Goal: Task Accomplishment & Management: Manage account settings

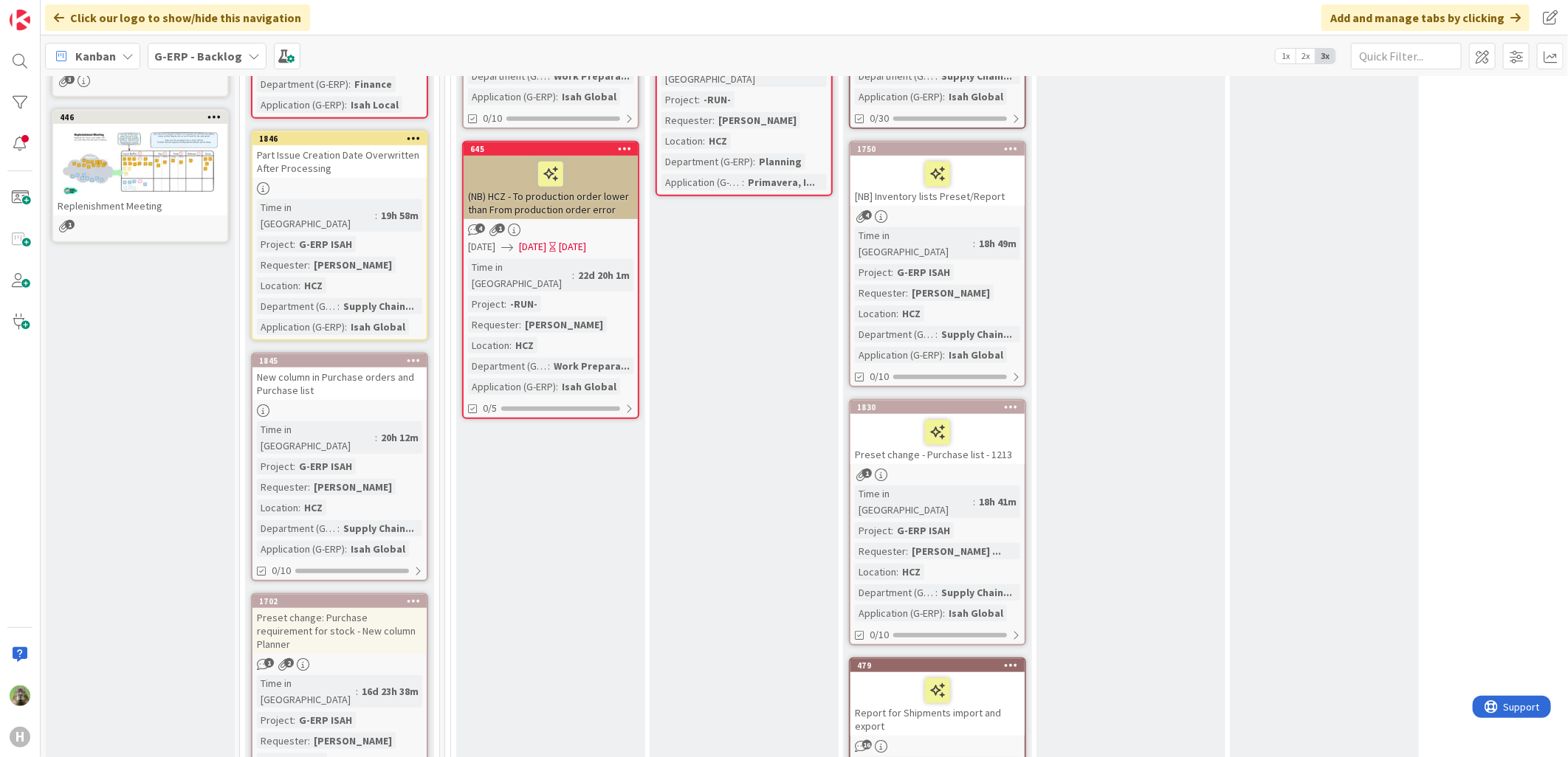
scroll to position [574, 0]
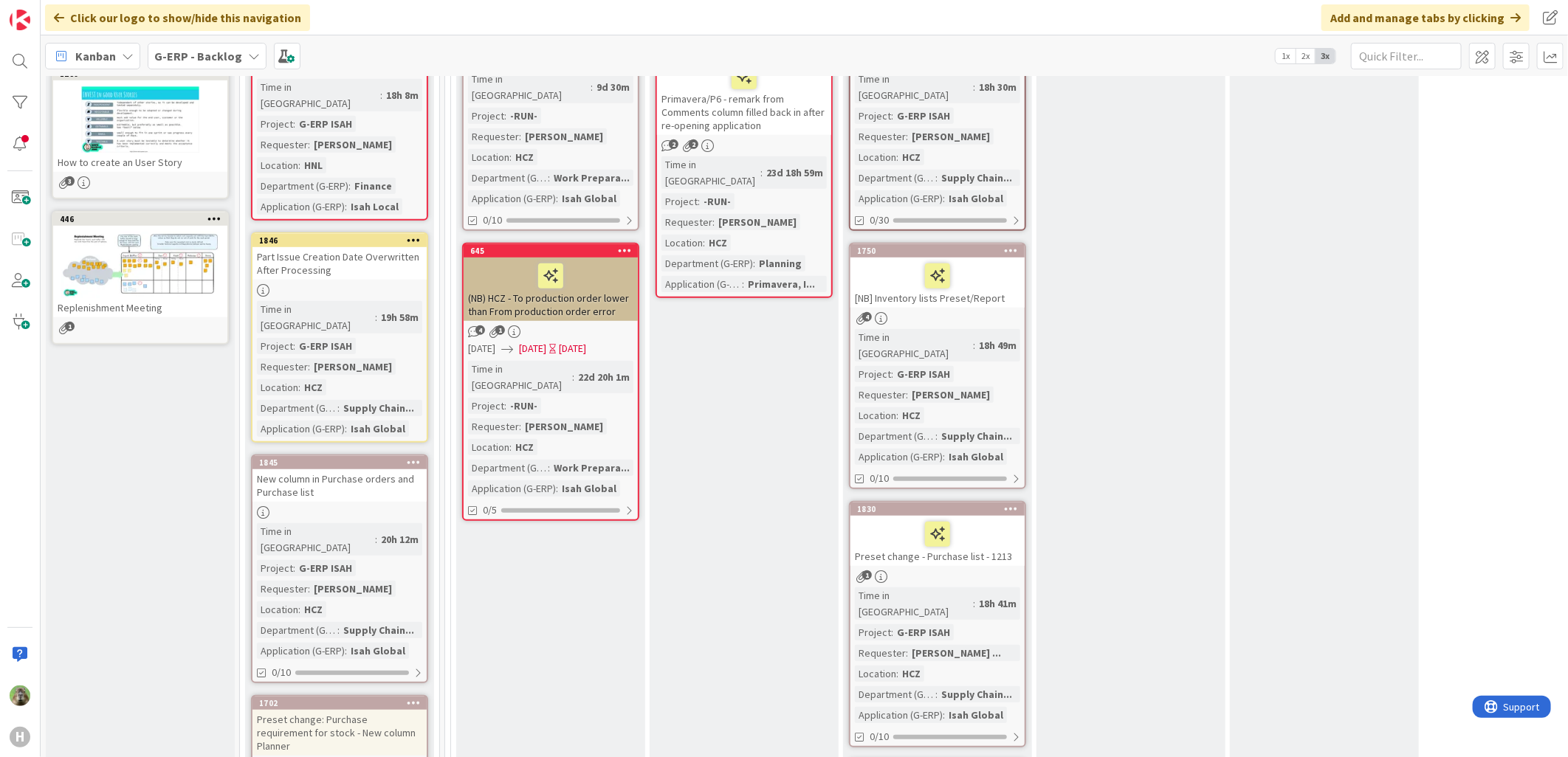
click at [992, 283] on div "[NB] Inventory lists Preset/Report" at bounding box center [938, 282] width 175 height 51
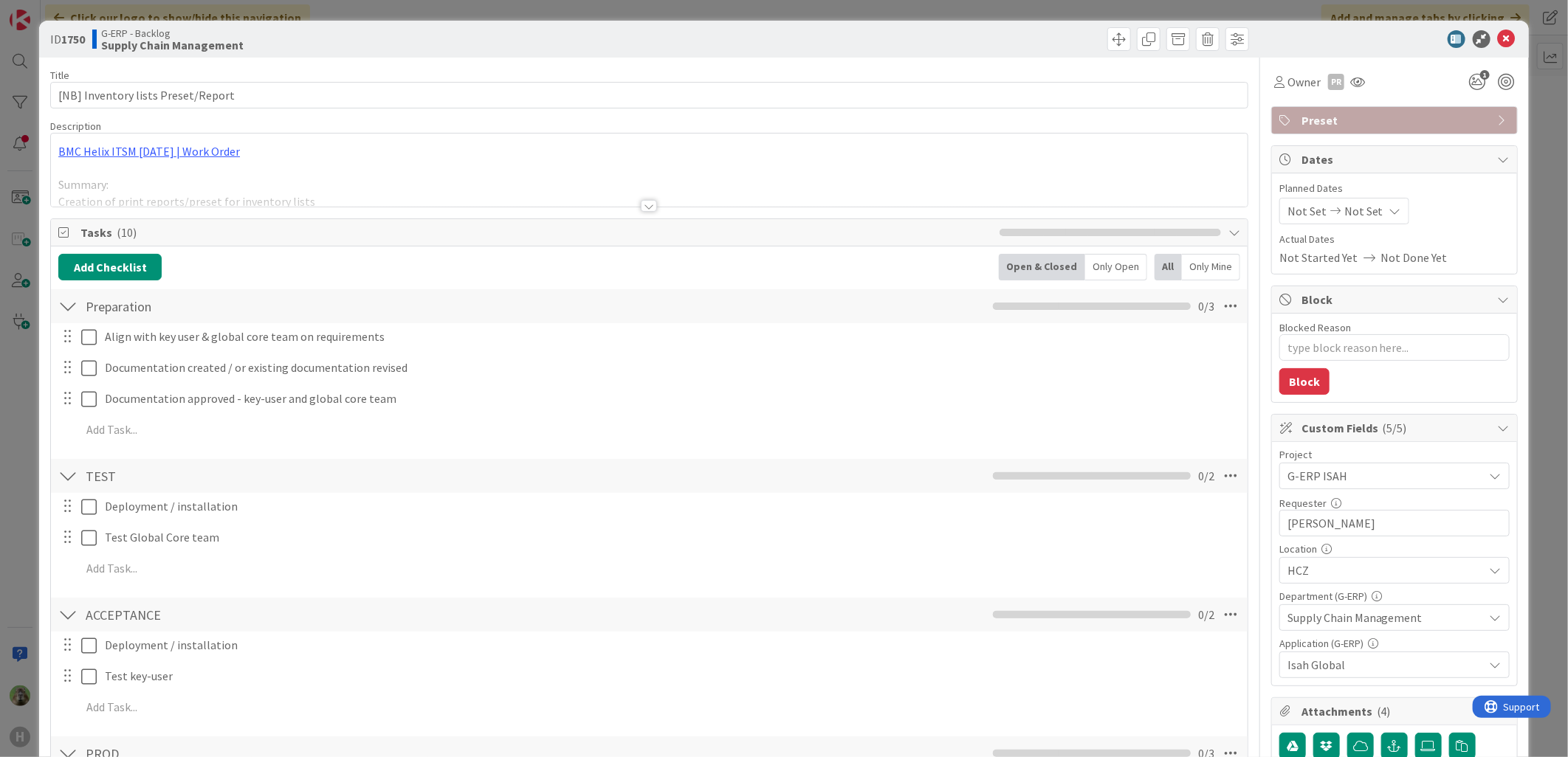
type textarea "x"
click at [442, 186] on div at bounding box center [649, 187] width 1197 height 37
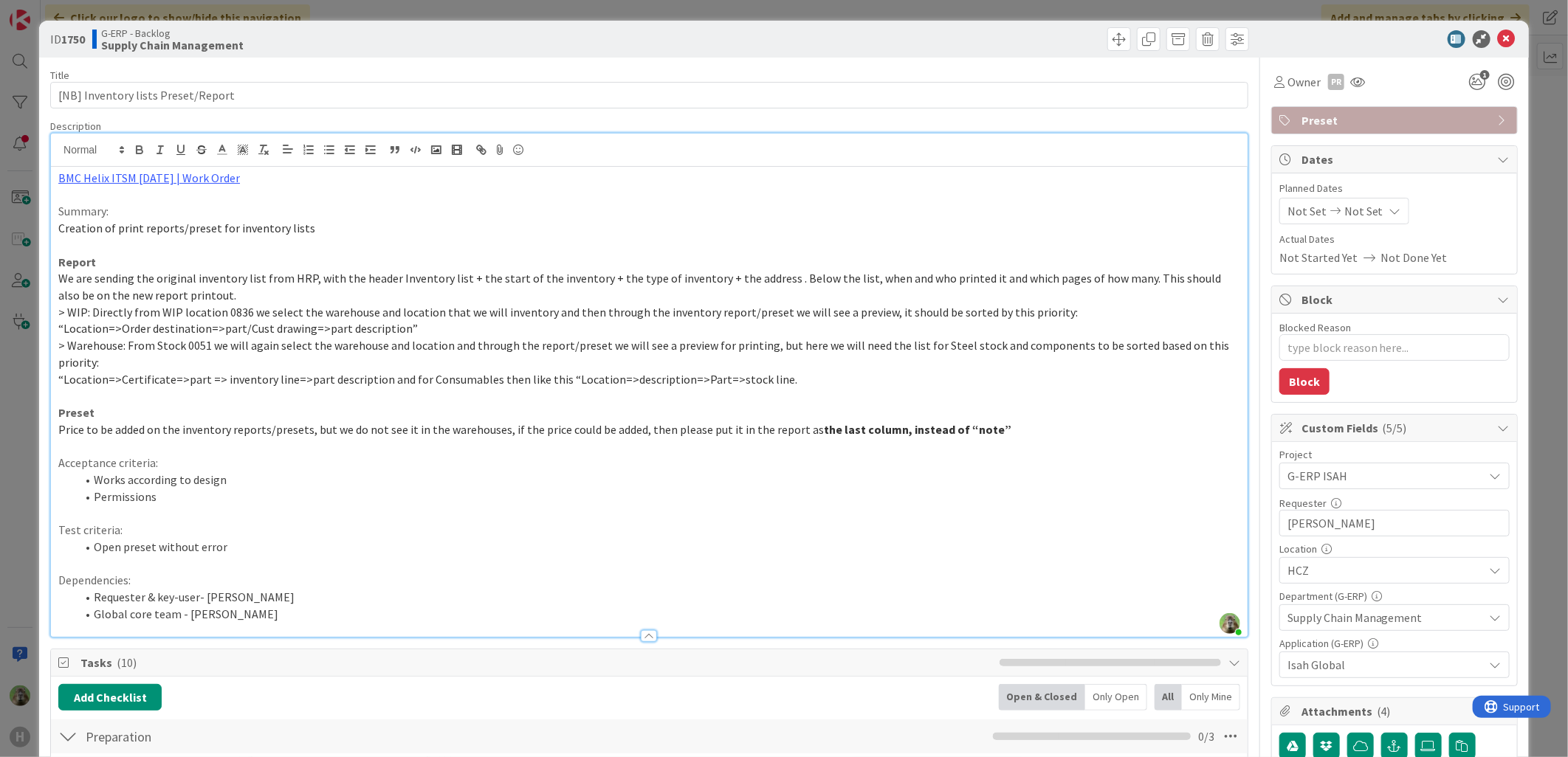
scroll to position [328, 0]
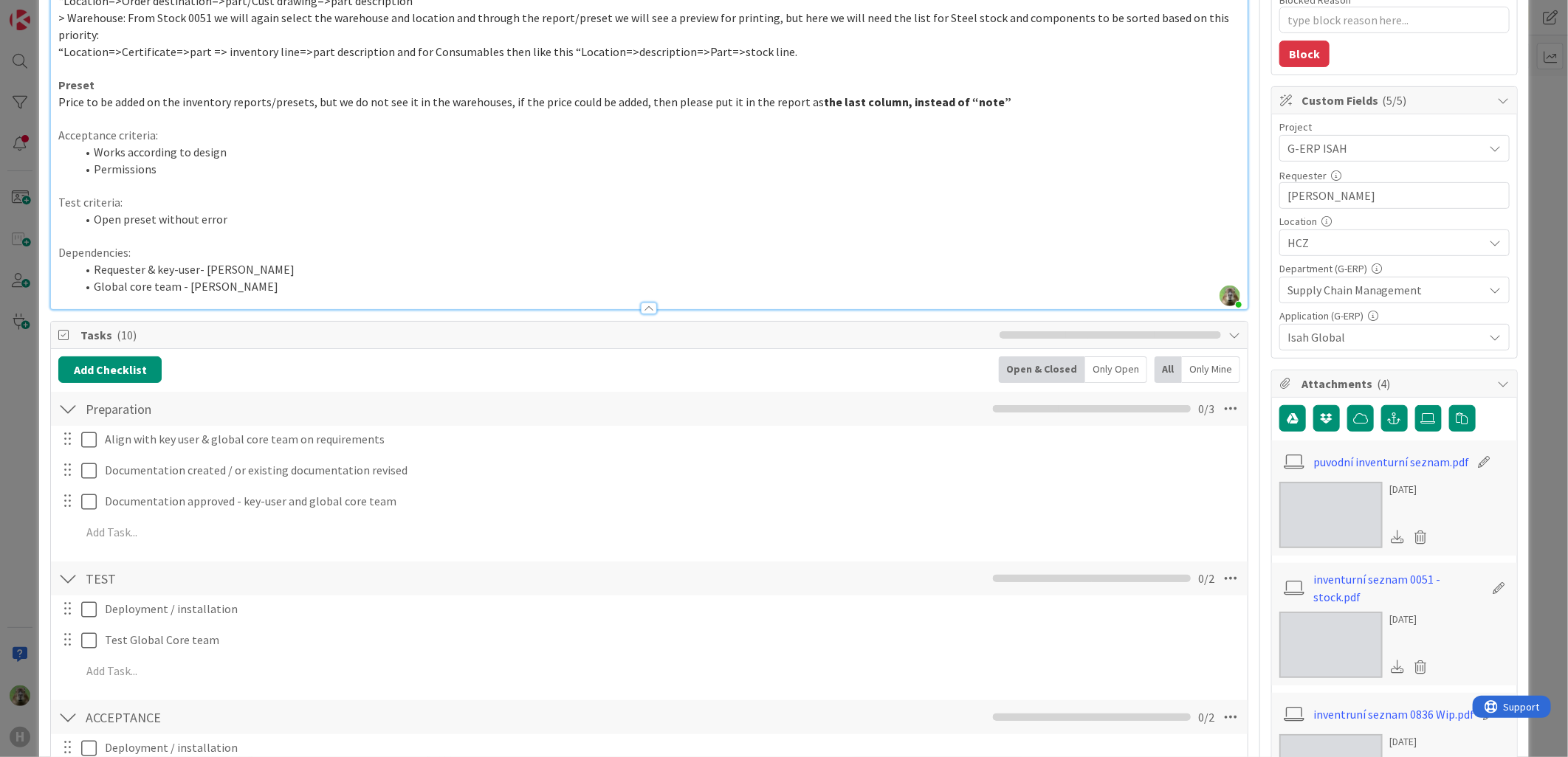
click at [1312, 474] on div "puvodní inventurní seznam.pdf" at bounding box center [1395, 461] width 231 height 28
click at [1327, 467] on link "puvodní inventurní seznam.pdf" at bounding box center [1391, 461] width 155 height 18
click at [1280, 624] on img at bounding box center [1331, 645] width 103 height 67
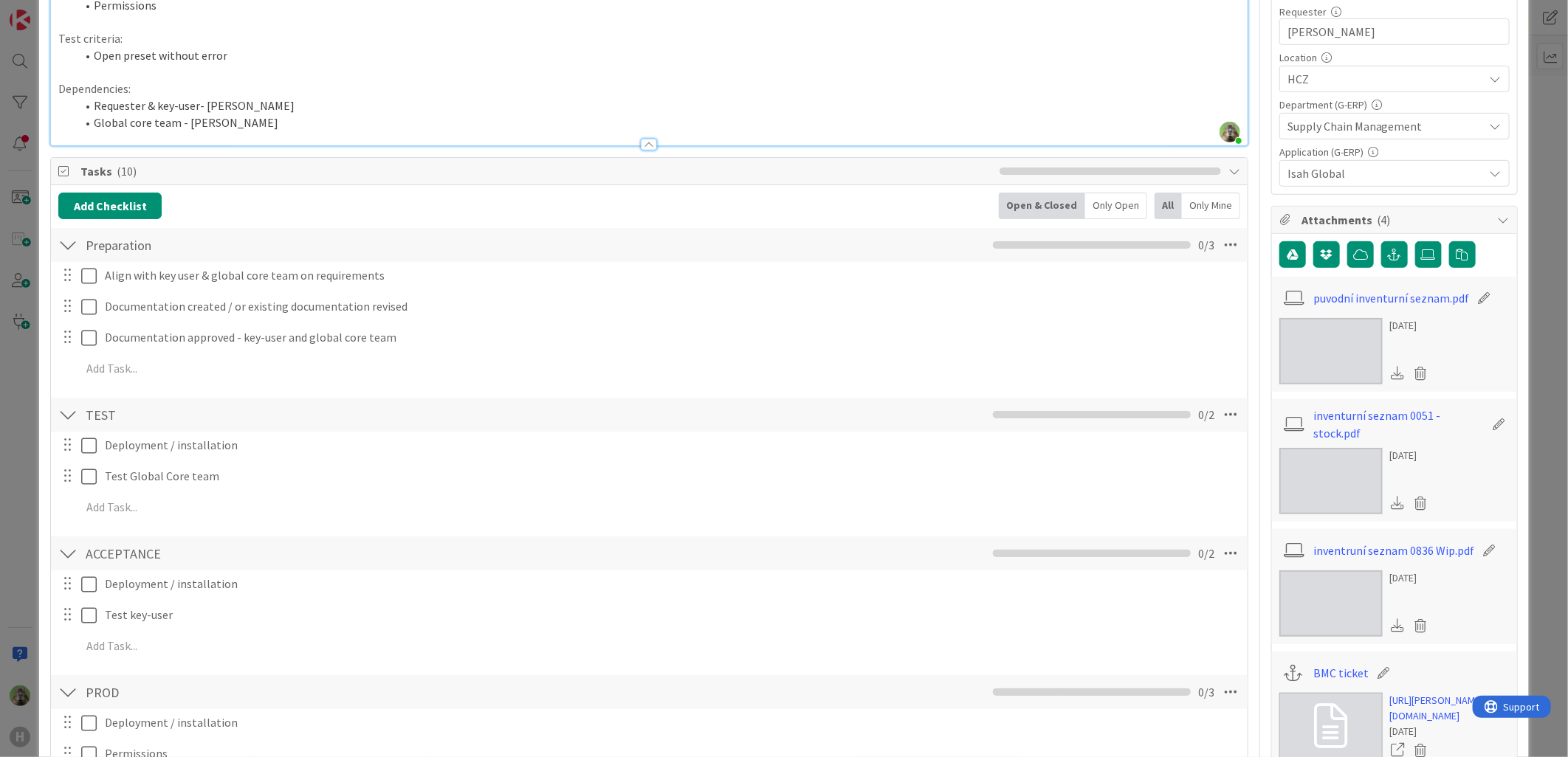
click at [1318, 586] on img at bounding box center [1331, 604] width 103 height 67
click at [1403, 724] on link "[URL][PERSON_NAME][DOMAIN_NAME]" at bounding box center [1450, 708] width 119 height 31
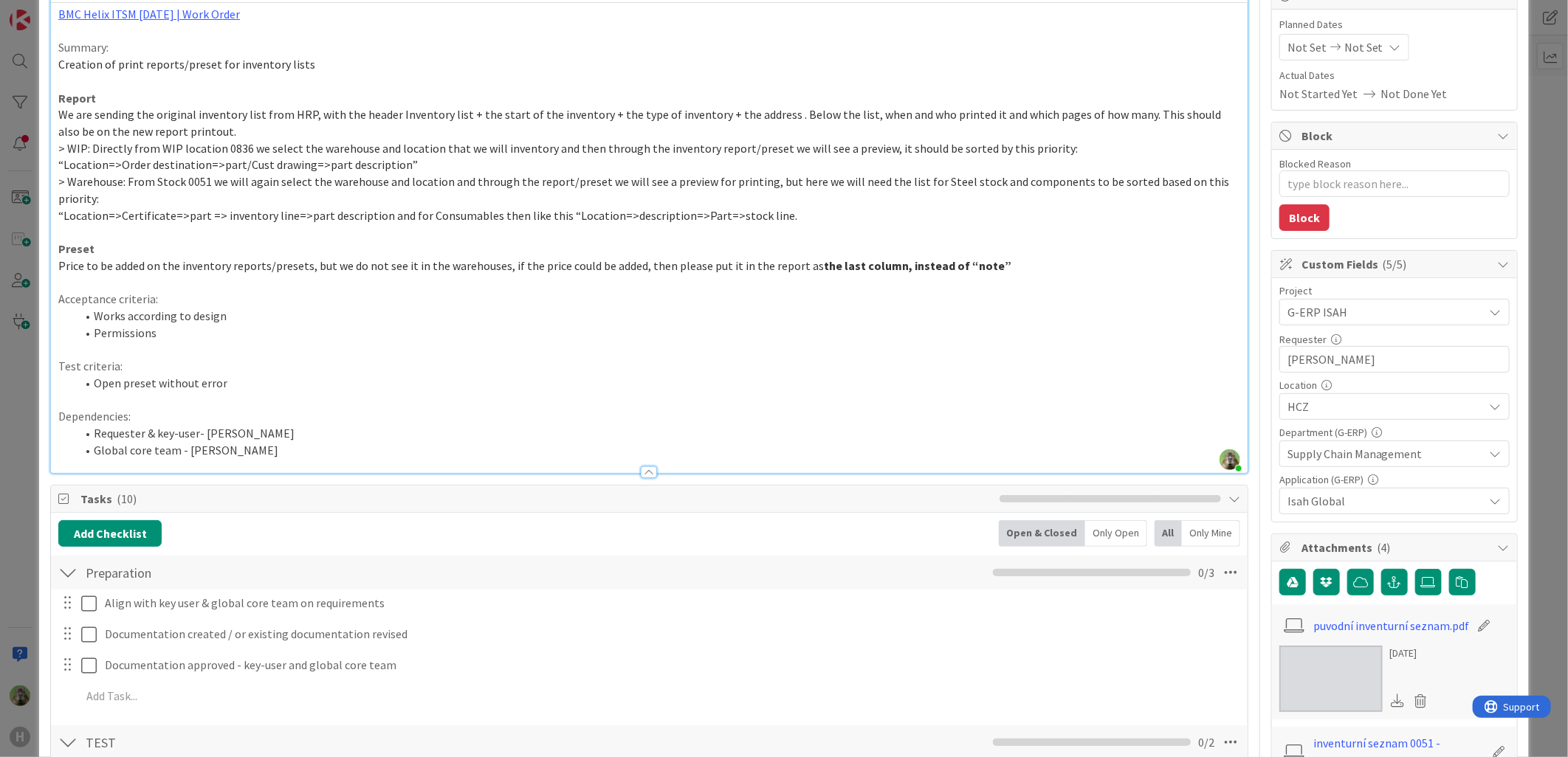
scroll to position [0, 0]
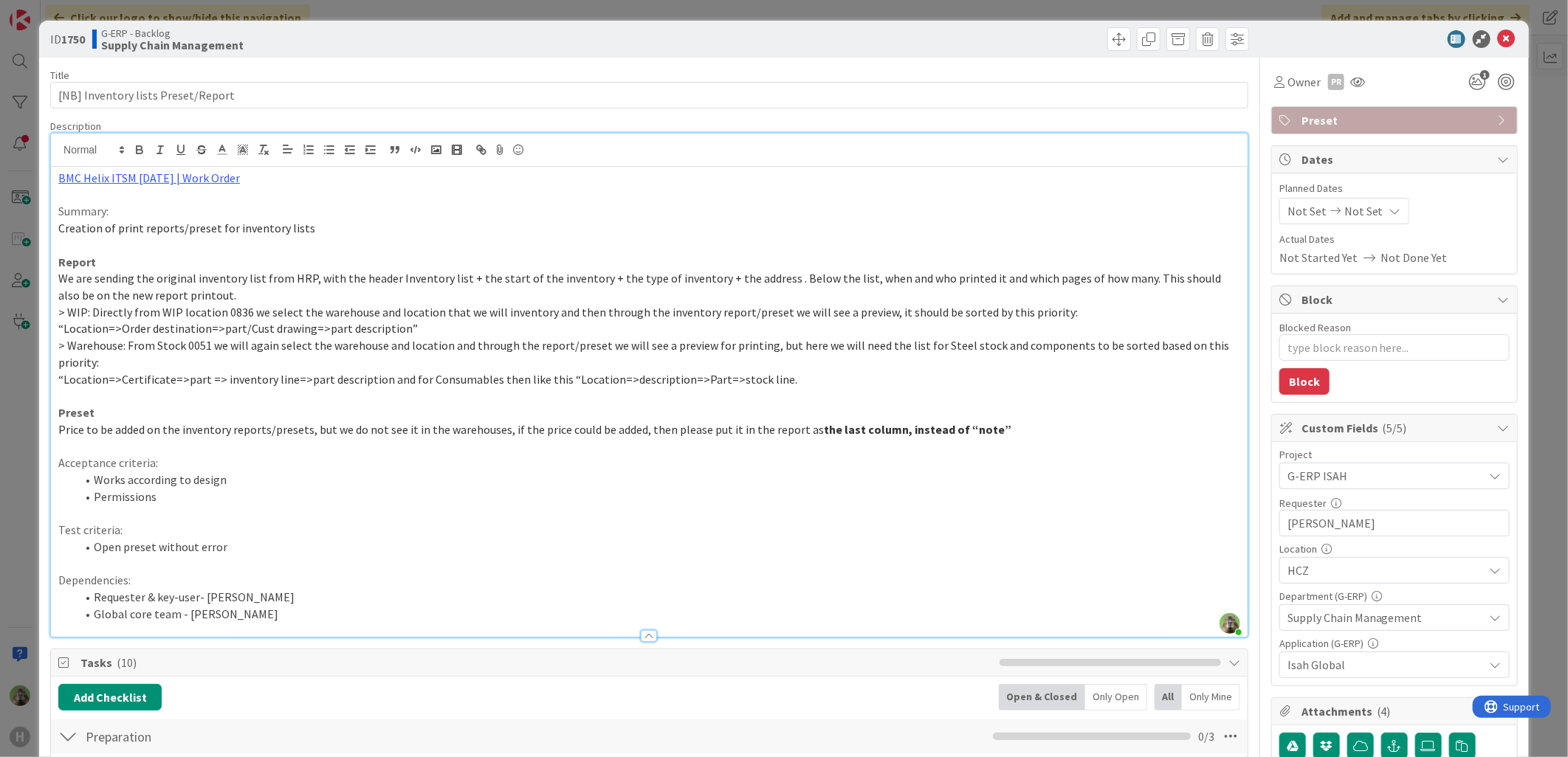
click at [175, 331] on span "“Location=>Order destination=>part/Cust drawing=>part description”" at bounding box center [237, 328] width 360 height 14
drag, startPoint x: 136, startPoint y: 279, endPoint x: 55, endPoint y: 279, distance: 81.0
click at [55, 279] on div "BMC Helix ITSM [DATE] | Work Order Summary: Creation of print reports/preset fo…" at bounding box center [649, 401] width 1197 height 470
click at [67, 285] on span "Wat is sent in the ticket: the original inventory list from HRP, with the heade…" at bounding box center [646, 286] width 1175 height 31
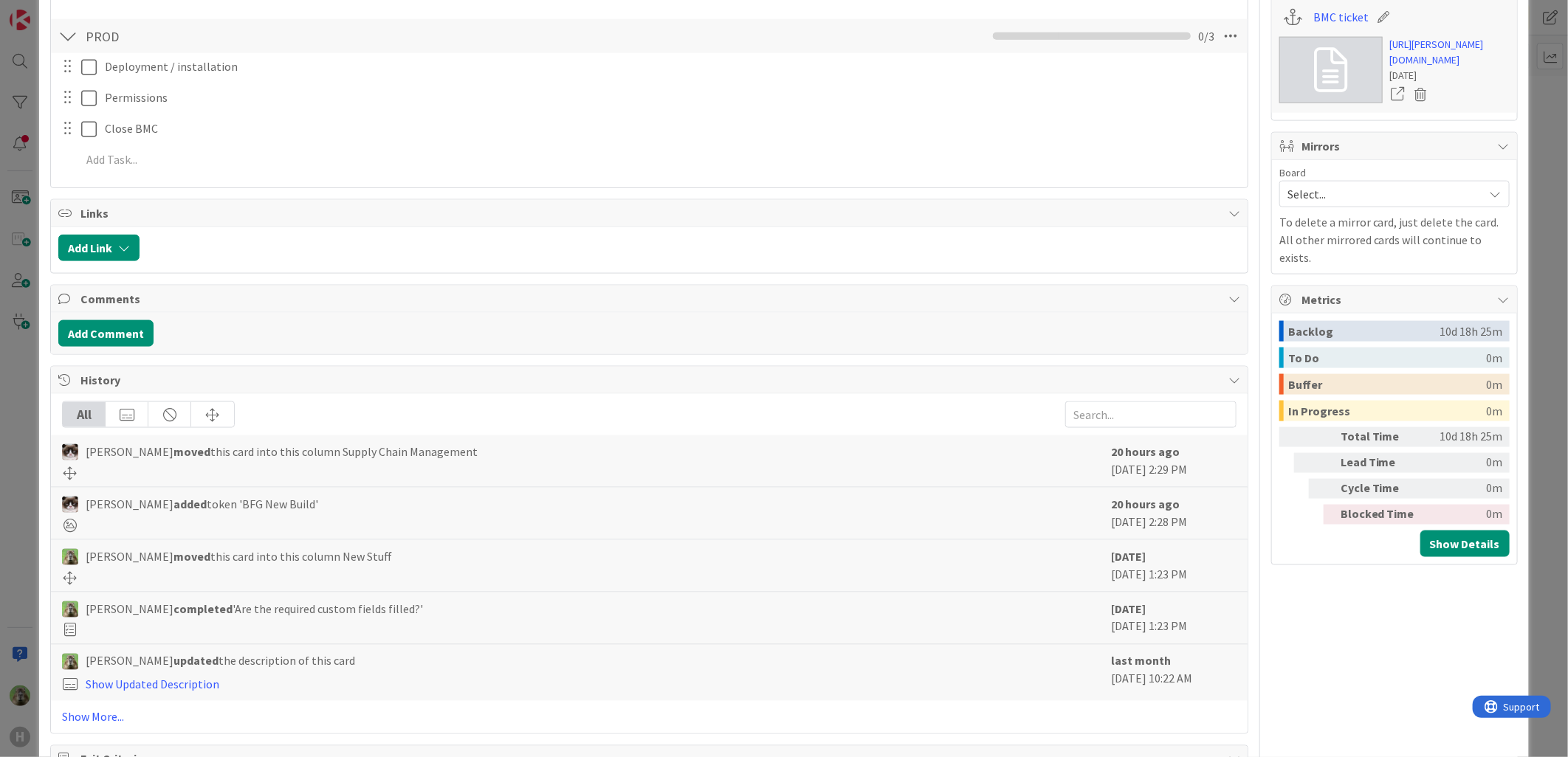
scroll to position [1312, 0]
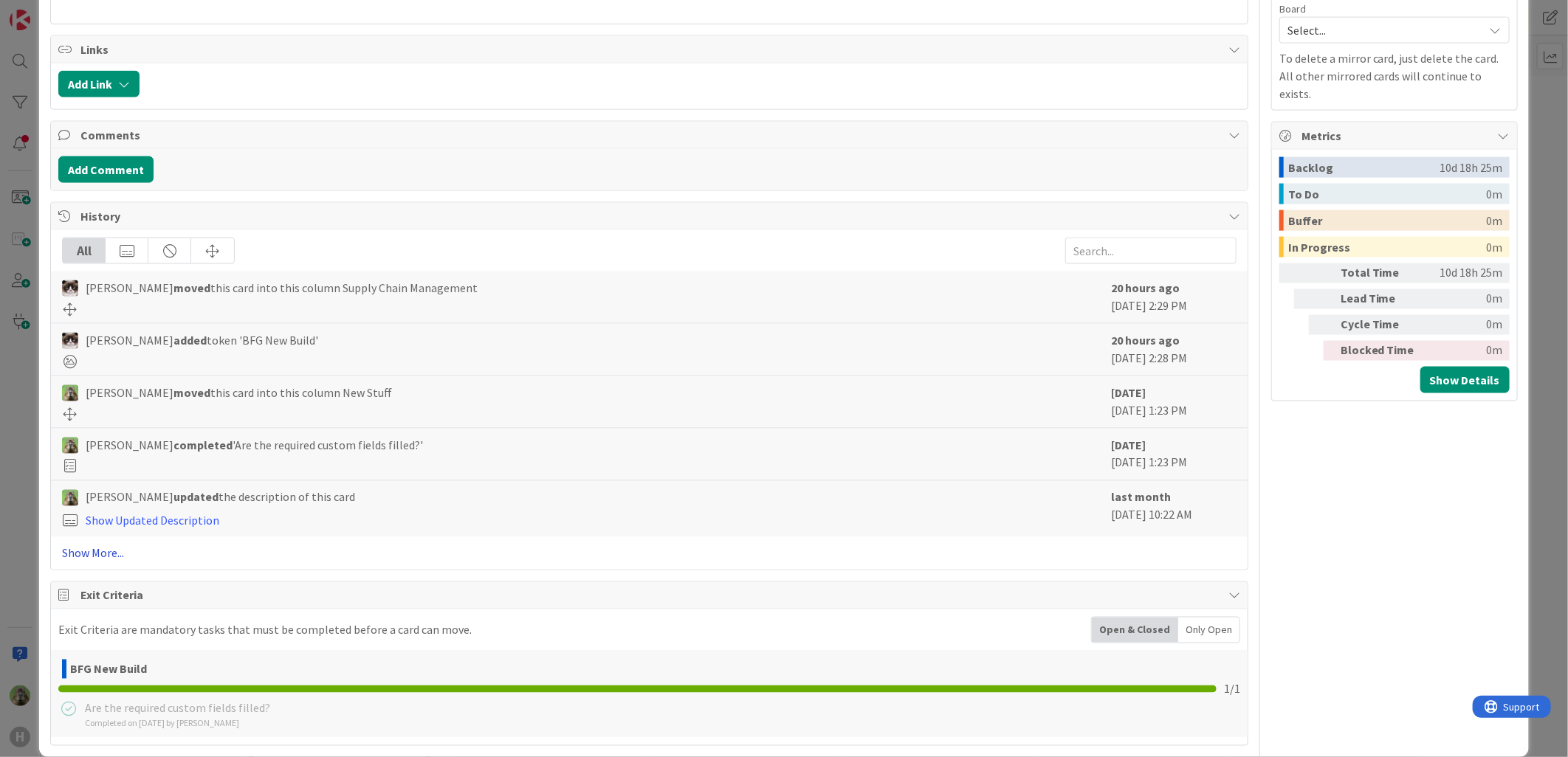
click at [98, 559] on link "Show More..." at bounding box center [650, 553] width 1175 height 18
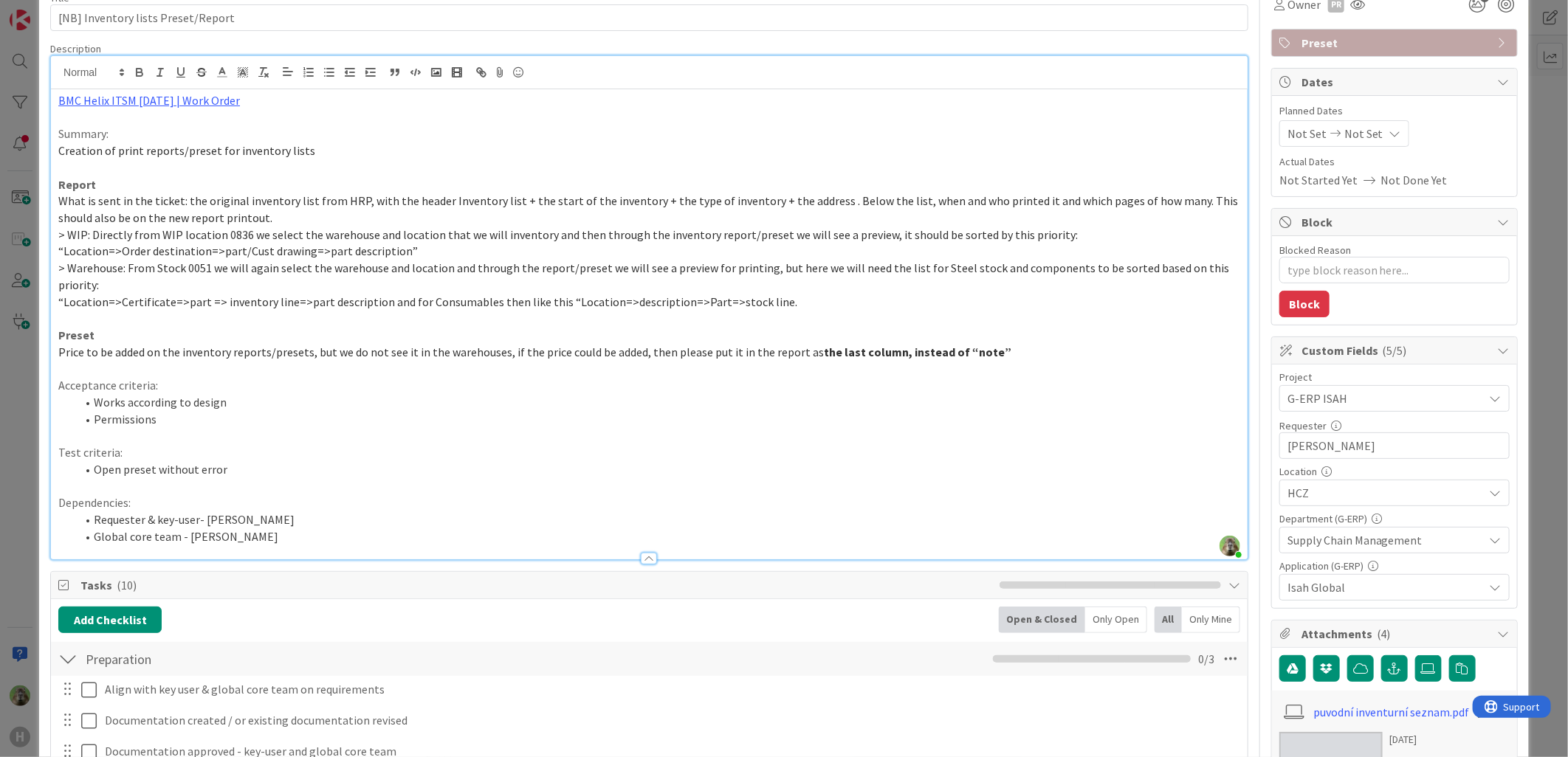
scroll to position [82, 0]
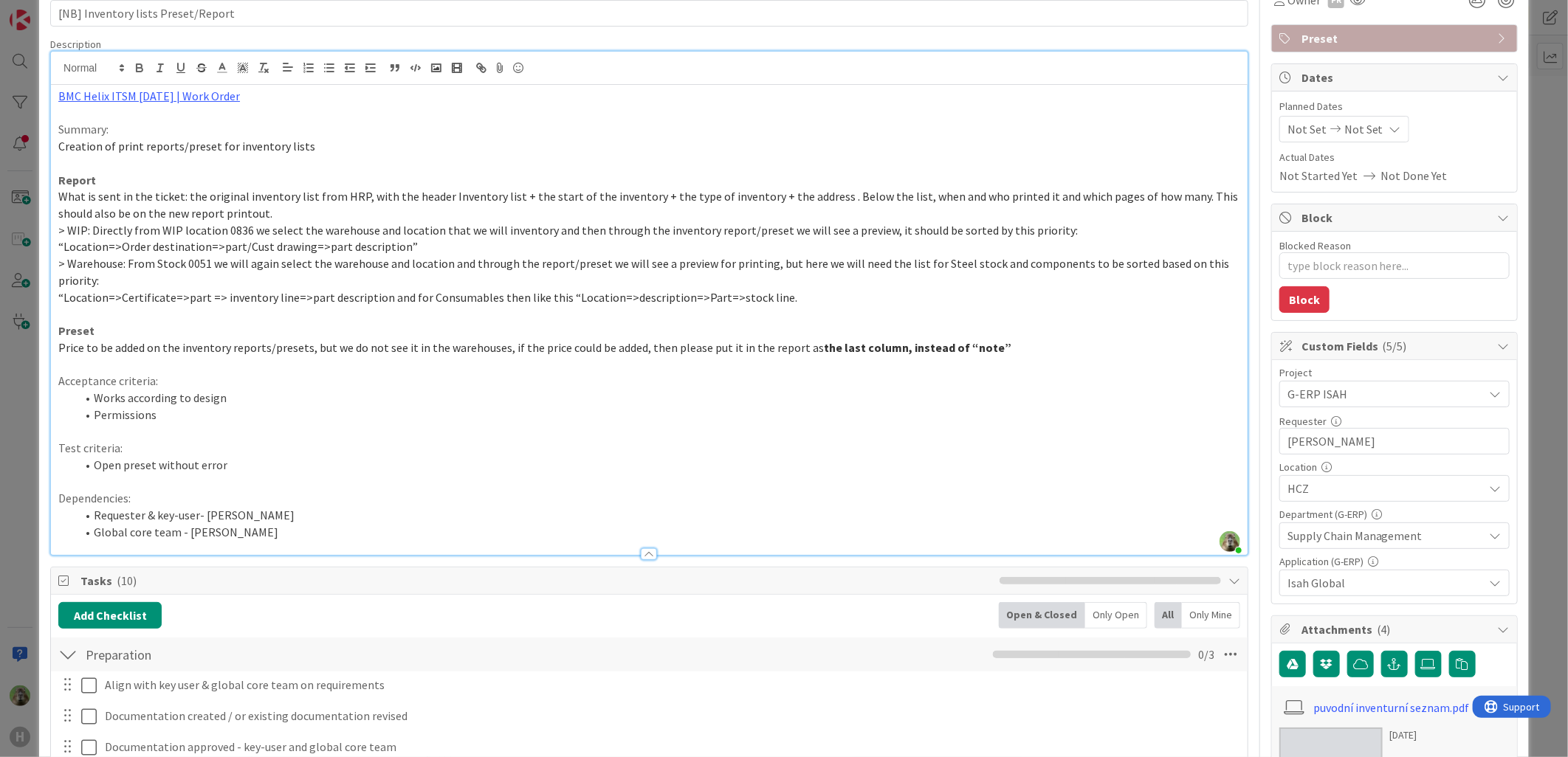
click at [0, 390] on html "H Click our logo to show/hide this navigation Add and manage tabs by clicking K…" at bounding box center [784, 378] width 1568 height 757
click at [15, 390] on div "ID 1750 G-ERP - Backlog Supply Chain Management Title 34 / 128 [NB] Inventory l…" at bounding box center [784, 378] width 1568 height 757
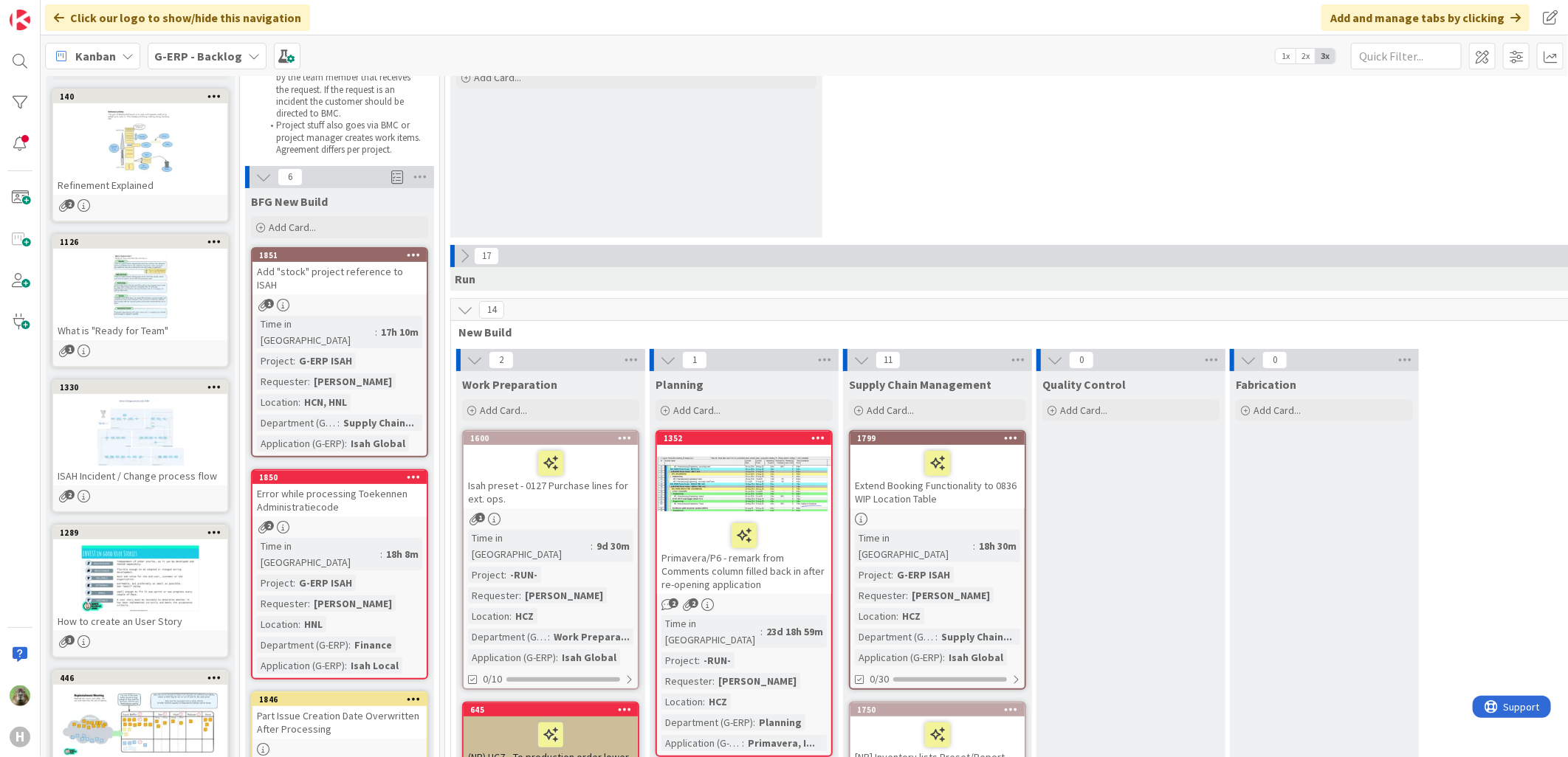
scroll to position [82, 0]
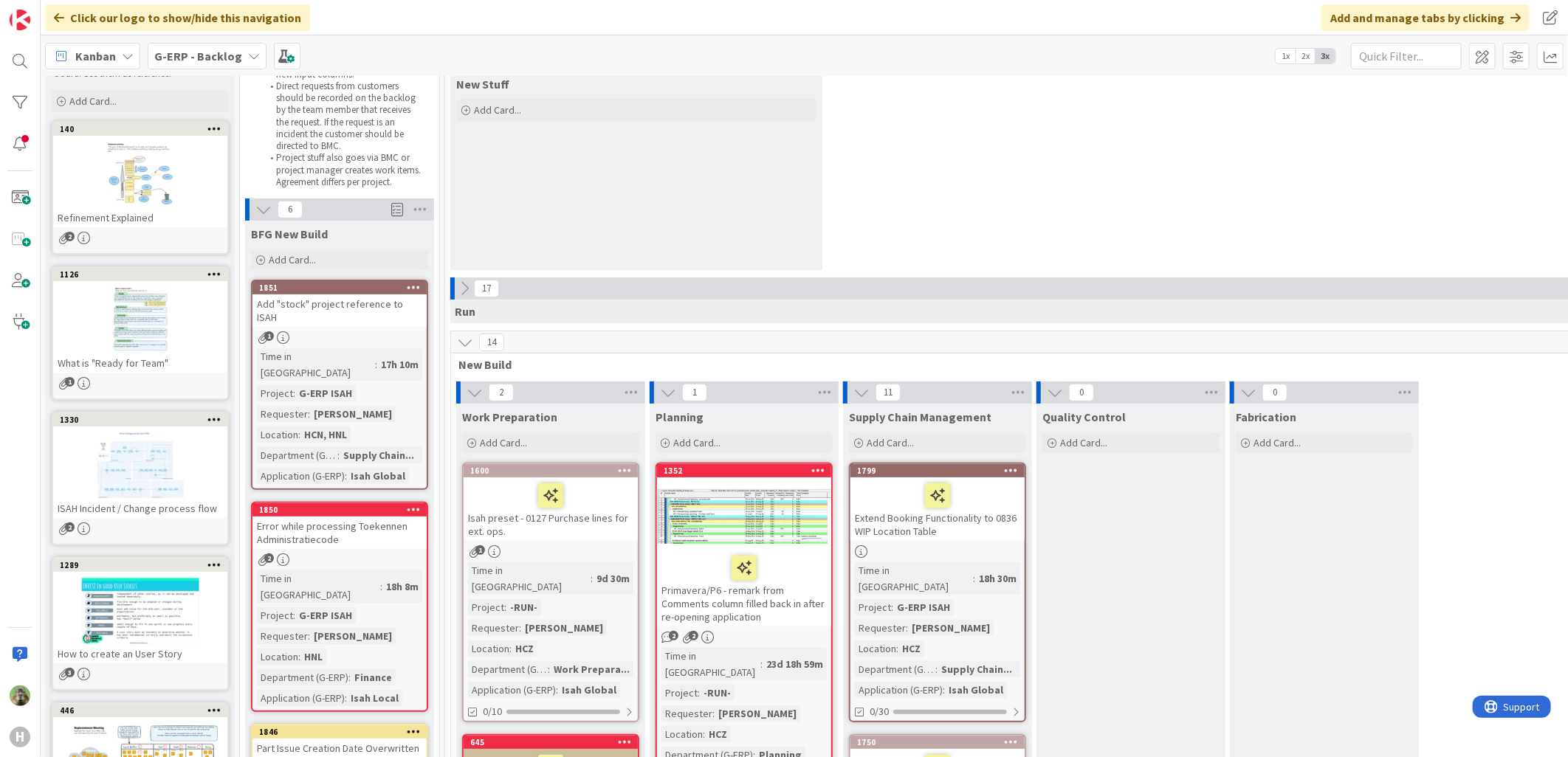
click at [163, 51] on b "G-ERP - Backlog" at bounding box center [198, 55] width 88 height 14
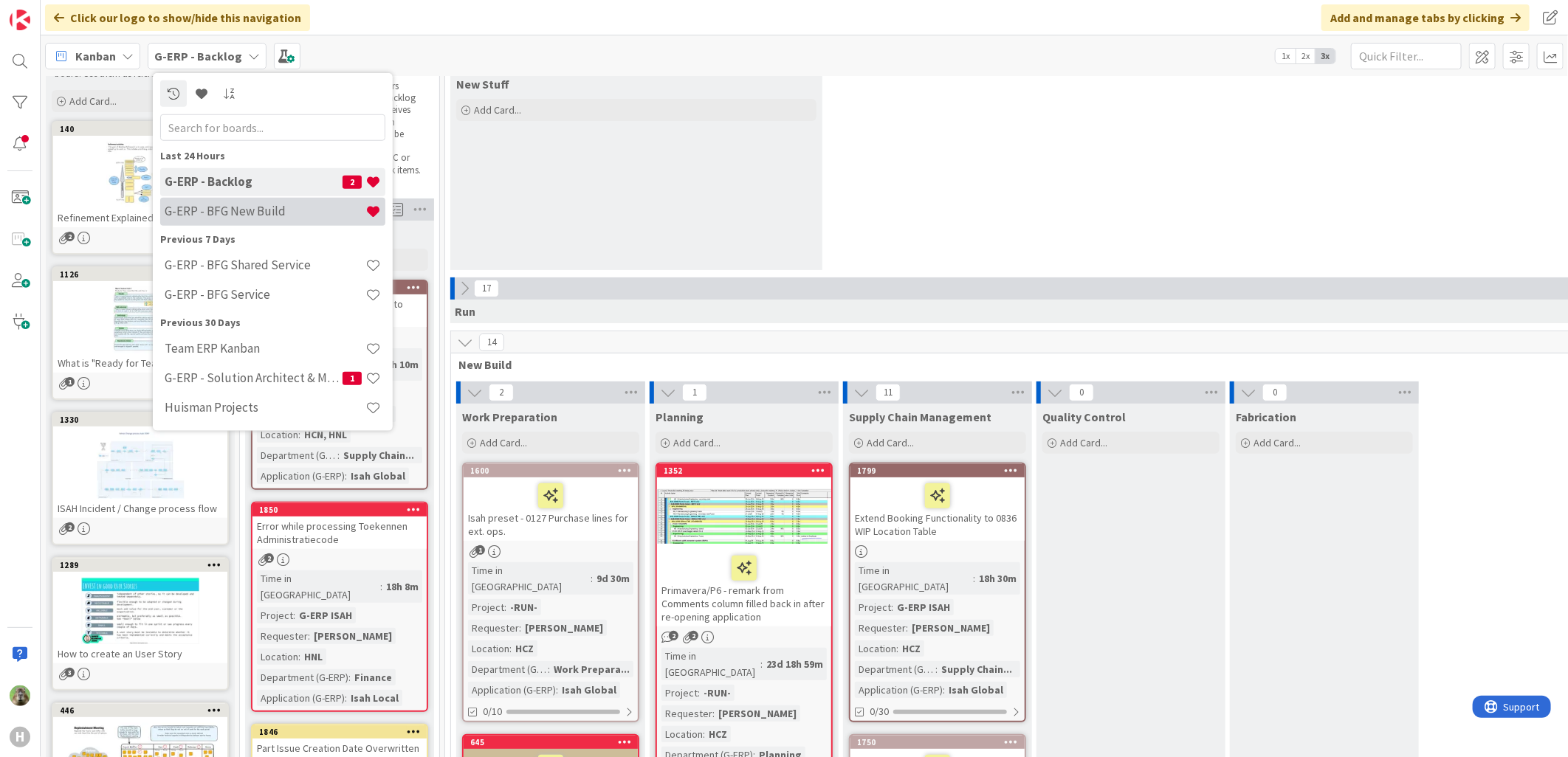
click at [215, 207] on h4 "G-ERP - BFG New Build" at bounding box center [265, 211] width 201 height 14
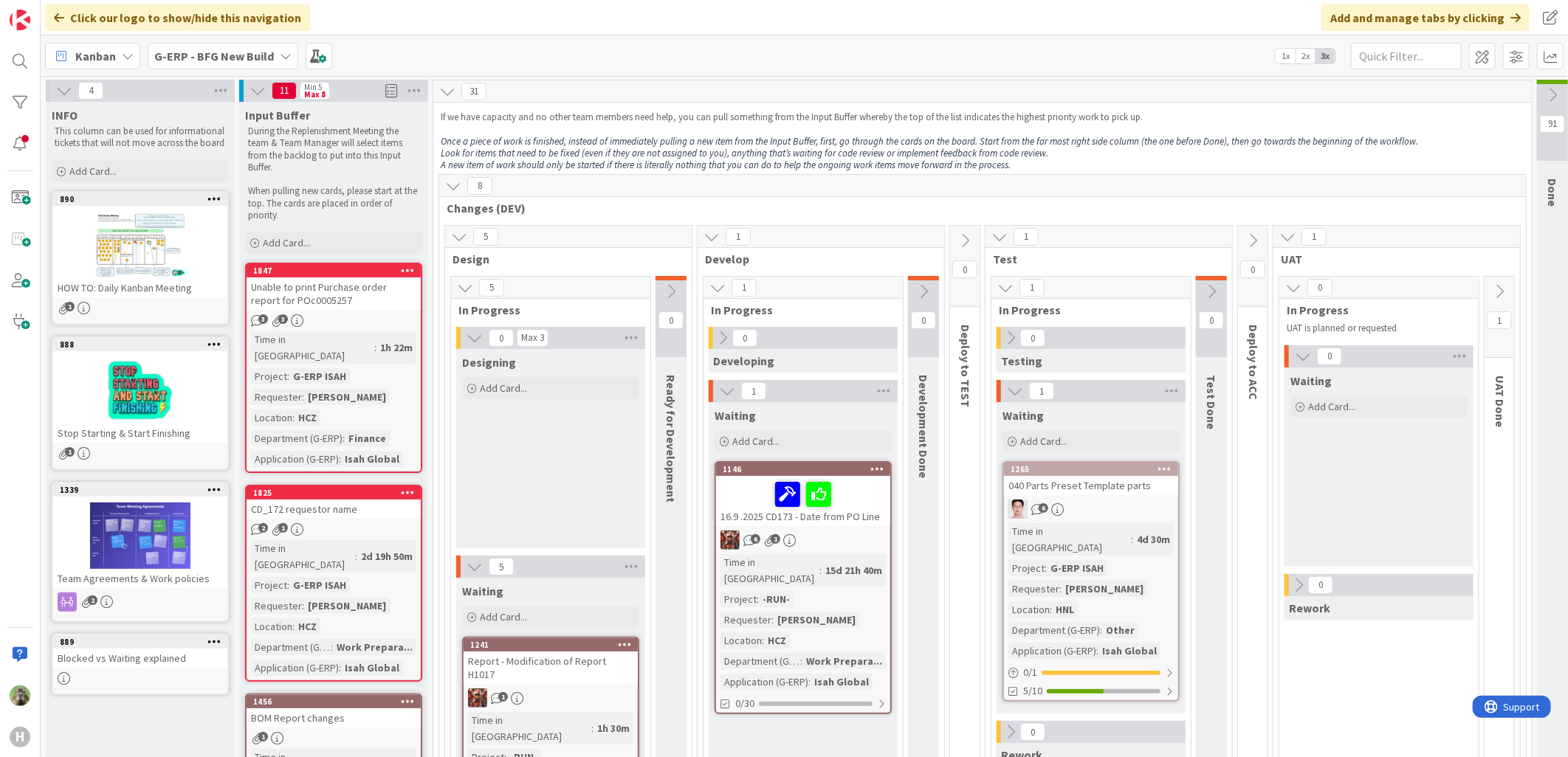
click at [351, 299] on div "Unable to print Purchase order report for POc0005257" at bounding box center [334, 294] width 175 height 32
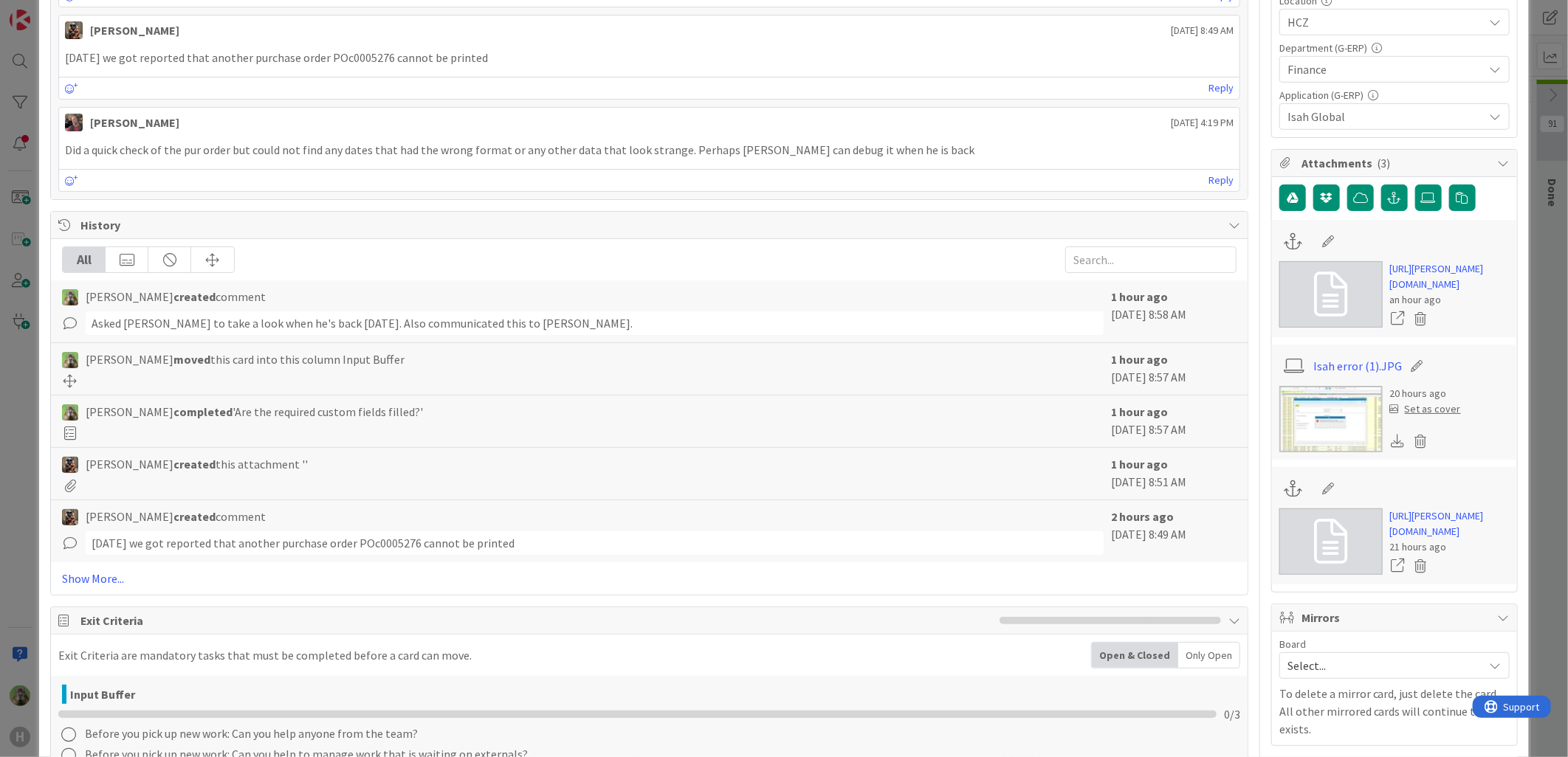
scroll to position [574, 0]
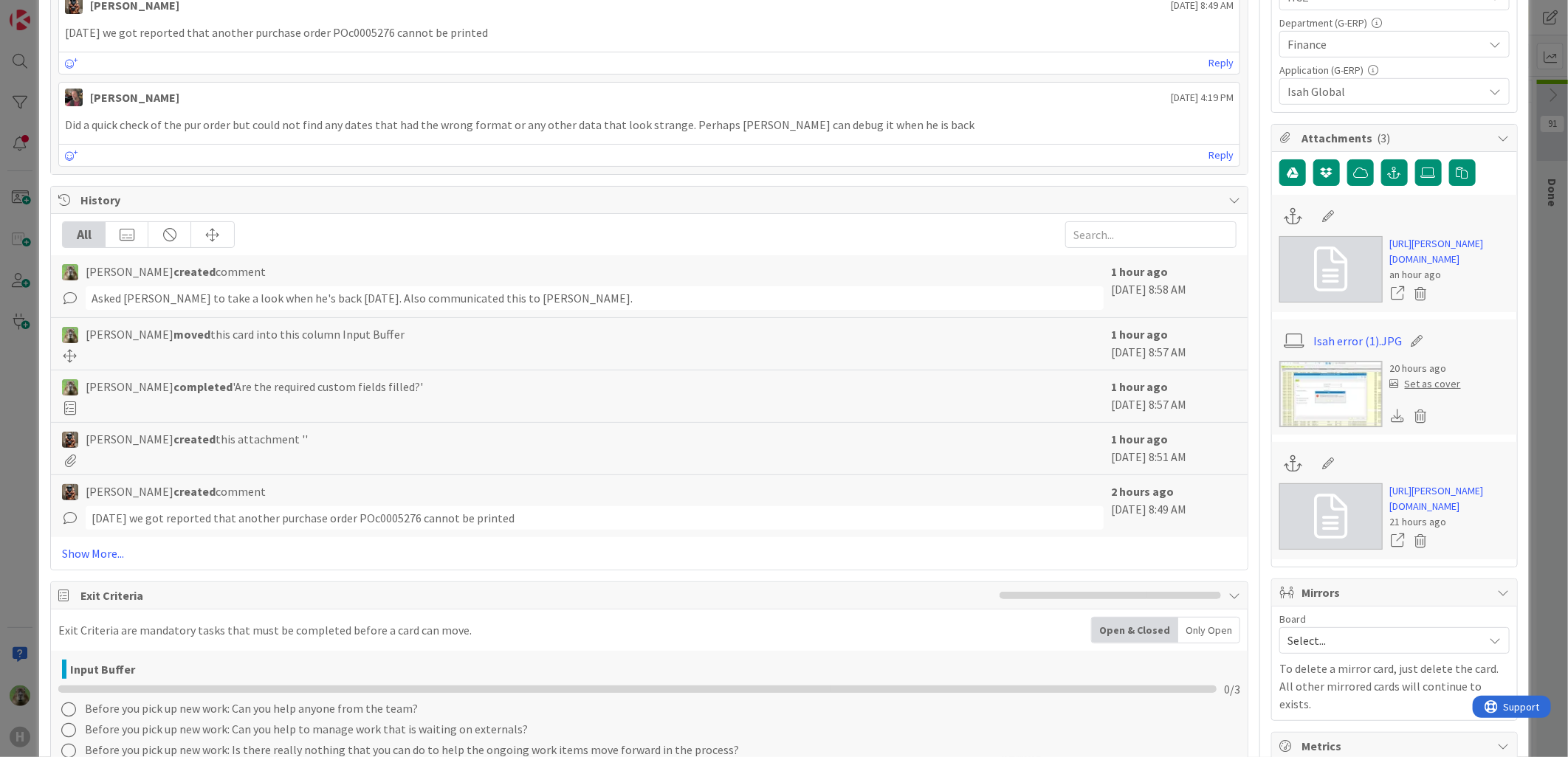
click at [1348, 427] on img at bounding box center [1331, 395] width 103 height 67
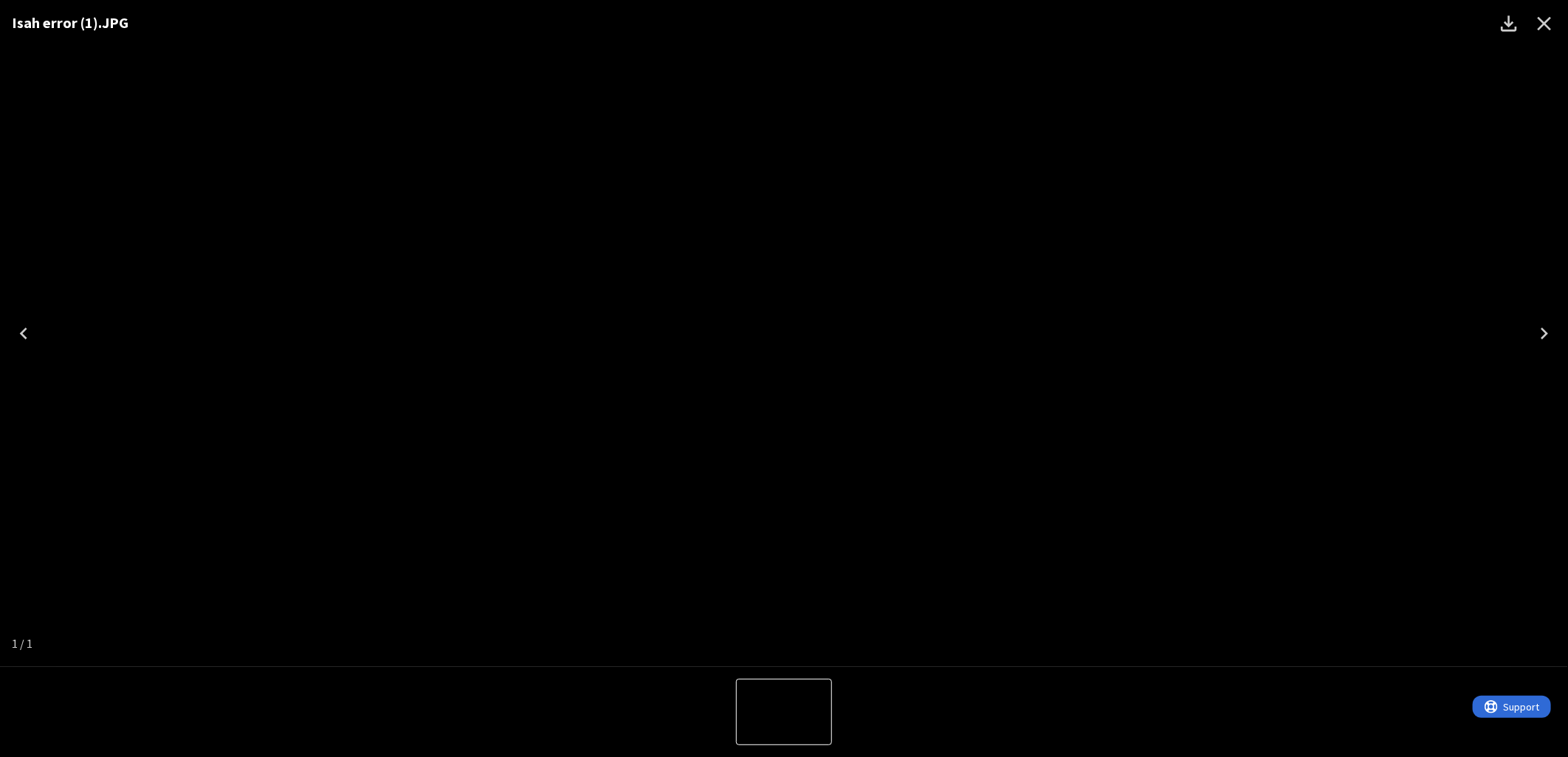
click at [1547, 13] on icon "Close" at bounding box center [1544, 23] width 24 height 24
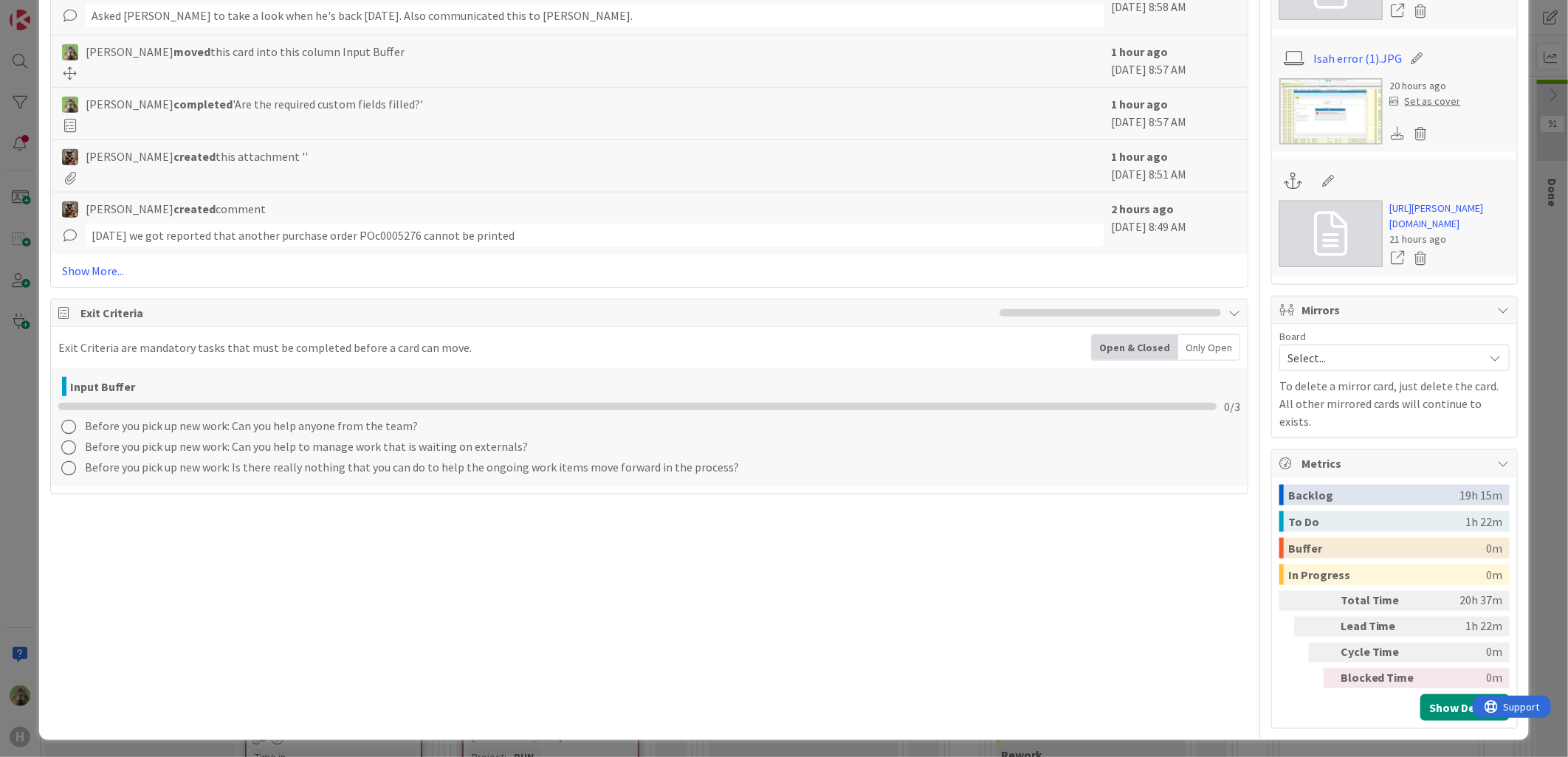
scroll to position [854, 0]
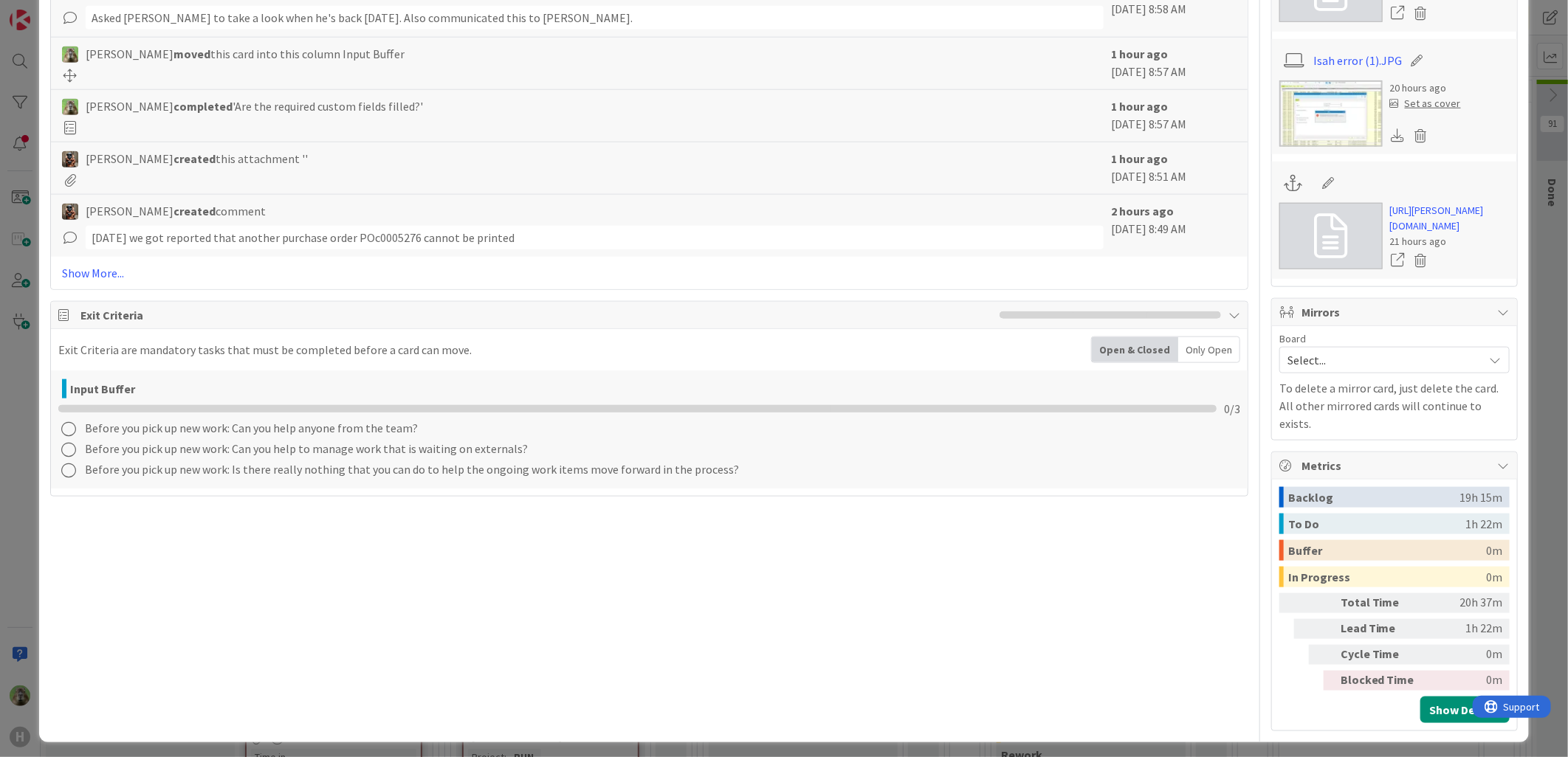
click at [15, 434] on div "ID 1847 G-ERP - BFG New Build Input Buffer Title 52 / 128 Unable to print Purch…" at bounding box center [784, 378] width 1568 height 757
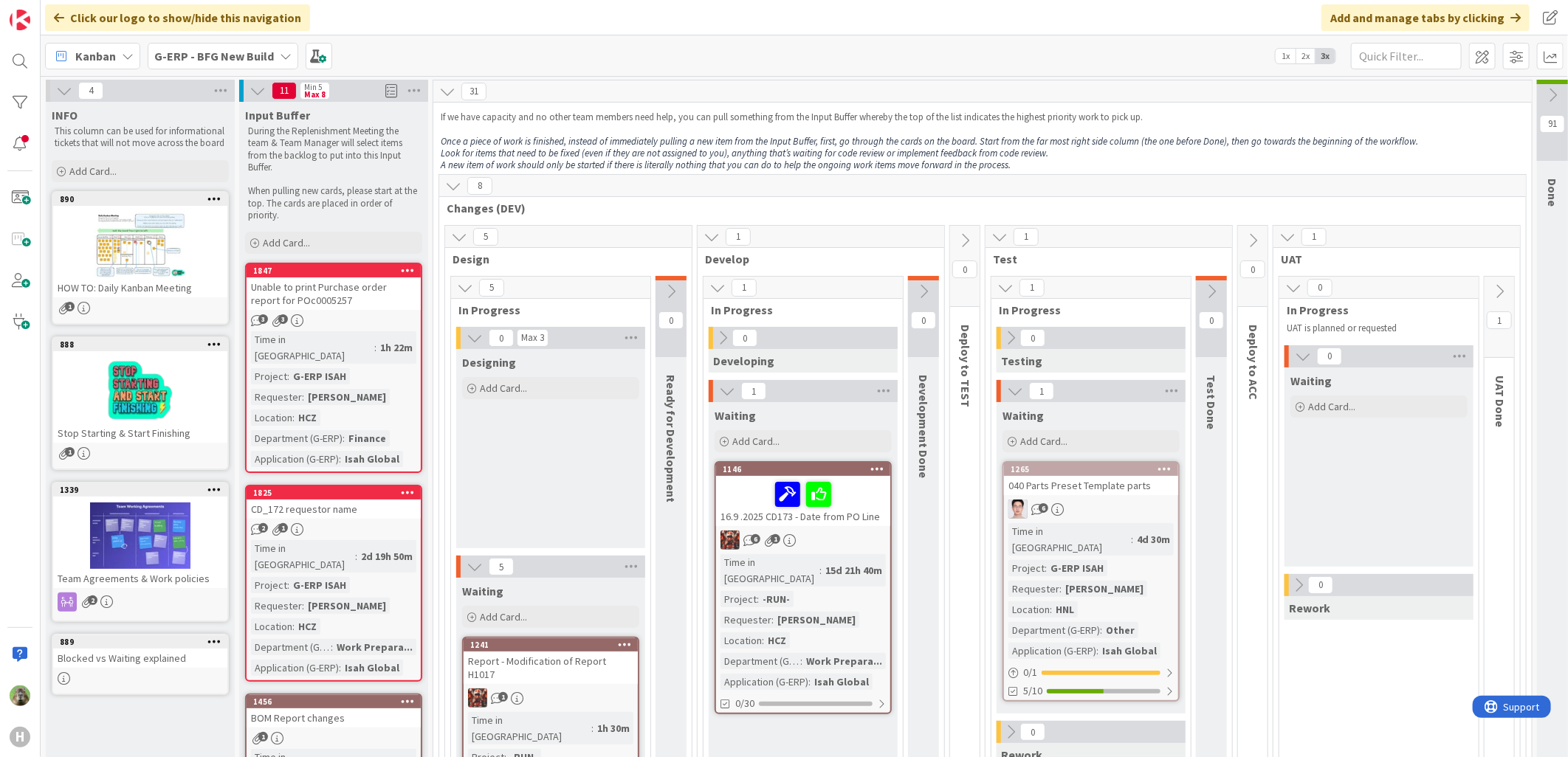
click at [517, 469] on div "Designing Add Card..." at bounding box center [550, 448] width 189 height 199
click at [547, 449] on div "Designing Add Card..." at bounding box center [550, 448] width 189 height 199
click at [504, 407] on div "Designing Add Card..." at bounding box center [550, 448] width 189 height 199
click at [657, 135] on em "Once a piece of work is finished, instead of immediately pulling a new item fro…" at bounding box center [929, 141] width 978 height 12
click at [600, 444] on div "Designing Add Card..." at bounding box center [550, 448] width 189 height 199
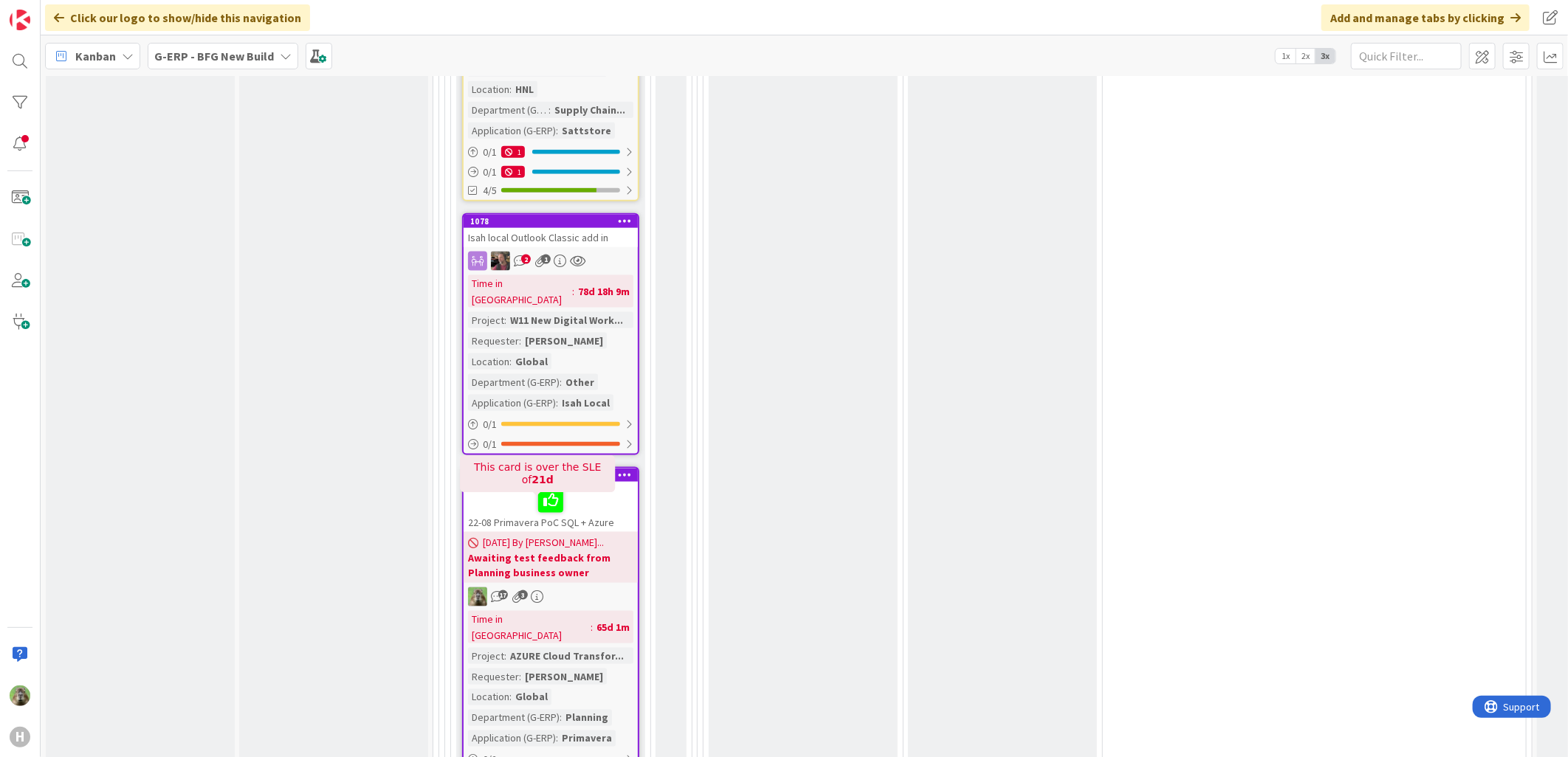
scroll to position [4757, 0]
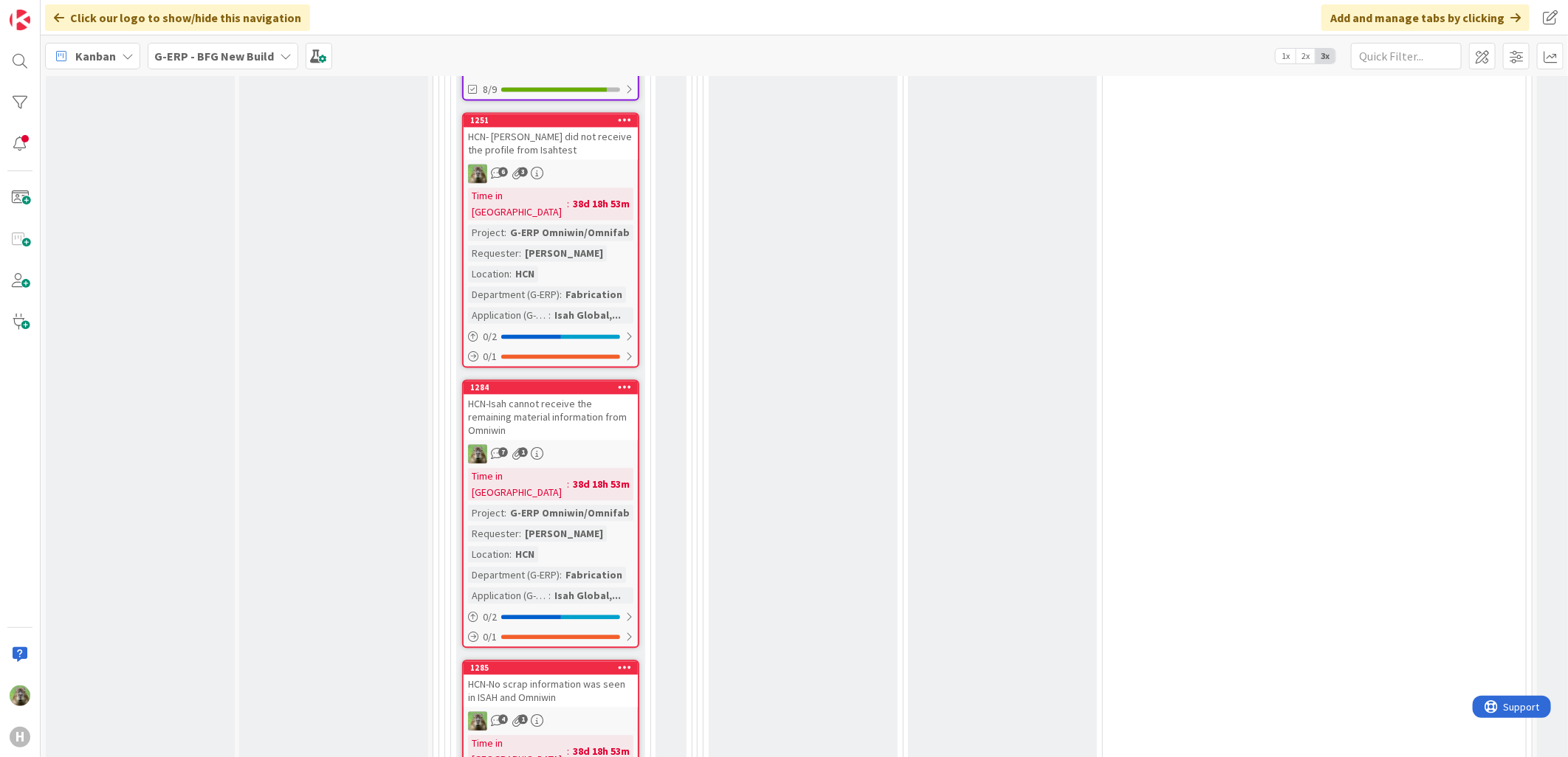
scroll to position [5494, 0]
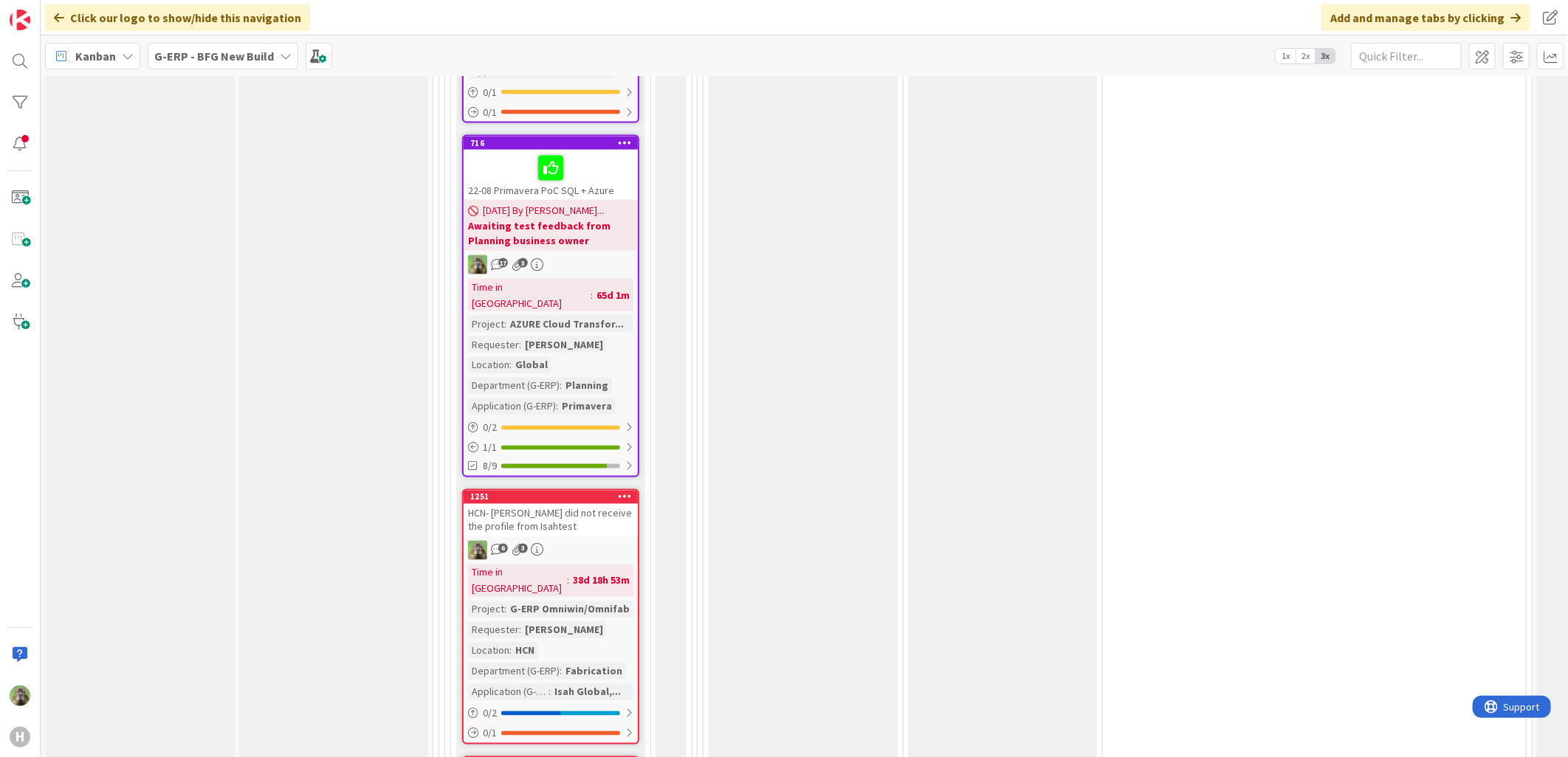
scroll to position [4920, 0]
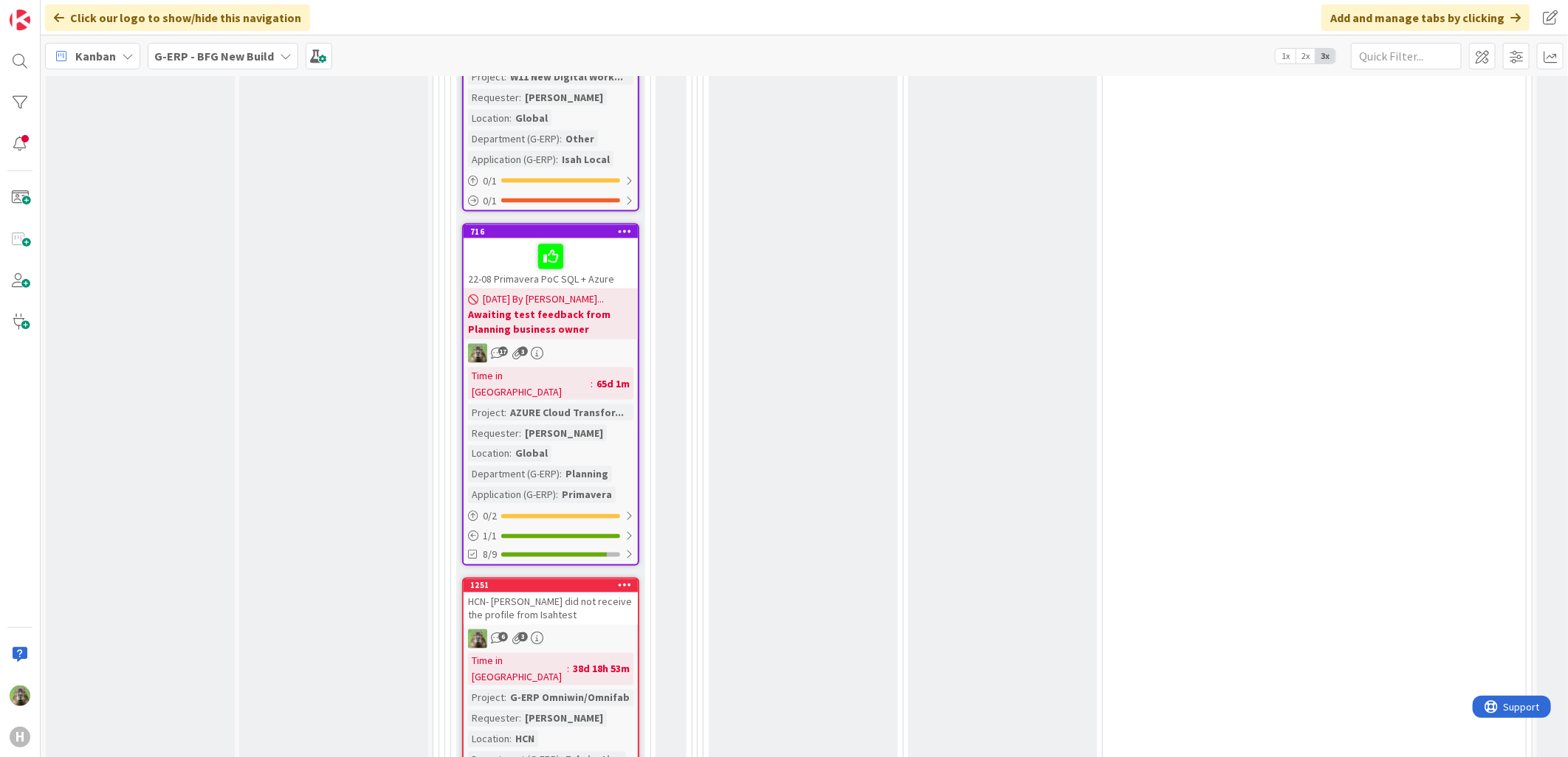
click at [600, 593] on div "HCN- [PERSON_NAME] did not receive the profile from Isahtest" at bounding box center [550, 609] width 175 height 32
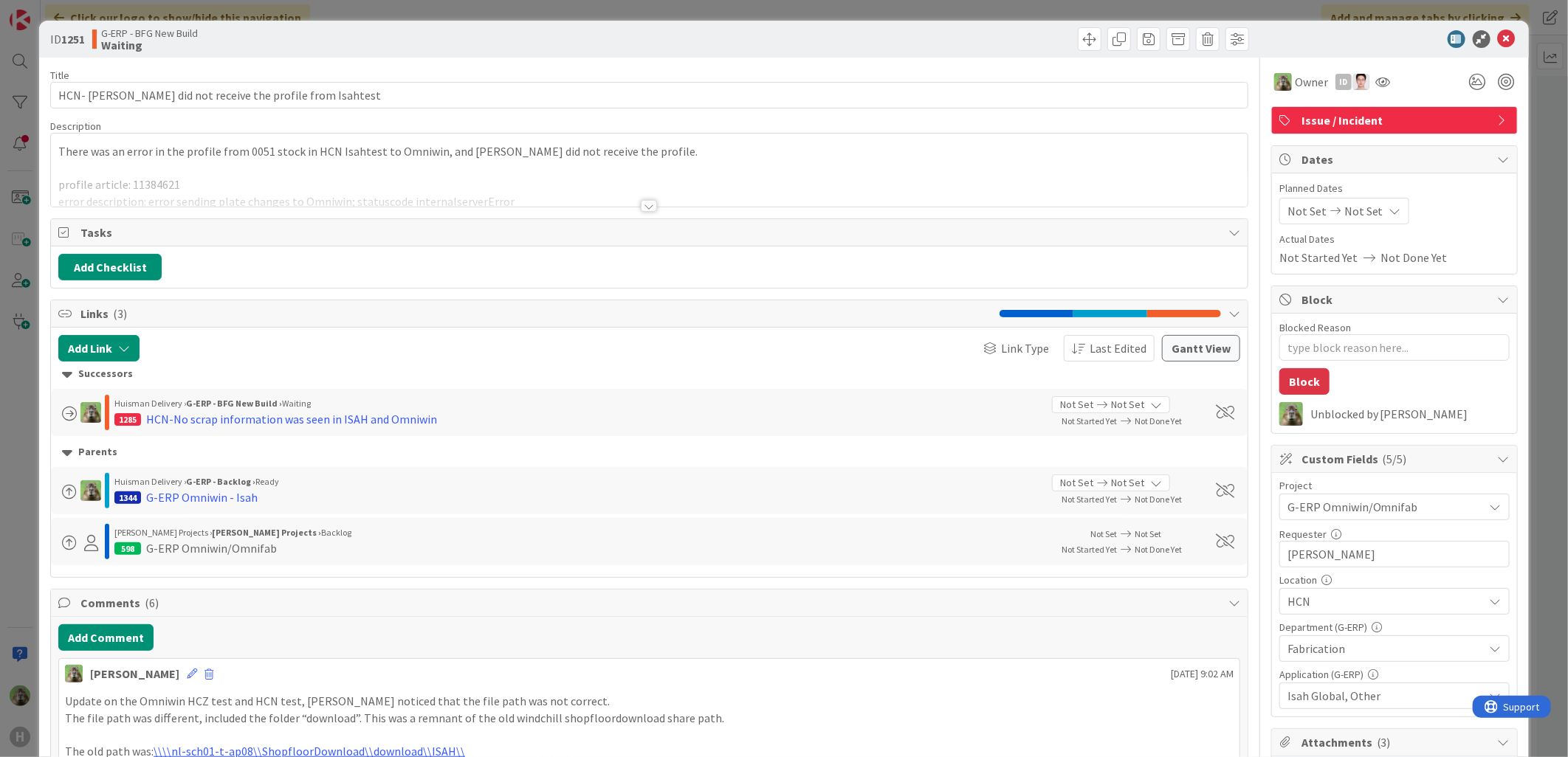
type textarea "x"
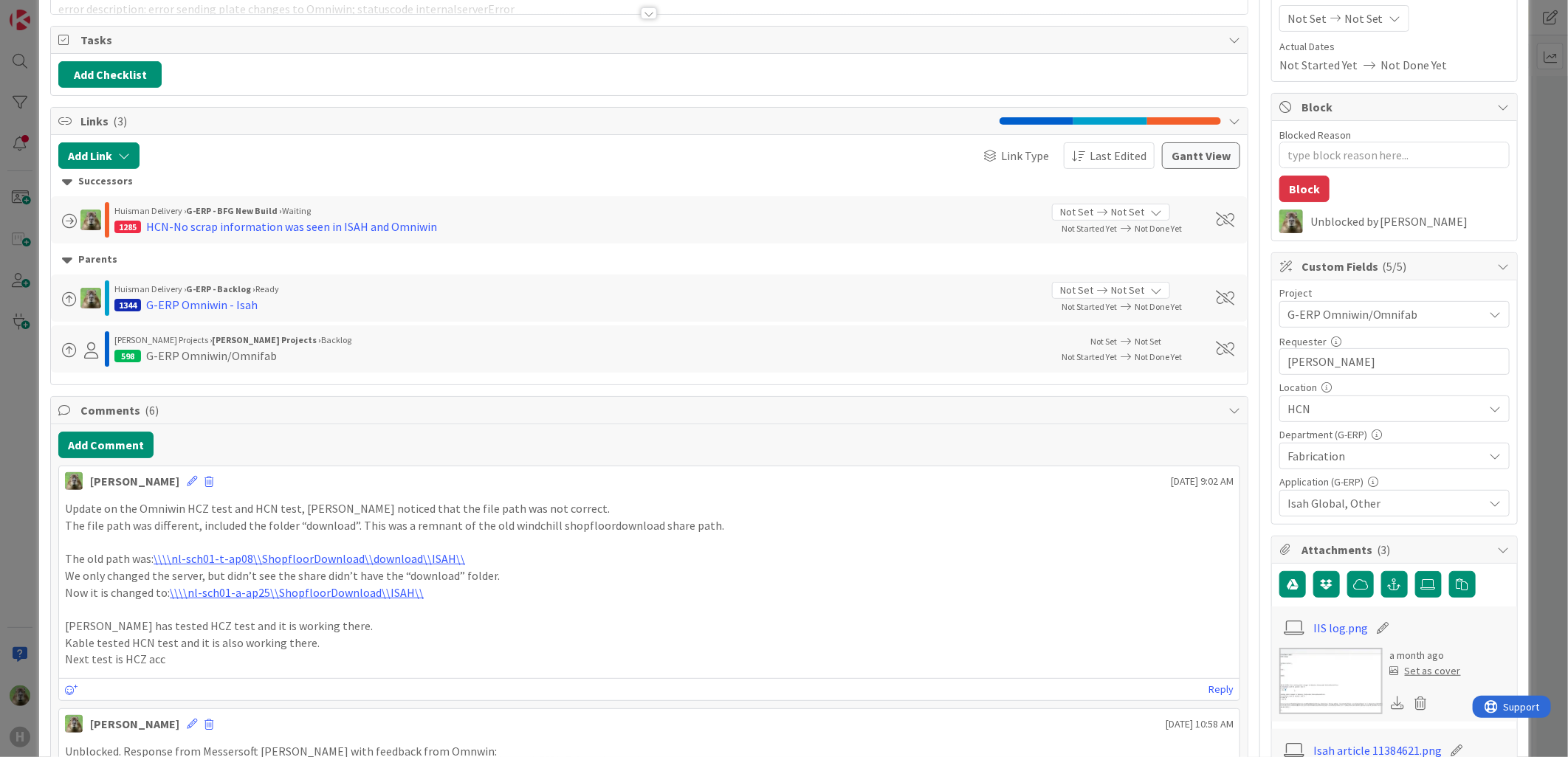
scroll to position [246, 0]
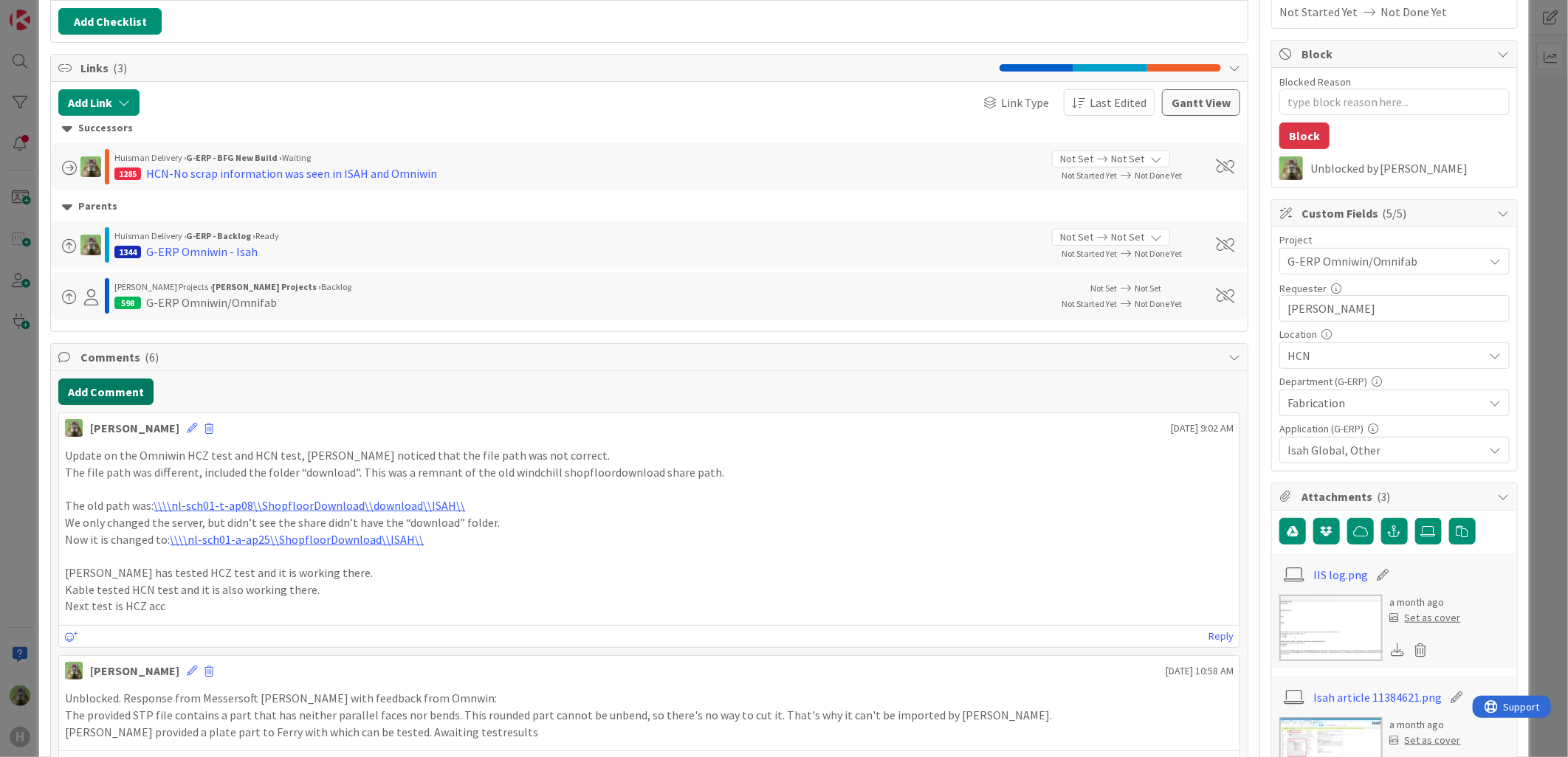
click at [137, 399] on button "Add Comment" at bounding box center [106, 392] width 95 height 27
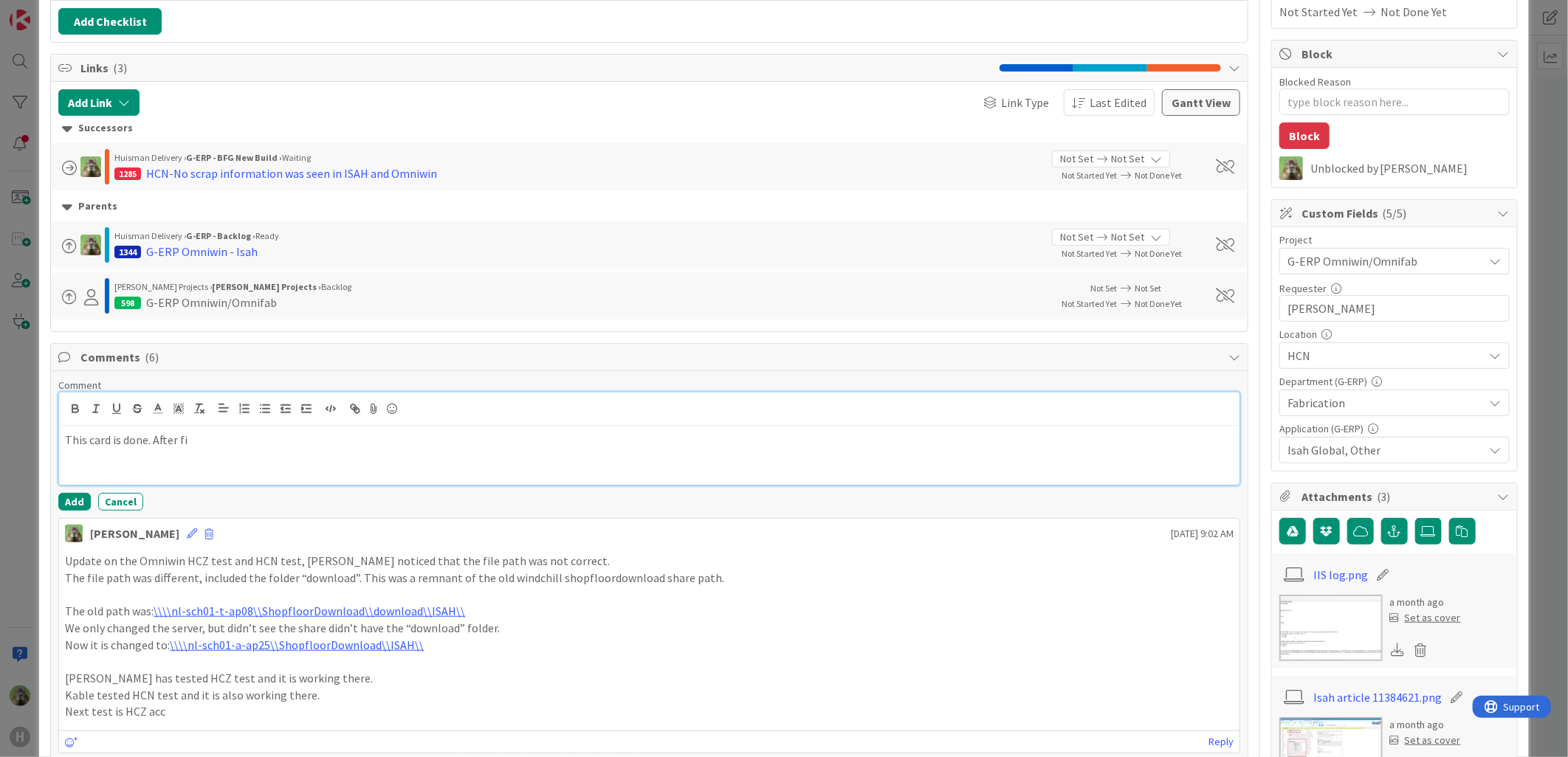
click at [270, 441] on p "This card is done. After fi" at bounding box center [649, 440] width 1168 height 17
drag, startPoint x: 154, startPoint y: 446, endPoint x: 220, endPoint y: 440, distance: 66.3
click at [220, 440] on p "This card is done. After fi" at bounding box center [649, 440] width 1168 height 17
click at [356, 453] on p "In short" at bounding box center [649, 458] width 1168 height 17
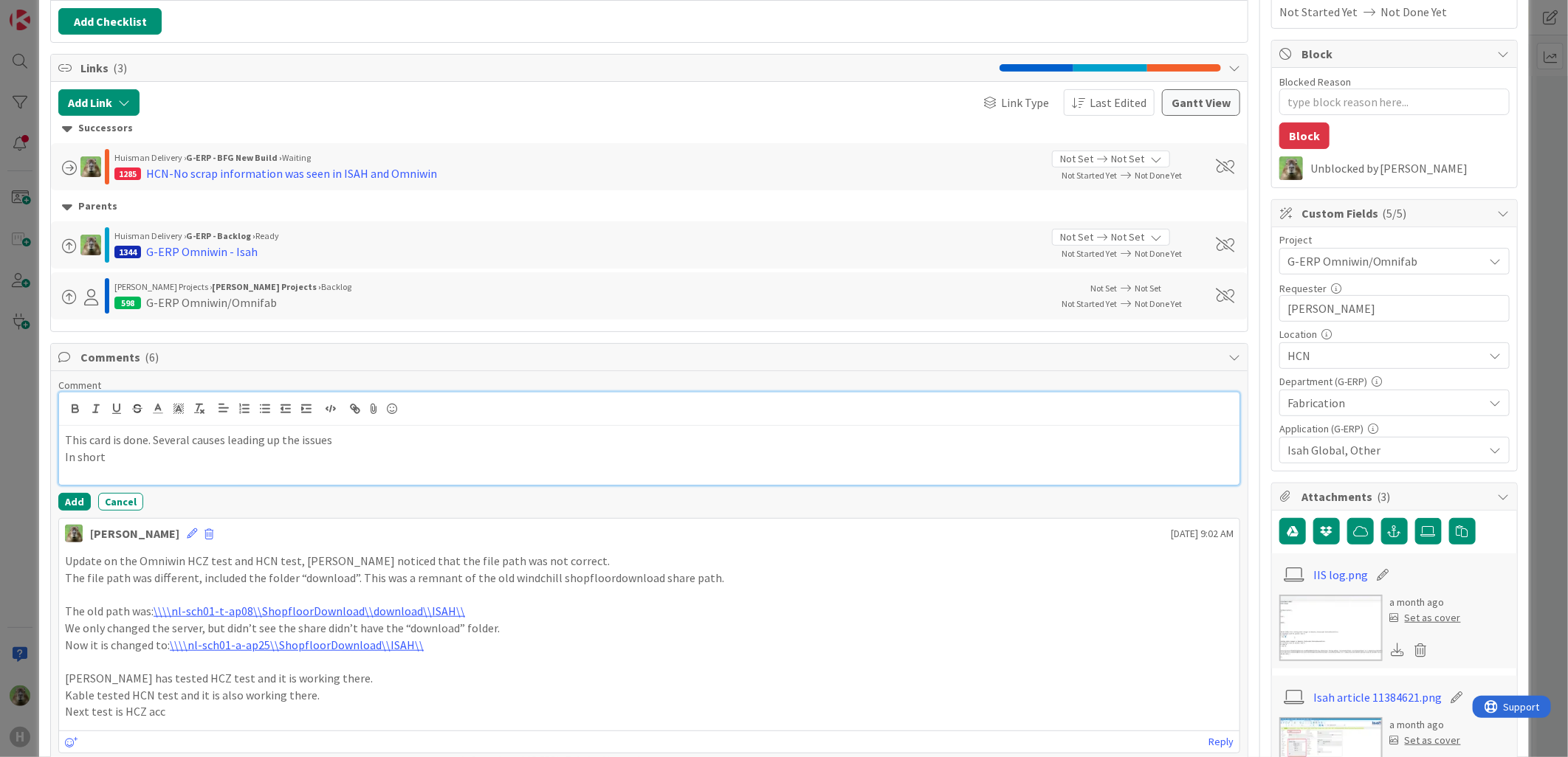
click at [357, 448] on p "This card is done. Several causes leading up the issues" at bounding box center [649, 440] width 1168 height 17
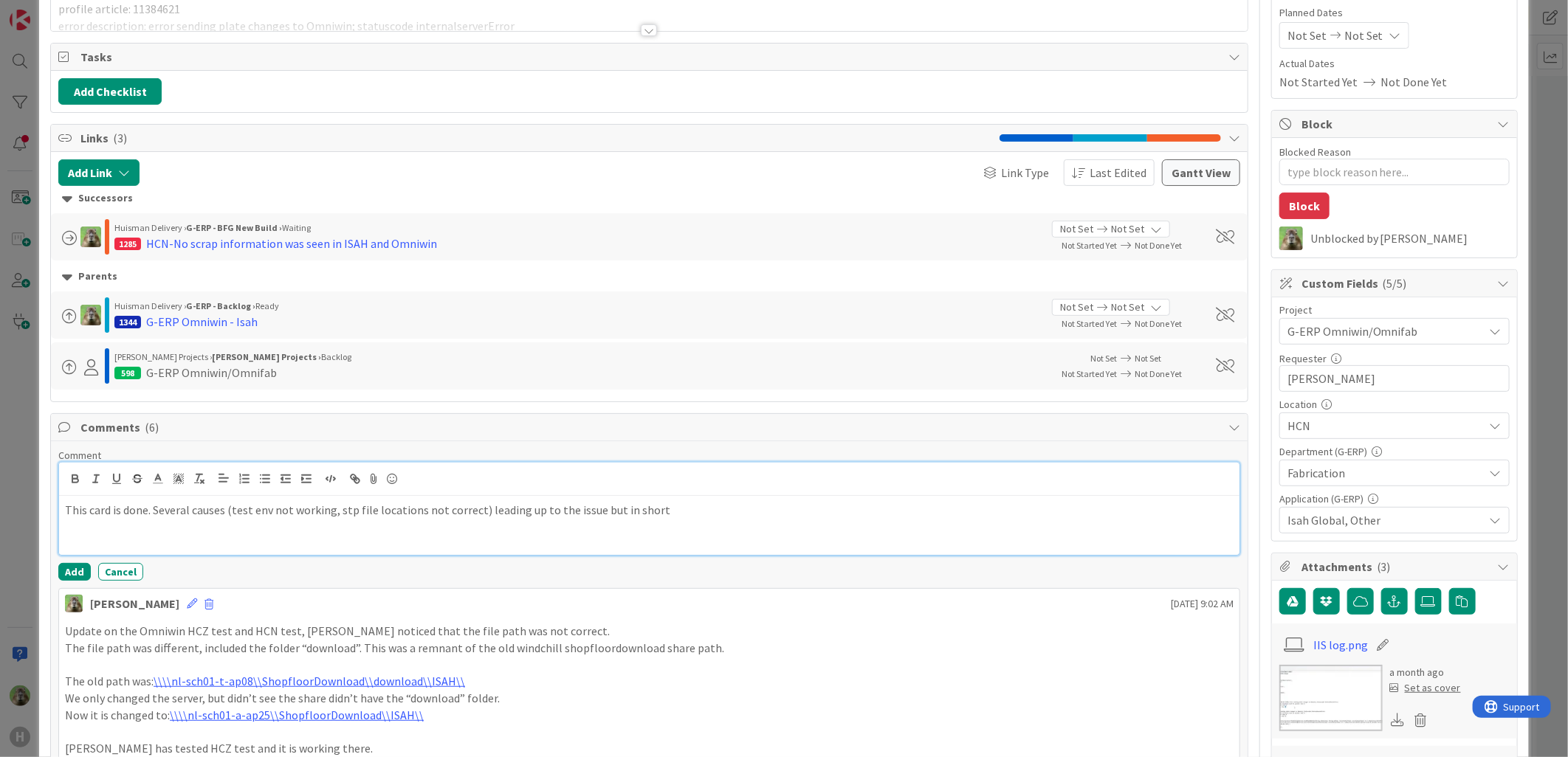
scroll to position [410, 0]
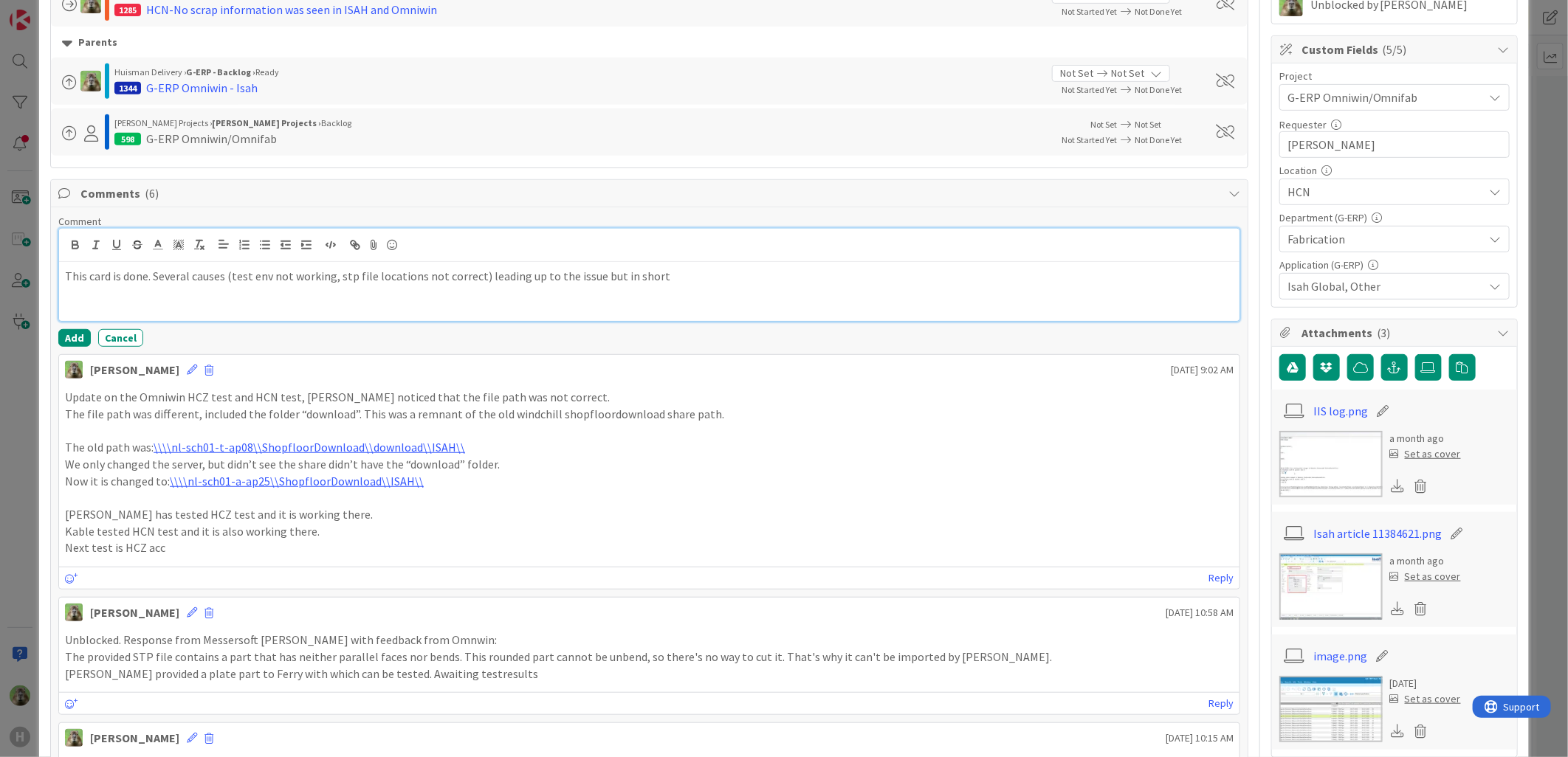
click at [690, 281] on p "This card is done. Several causes (test env not working, stp file locations not…" at bounding box center [649, 276] width 1168 height 17
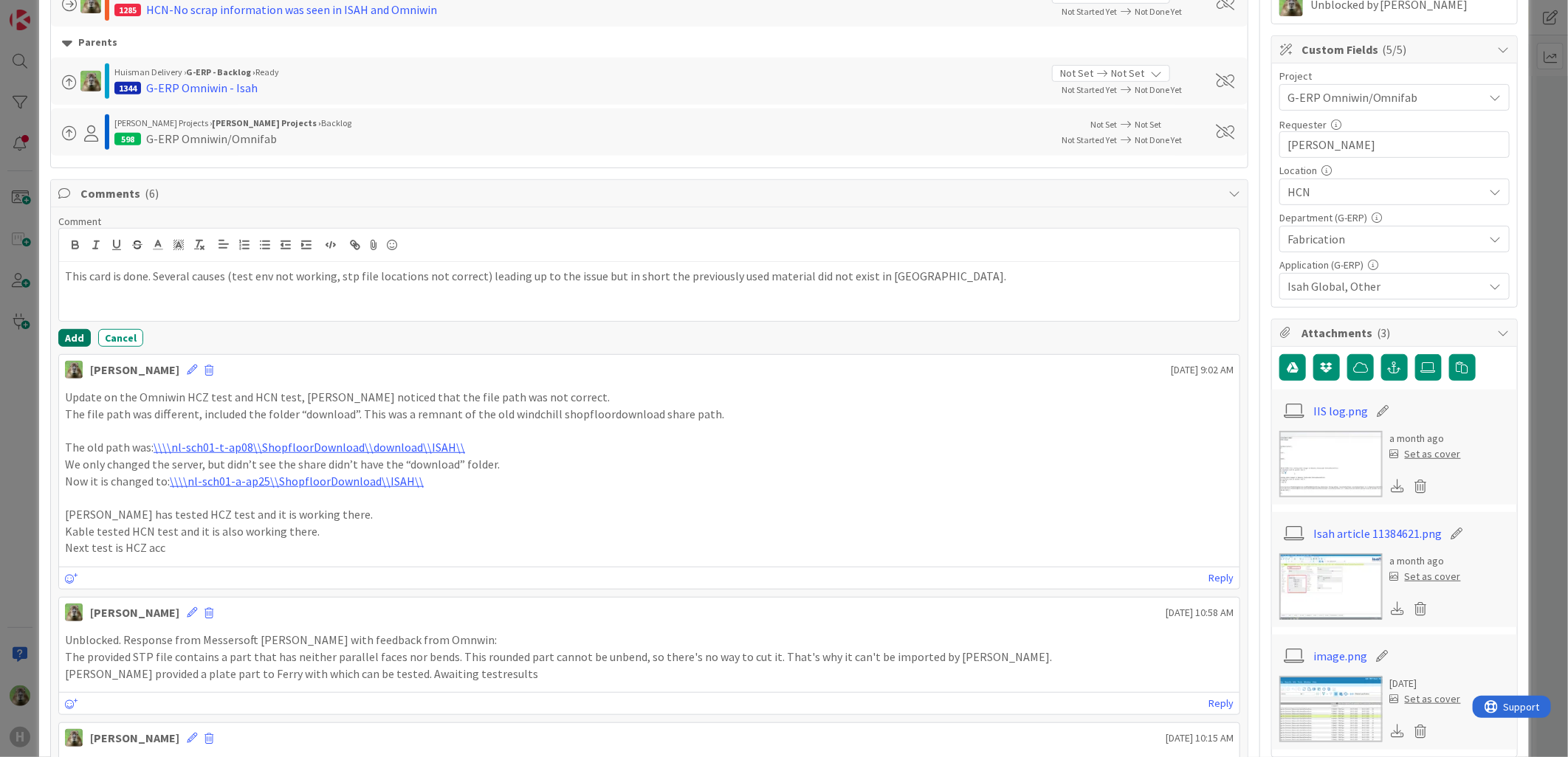
click at [79, 338] on button "Add" at bounding box center [74, 338] width 32 height 18
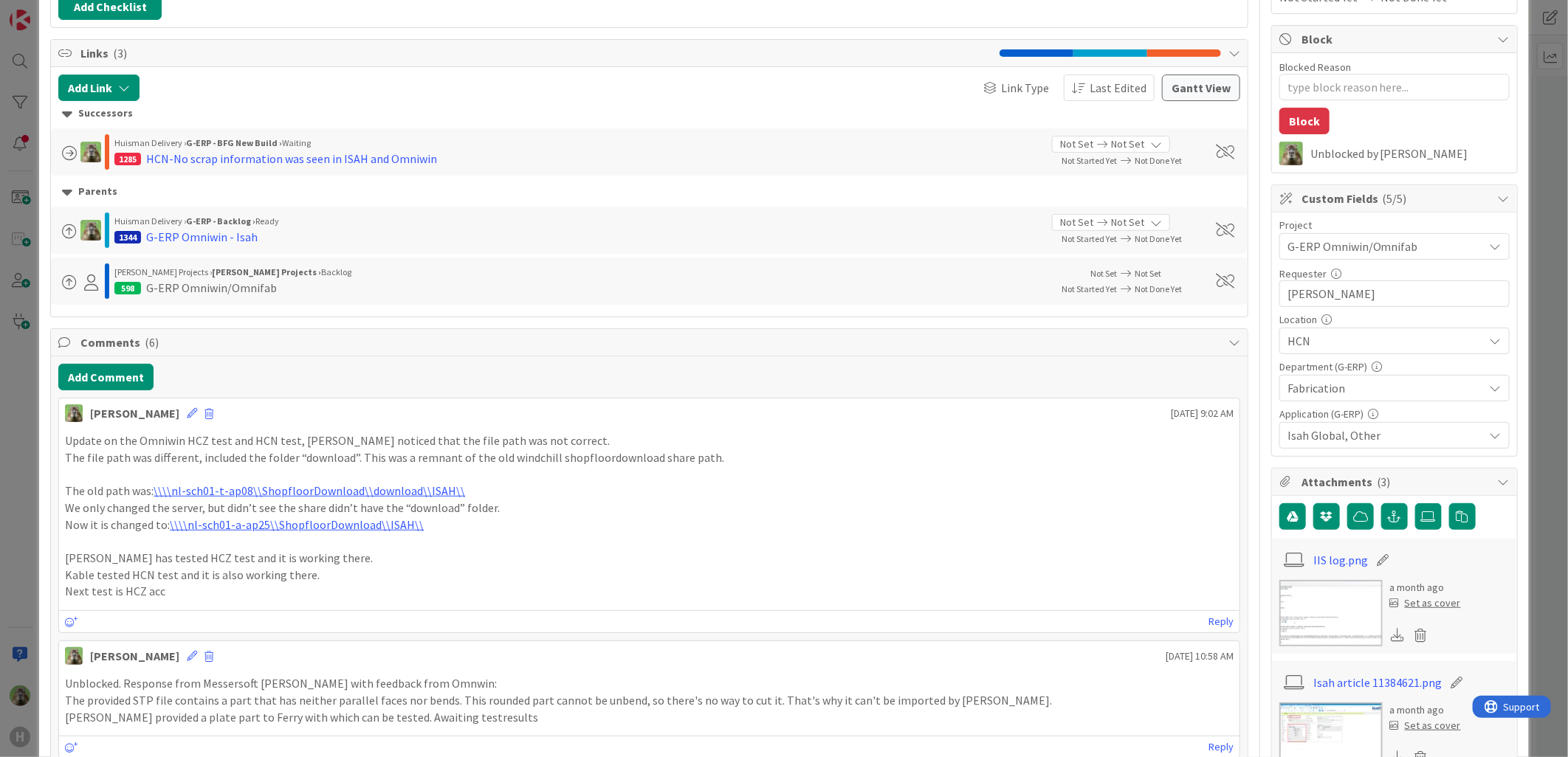
scroll to position [0, 0]
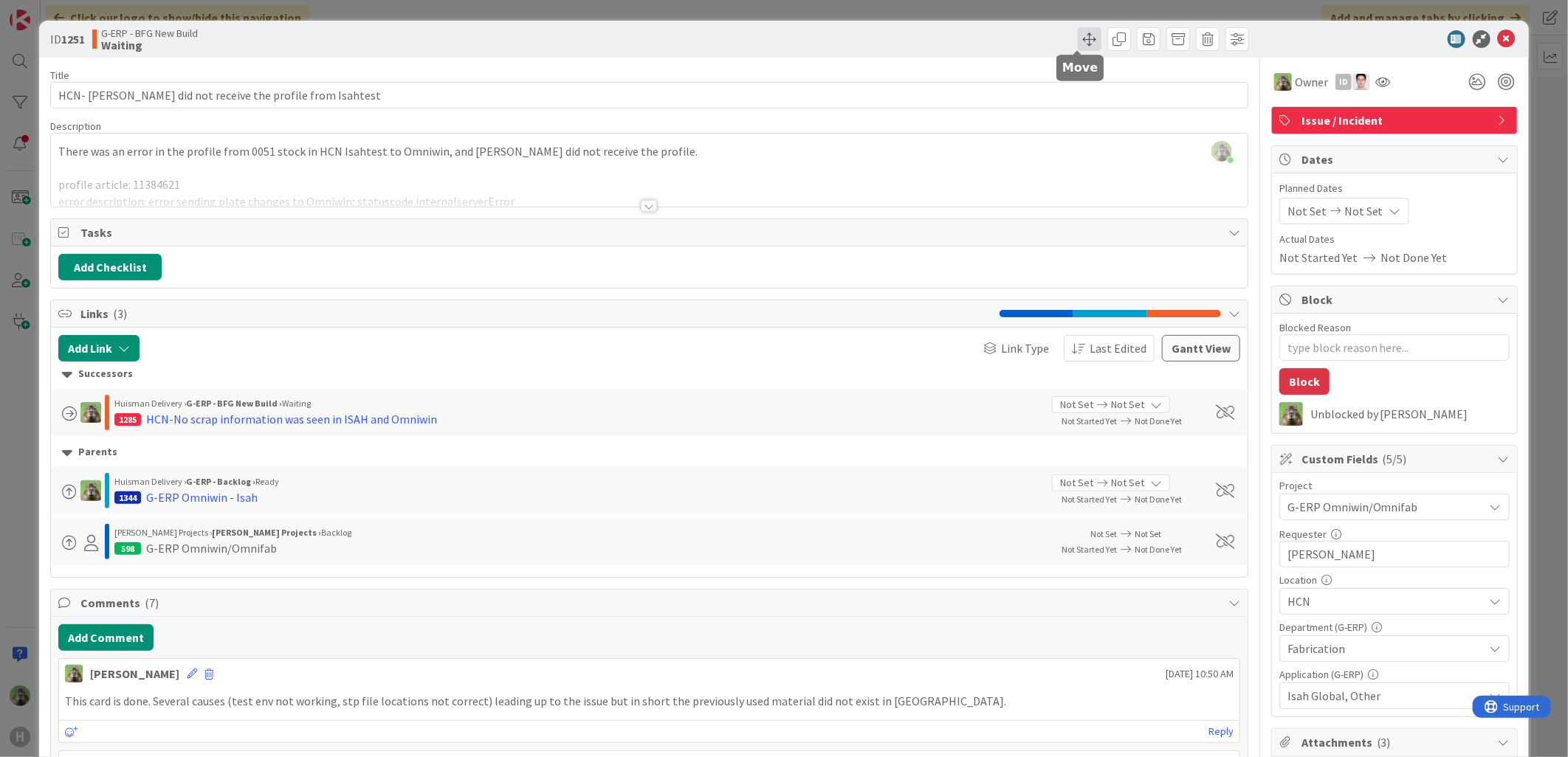
click at [1086, 42] on span at bounding box center [1089, 39] width 24 height 24
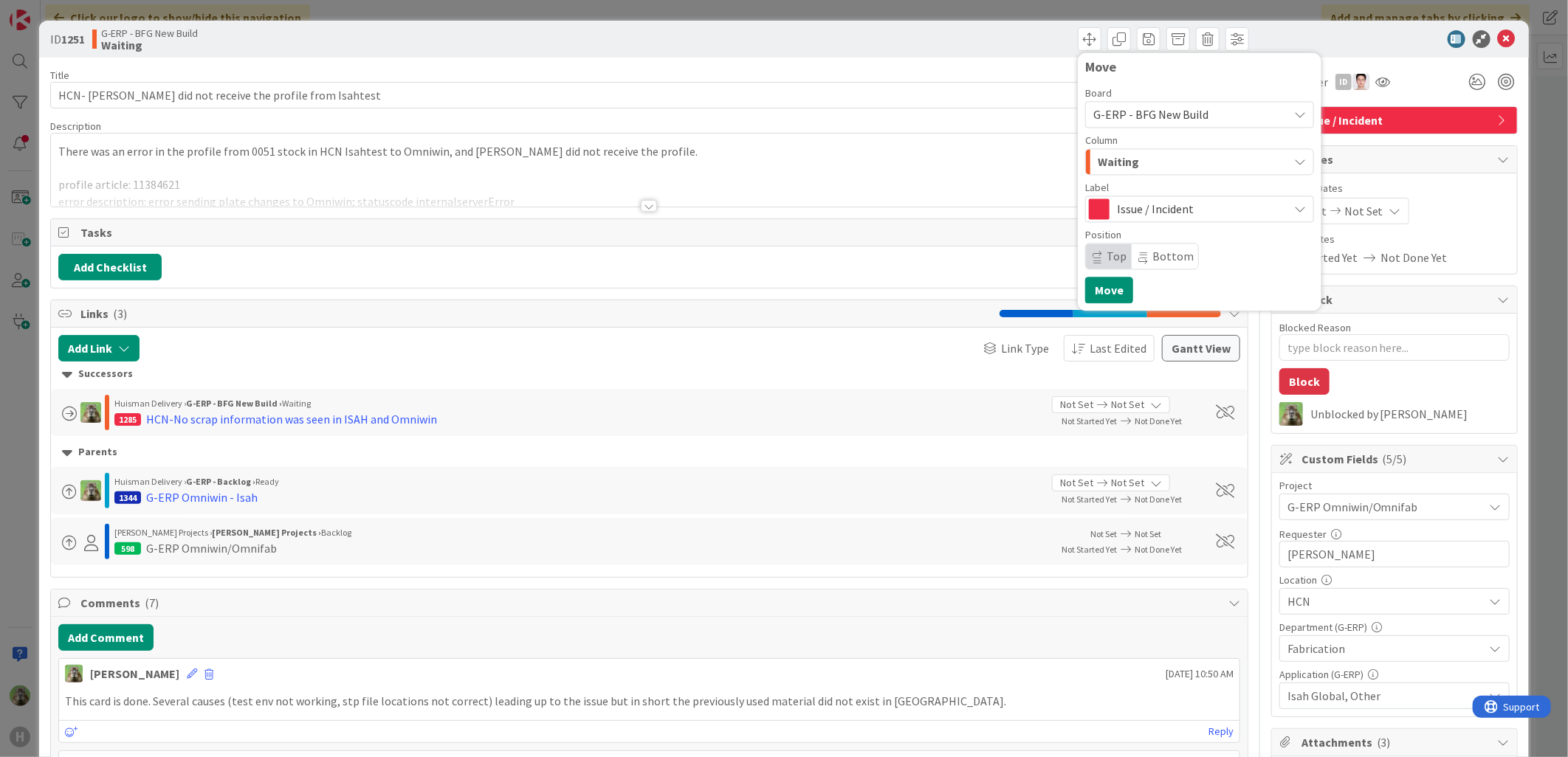
click at [1174, 158] on div "Waiting" at bounding box center [1191, 161] width 195 height 24
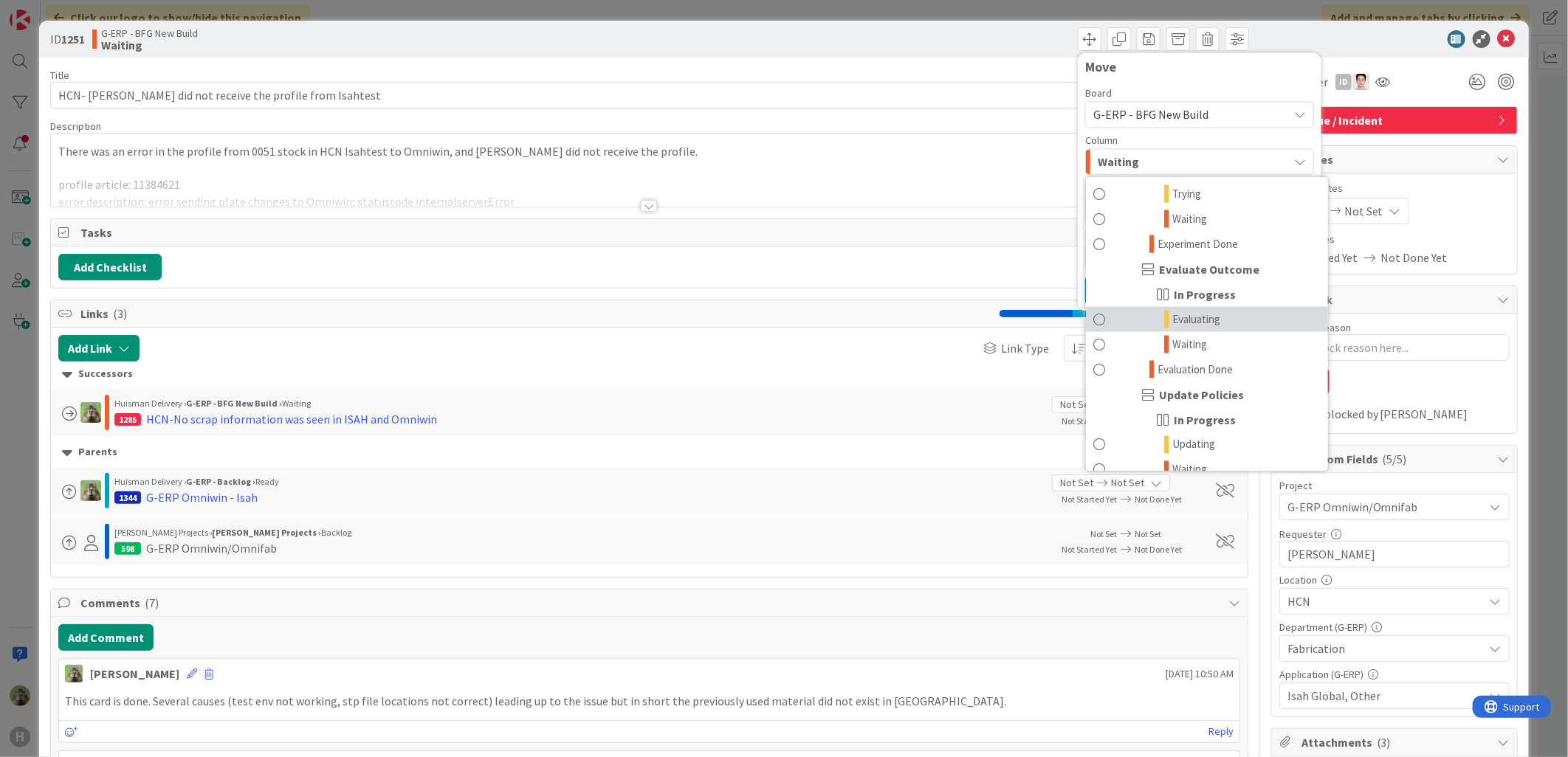
scroll to position [1575, 0]
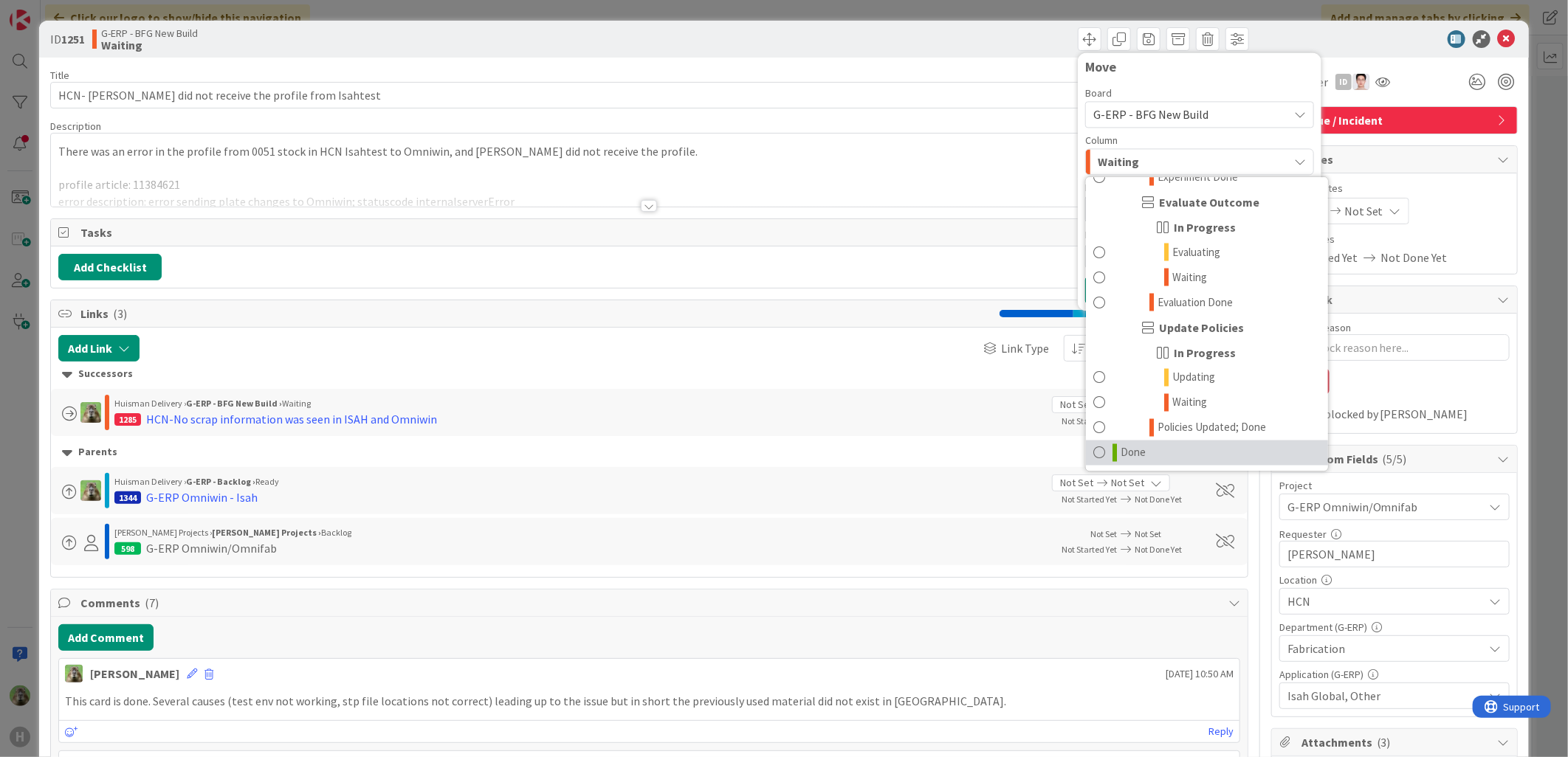
click at [1153, 452] on link "Done" at bounding box center [1207, 452] width 242 height 25
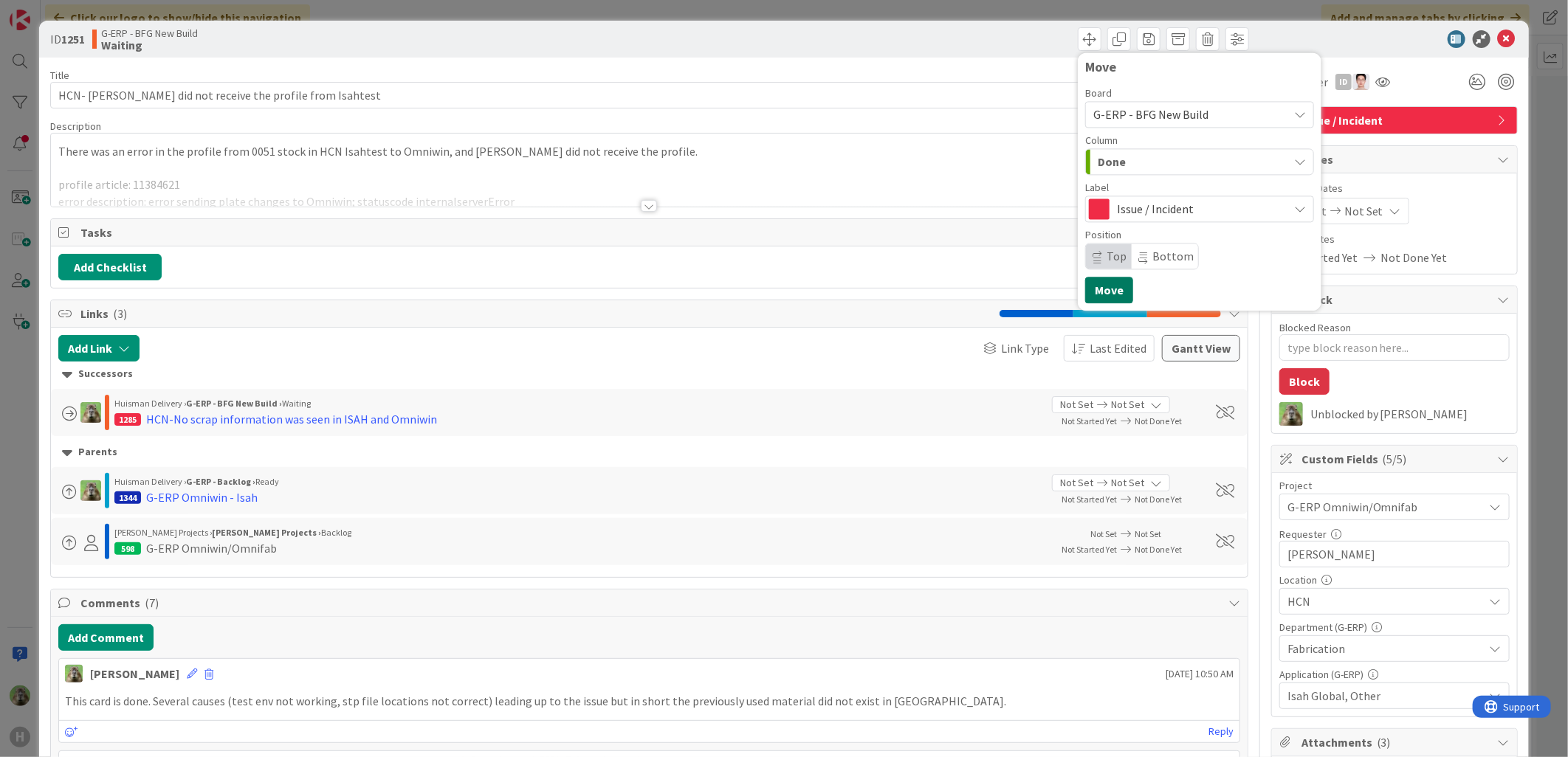
click at [1103, 280] on button "Move" at bounding box center [1109, 290] width 48 height 27
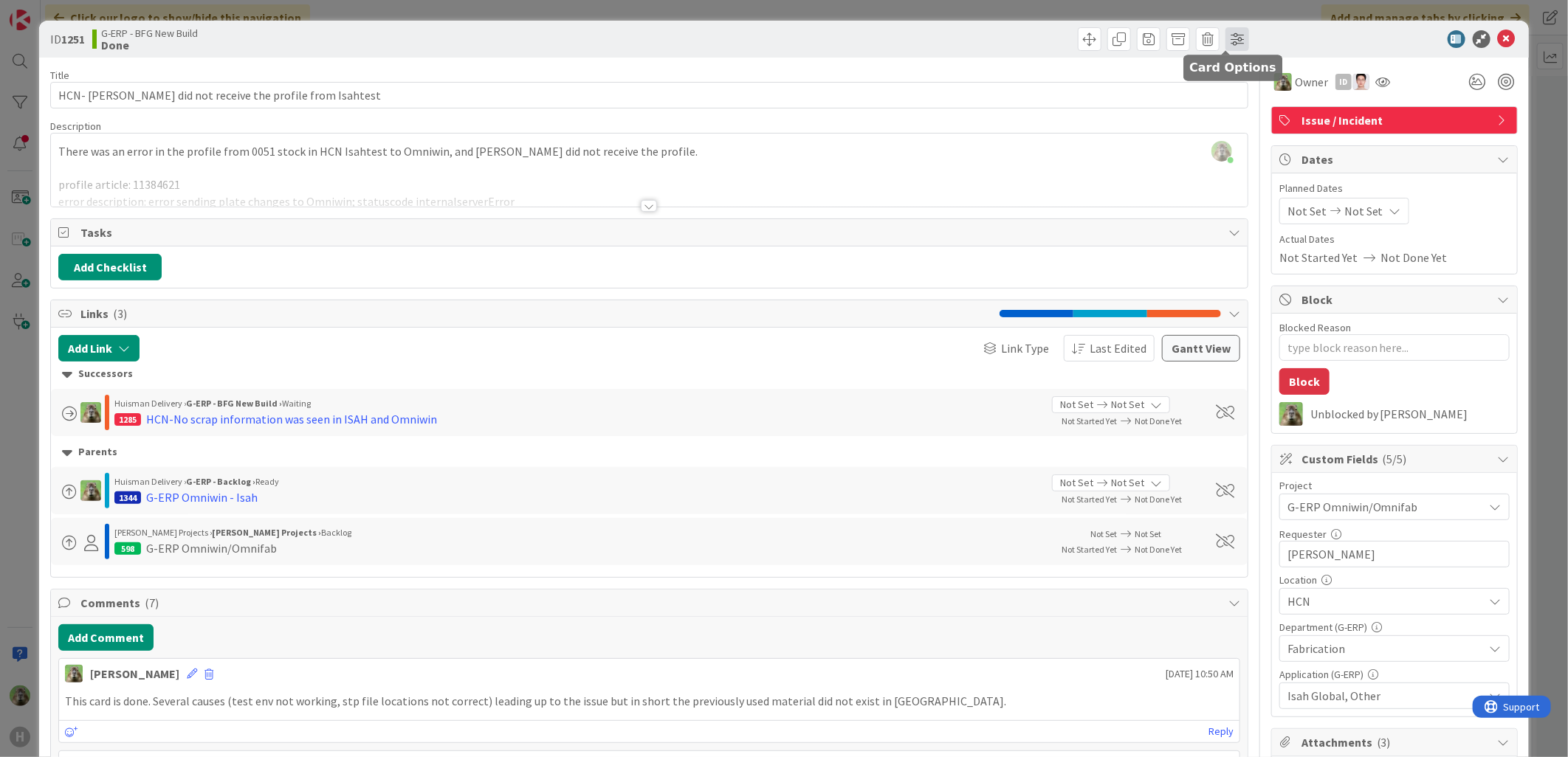
click at [1226, 43] on span at bounding box center [1237, 39] width 24 height 24
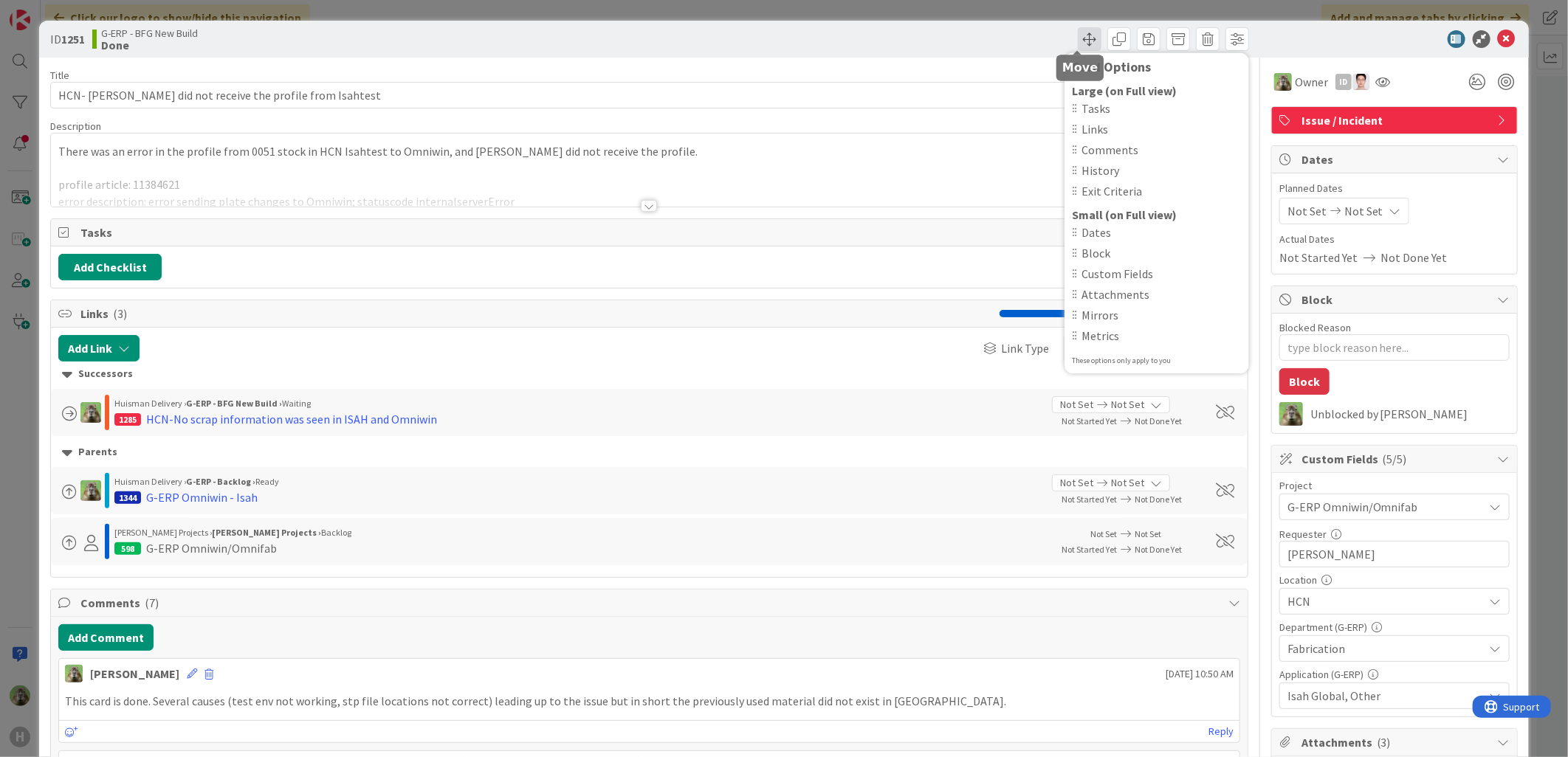
click at [1080, 37] on span at bounding box center [1089, 39] width 24 height 24
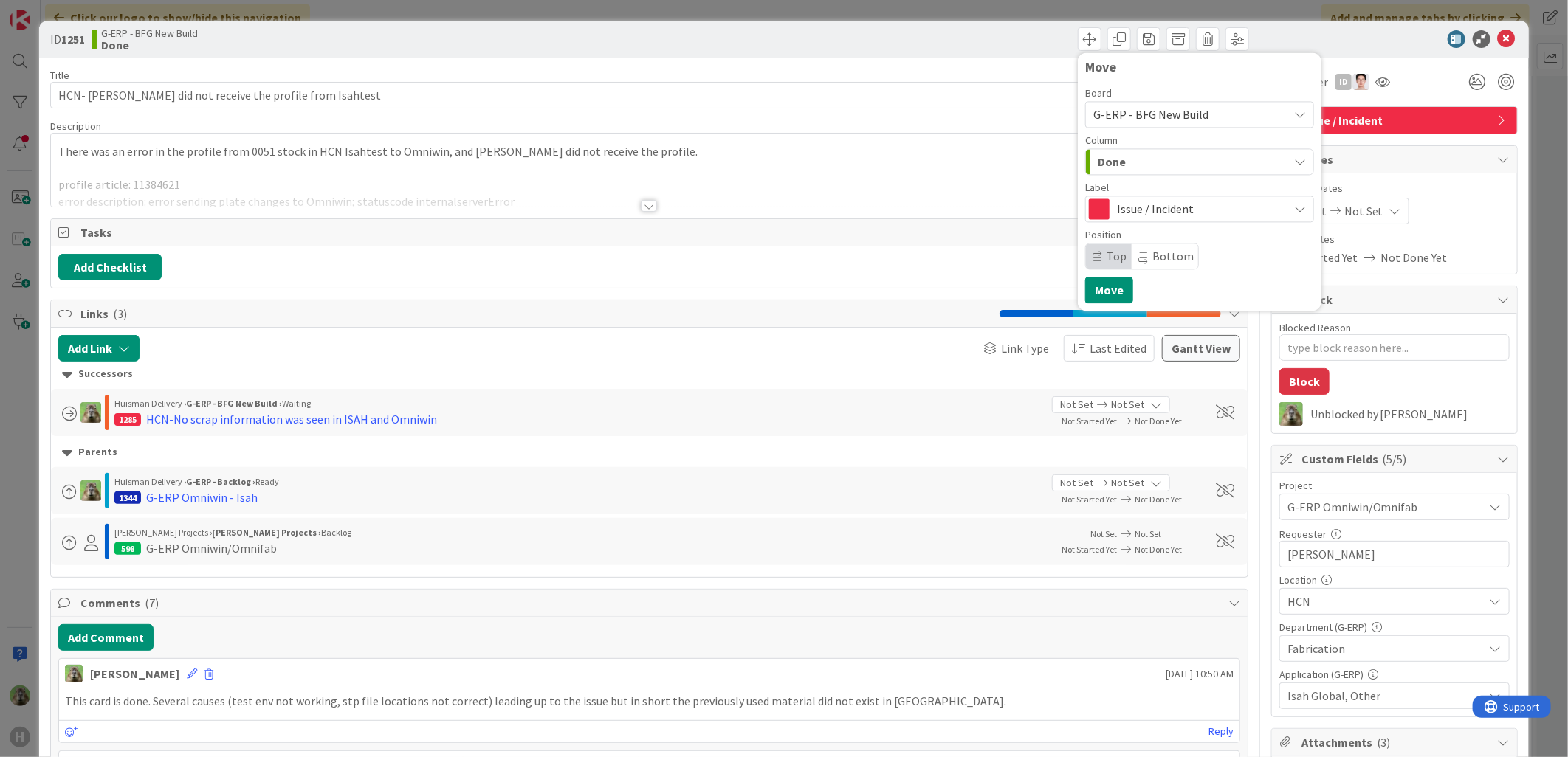
click at [1217, 174] on div "Board G-ERP - BFG New Build Column Done Label Issue / Incident Position Top Bot…" at bounding box center [1200, 178] width 229 height 181
click at [1224, 150] on div "Done" at bounding box center [1191, 161] width 195 height 24
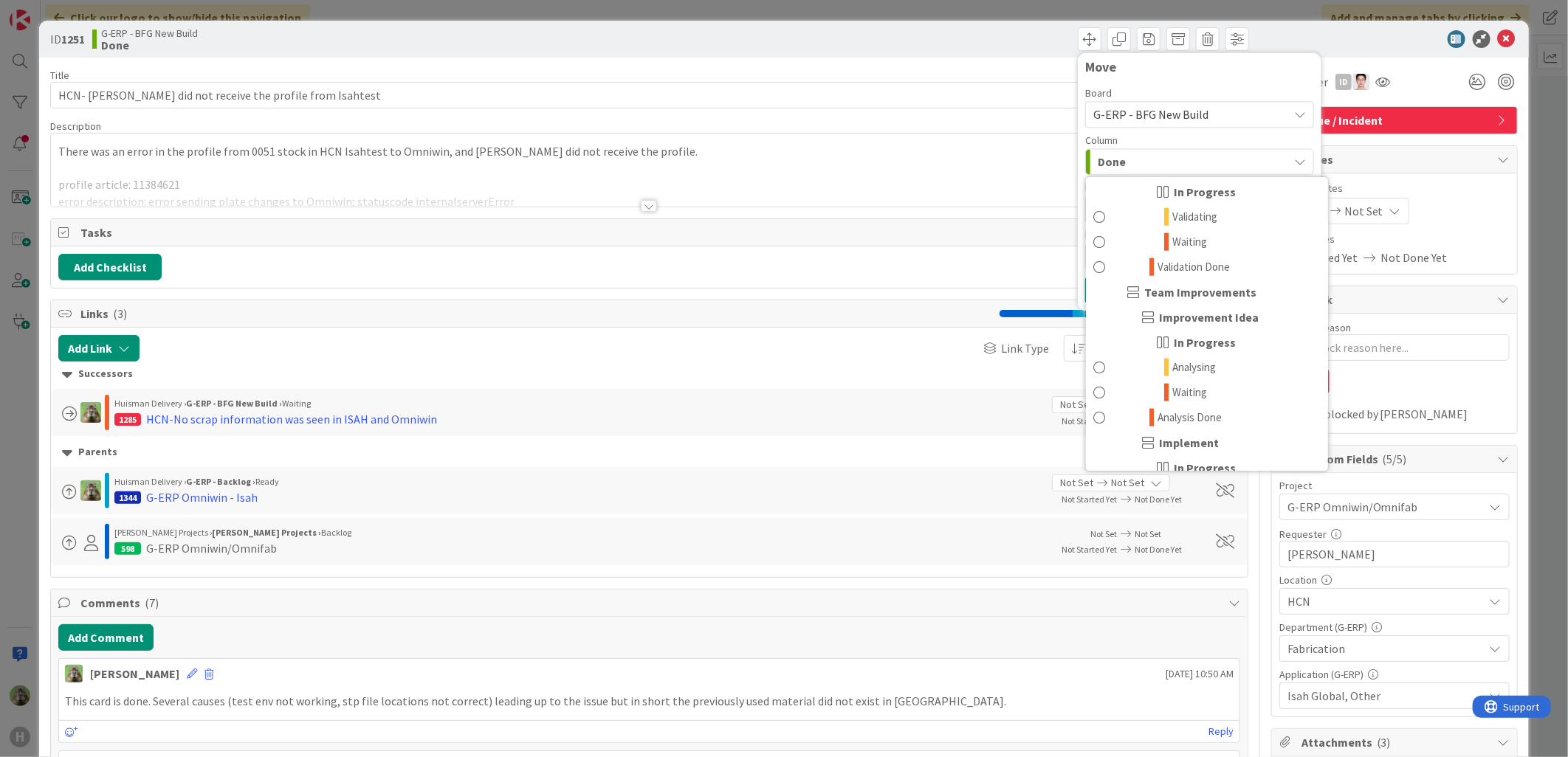
scroll to position [1001, 0]
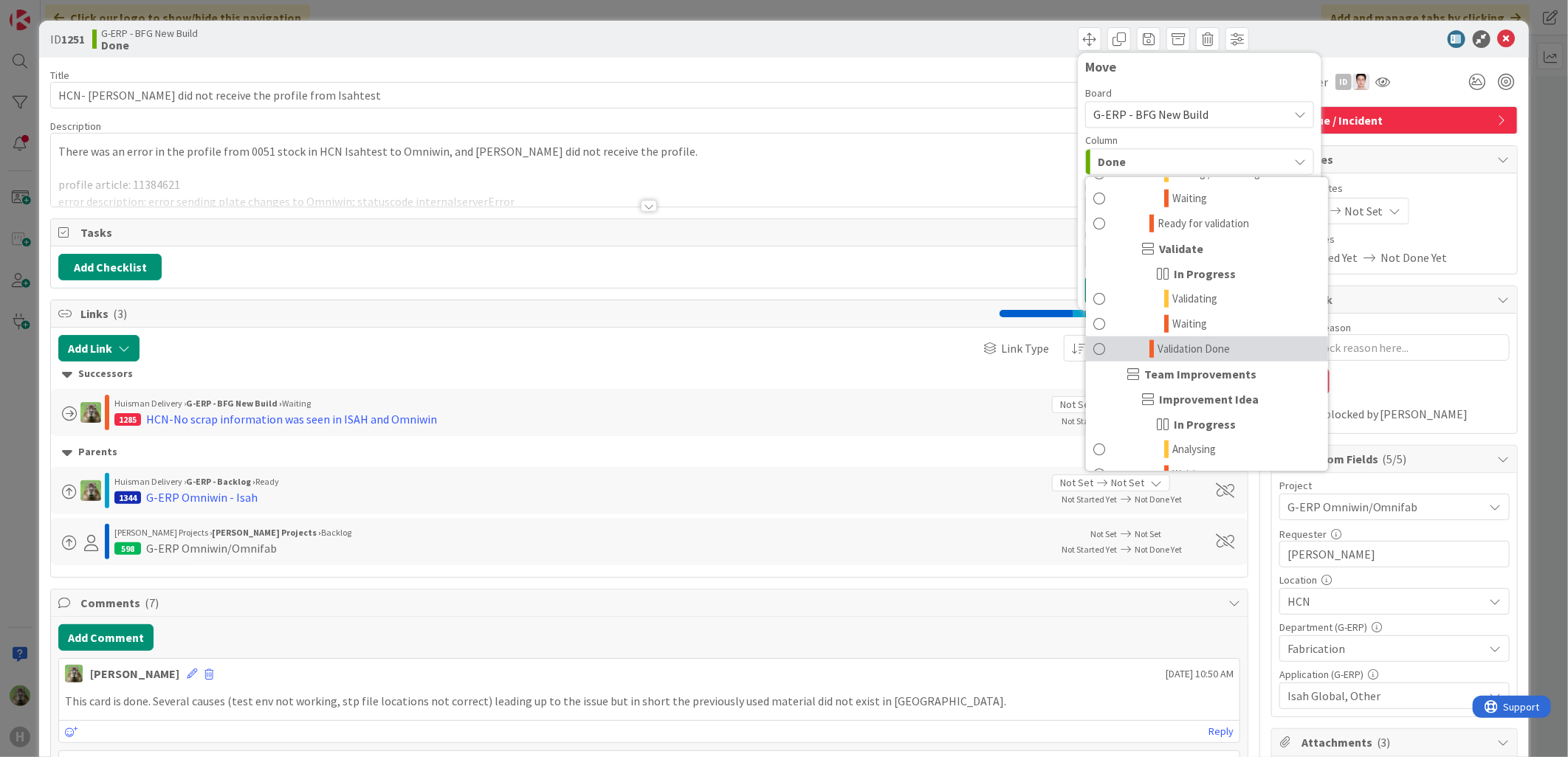
click at [1224, 355] on link "Validation Done" at bounding box center [1207, 349] width 242 height 25
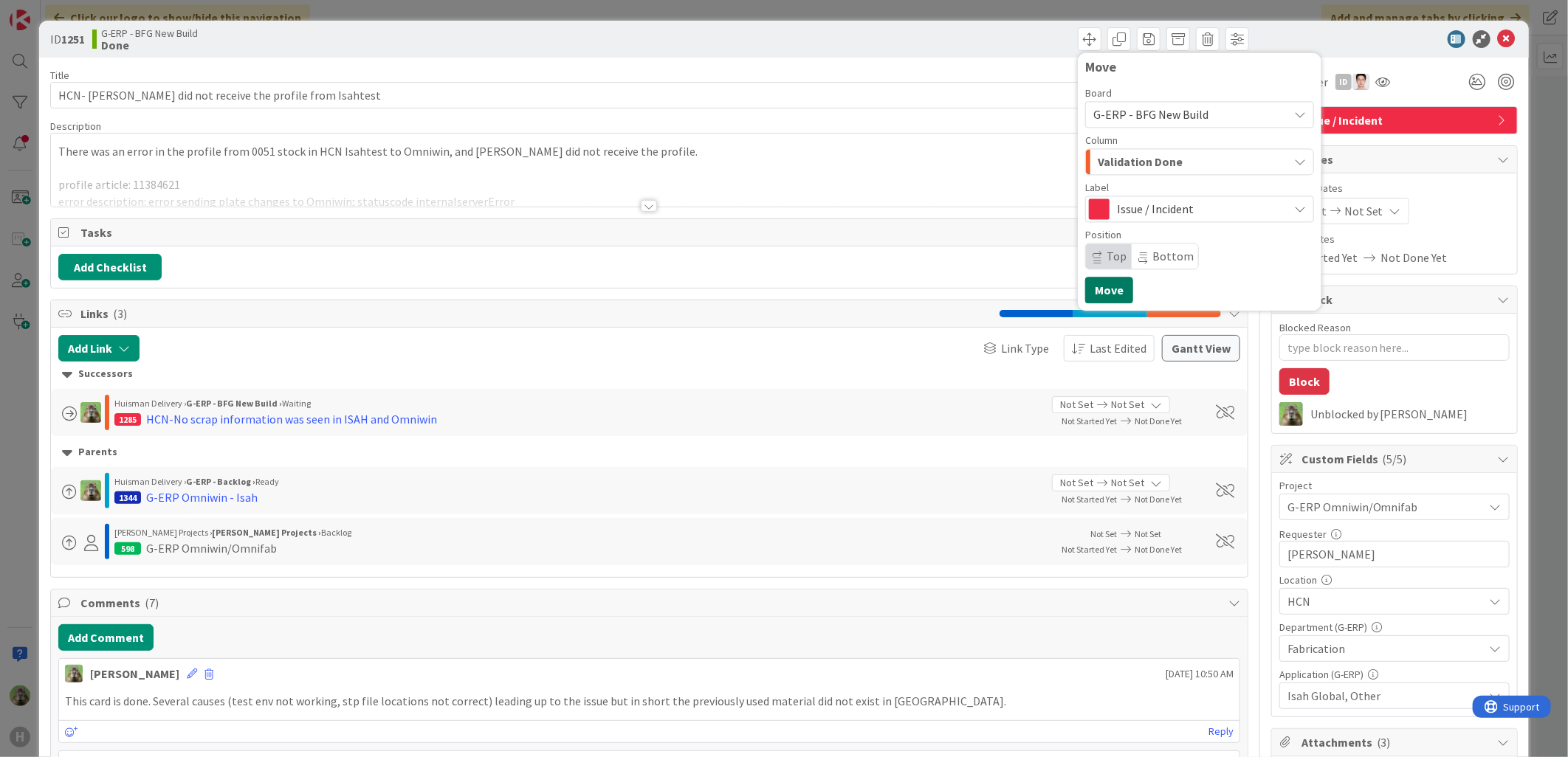
click at [1117, 298] on button "Move" at bounding box center [1109, 290] width 48 height 27
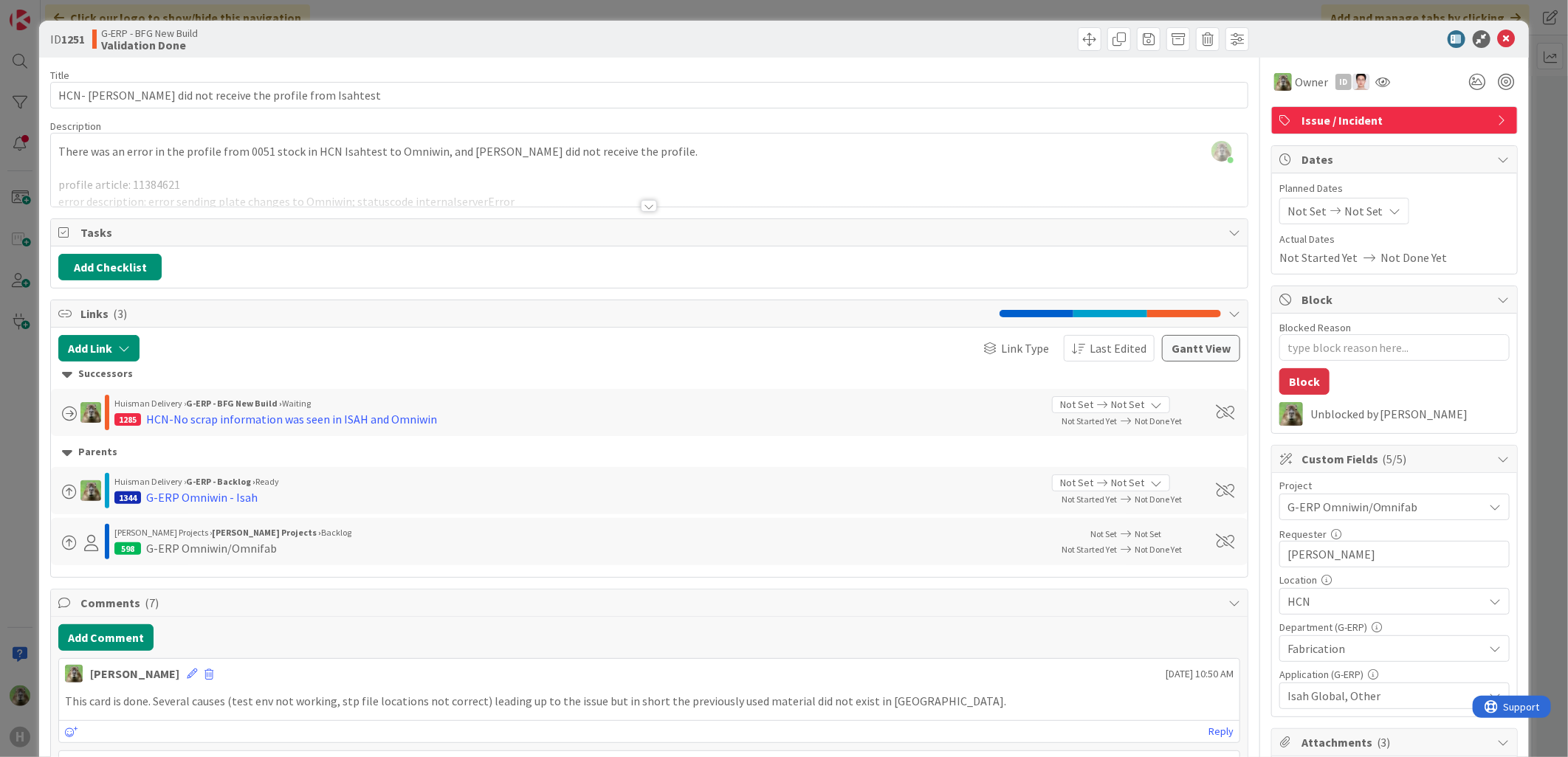
click at [33, 501] on div "ID 1251 G-ERP - BFG New Build Validation Done Move Move Card Options Large (on …" at bounding box center [784, 378] width 1568 height 757
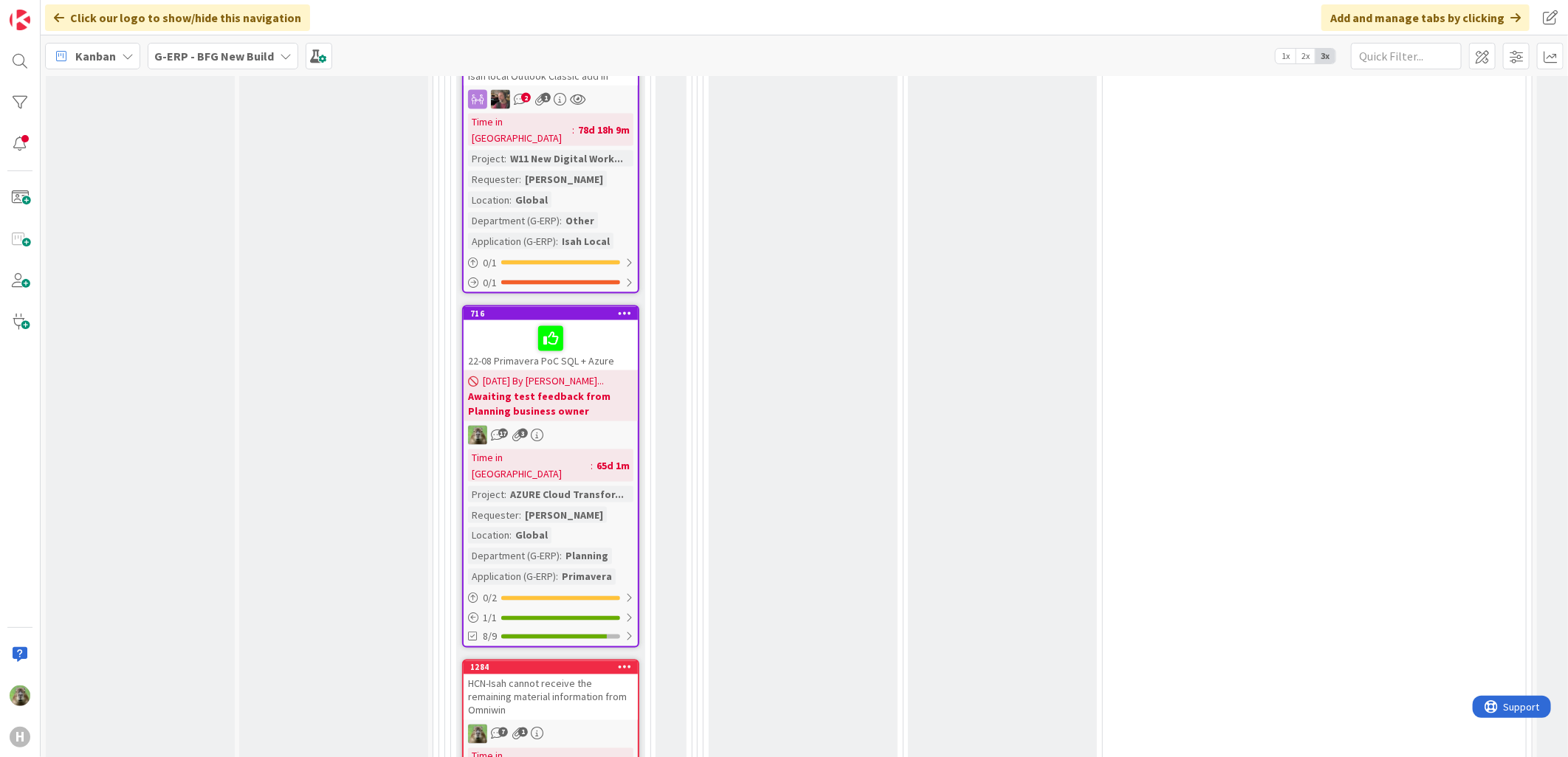
scroll to position [4593, 0]
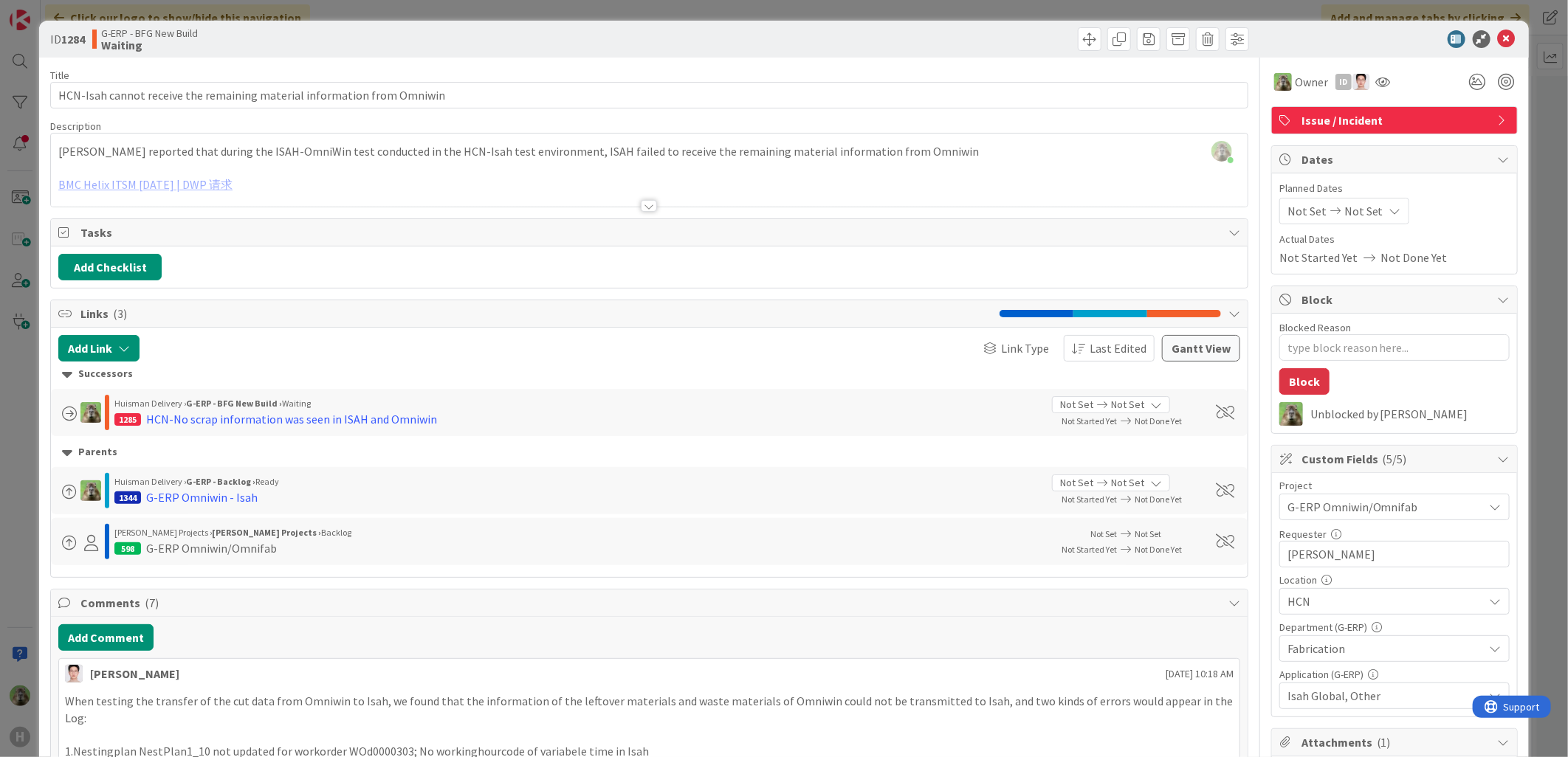
click at [0, 528] on html "H Click our logo to show/hide this navigation Add and manage tabs by clicking K…" at bounding box center [784, 378] width 1568 height 757
click at [16, 456] on div "ID 1284 G-ERP - BFG New Build Waiting Title 71 / 128 HCN-Isah cannot receive th…" at bounding box center [784, 378] width 1568 height 757
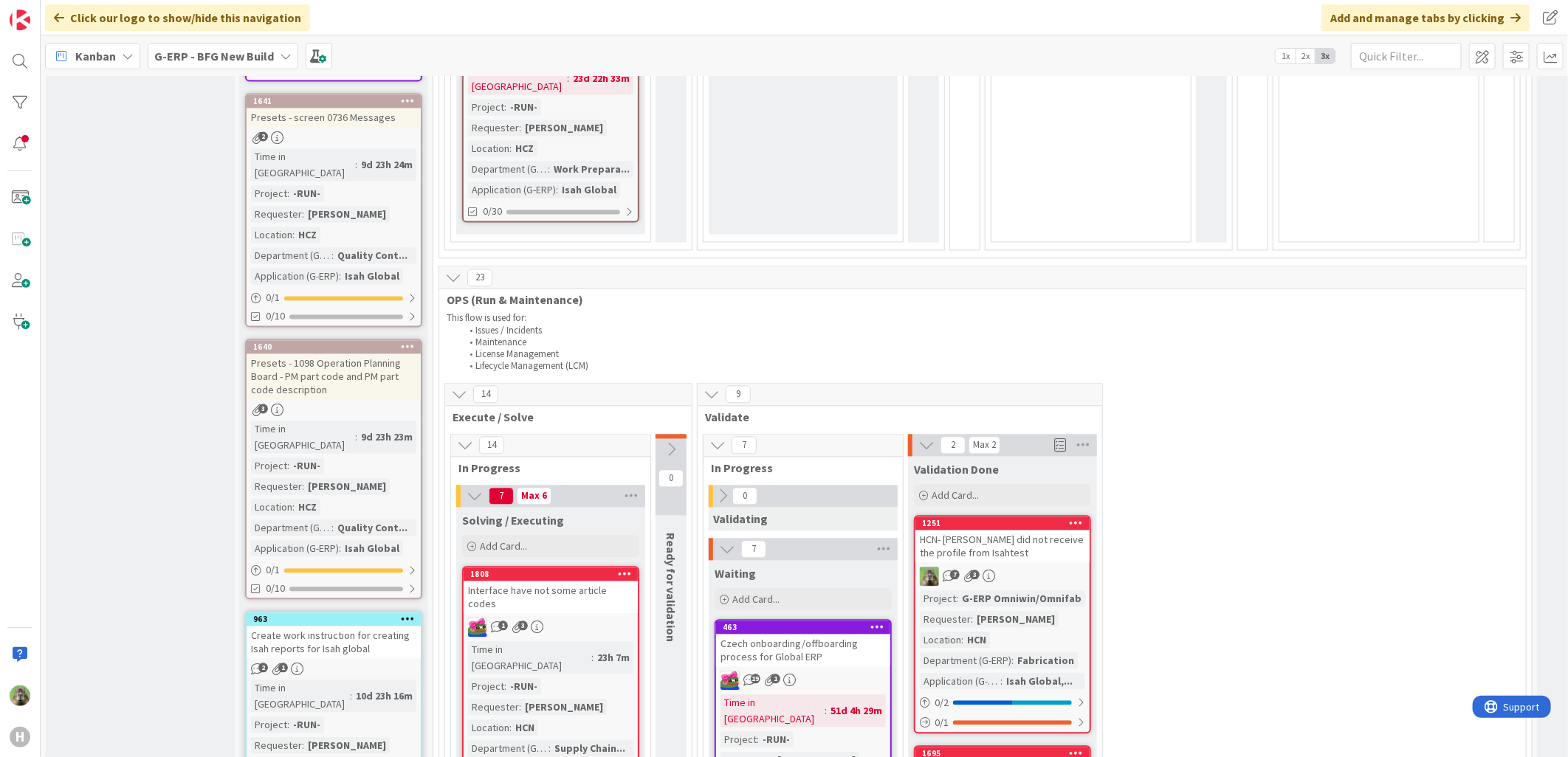
click at [1017, 531] on div "HCN- [PERSON_NAME] did not receive the profile from Isahtest" at bounding box center [1002, 547] width 175 height 32
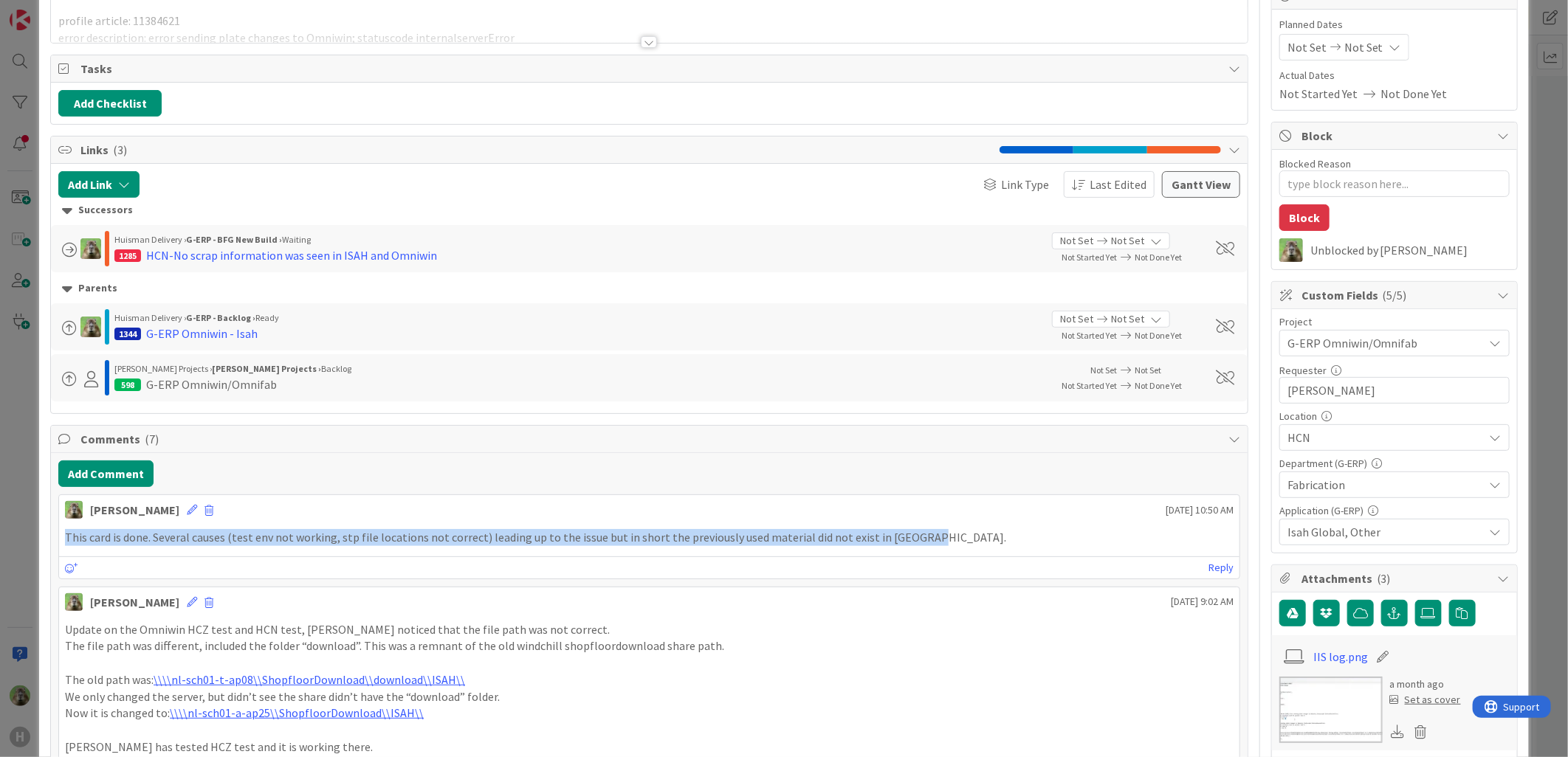
drag, startPoint x: 996, startPoint y: 546, endPoint x: 44, endPoint y: 526, distance: 952.2
copy p "This card is done. Several causes (test env not working, stp file locations not…"
click at [26, 524] on div "ID 1251 G-ERP - BFG New Build Validation Done Title 54 / 128 HCN- Omniwin did n…" at bounding box center [784, 378] width 1568 height 757
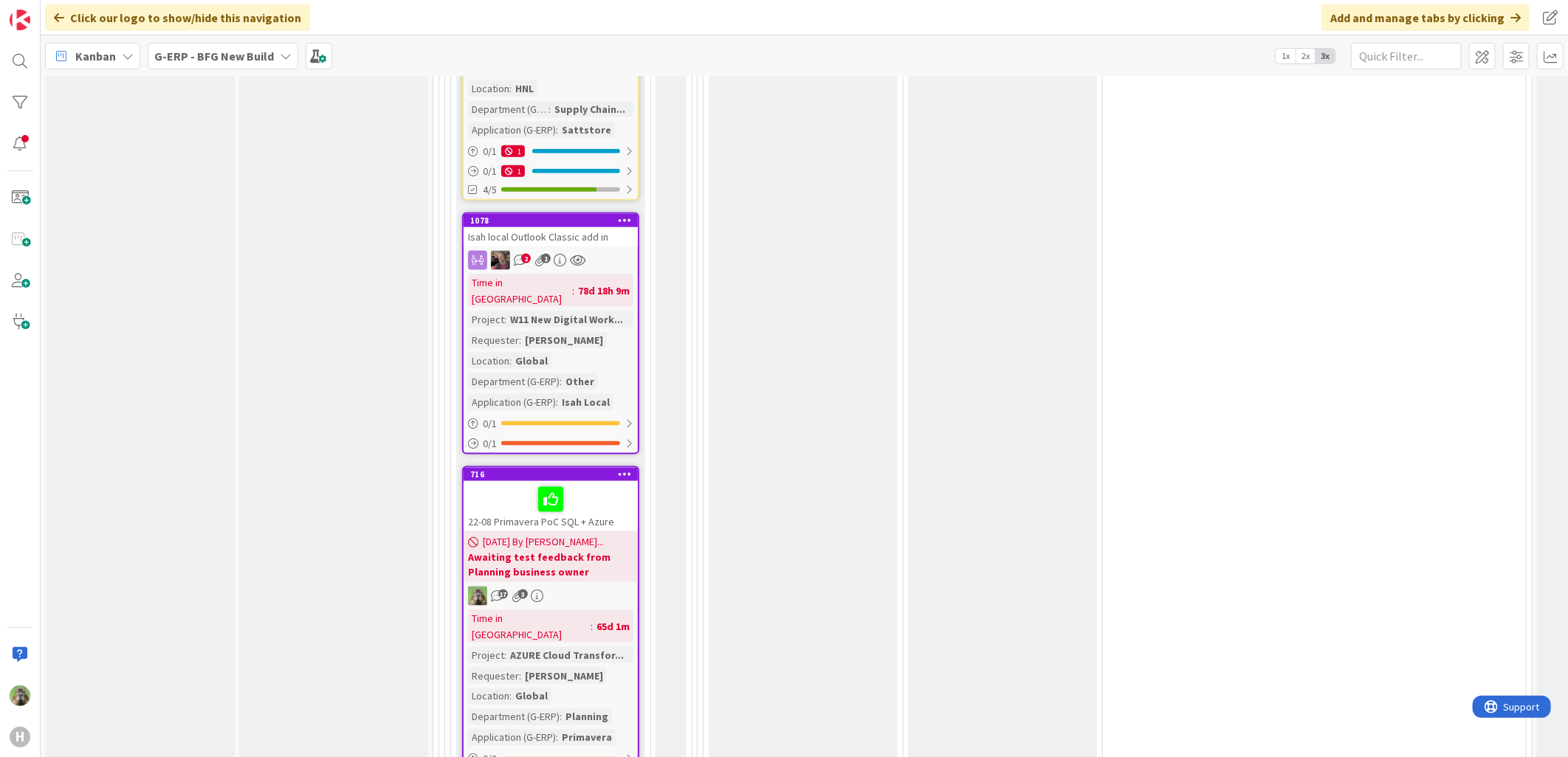
scroll to position [4899, 0]
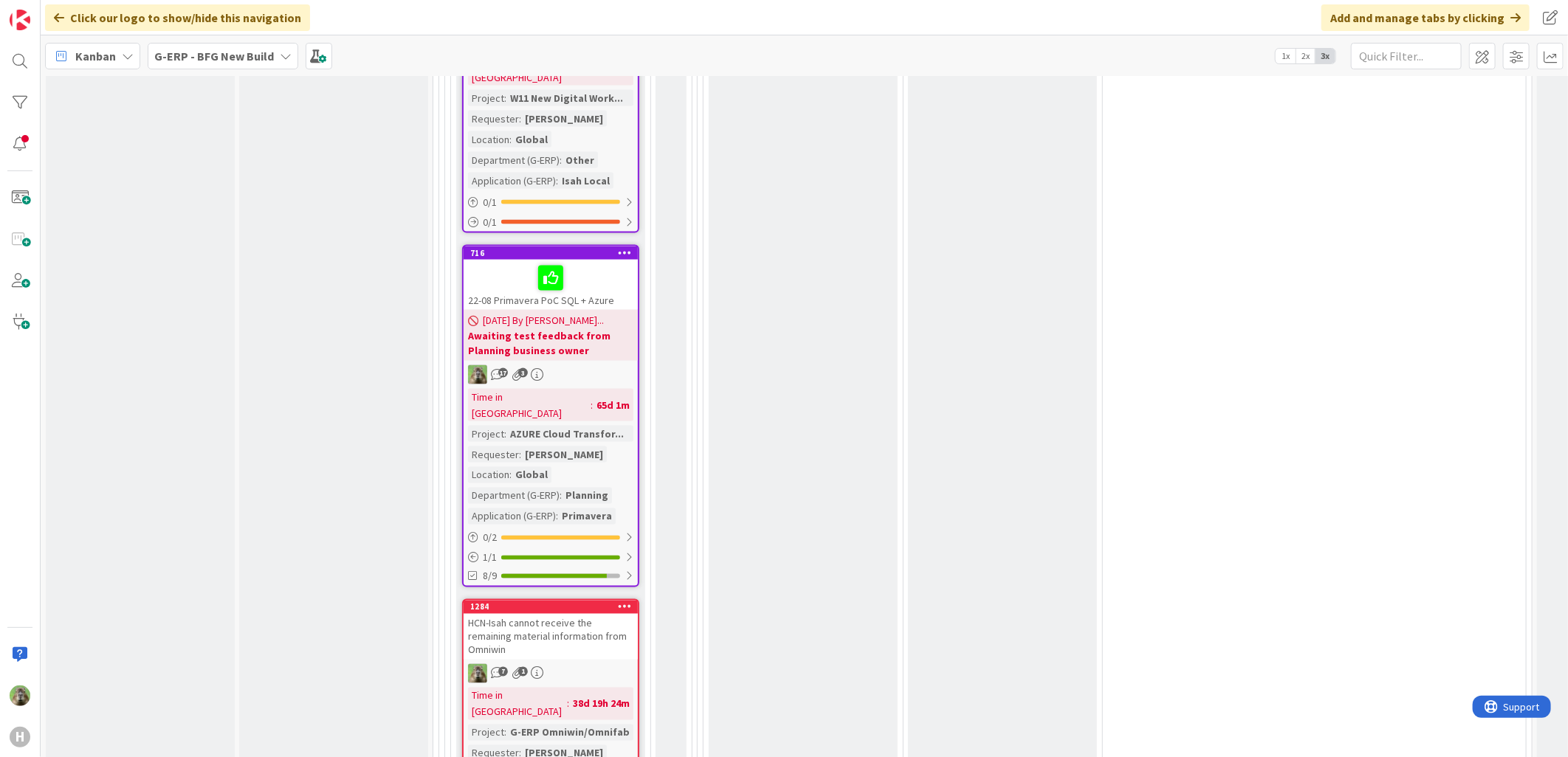
click at [560, 614] on div "HCN-Isah cannot receive the remaining material information from Omniwin" at bounding box center [550, 637] width 175 height 46
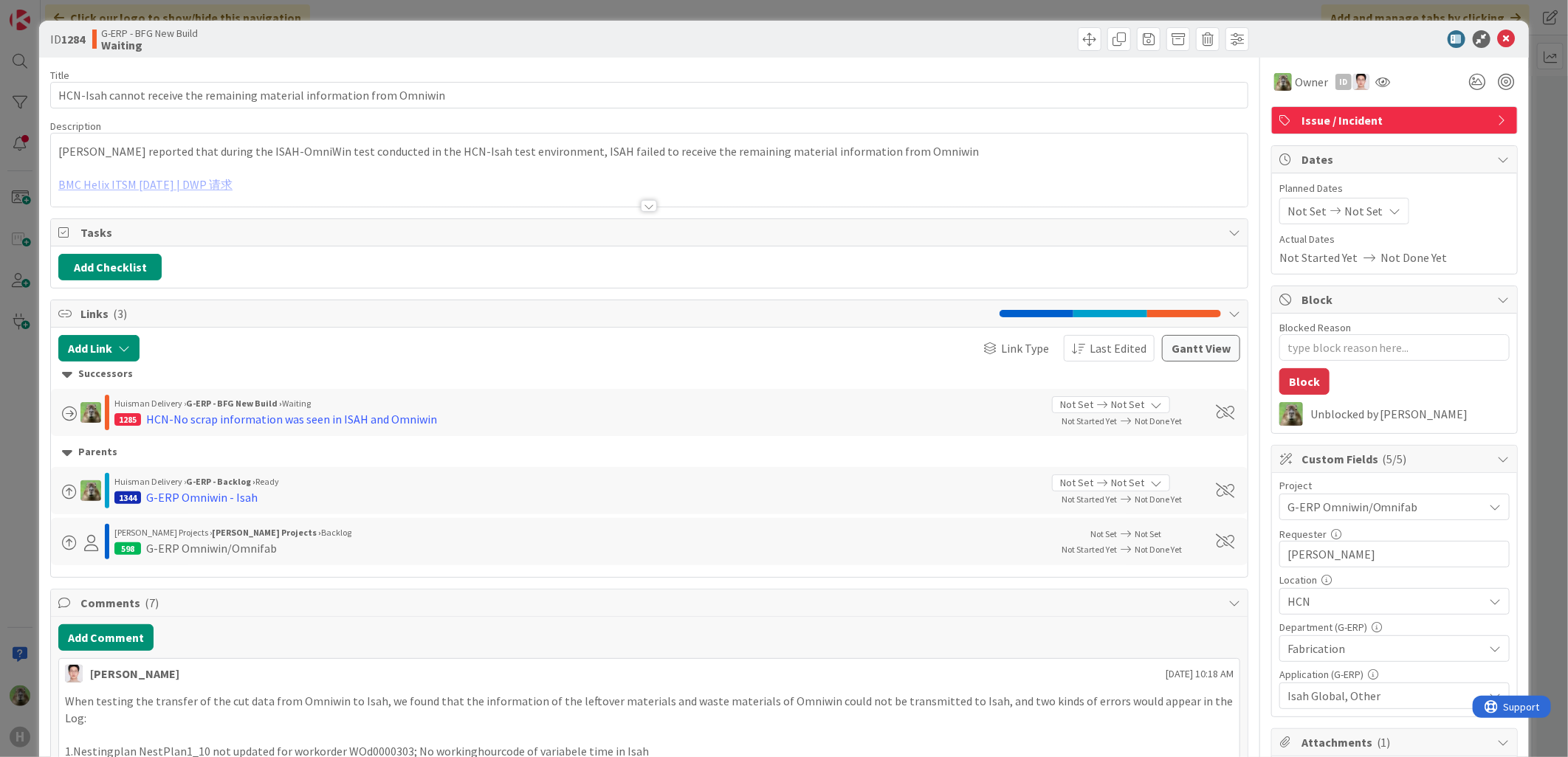
type textarea "x"
click at [119, 640] on button "Add Comment" at bounding box center [106, 638] width 95 height 27
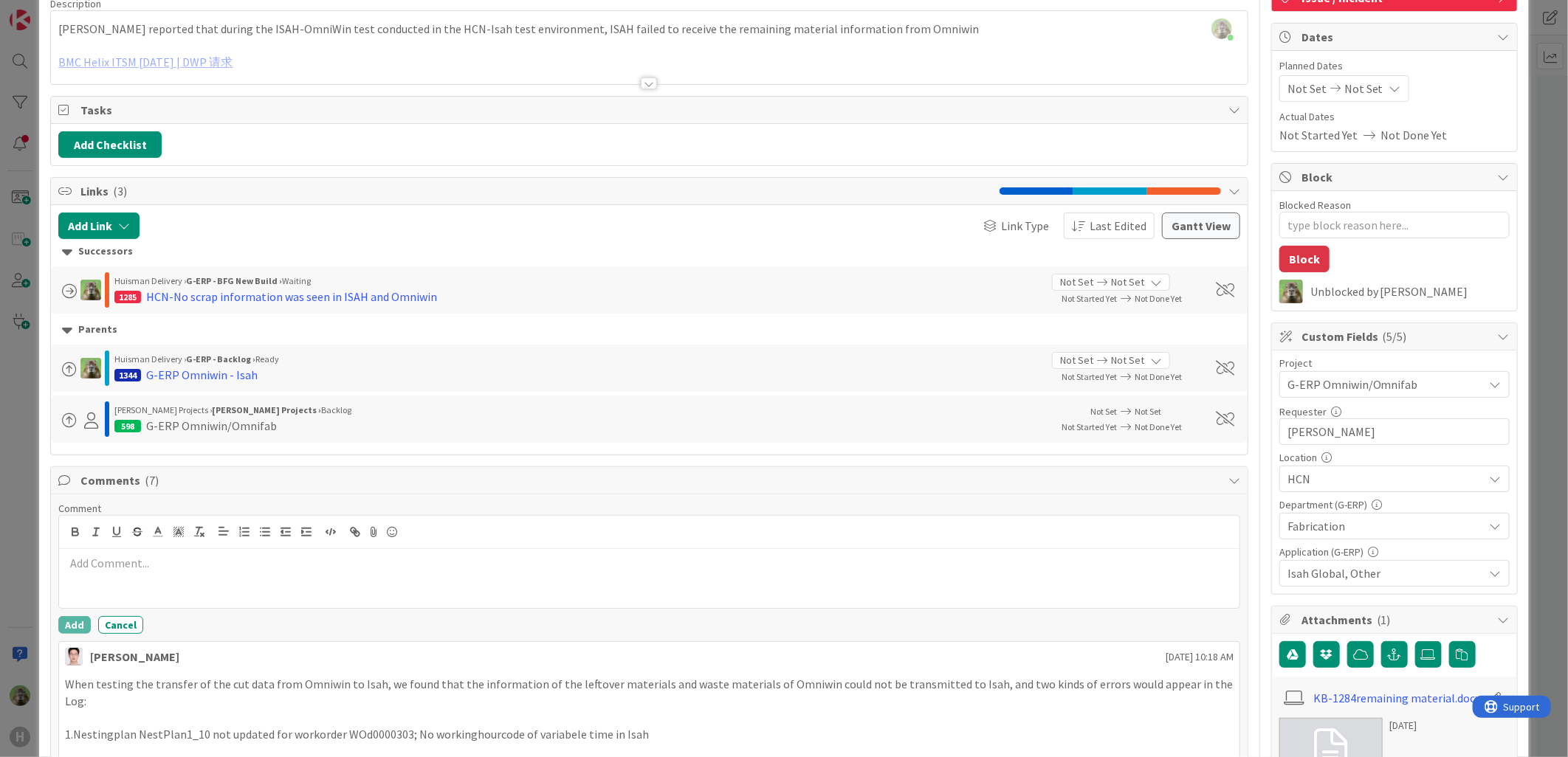
scroll to position [246, 0]
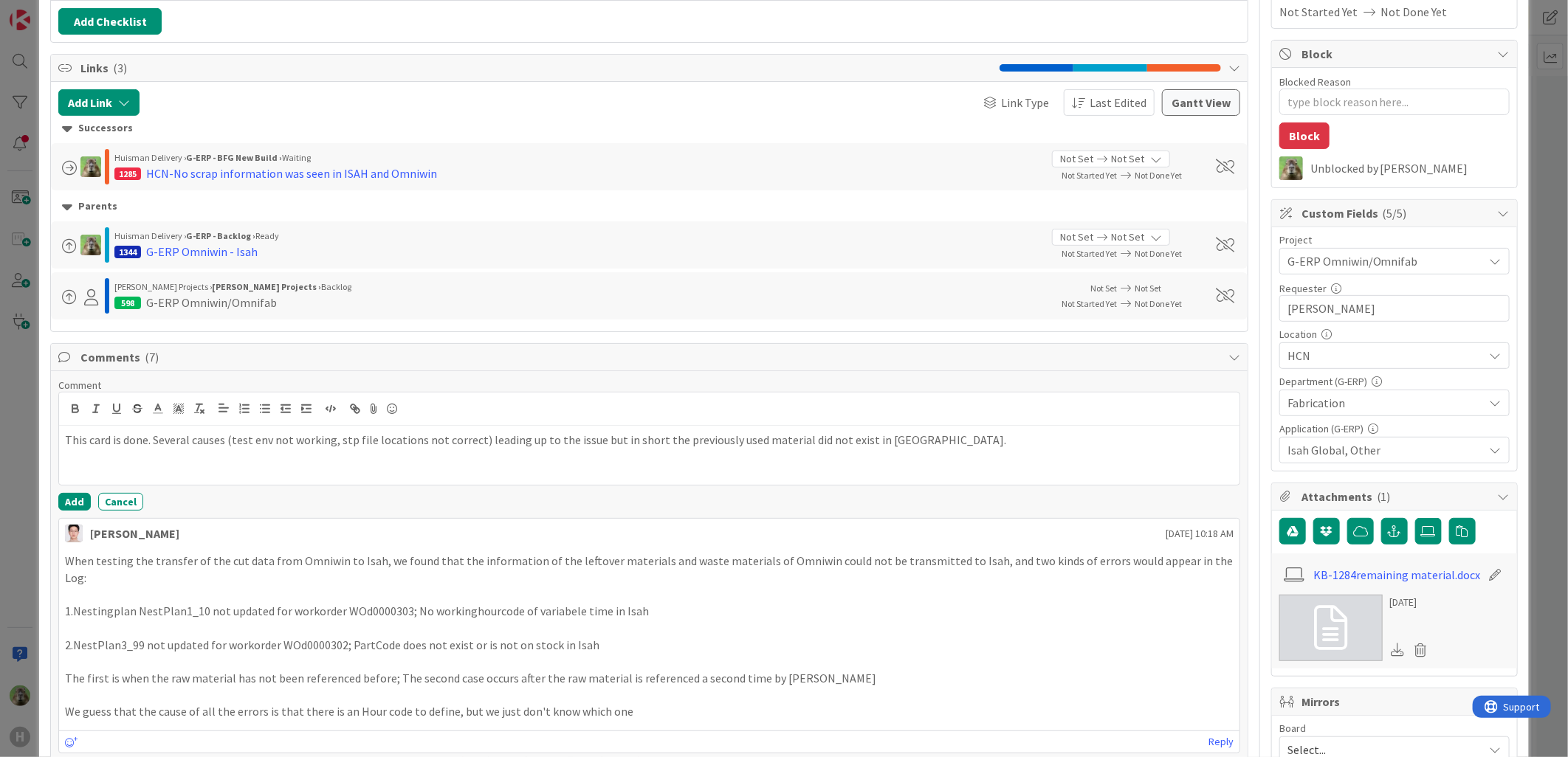
click at [335, 443] on p "This card is done. Several causes (test env not working, stp file locations not…" at bounding box center [649, 440] width 1168 height 17
drag, startPoint x: 669, startPoint y: 445, endPoint x: 1443, endPoint y: 482, distance: 774.9
click at [547, 437] on p "This card is done. Several causes (test env not connected to [GEOGRAPHIC_DATA],…" at bounding box center [649, 440] width 1168 height 17
click at [231, 450] on p "This card is done. Several causes (test env not connected to [GEOGRAPHIC_DATA],…" at bounding box center [649, 448] width 1168 height 33
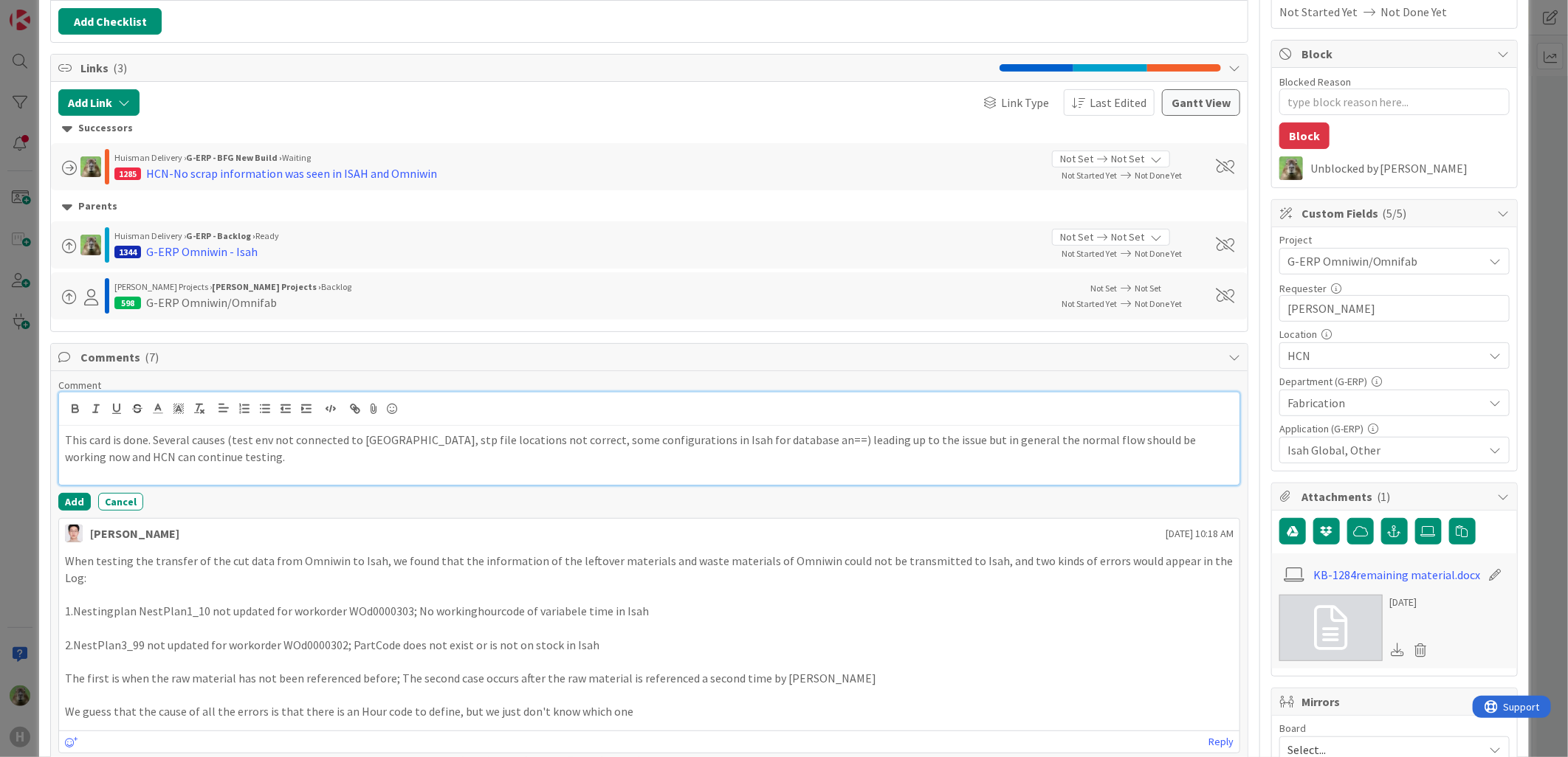
click at [226, 443] on p "This card is done. Several causes (test env not connected to [GEOGRAPHIC_DATA],…" at bounding box center [649, 448] width 1168 height 33
click at [843, 437] on p "This card is done. Several causes of the issues: test env not connected to [GEO…" at bounding box center [649, 448] width 1168 height 33
click at [607, 440] on p "This card is done. Several causes of the issues: test env not connected to [GEO…" at bounding box center [649, 448] width 1168 height 33
click at [772, 440] on p "This card is done. Several causes of the issues: test env not connected to [GEO…" at bounding box center [649, 448] width 1168 height 33
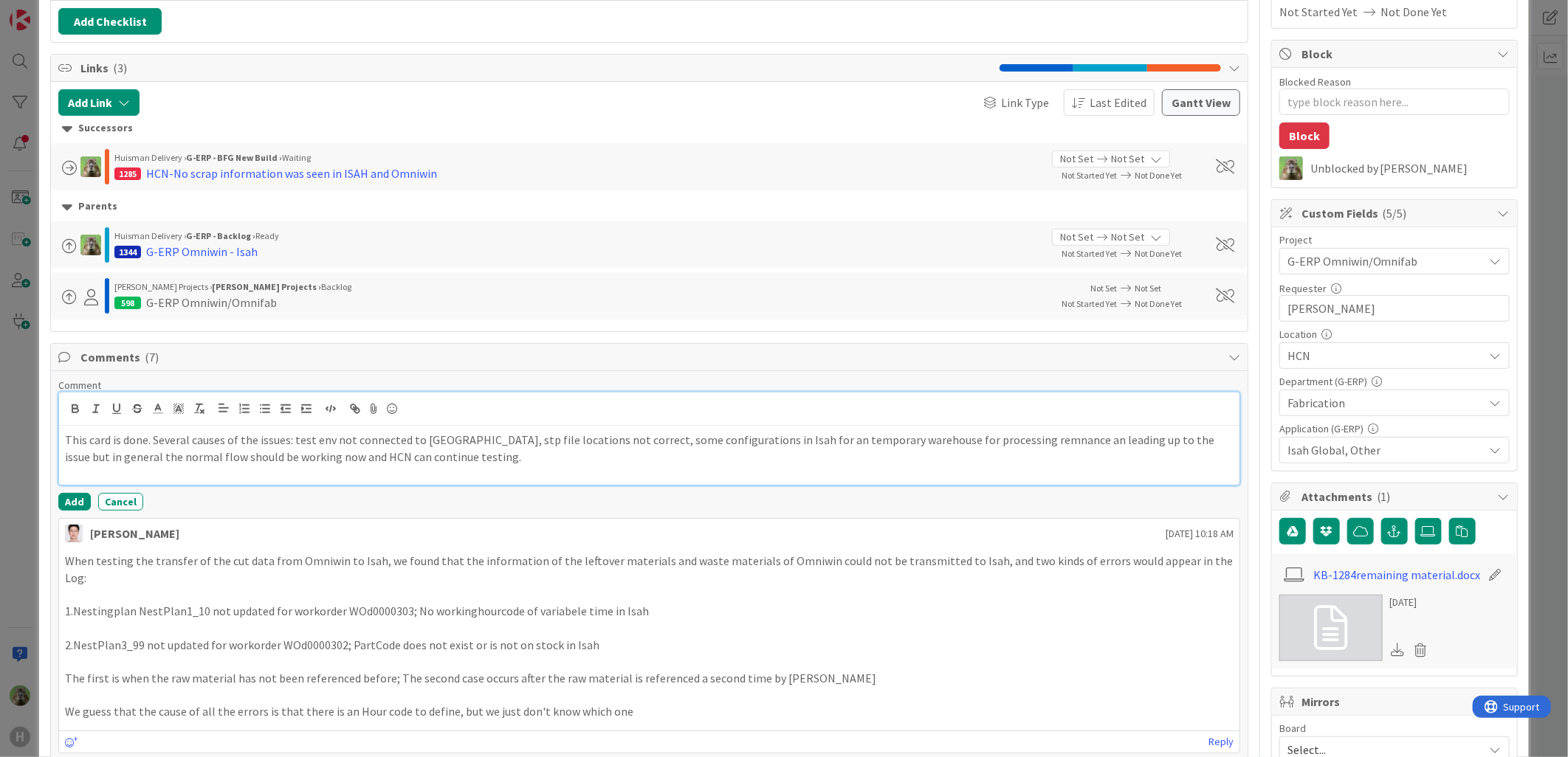
drag, startPoint x: 983, startPoint y: 444, endPoint x: 962, endPoint y: 440, distance: 21.4
click at [948, 443] on p "This card is done. Several causes of the issues: test env not connected to [GEO…" at bounding box center [649, 448] width 1168 height 33
click at [968, 440] on p "This card is done. Several causes of the issues: test env not connected to [GEO…" at bounding box center [649, 448] width 1168 height 33
click at [969, 439] on p "This card is done. Several causes of the issues: test env not connected to [GEO…" at bounding box center [649, 448] width 1168 height 33
click at [1004, 453] on p "This card is done. Several causes of the issues: test env not connected to [GEO…" at bounding box center [649, 448] width 1168 height 33
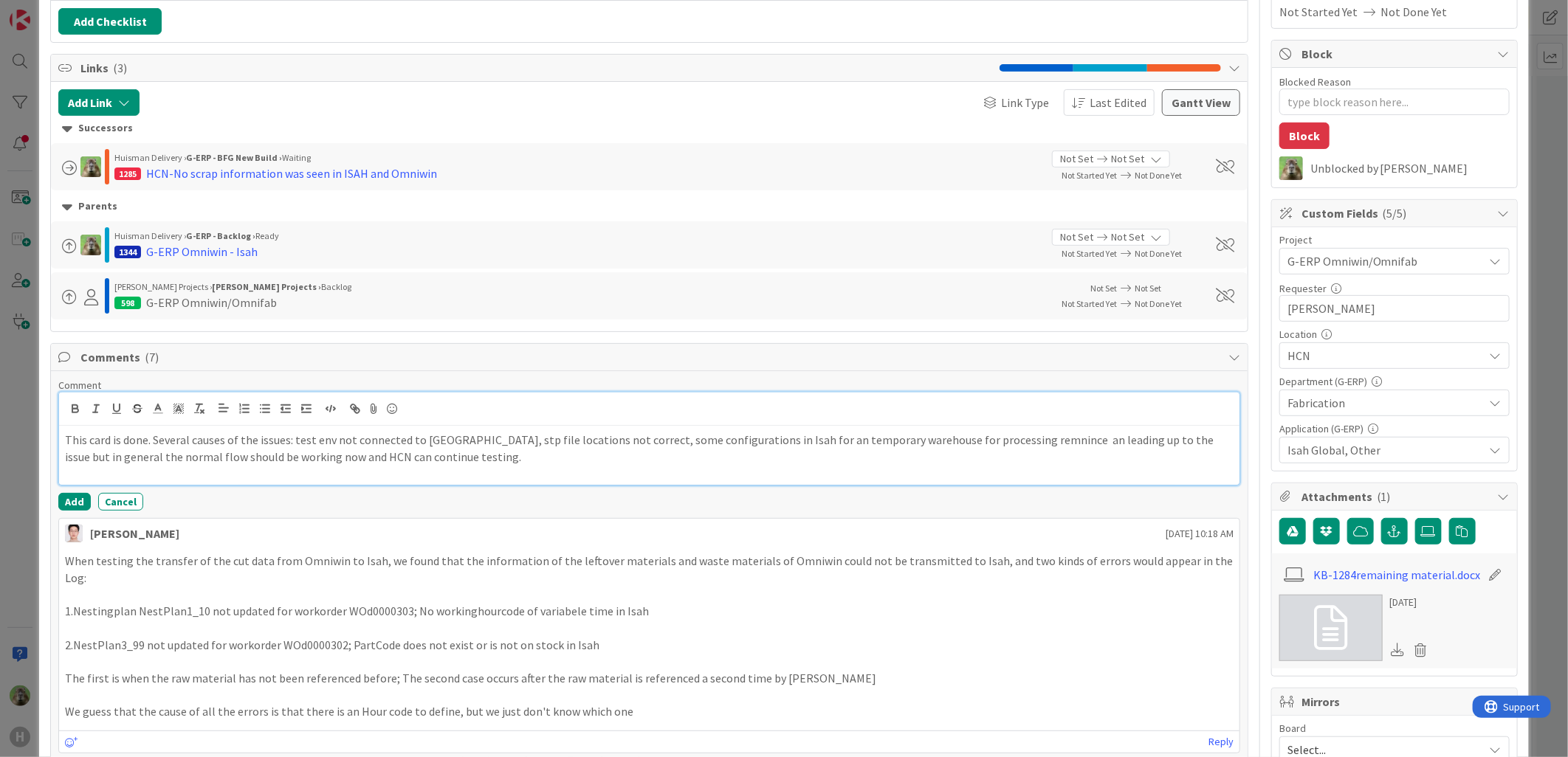
click at [994, 440] on p "This card is done. Several causes of the issues: test env not connected to [GEO…" at bounding box center [649, 448] width 1168 height 33
click at [1140, 446] on p "This card is done. Several causes of the issues: test env not connected to [GEO…" at bounding box center [649, 448] width 1168 height 33
click at [299, 460] on p "This card is done. Several causes of the issues: test env not connected to [GEO…" at bounding box center [649, 448] width 1168 height 33
click at [415, 441] on p "This card is done. Several causes of the issues: test env not connected to [GEO…" at bounding box center [649, 448] width 1168 height 33
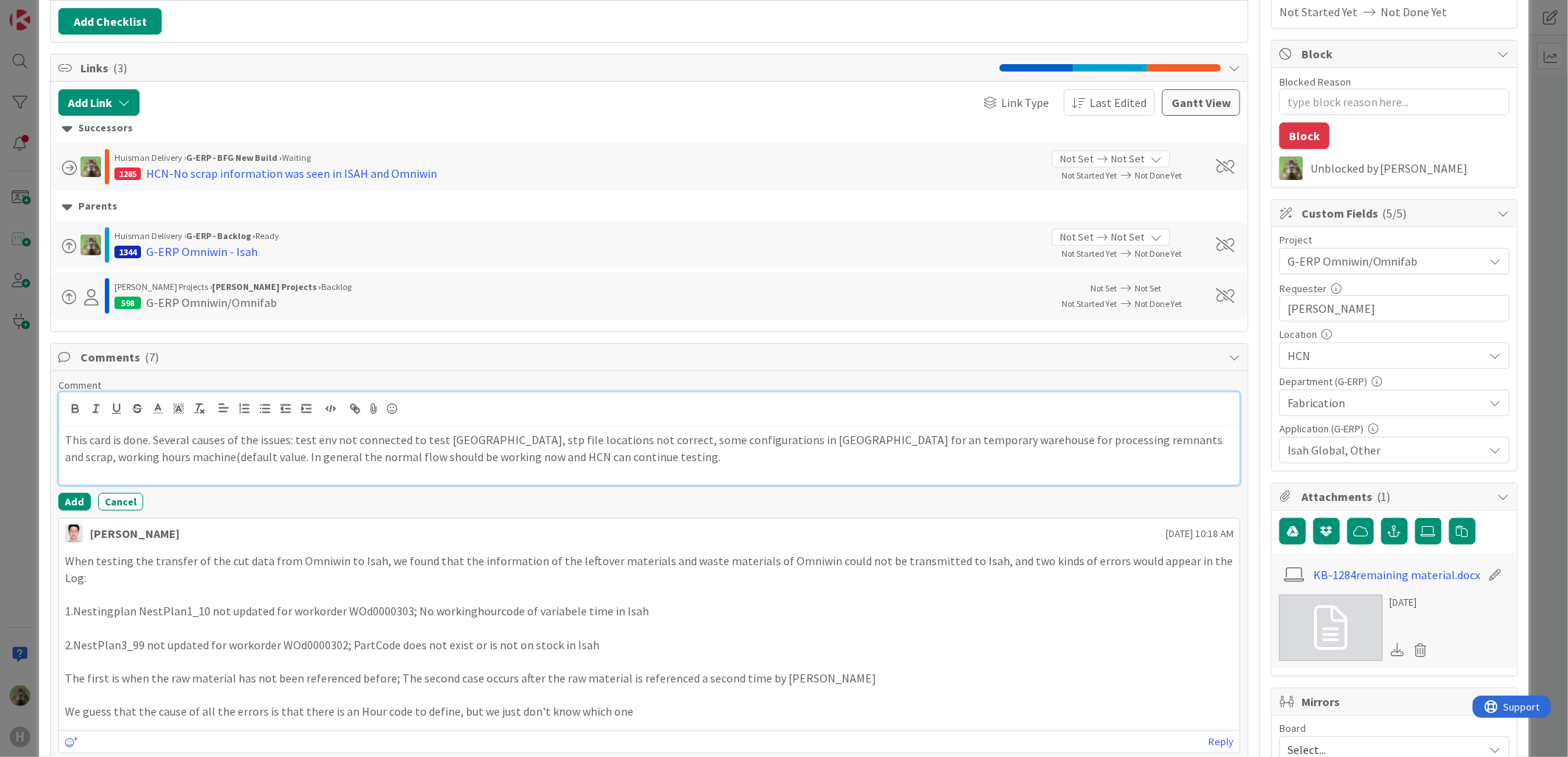
click at [488, 436] on p "This card is done. Several causes of the issues: test env not connected to test…" at bounding box center [649, 448] width 1168 height 33
click at [733, 439] on p "This card is done. Several causes of the issues: test env not connected to test…" at bounding box center [649, 448] width 1168 height 33
click at [815, 446] on p "This card is done. Several causes of the issues: test env not connected to test…" at bounding box center [649, 448] width 1168 height 33
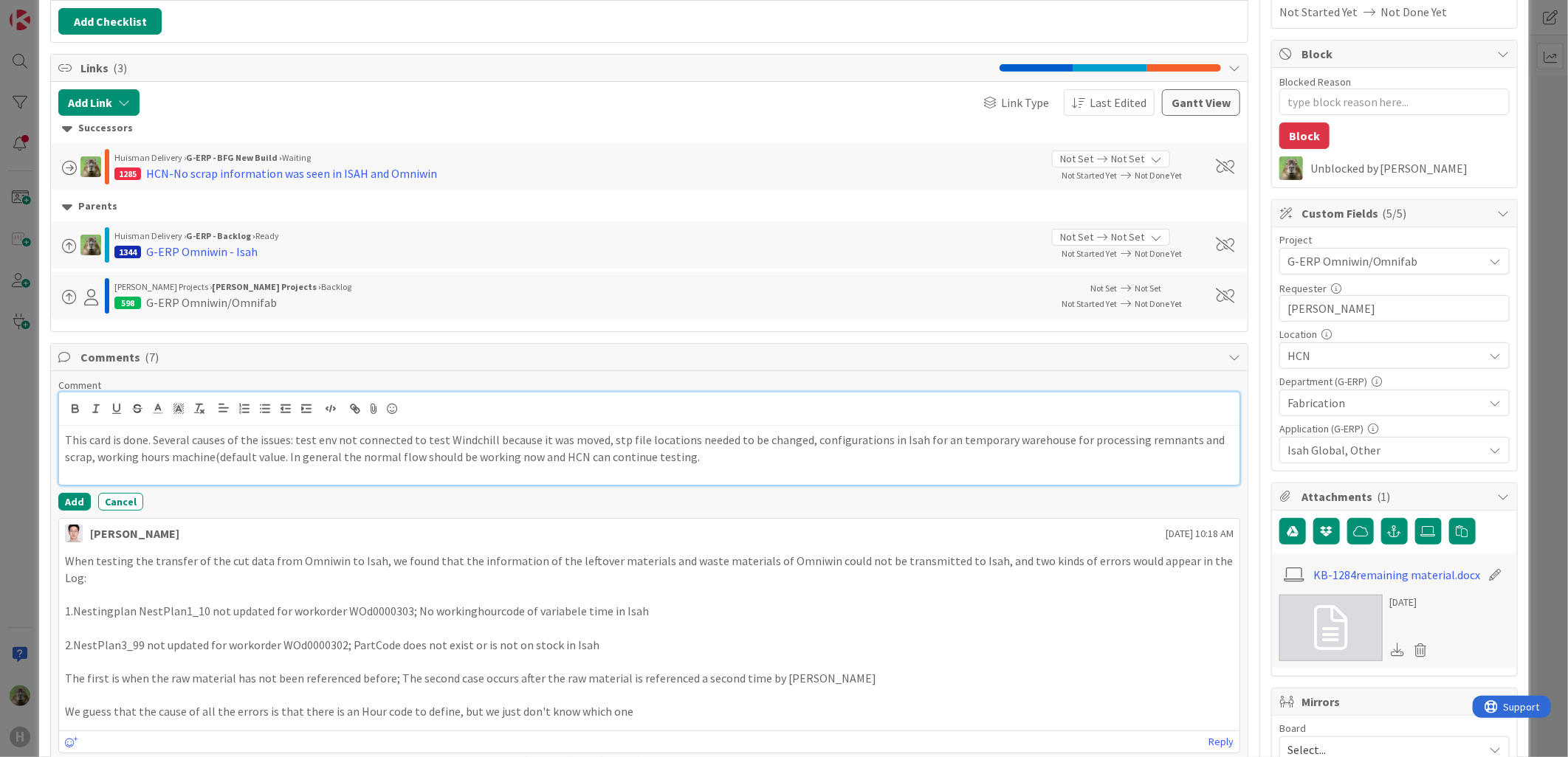
click at [100, 451] on p "This card is done. Several causes of the issues: test env not connected to test…" at bounding box center [649, 448] width 1168 height 33
click at [195, 455] on p "This card is done. Several causes of the issues: test env not connected to test…" at bounding box center [649, 448] width 1168 height 33
click at [316, 447] on p "This card is done. Several causes of the issues: test env not connected to test…" at bounding box center [649, 448] width 1168 height 33
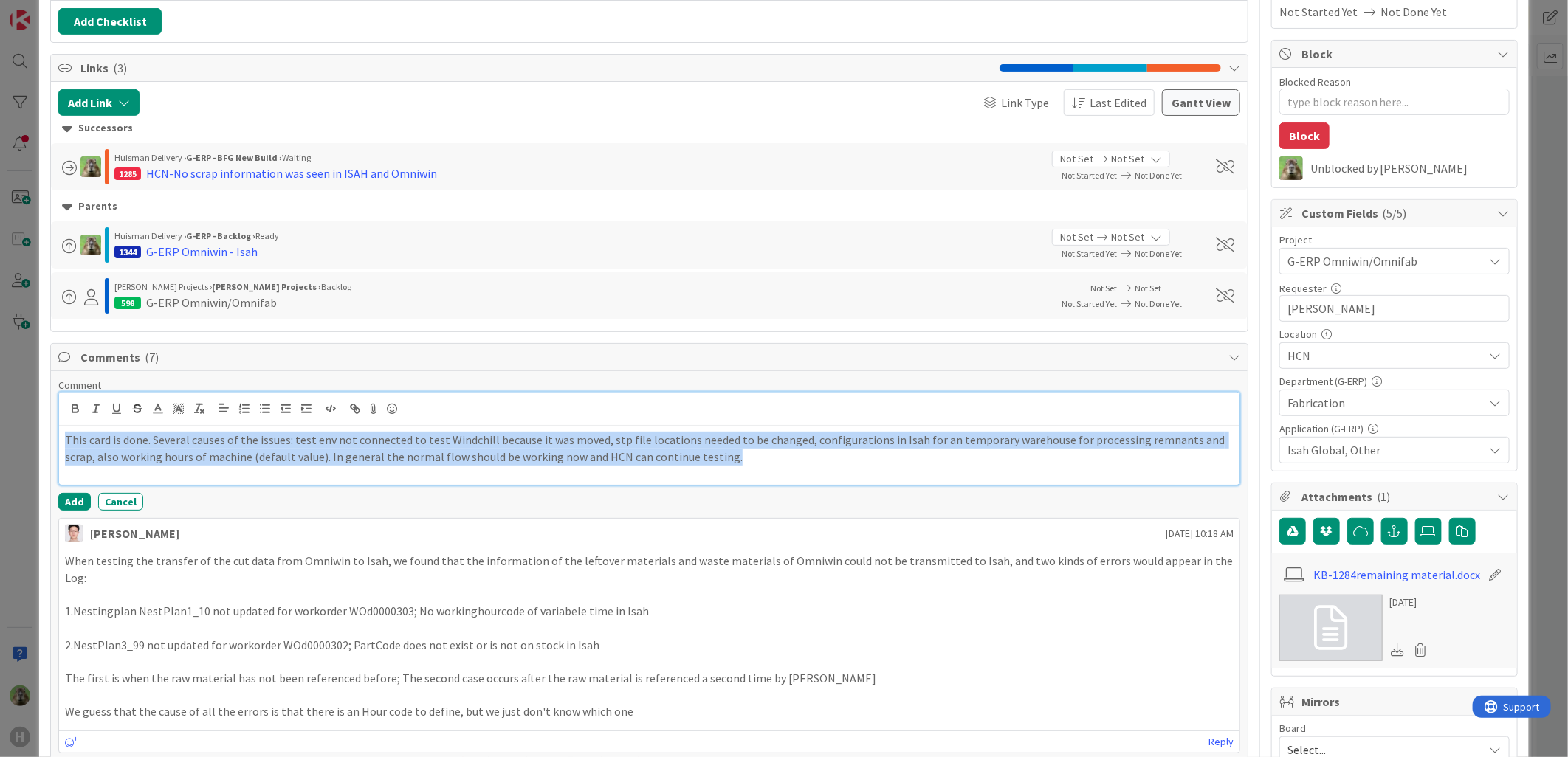
copy p "This card is done. Several causes of the issues: test env not connected to test…"
click at [319, 455] on p "This card is done. Several causes of the issues: test env not connected to test…" at bounding box center [649, 448] width 1168 height 33
copy p "This card is done. Several causes of the issues: test env not connected to test…"
click at [61, 499] on button "Add" at bounding box center [74, 501] width 32 height 18
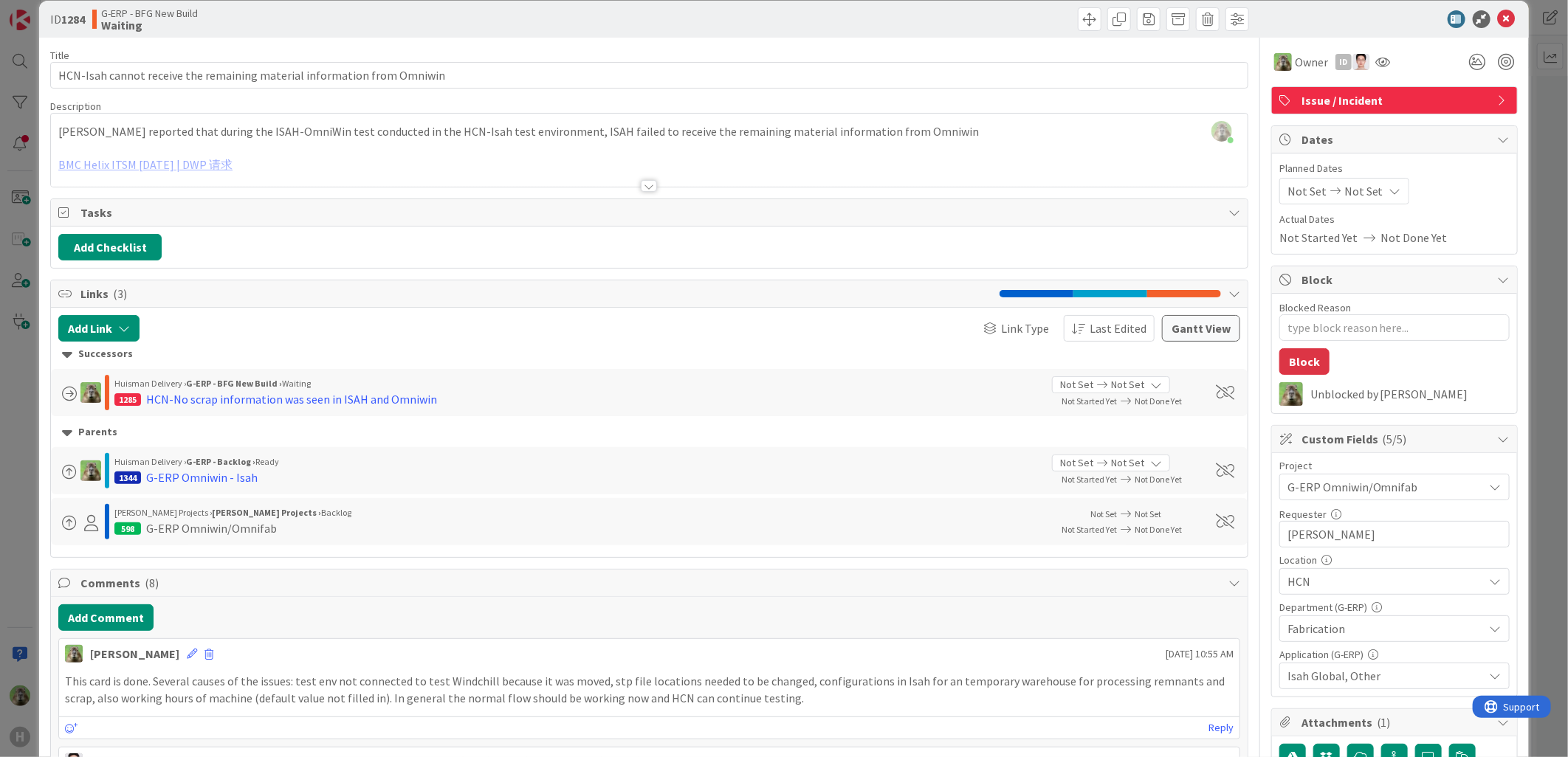
scroll to position [0, 0]
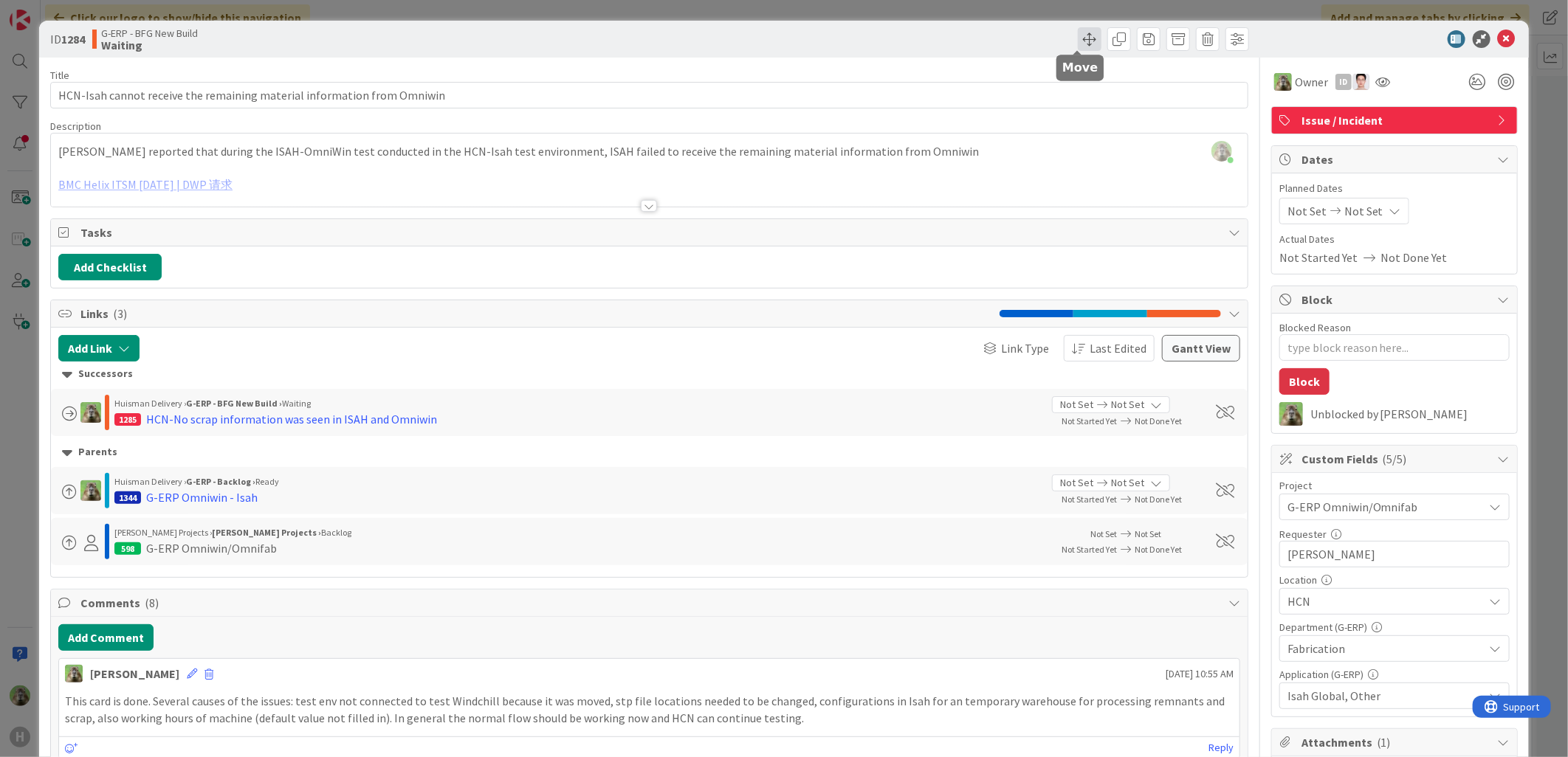
click at [1088, 43] on span at bounding box center [1089, 39] width 24 height 24
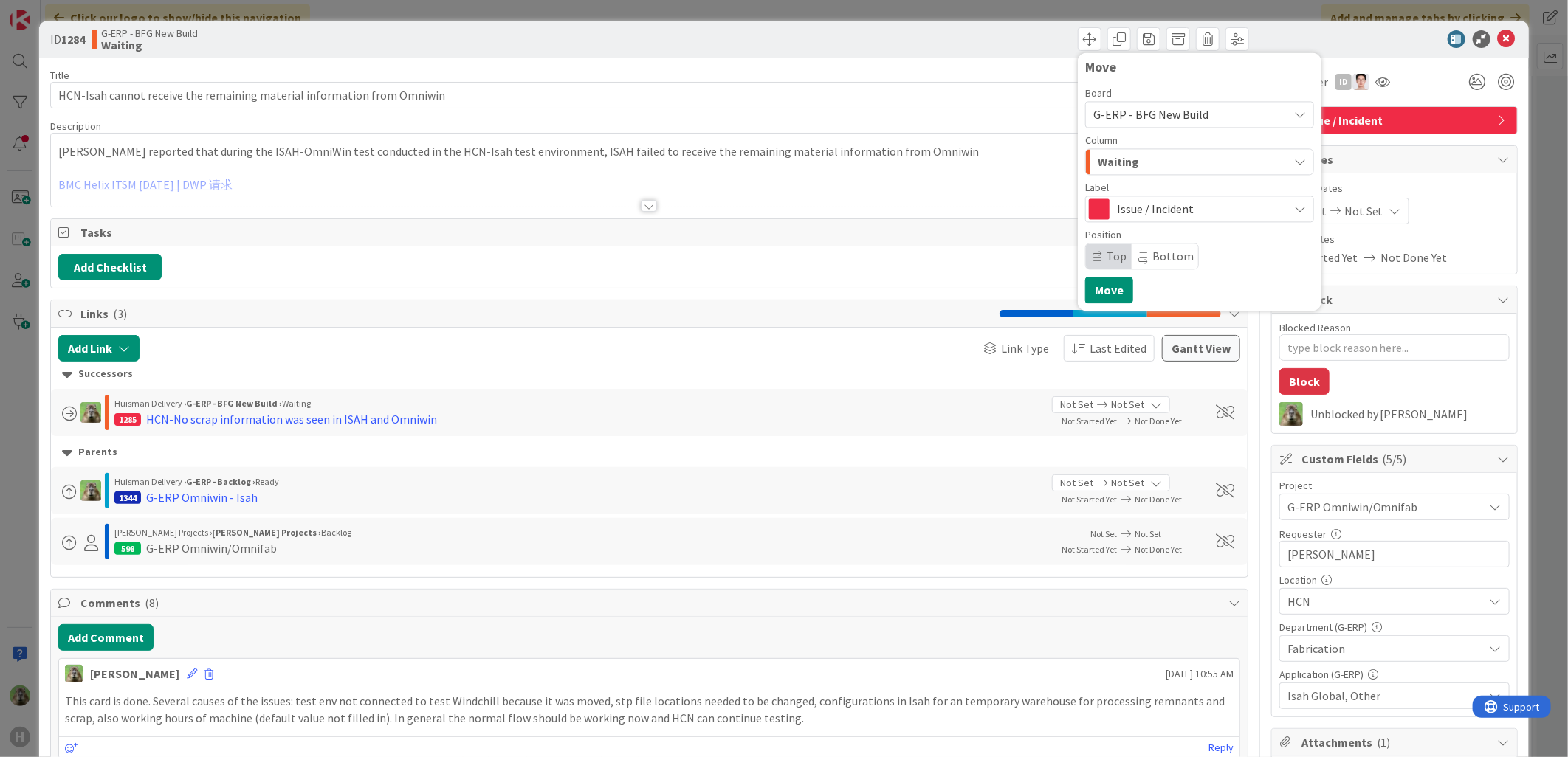
click at [1182, 164] on div "Waiting" at bounding box center [1191, 161] width 195 height 24
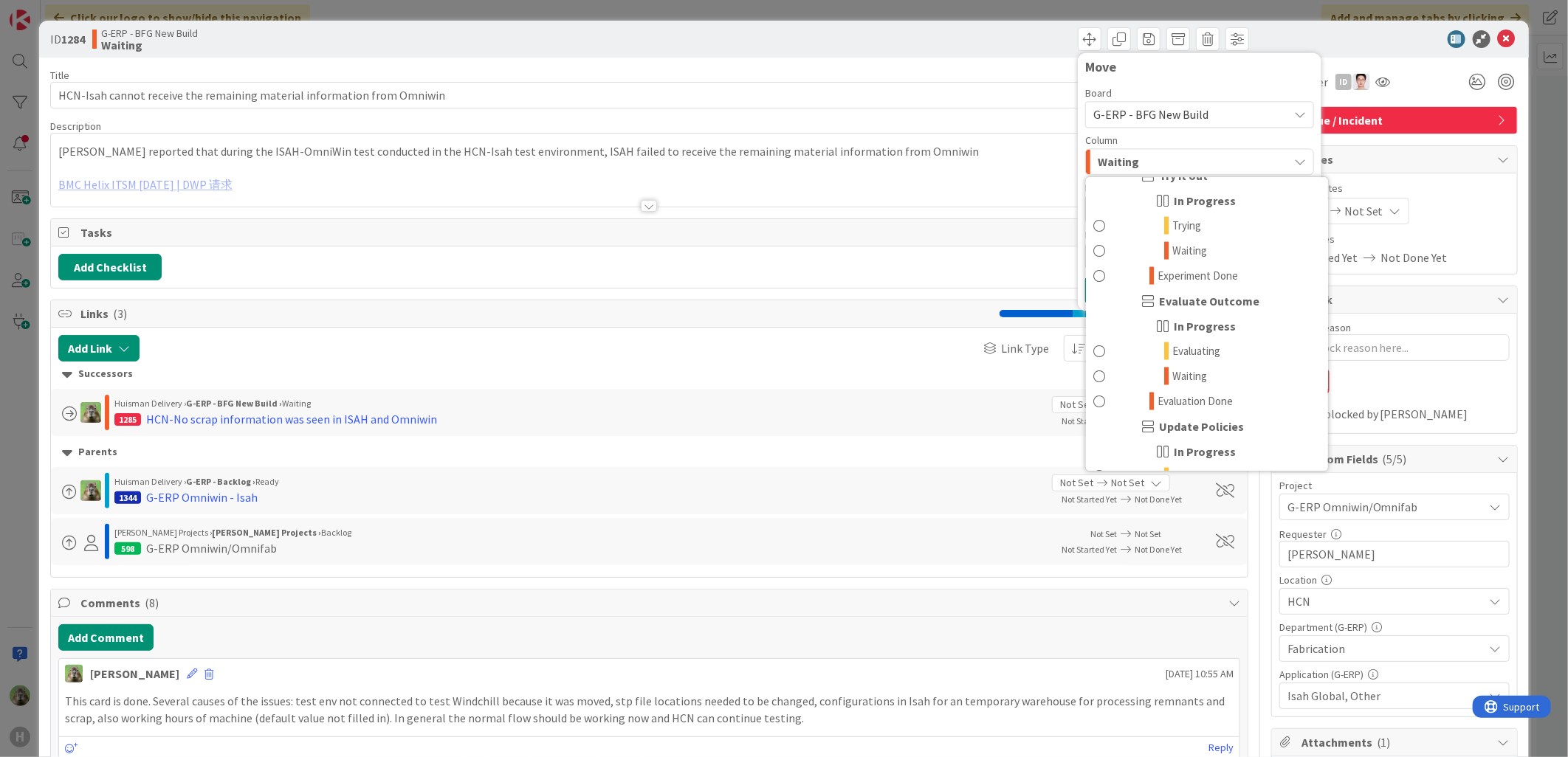
scroll to position [1575, 0]
click at [18, 521] on div "ID 1284 G-ERP - BFG New Build Waiting Move Board G-ERP - BFG New Build Column W…" at bounding box center [784, 378] width 1568 height 757
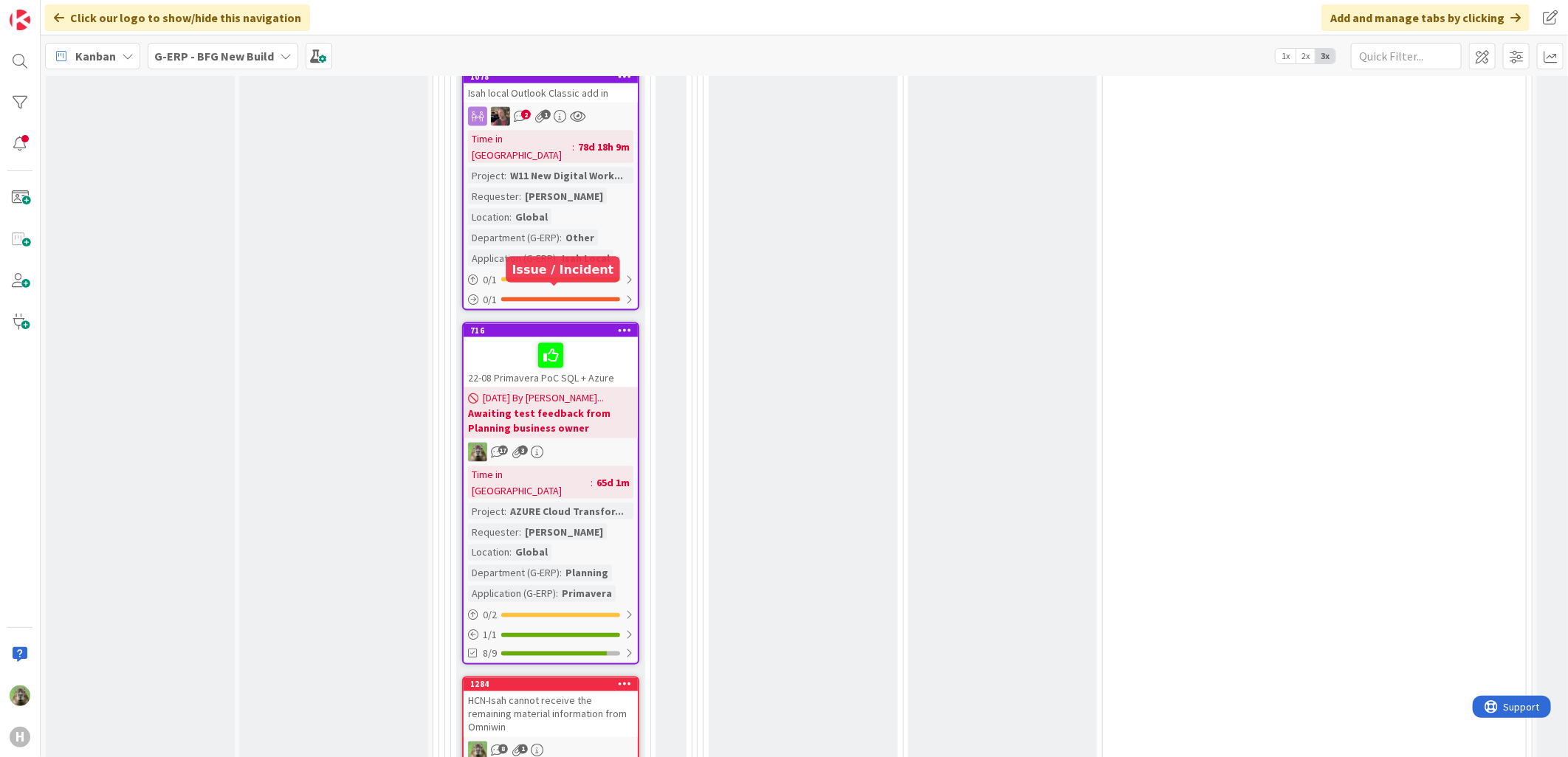
scroll to position [4653, 0]
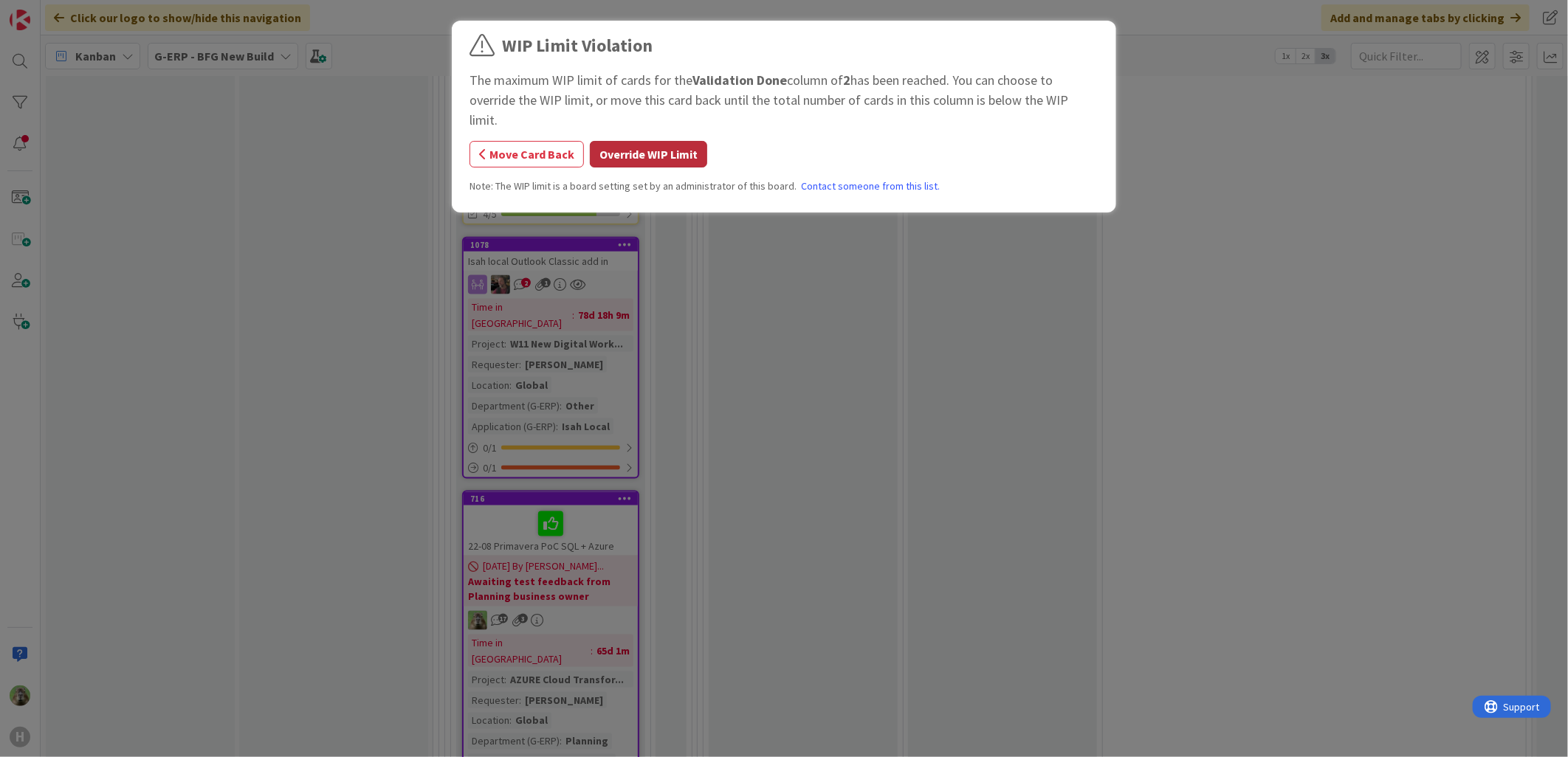
click at [629, 146] on button "Override WIP Limit" at bounding box center [649, 154] width 117 height 27
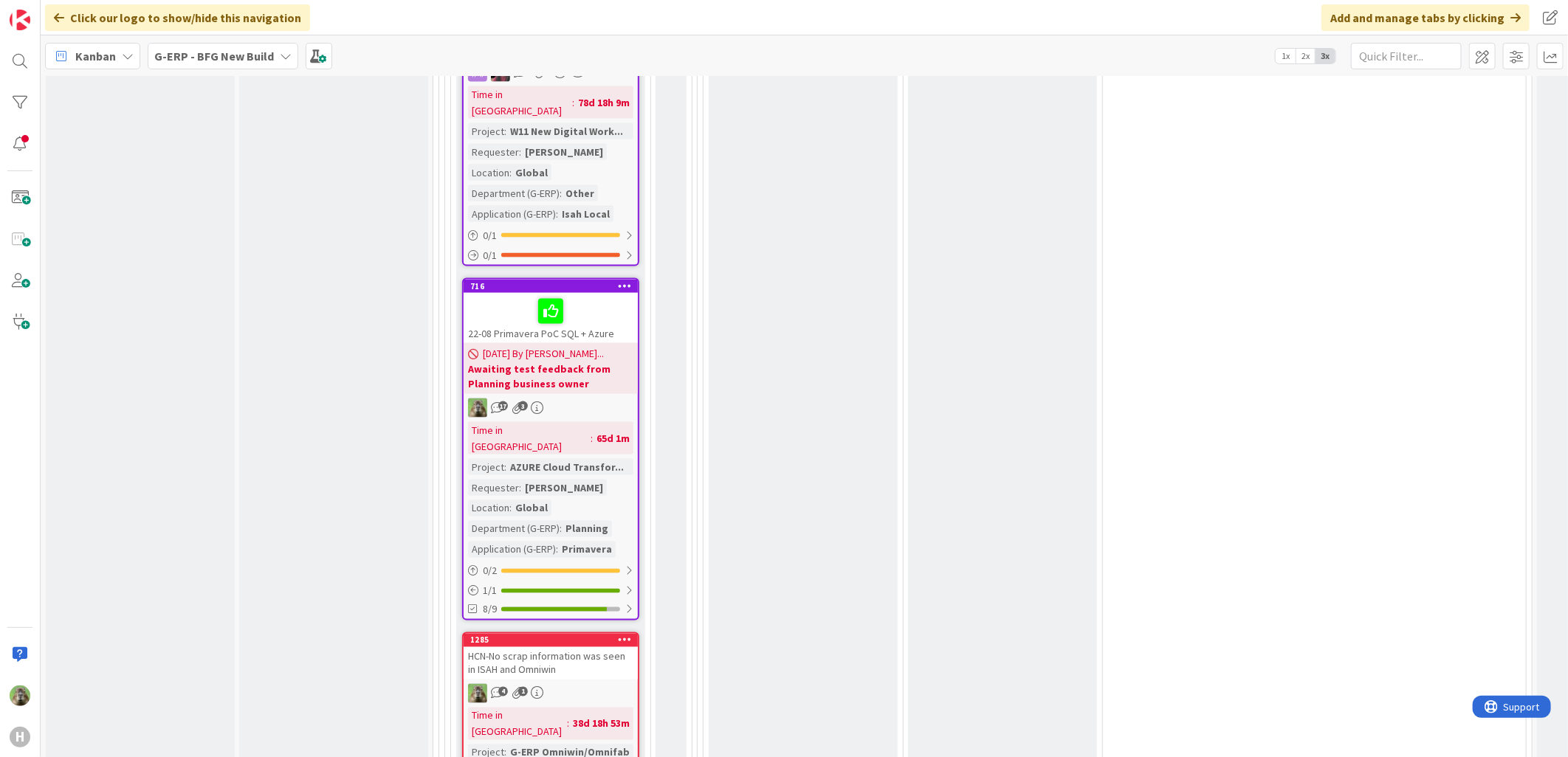
scroll to position [4899, 0]
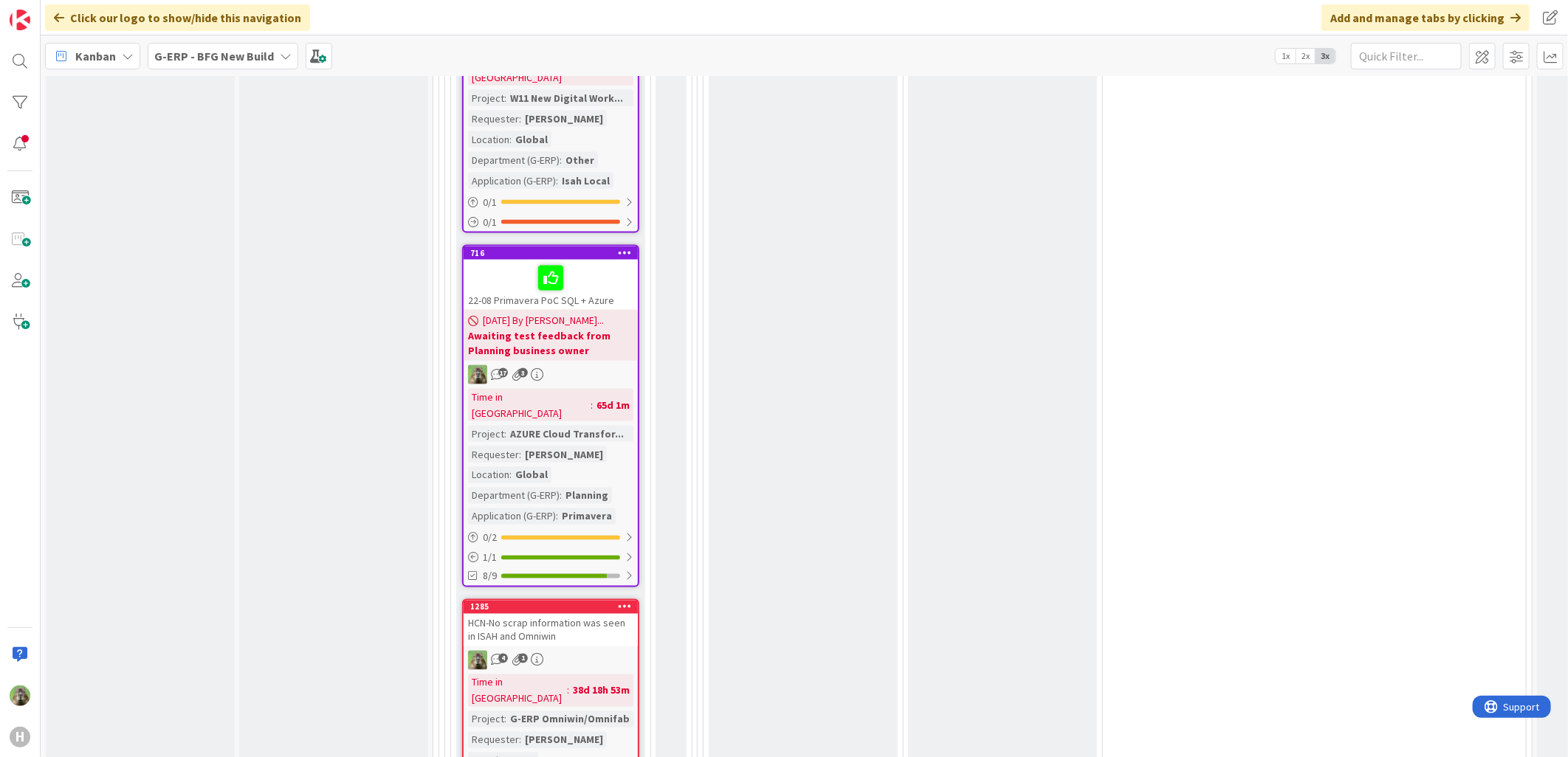
click at [576, 614] on div "HCN-No scrap information was seen in ISAH and Omniwin" at bounding box center [550, 630] width 175 height 32
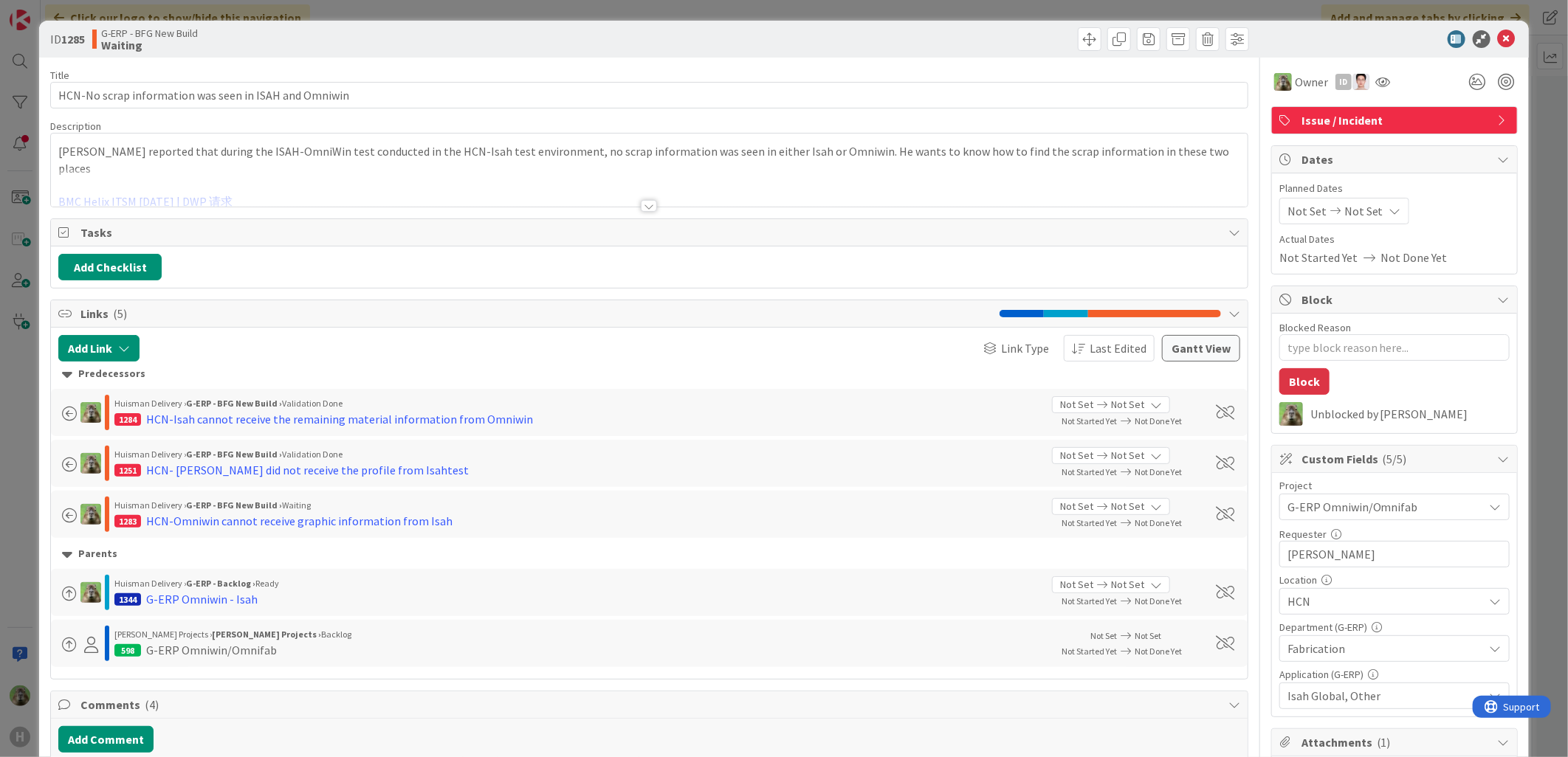
type textarea "x"
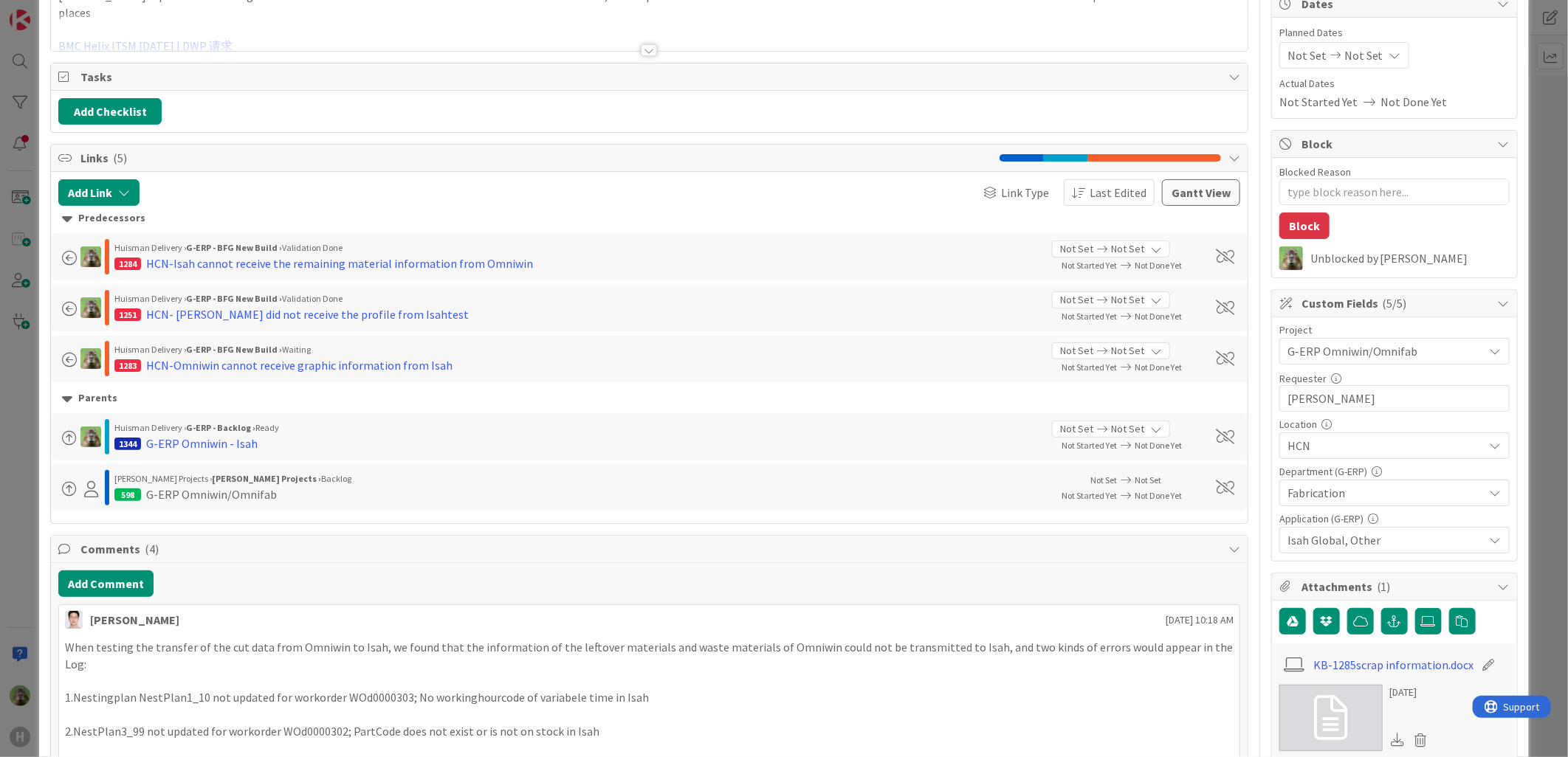
scroll to position [328, 0]
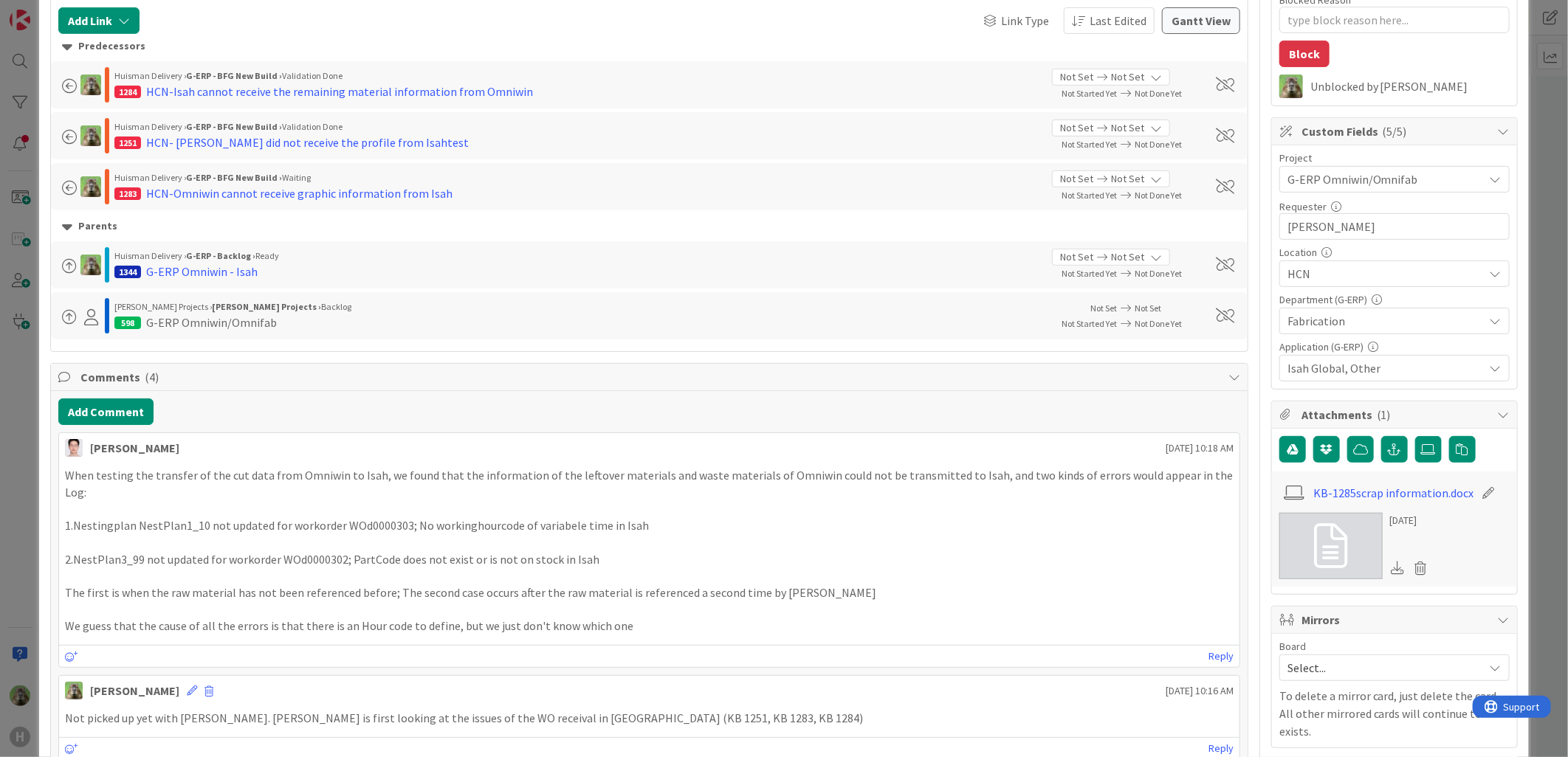
click at [139, 440] on div "[PERSON_NAME] [DATE] 10:18 AM" at bounding box center [650, 444] width 1181 height 24
click at [140, 425] on button "Add Comment" at bounding box center [106, 412] width 95 height 27
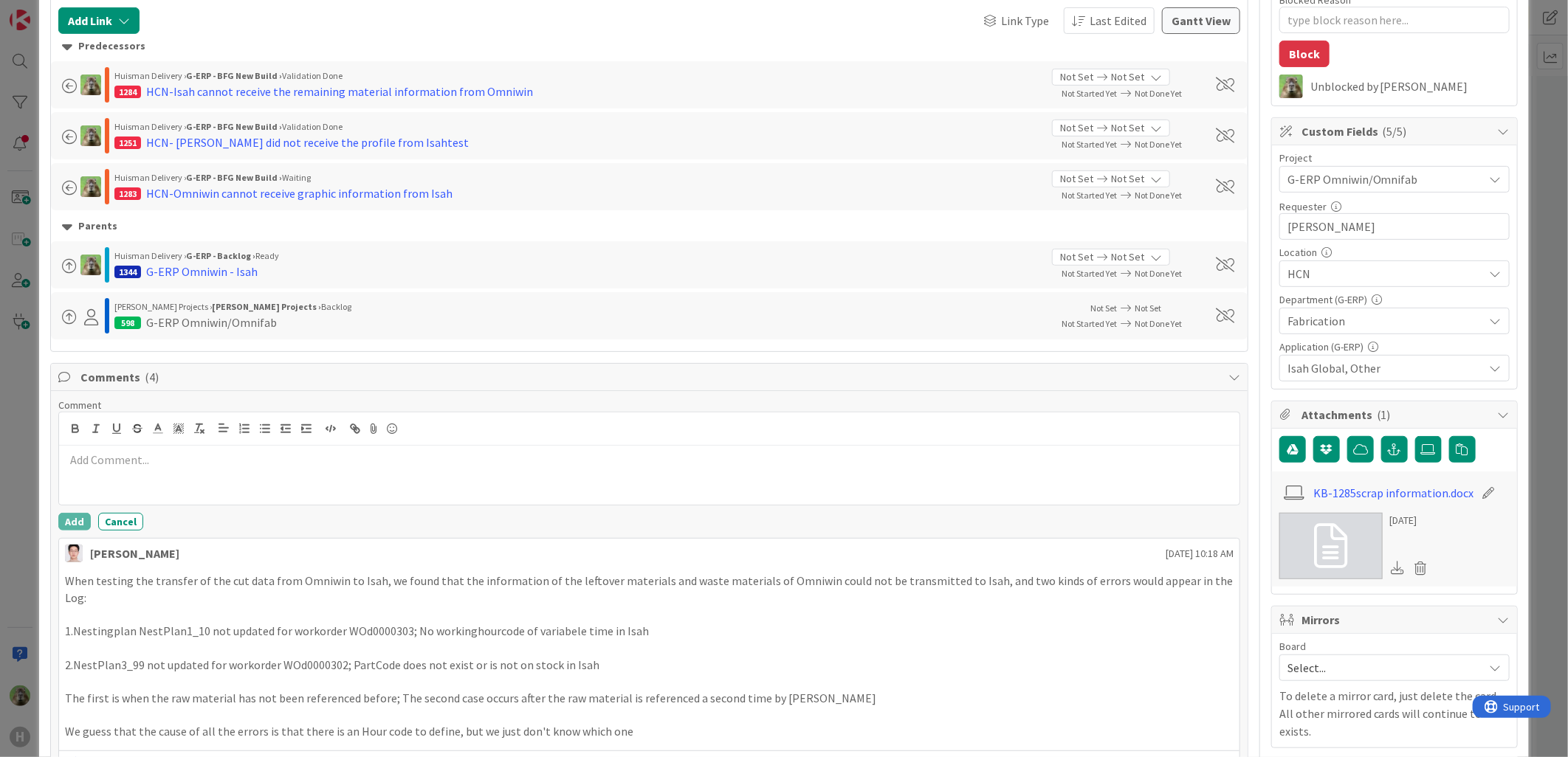
click at [262, 474] on div at bounding box center [650, 476] width 1181 height 59
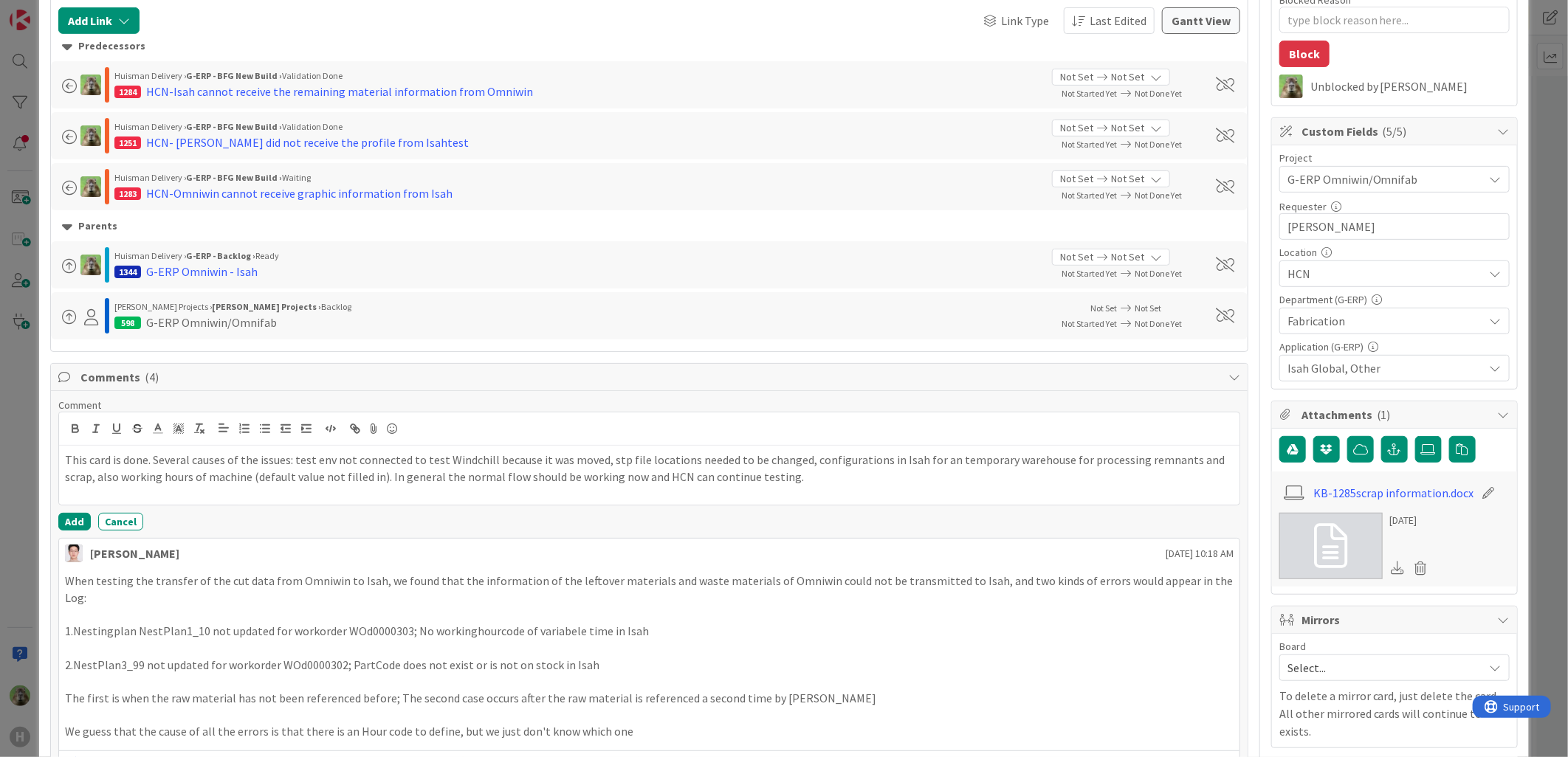
click at [257, 466] on p "This card is done. Several causes of the issues: test env not connected to test…" at bounding box center [649, 468] width 1168 height 33
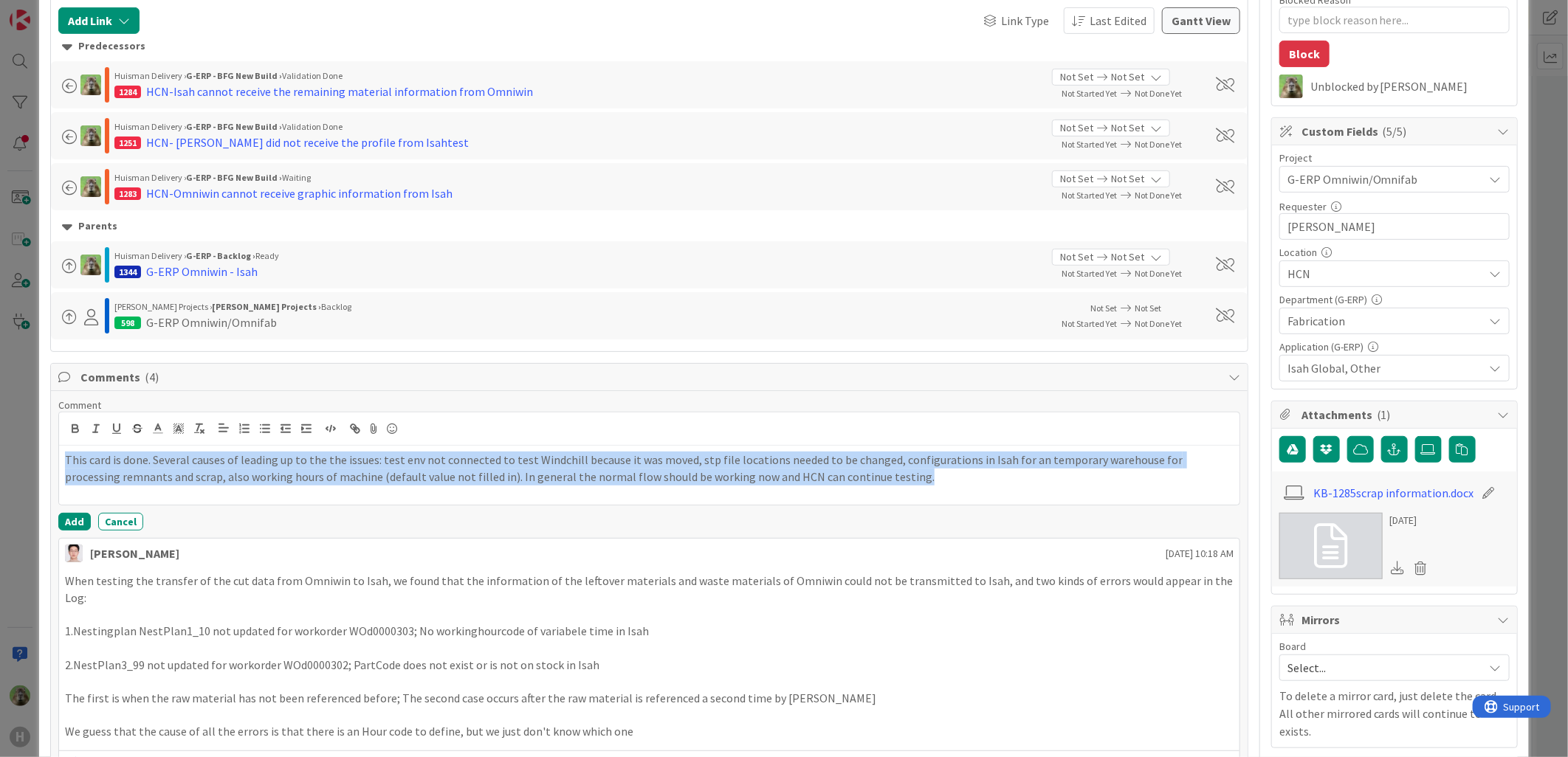
copy p "This card is done. Several causes of leading up to the the issues: test env not…"
click at [81, 524] on button "Add" at bounding box center [74, 522] width 32 height 18
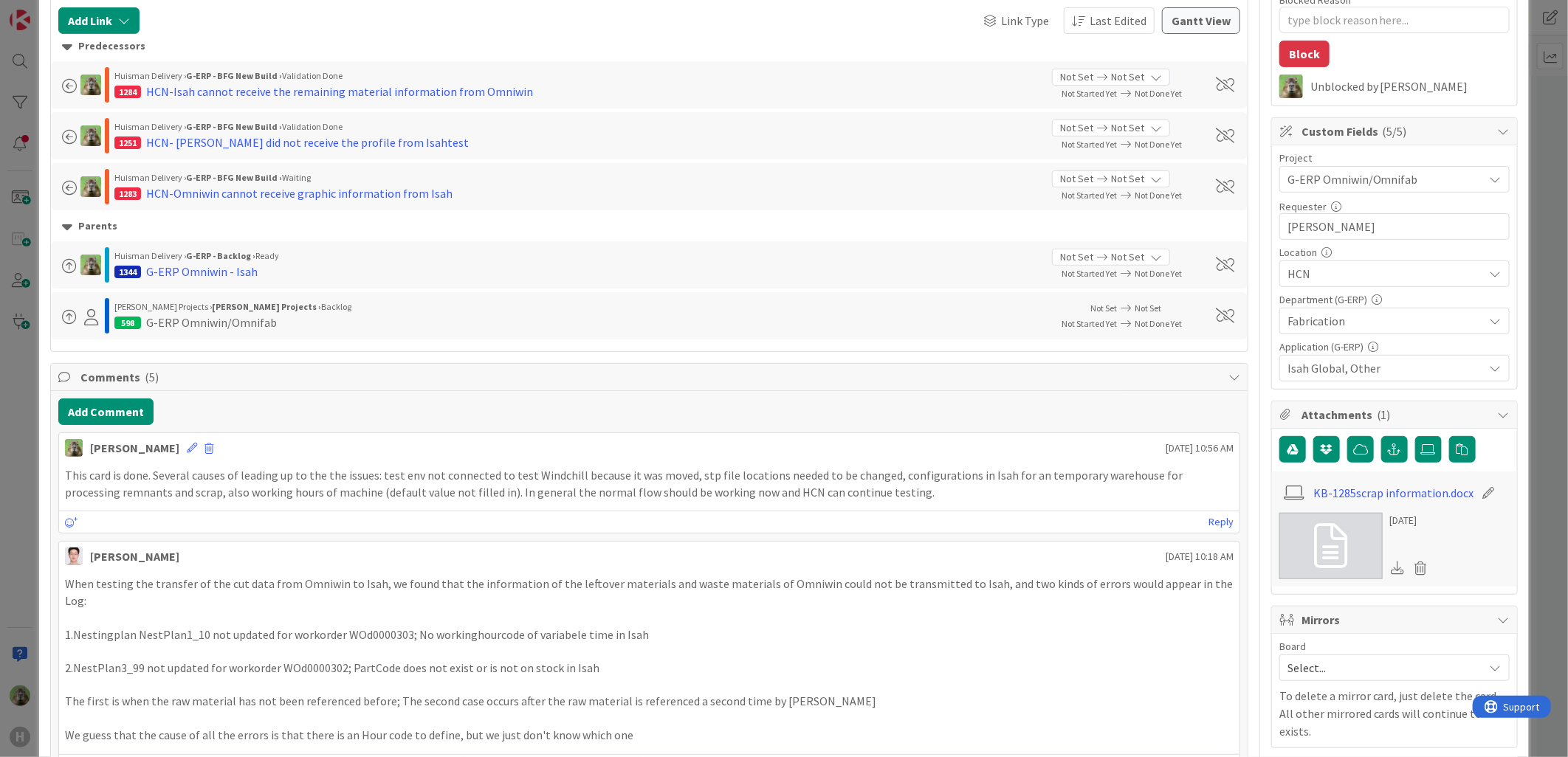
click at [5, 517] on div "ID 1285 G-ERP - BFG New Build Waiting Title 53 / 128 HCN-No scrap information w…" at bounding box center [784, 378] width 1568 height 757
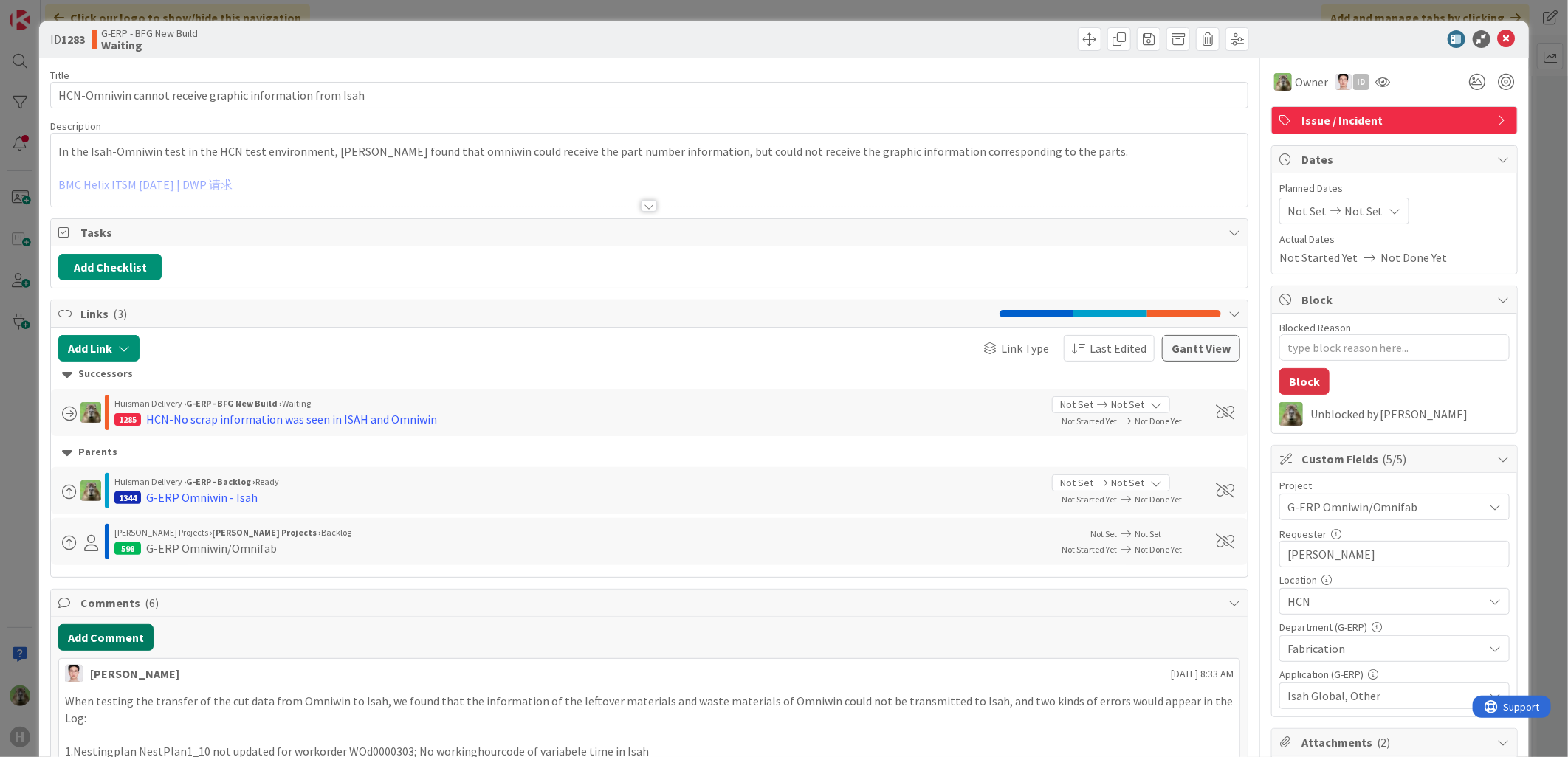
click at [128, 636] on button "Add Comment" at bounding box center [106, 638] width 95 height 27
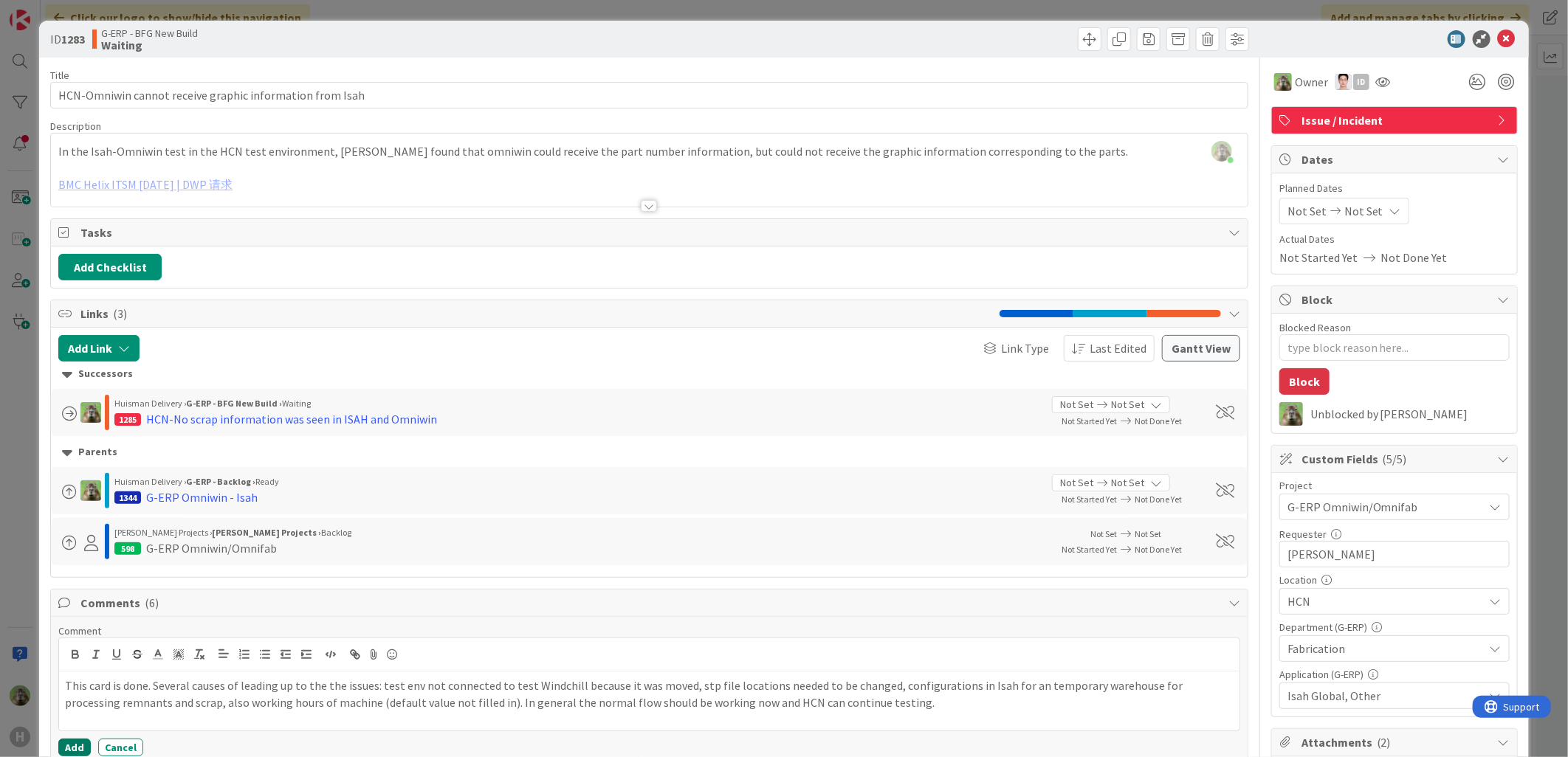
click at [75, 750] on button "Add" at bounding box center [74, 747] width 32 height 18
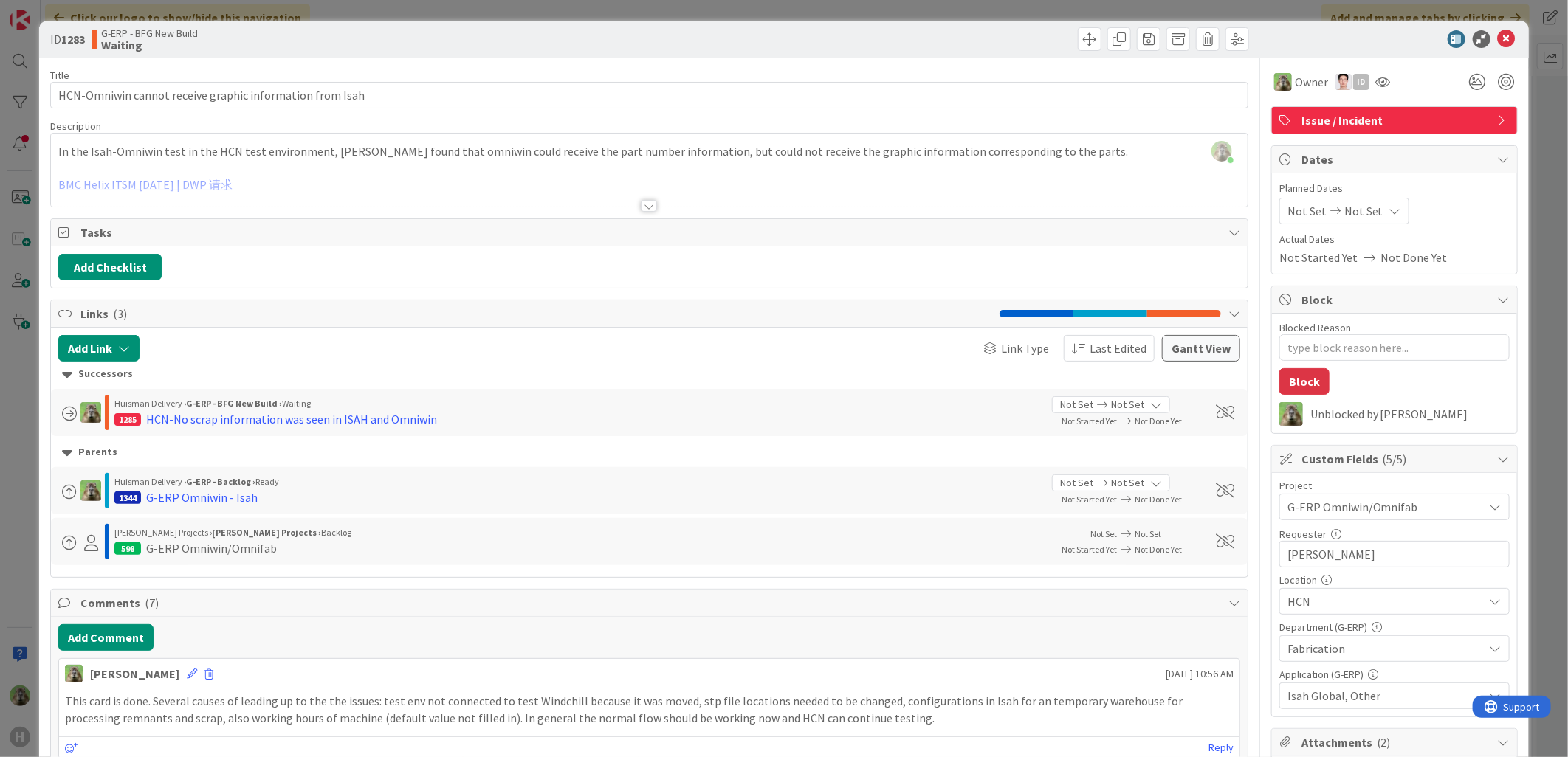
click at [22, 554] on div "ID 1283 G-ERP - BFG New Build Waiting Title 56 / 128 HCN-Omniwin cannot receive…" at bounding box center [784, 378] width 1568 height 757
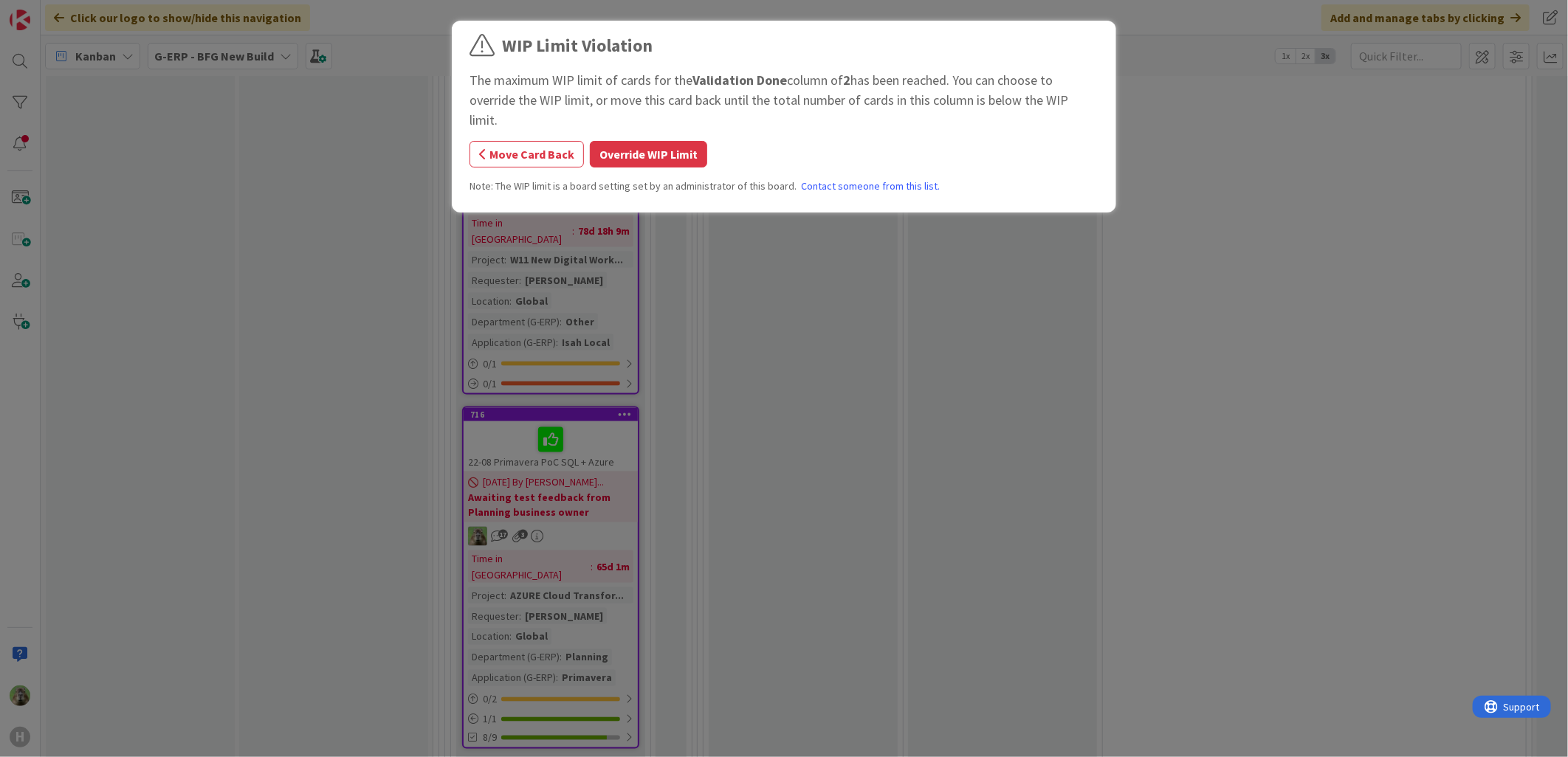
scroll to position [4731, 0]
click at [653, 111] on div "WIP Limit Violation The maximum WIP limit of cards for the Validation Done colu…" at bounding box center [784, 118] width 629 height 173
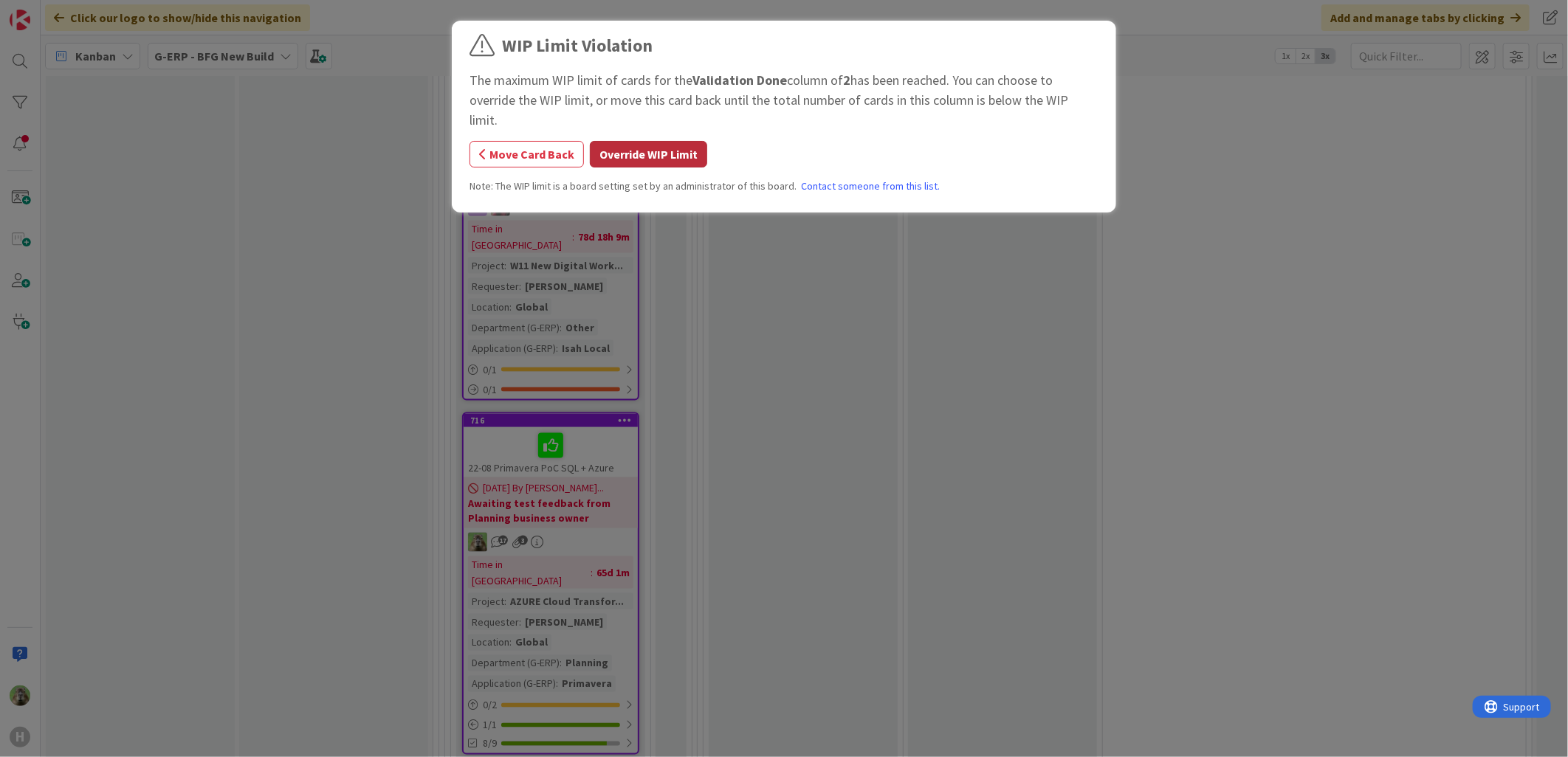
click at [639, 144] on button "Override WIP Limit" at bounding box center [649, 154] width 117 height 27
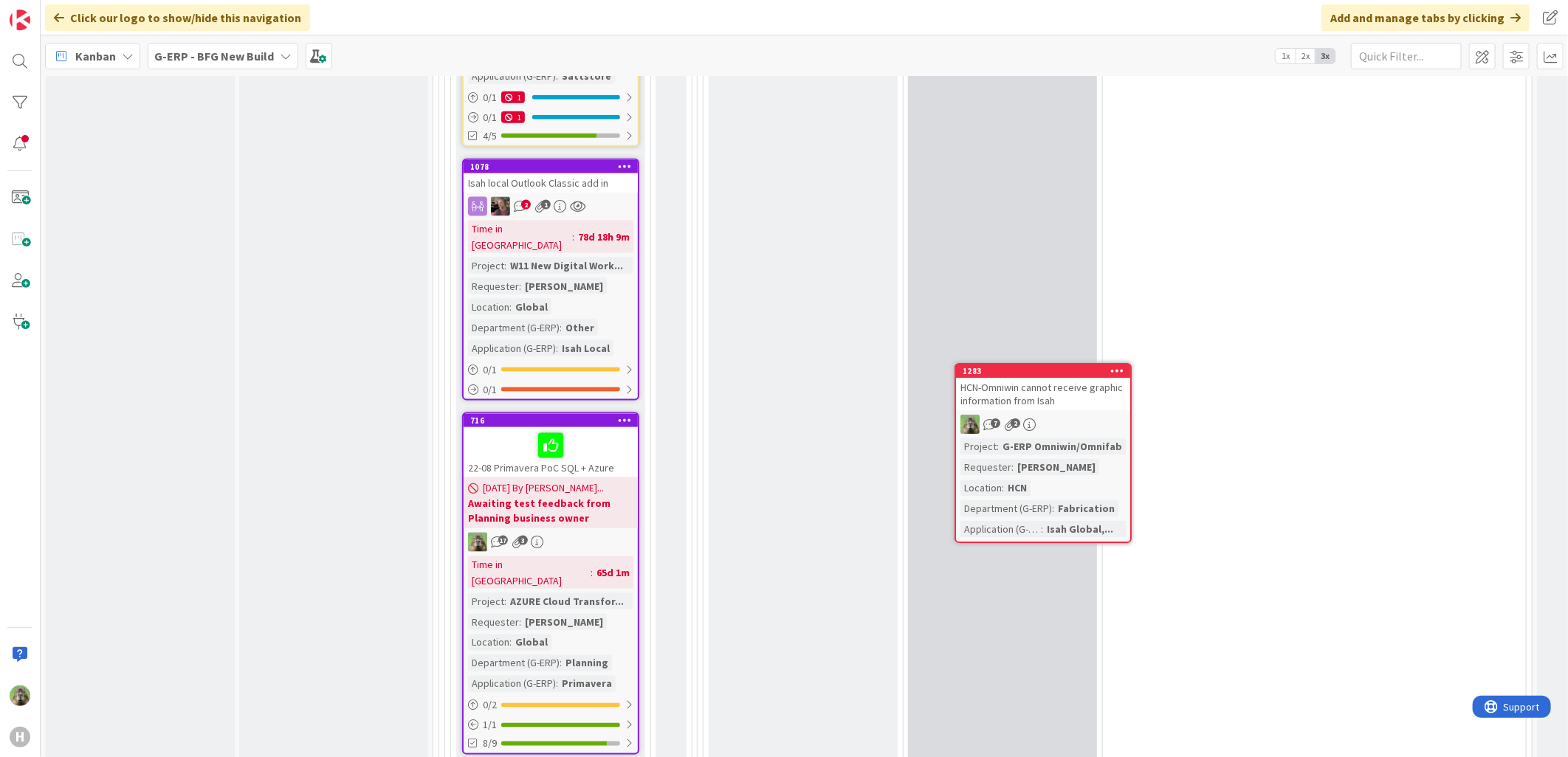
scroll to position [4493, 0]
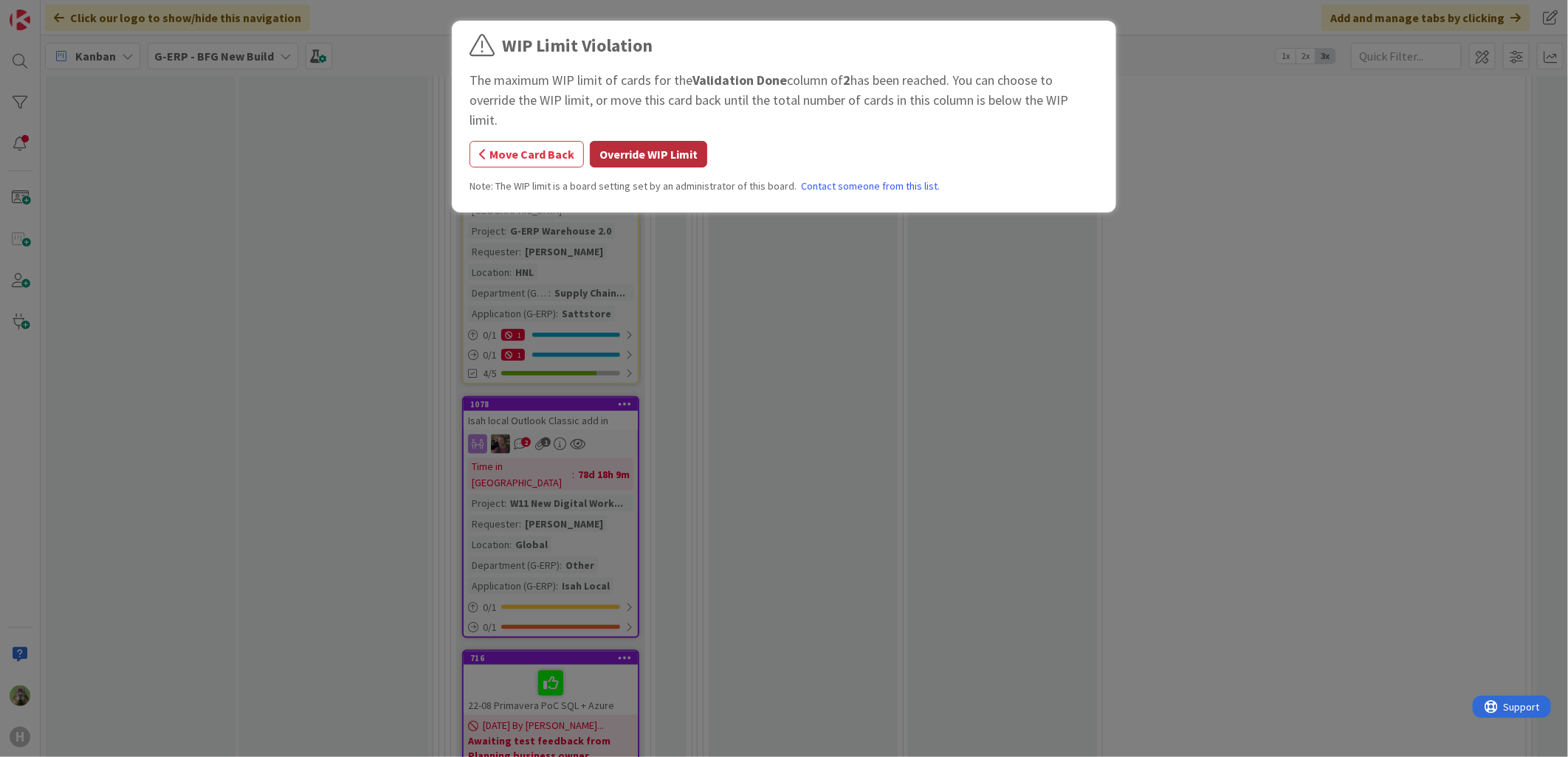
click at [670, 141] on button "Override WIP Limit" at bounding box center [649, 154] width 117 height 27
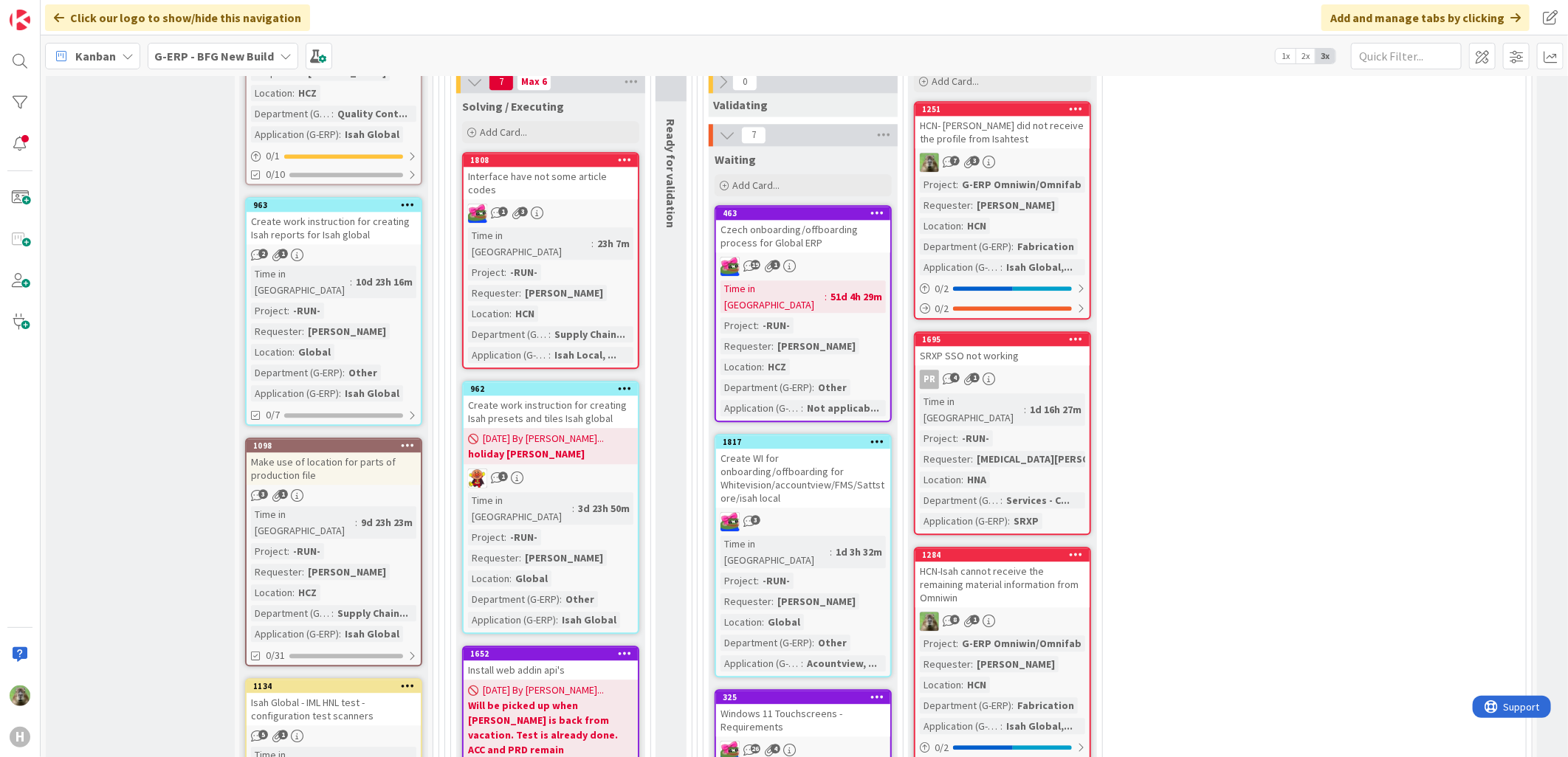
scroll to position [2526, 0]
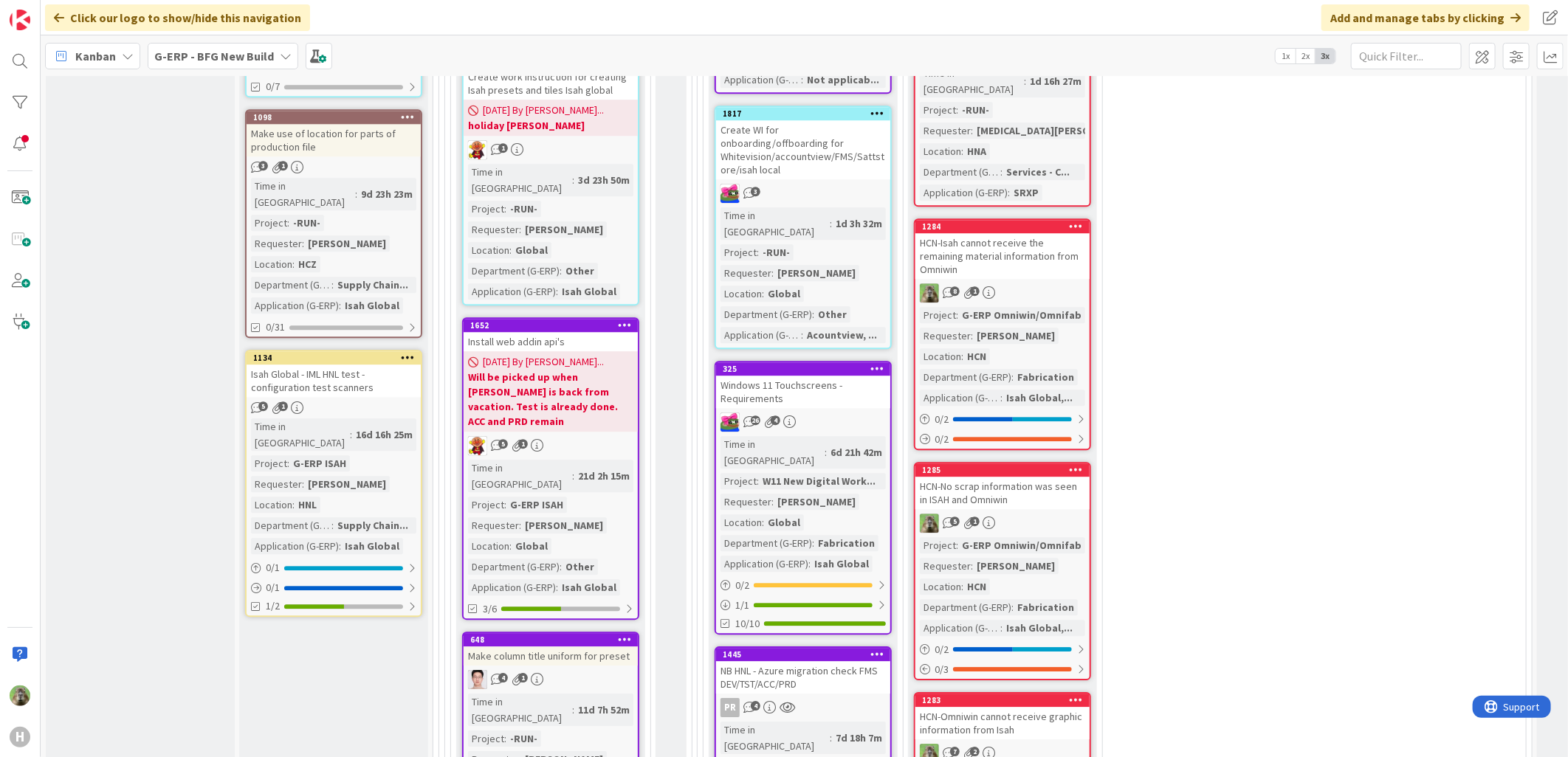
click at [1028, 477] on div "HCN-No scrap information was seen in ISAH and Omniwin" at bounding box center [1002, 493] width 175 height 32
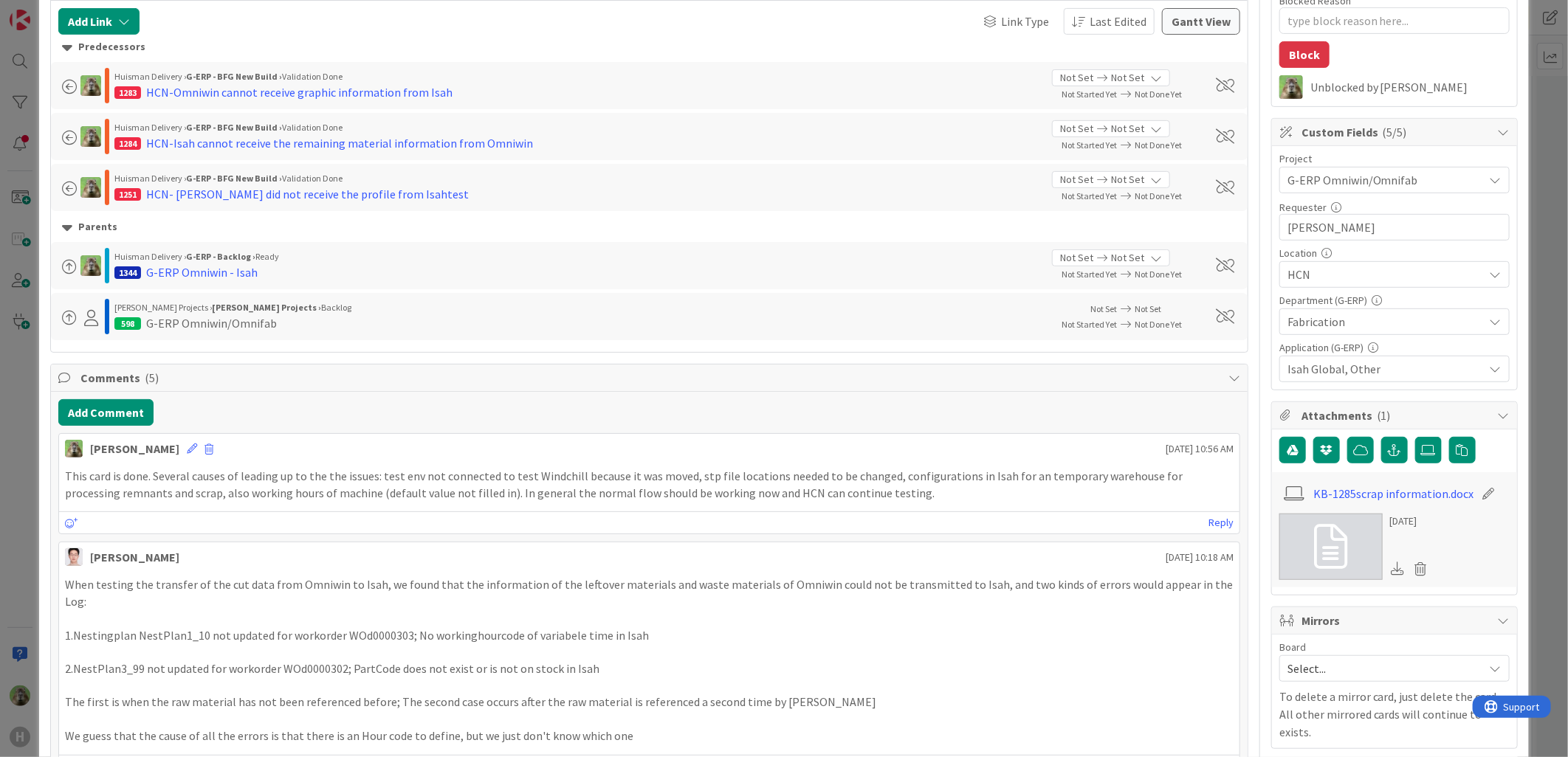
scroll to position [328, 0]
click at [159, 448] on div "[PERSON_NAME] [DATE] 10:56 AM" at bounding box center [650, 444] width 1181 height 24
click at [187, 448] on icon at bounding box center [192, 447] width 10 height 10
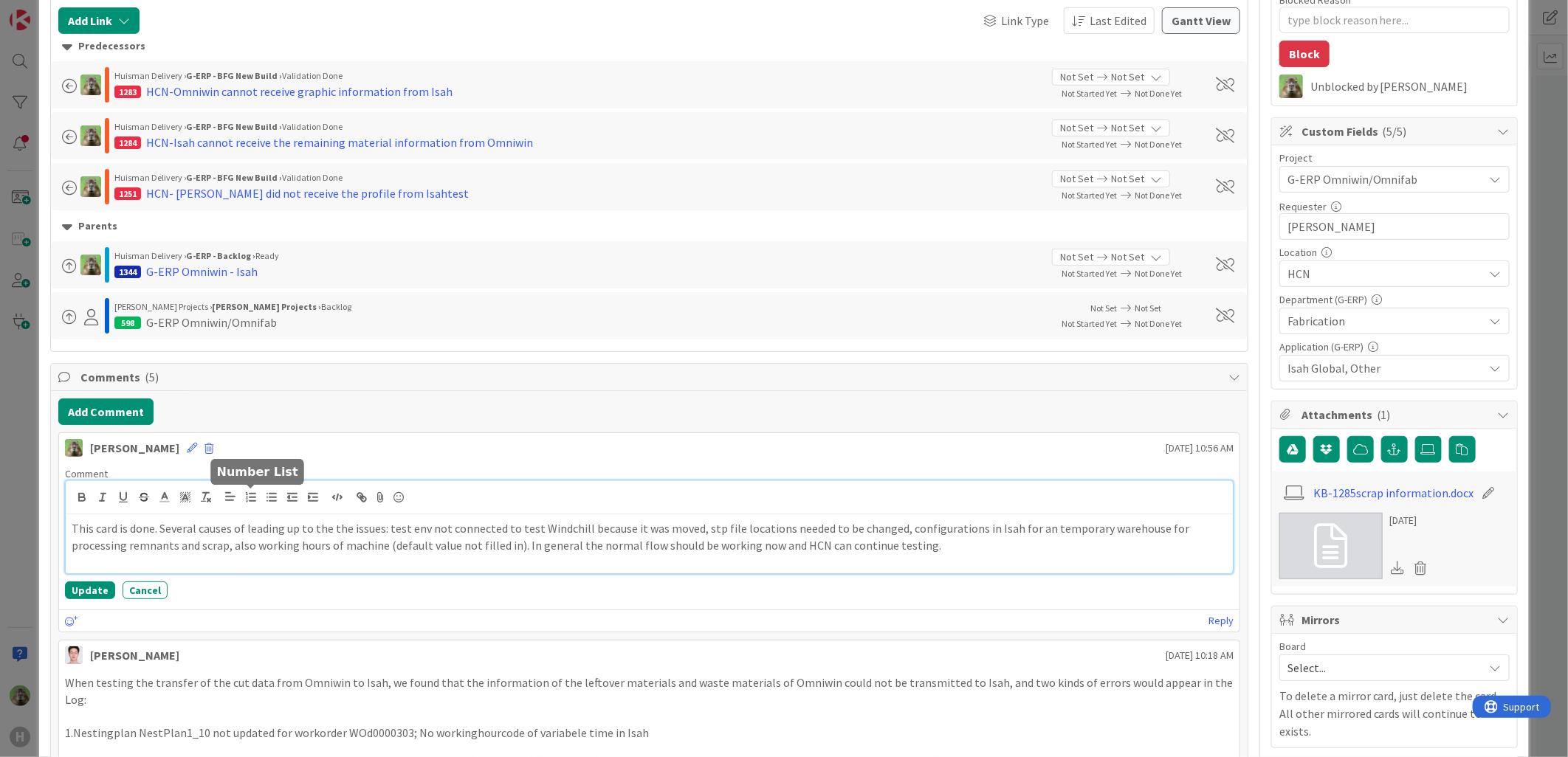
click at [275, 534] on p "This card is done. Several causes of leading up to the the issues: test env not…" at bounding box center [650, 537] width 1156 height 33
click at [101, 590] on button "Update" at bounding box center [90, 590] width 51 height 18
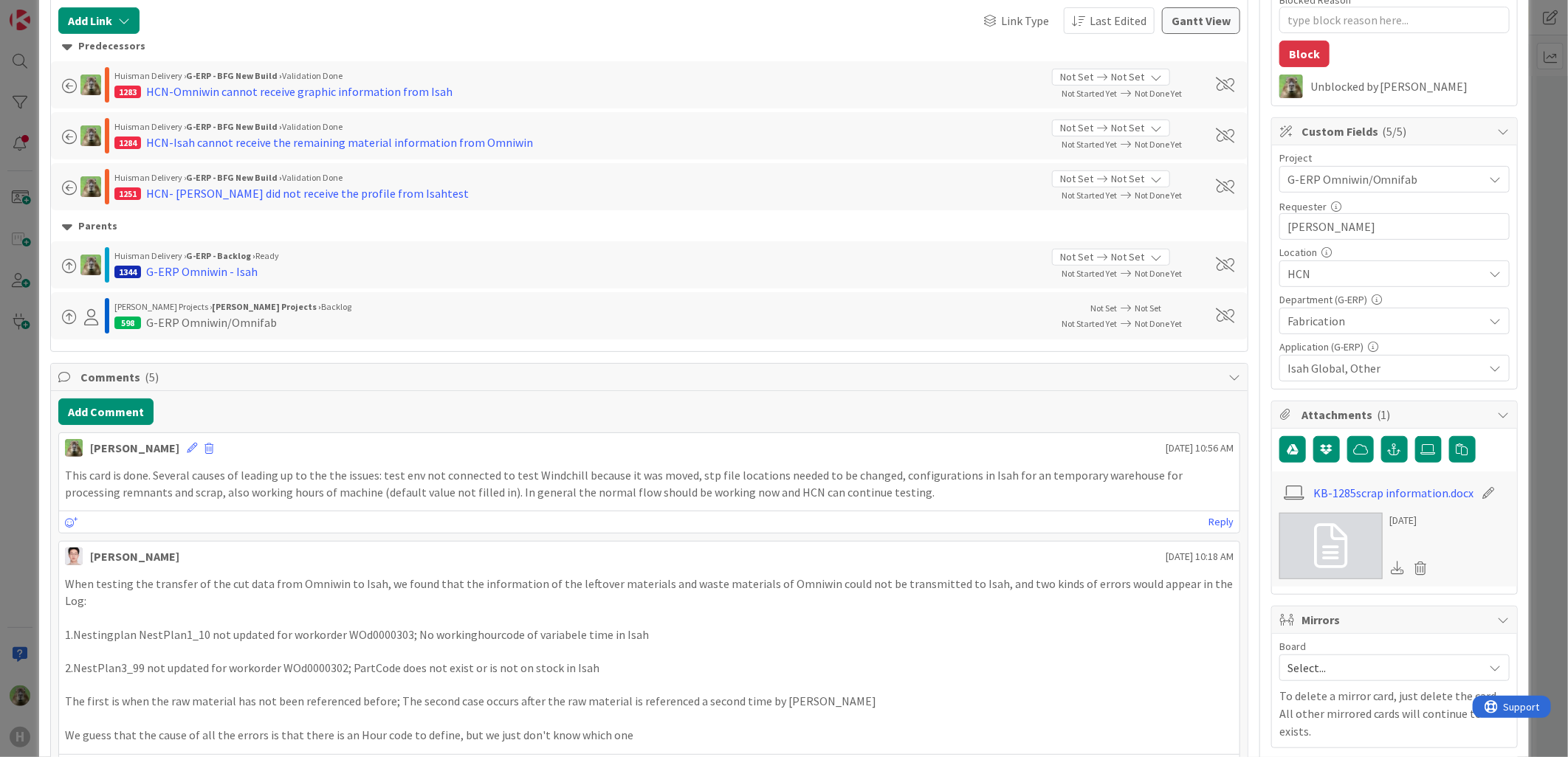
click at [18, 570] on div "ID 1285 G-ERP - BFG New Build Validation Done Title 53 / 128 HCN-No scrap infor…" at bounding box center [784, 378] width 1568 height 757
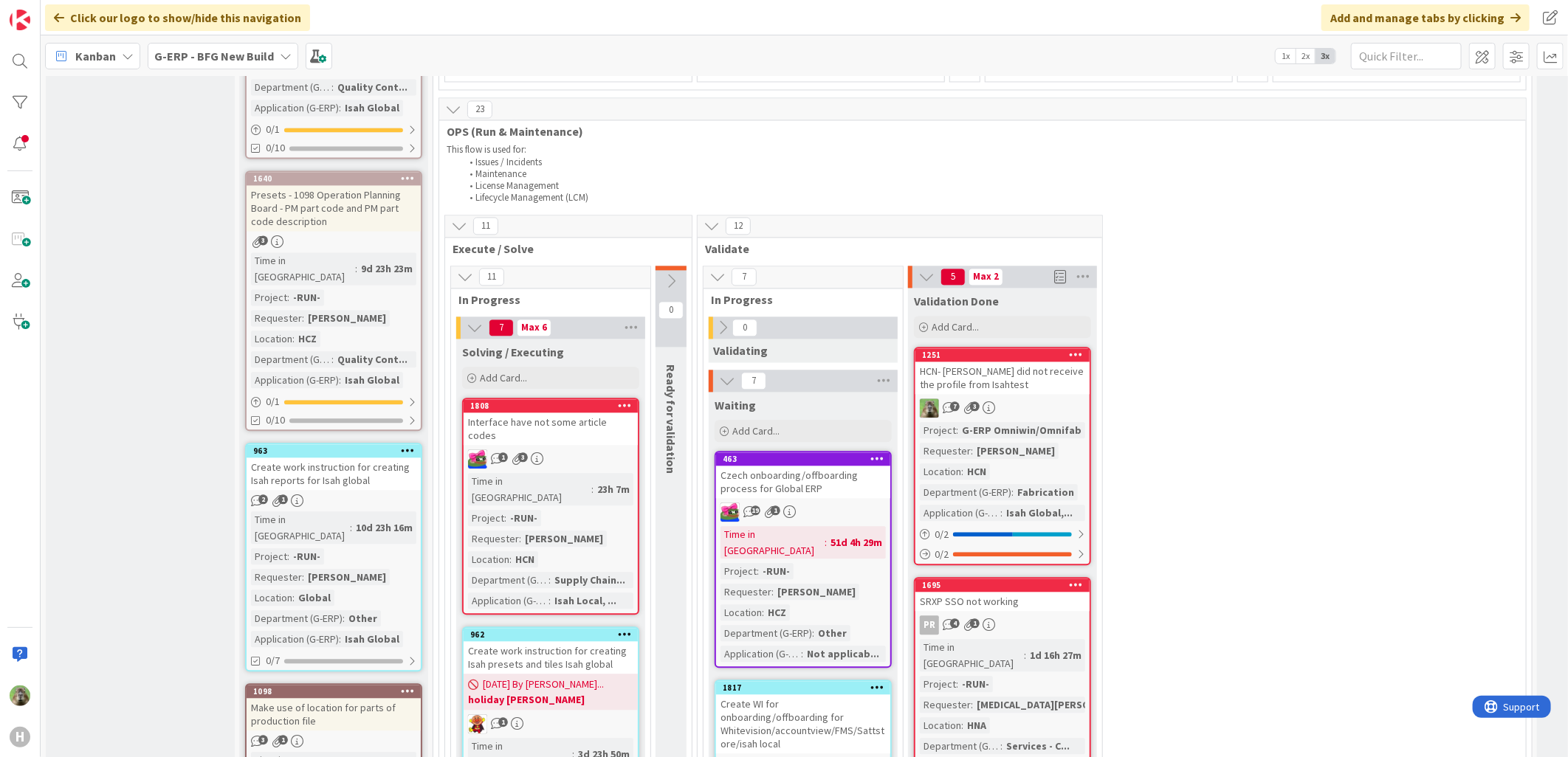
click at [1017, 361] on div "HCN- [PERSON_NAME] did not receive the profile from Isahtest" at bounding box center [1002, 378] width 175 height 32
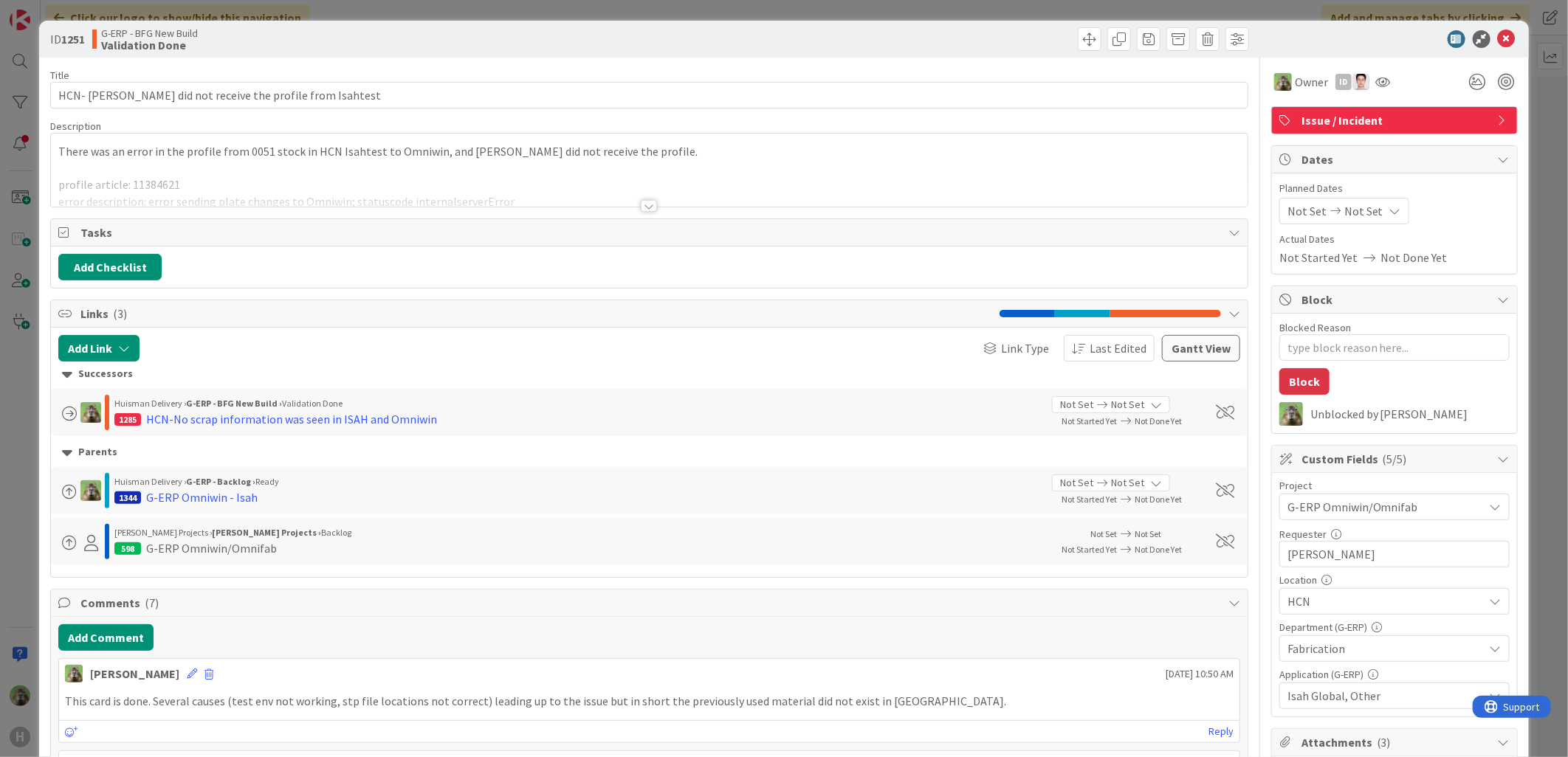
click at [22, 602] on div "ID 1251 G-ERP - BFG New Build Validation Done Title 54 / 128 HCN- Omniwin did n…" at bounding box center [784, 378] width 1568 height 757
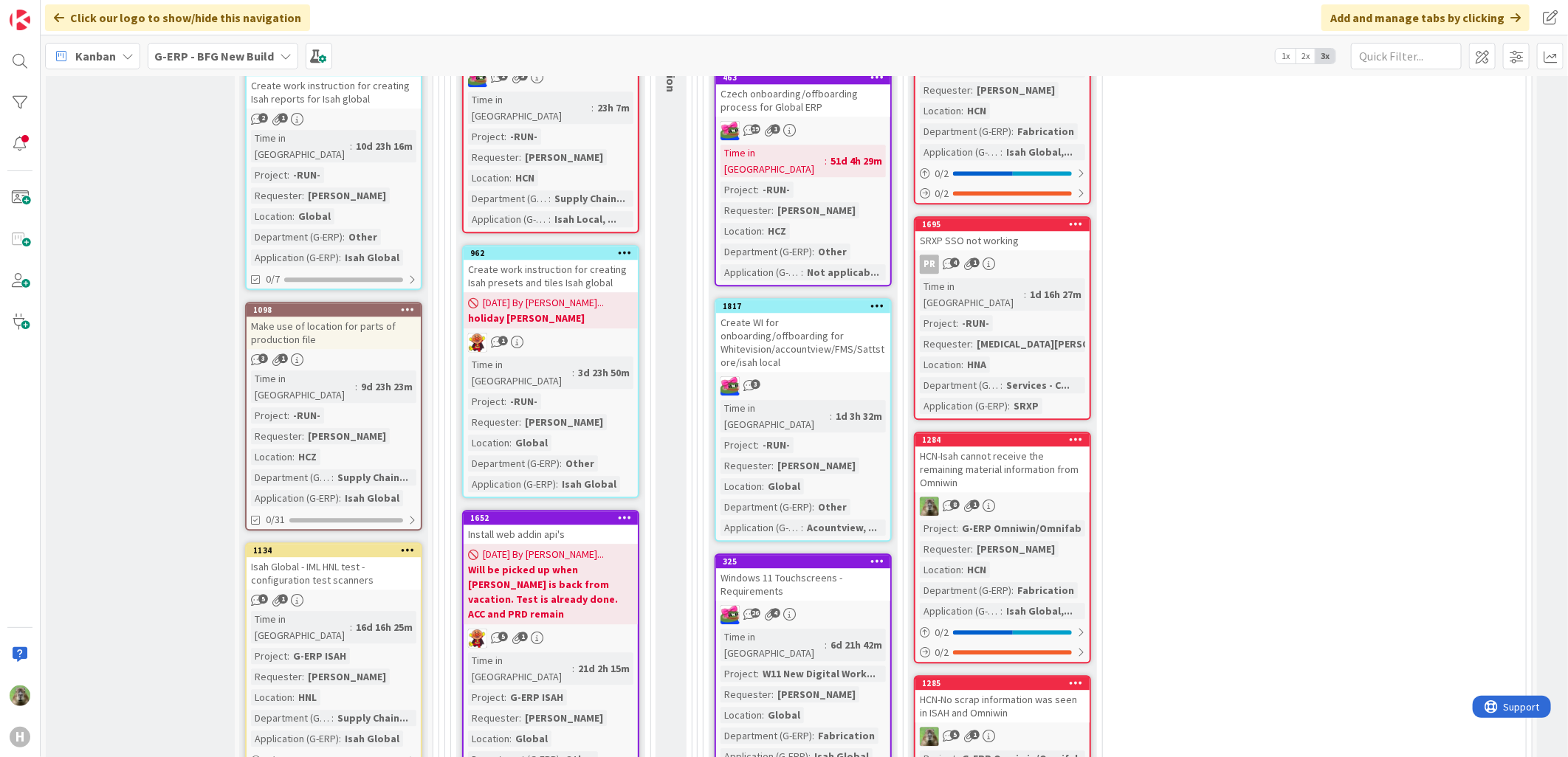
scroll to position [2358, 0]
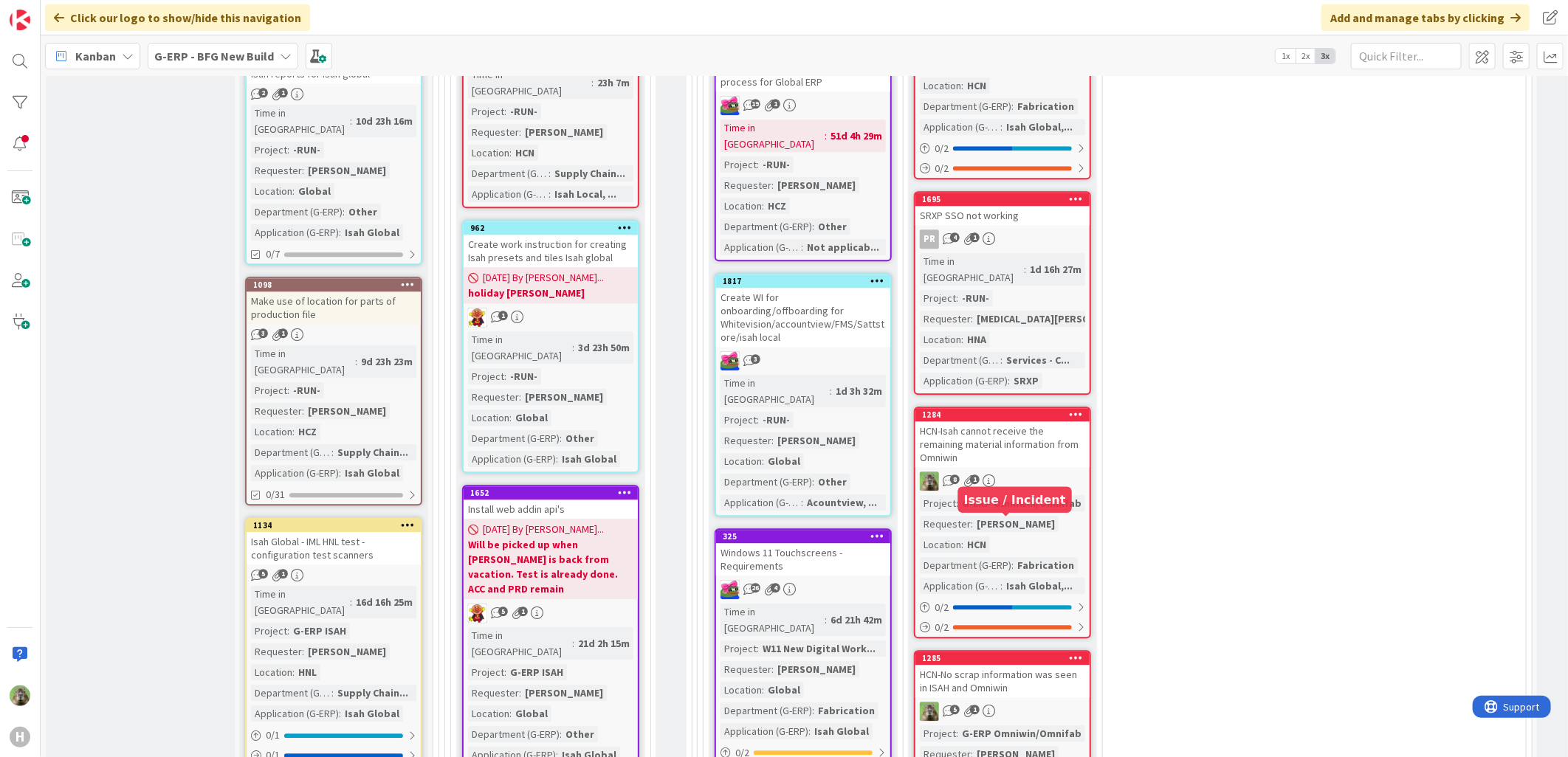
click at [1019, 665] on div "HCN-No scrap information was seen in ISAH and Omniwin" at bounding box center [1002, 682] width 175 height 32
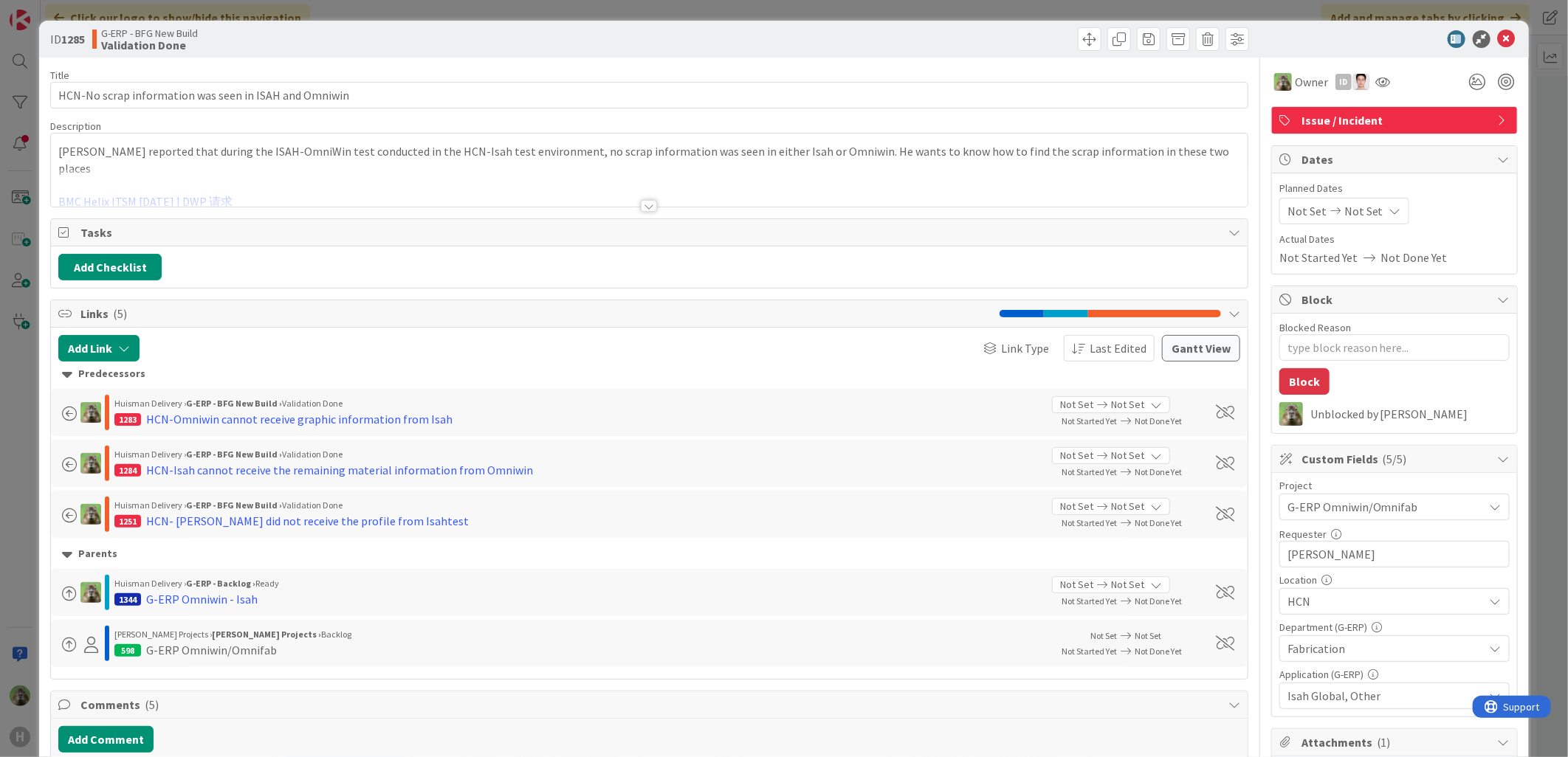
scroll to position [316, 0]
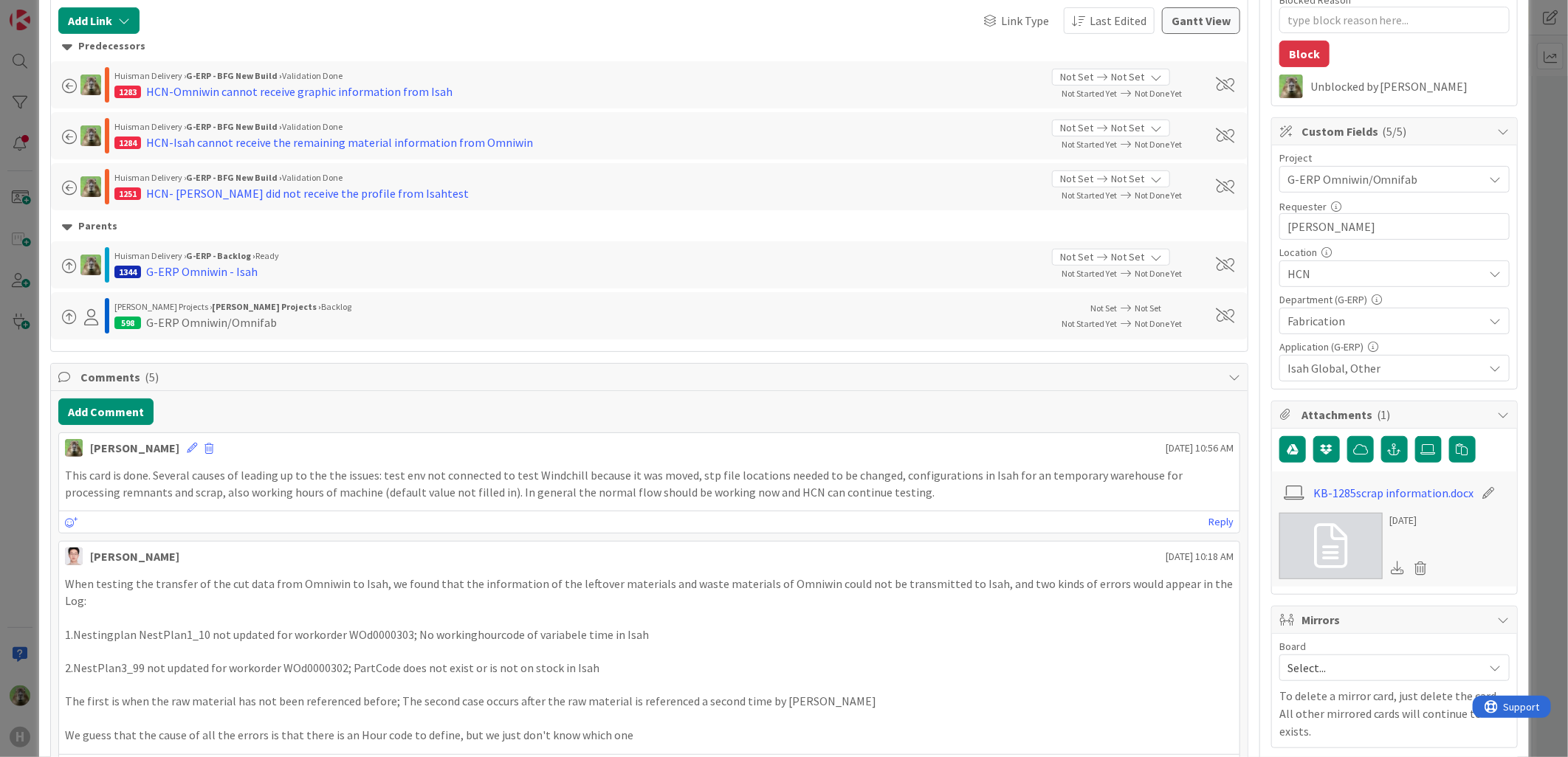
click at [37, 492] on div "ID 1285 G-ERP - BFG New Build Validation Done Title 53 / 128 HCN-No scrap infor…" at bounding box center [784, 378] width 1568 height 757
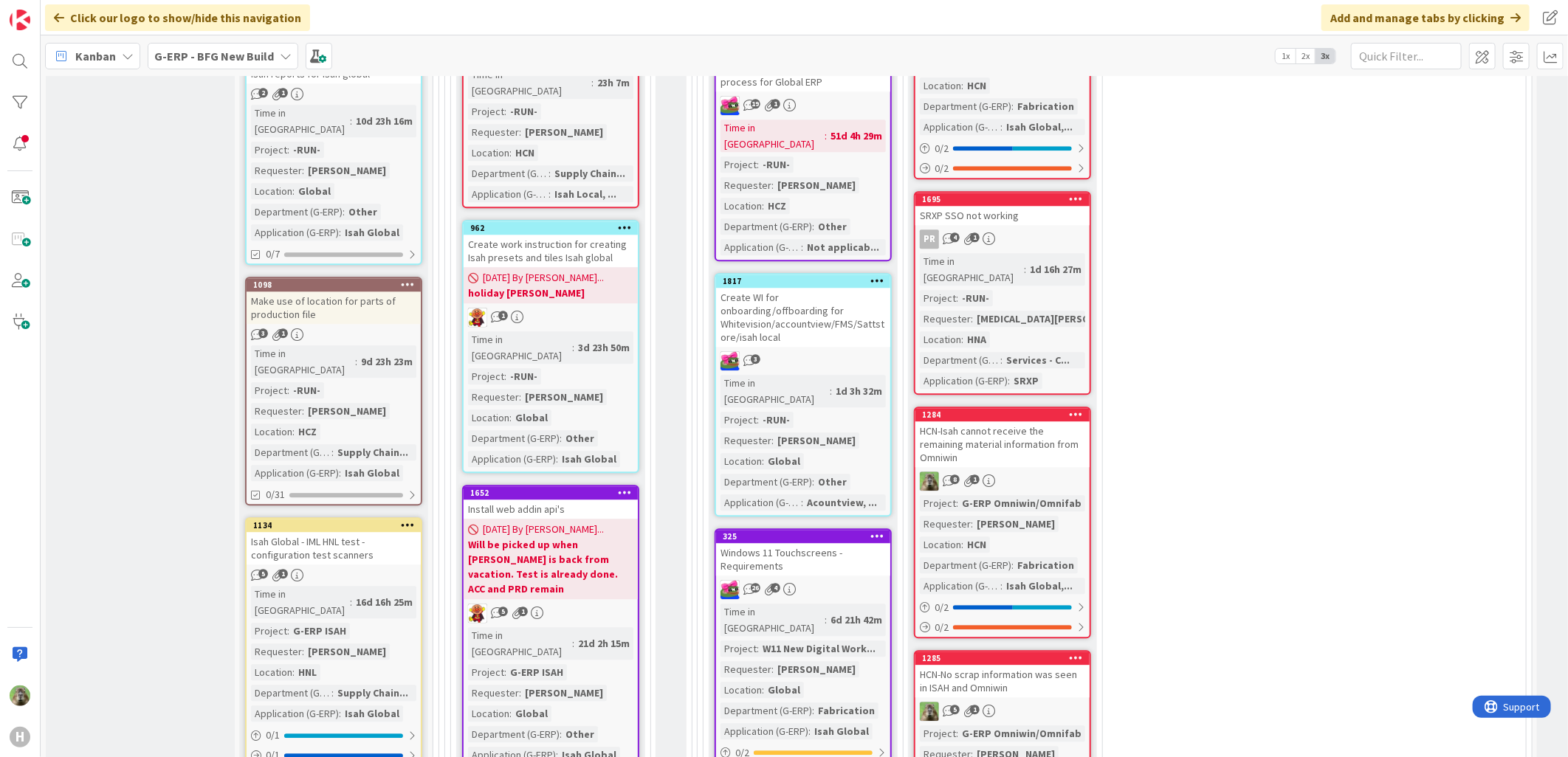
click at [1028, 410] on div "1284" at bounding box center [1006, 415] width 168 height 10
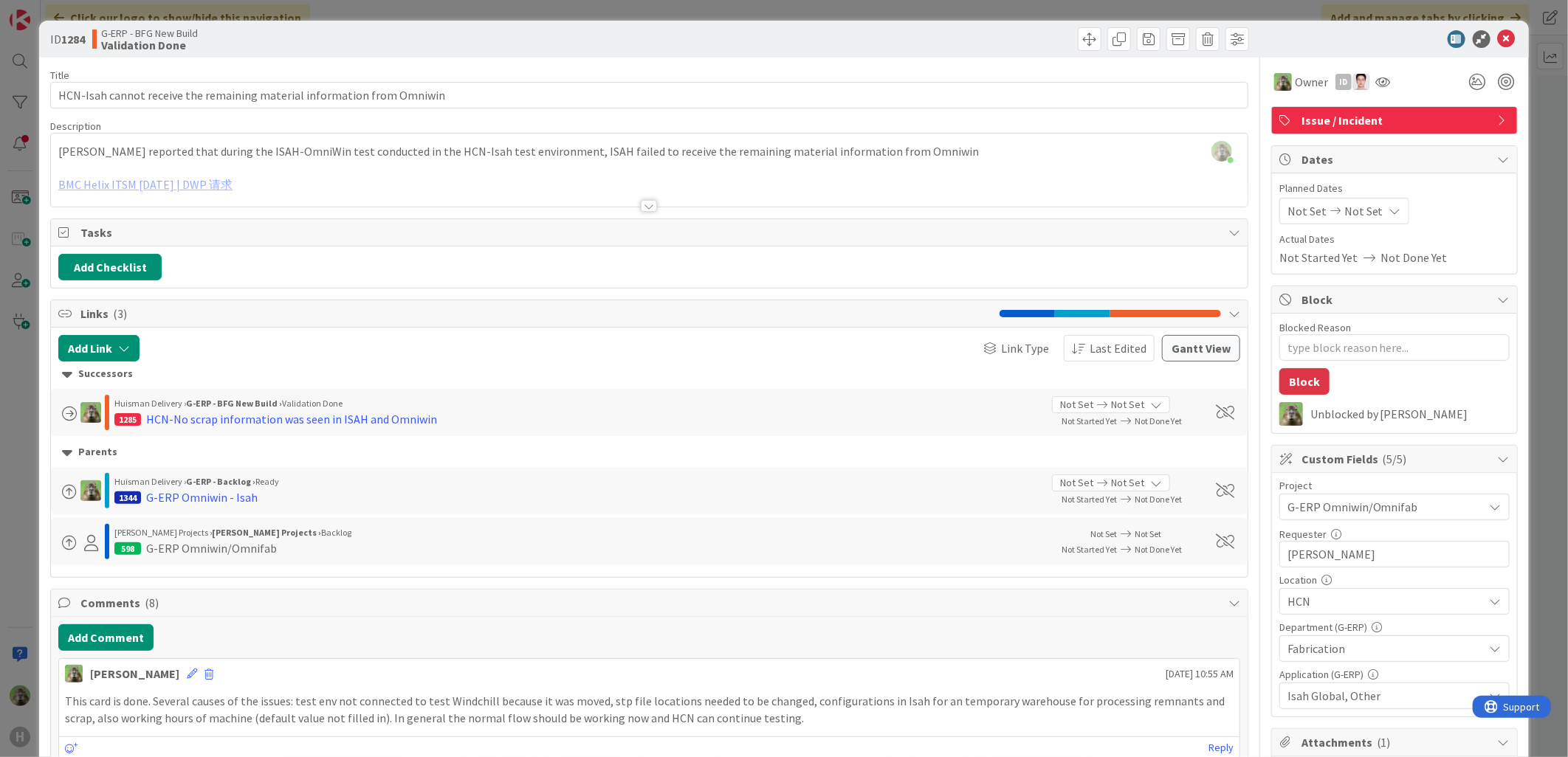
click at [160, 671] on div "[PERSON_NAME] [DATE] 10:55 AM" at bounding box center [650, 670] width 1181 height 24
click at [187, 672] on icon at bounding box center [192, 673] width 10 height 10
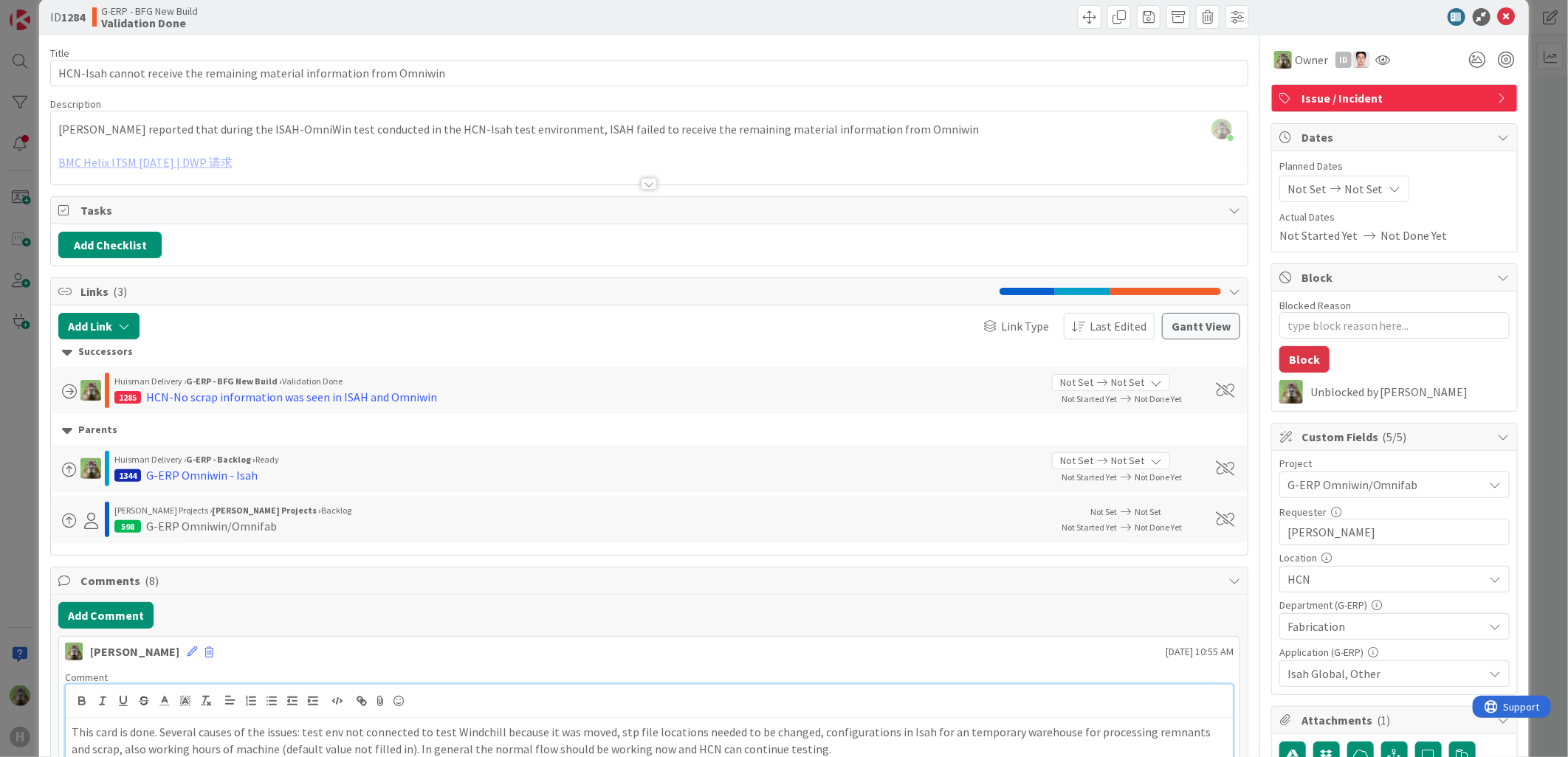
click at [311, 740] on p "This card is done. Several causes of the issues: test env not connected to test…" at bounding box center [650, 740] width 1156 height 33
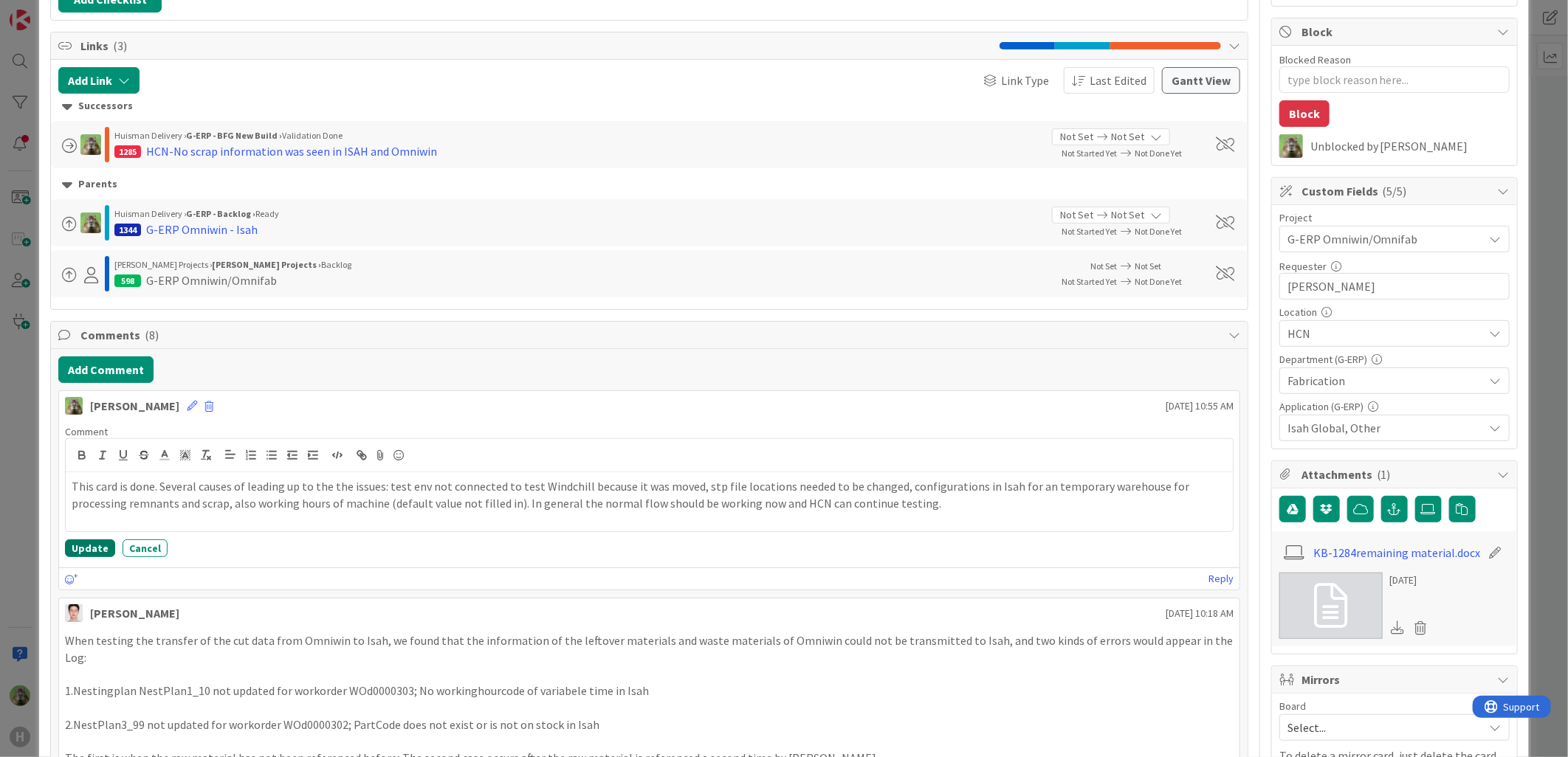
click at [93, 554] on button "Update" at bounding box center [90, 548] width 51 height 18
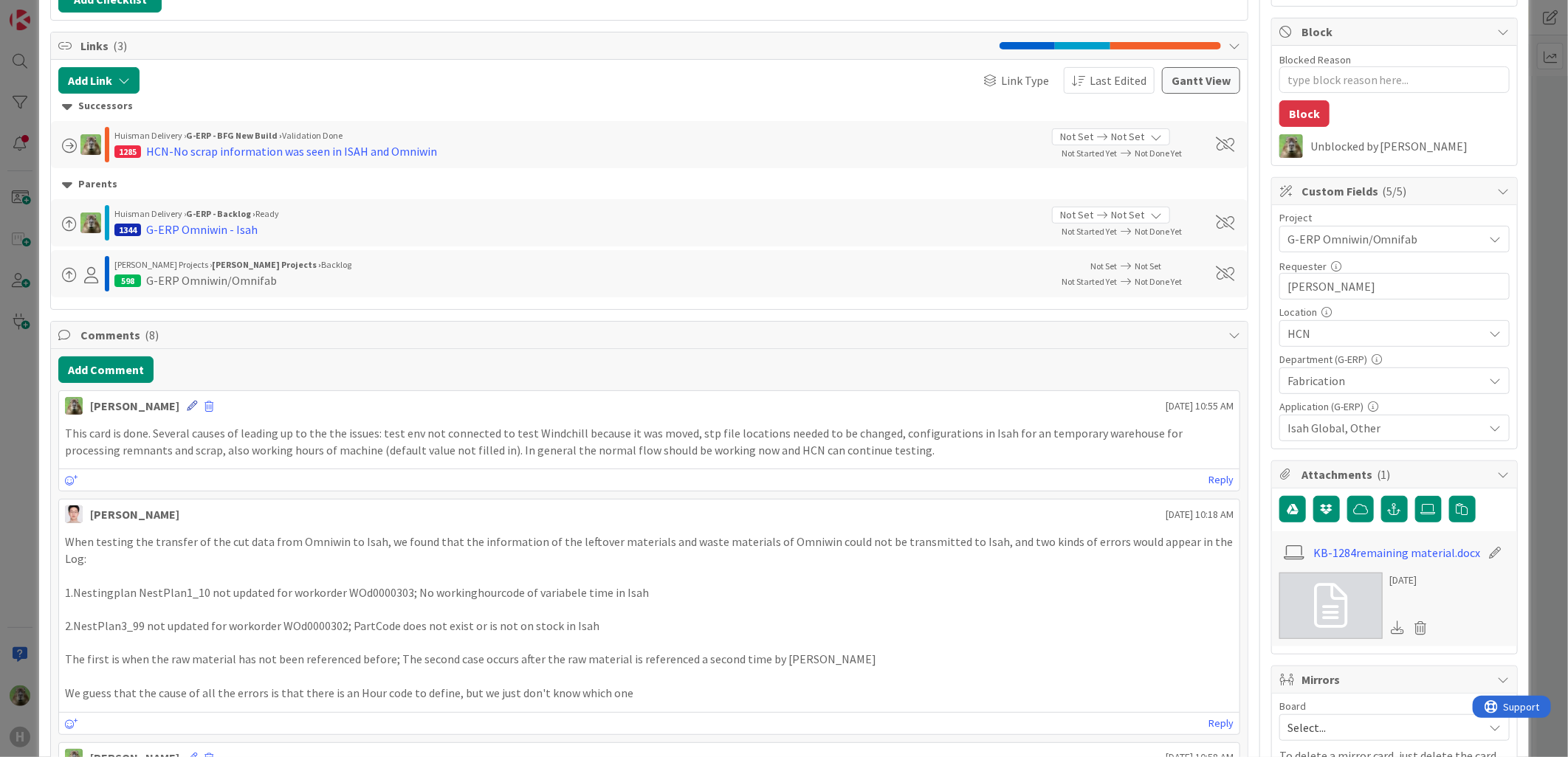
click at [187, 410] on icon at bounding box center [192, 405] width 10 height 10
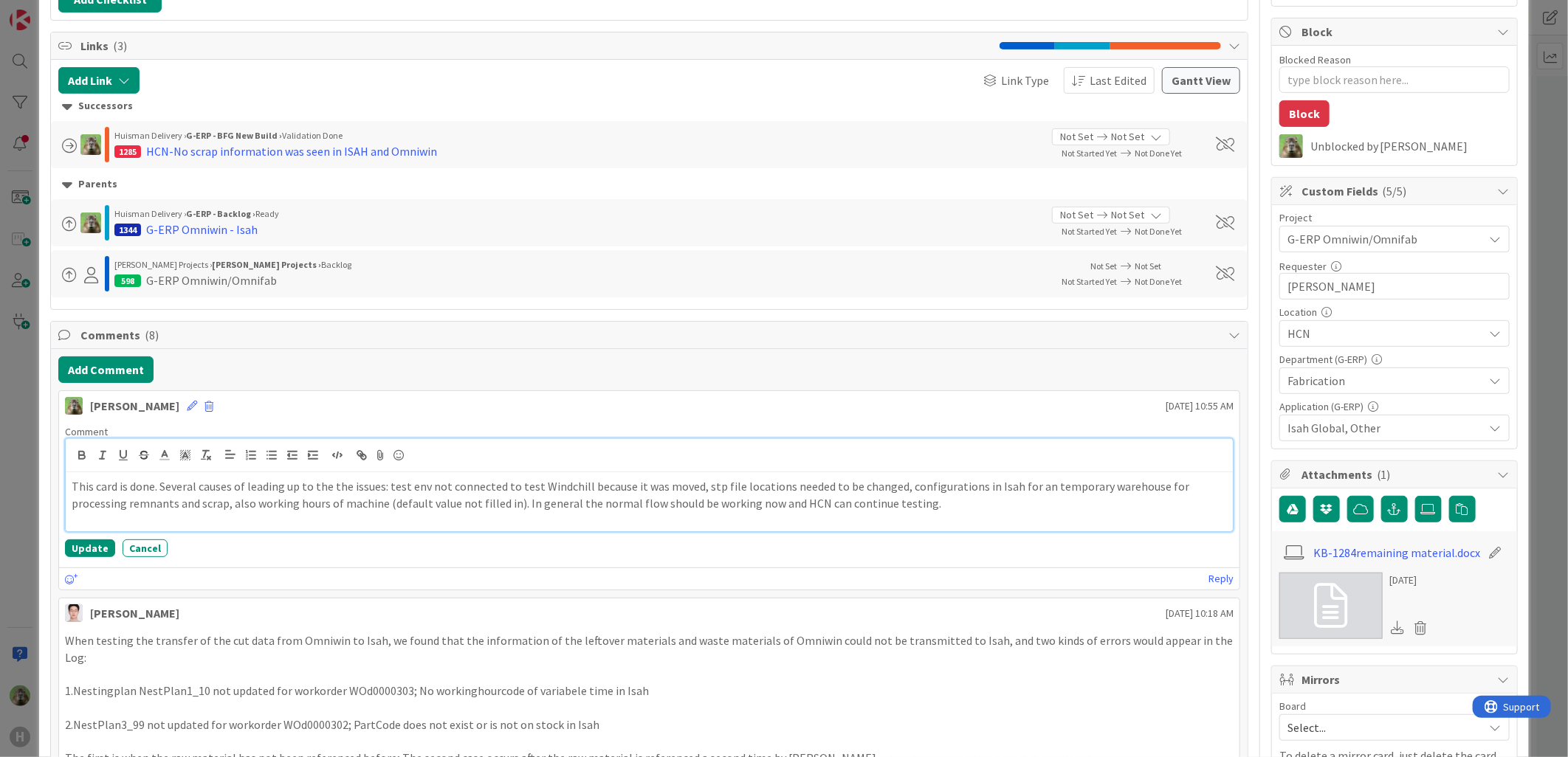
click at [337, 488] on p "This card is done. Several causes of leading up to the the issues: test env not…" at bounding box center [650, 495] width 1156 height 33
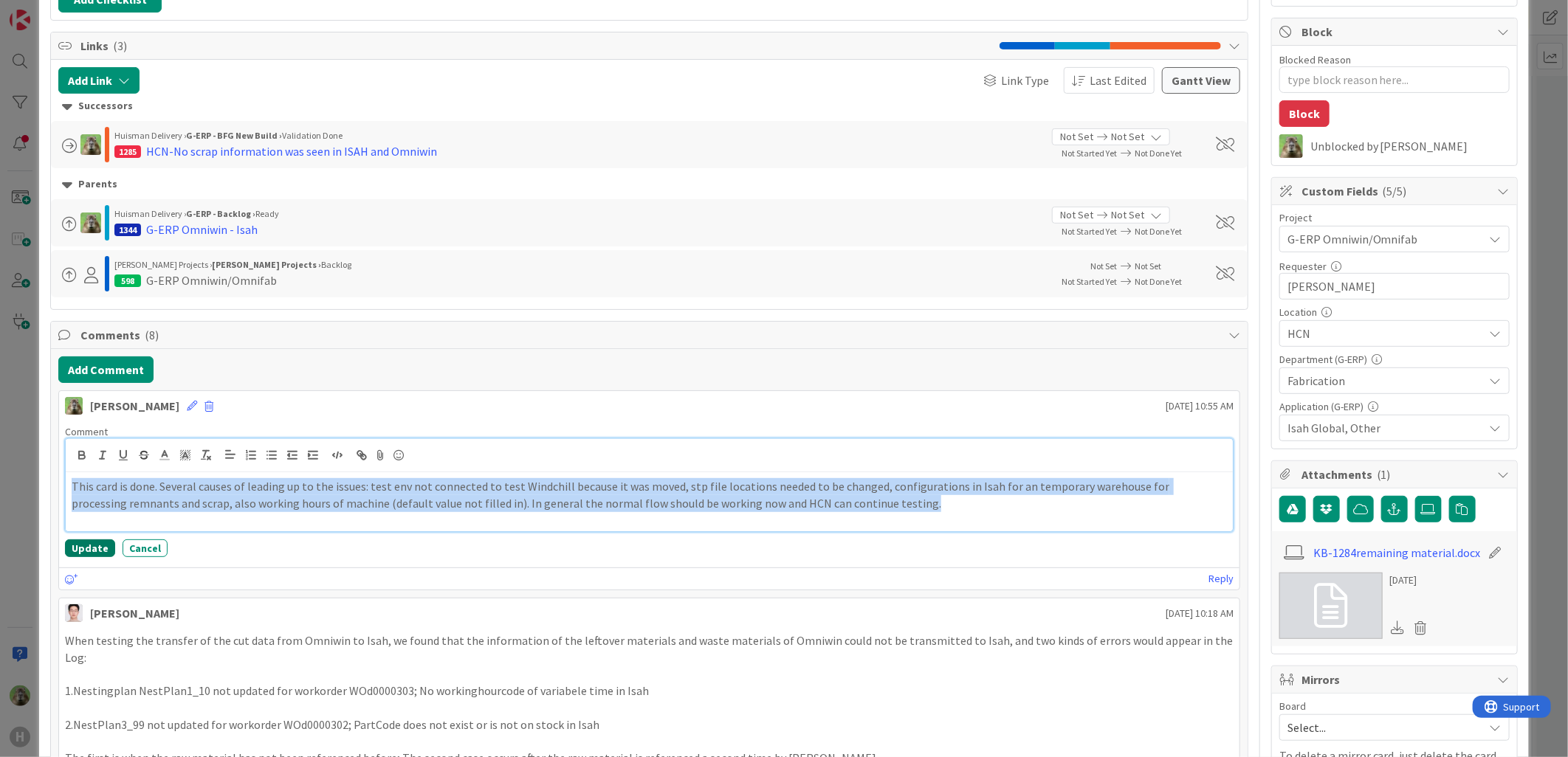
copy p "This card is done. Several causes of leading up to the issues: test env not con…"
click at [90, 552] on button "Update" at bounding box center [90, 548] width 51 height 18
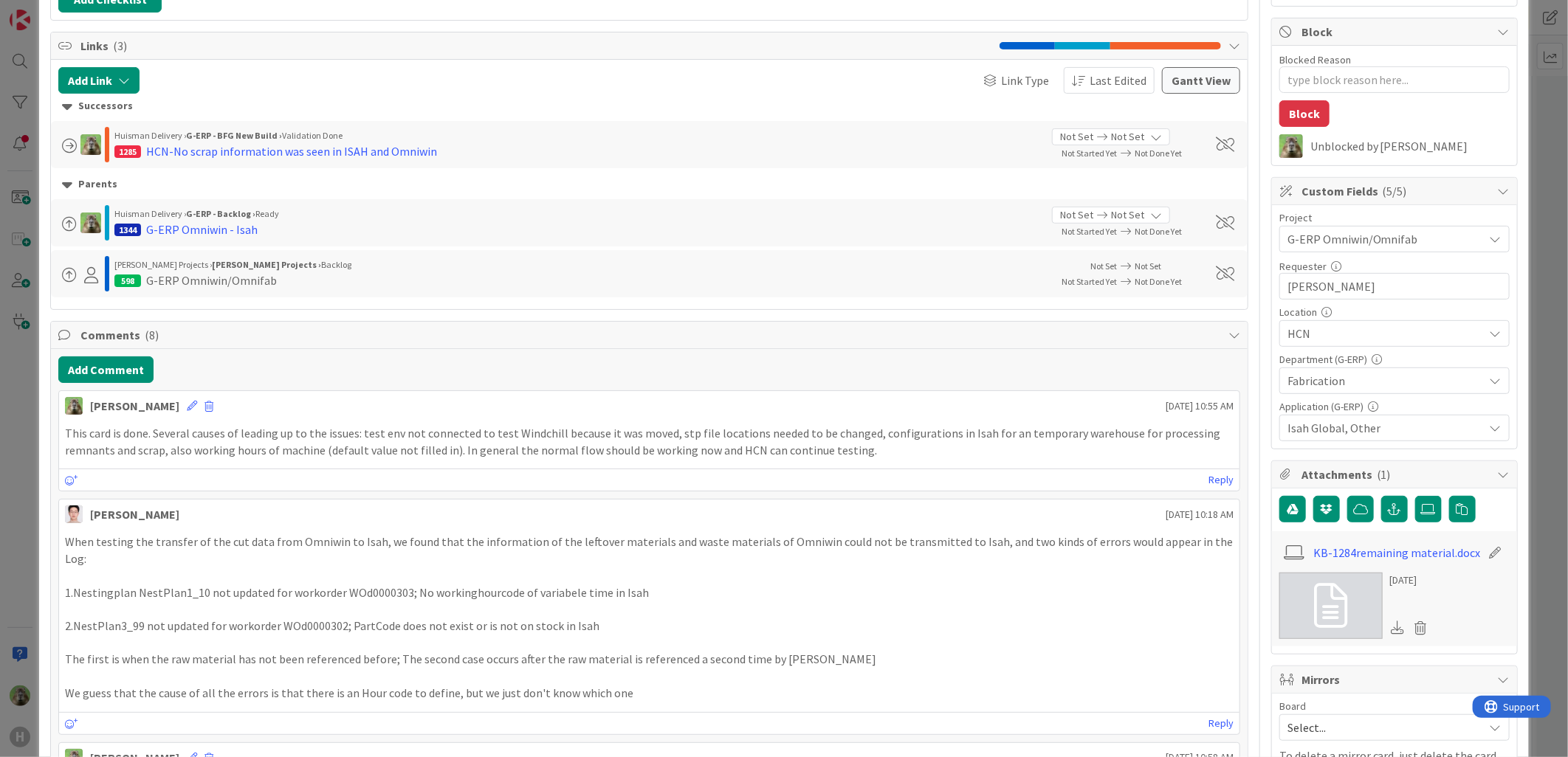
click at [12, 520] on div "ID 1284 G-ERP - BFG New Build Validation Done Title 71 / 128 HCN-Isah cannot re…" at bounding box center [784, 378] width 1568 height 757
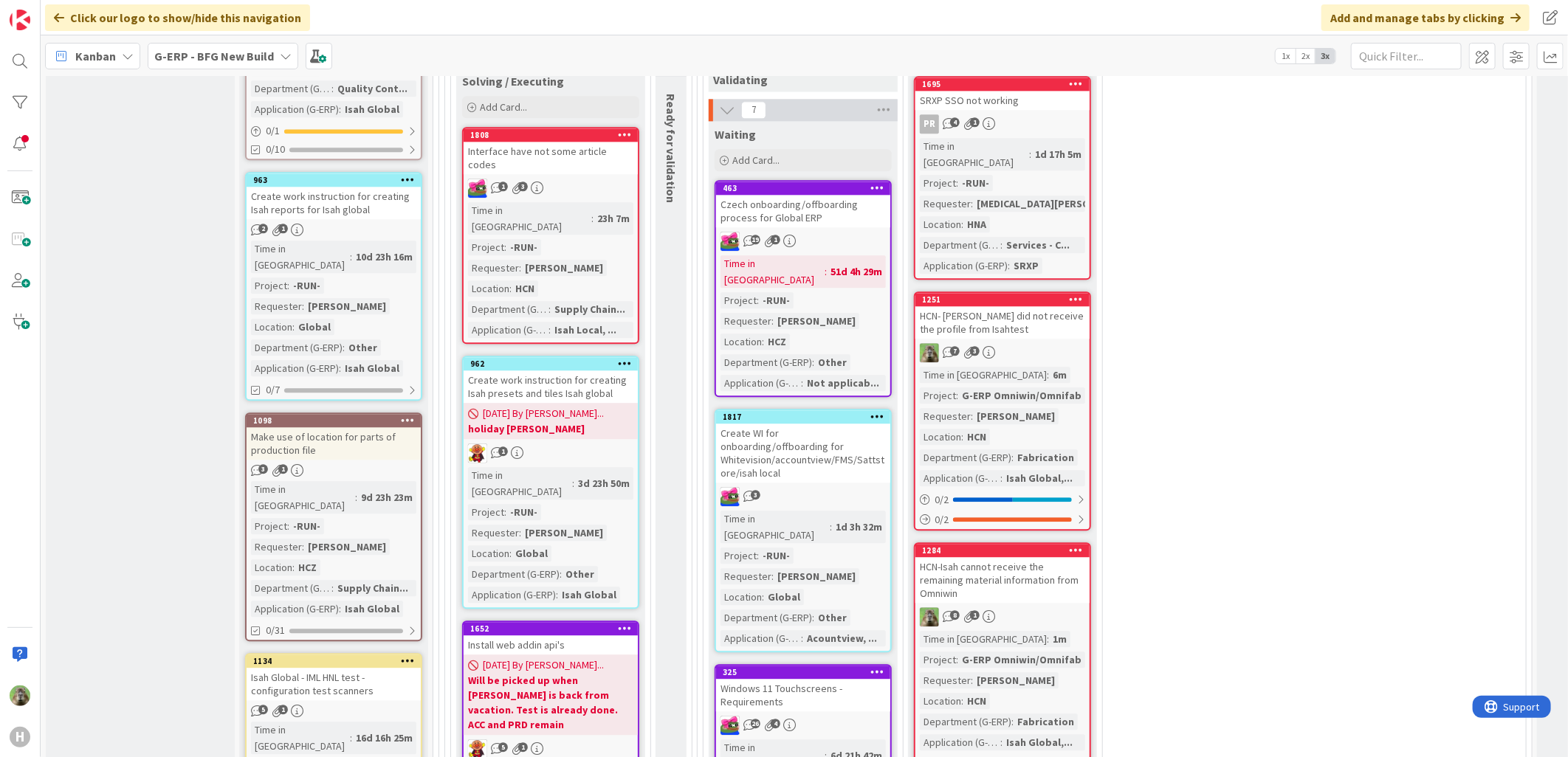
click at [1018, 557] on div "HCN-Isah cannot receive the remaining material information from Omniwin" at bounding box center [1002, 580] width 175 height 46
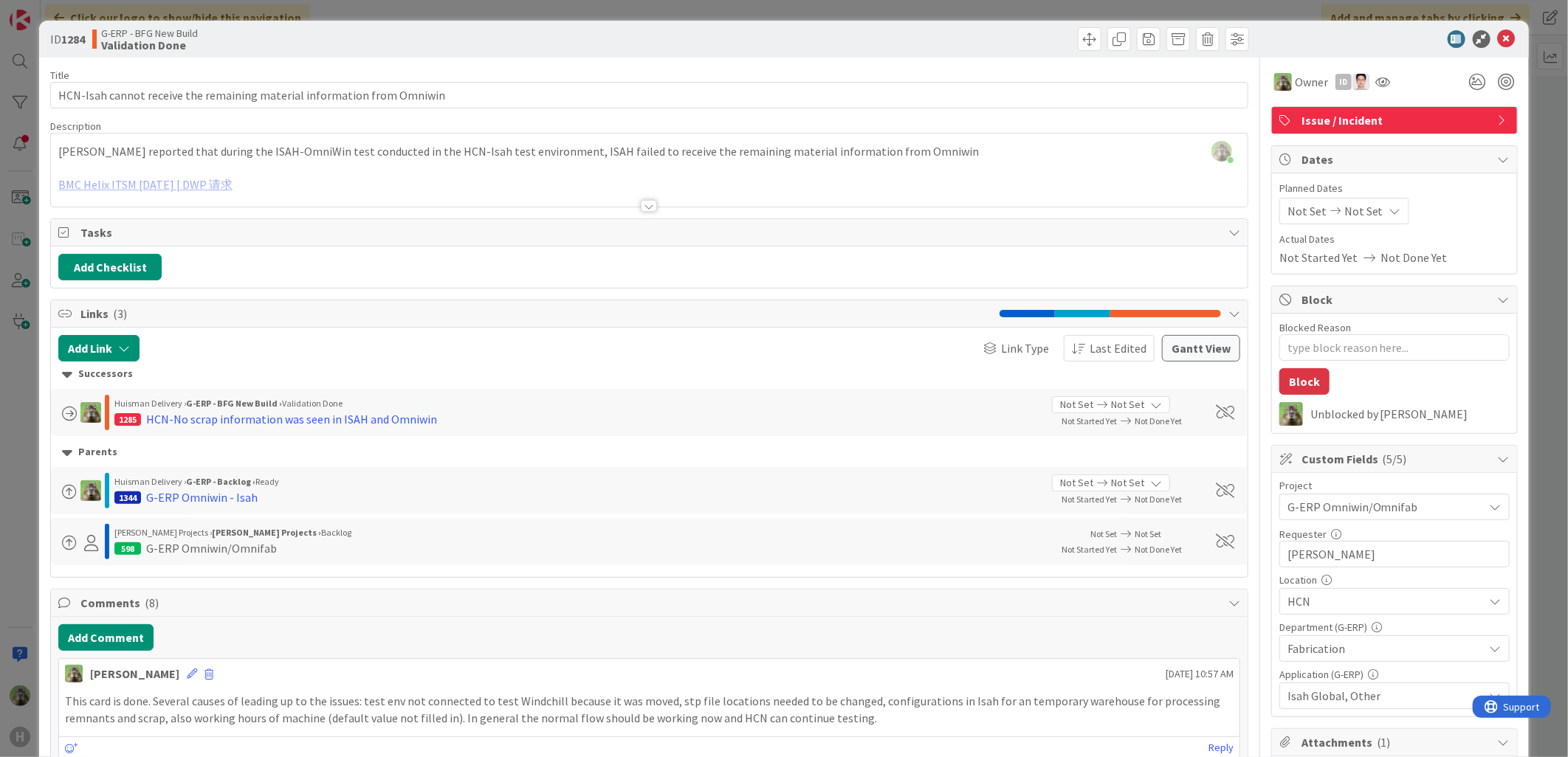
click at [31, 576] on div "ID 1284 G-ERP - BFG New Build Validation Done Title 71 / 128 HCN-Isah cannot re…" at bounding box center [784, 378] width 1568 height 757
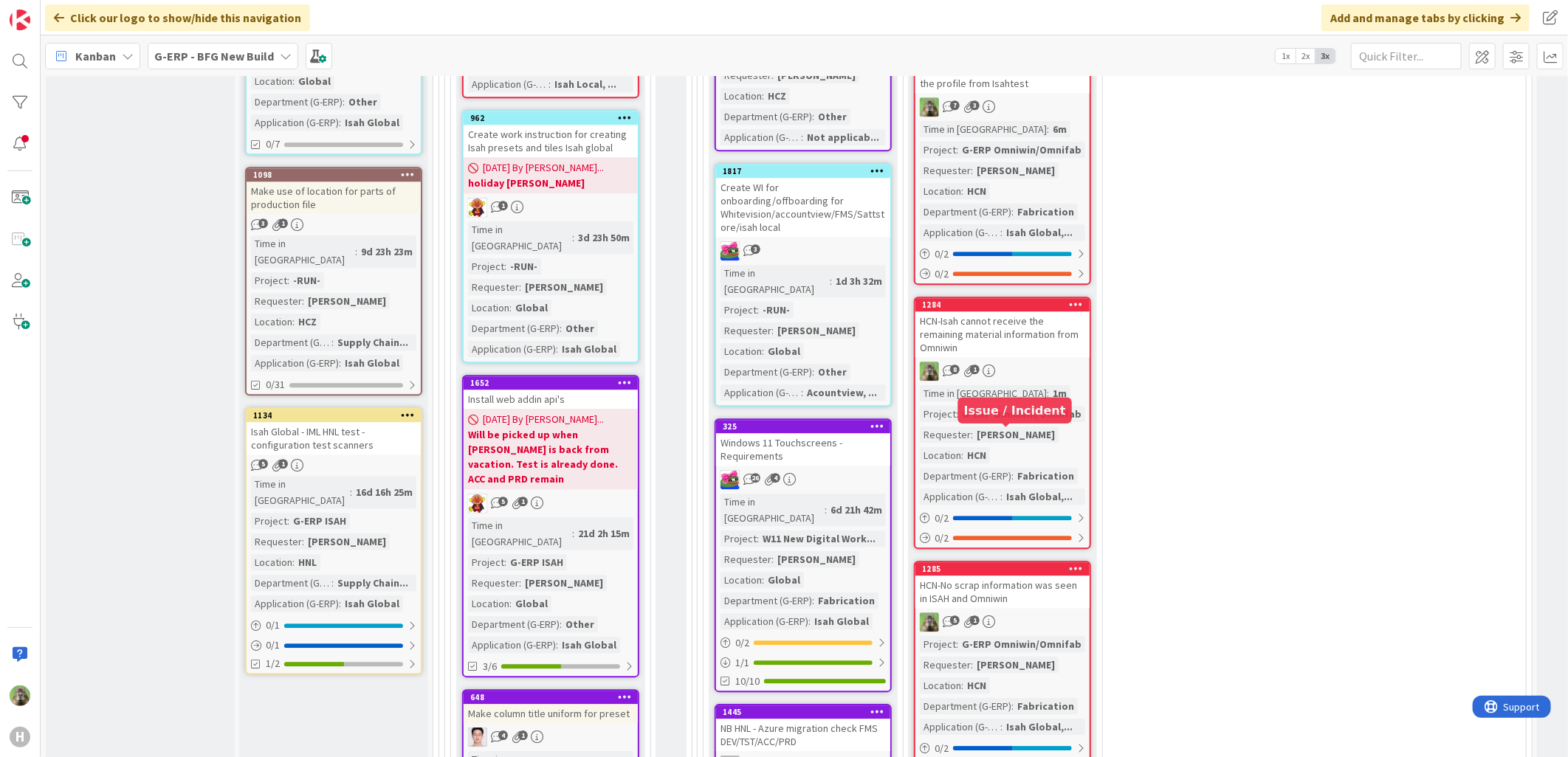
click at [1014, 563] on div "1285" at bounding box center [1006, 568] width 168 height 10
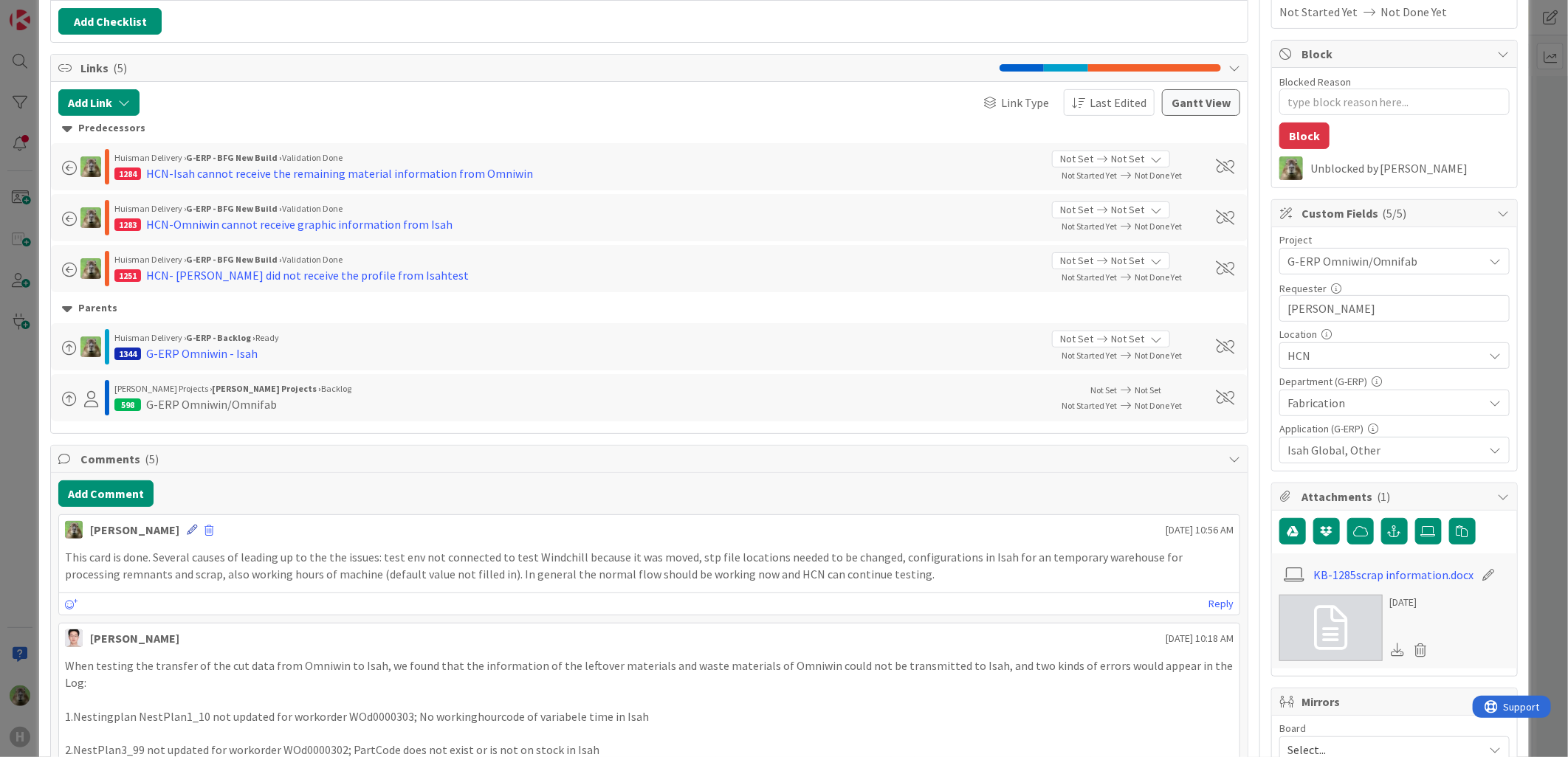
click at [187, 525] on icon at bounding box center [192, 529] width 10 height 10
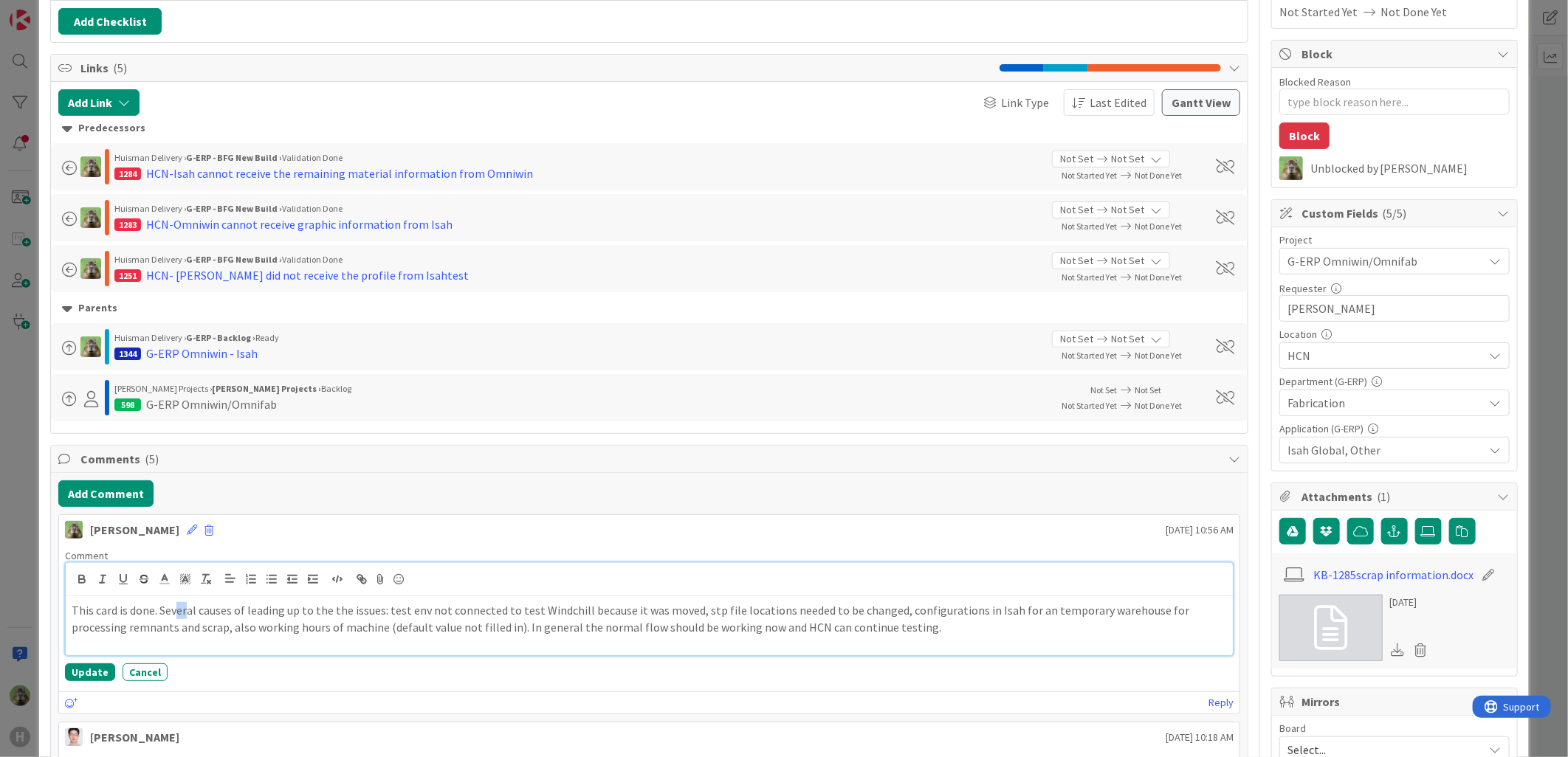
drag, startPoint x: 186, startPoint y: 607, endPoint x: 189, endPoint y: 629, distance: 22.2
click at [189, 625] on p "This card is done. Several causes of leading up to the the issues: test env not…" at bounding box center [650, 619] width 1156 height 33
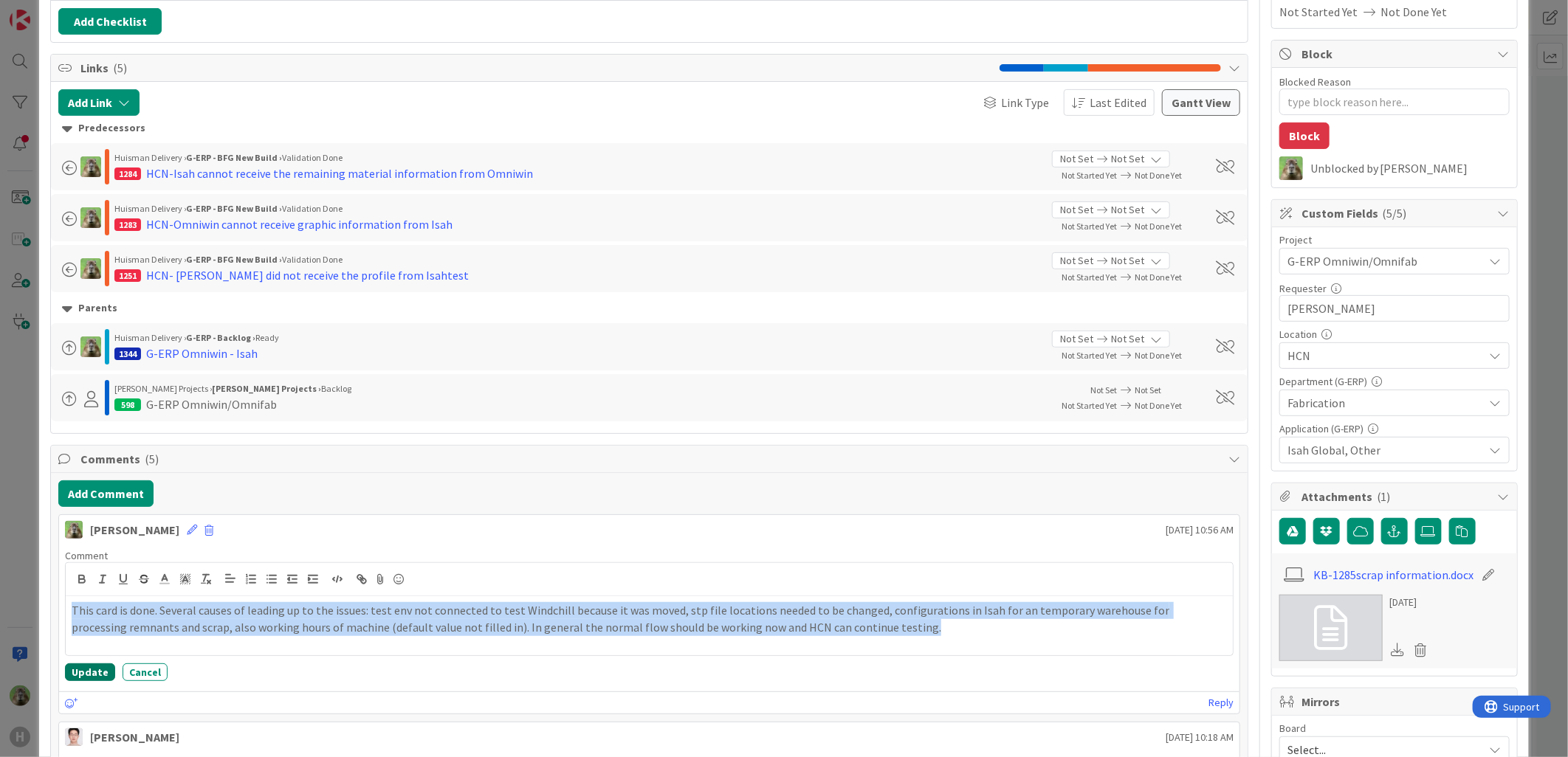
click at [99, 675] on button "Update" at bounding box center [90, 672] width 51 height 18
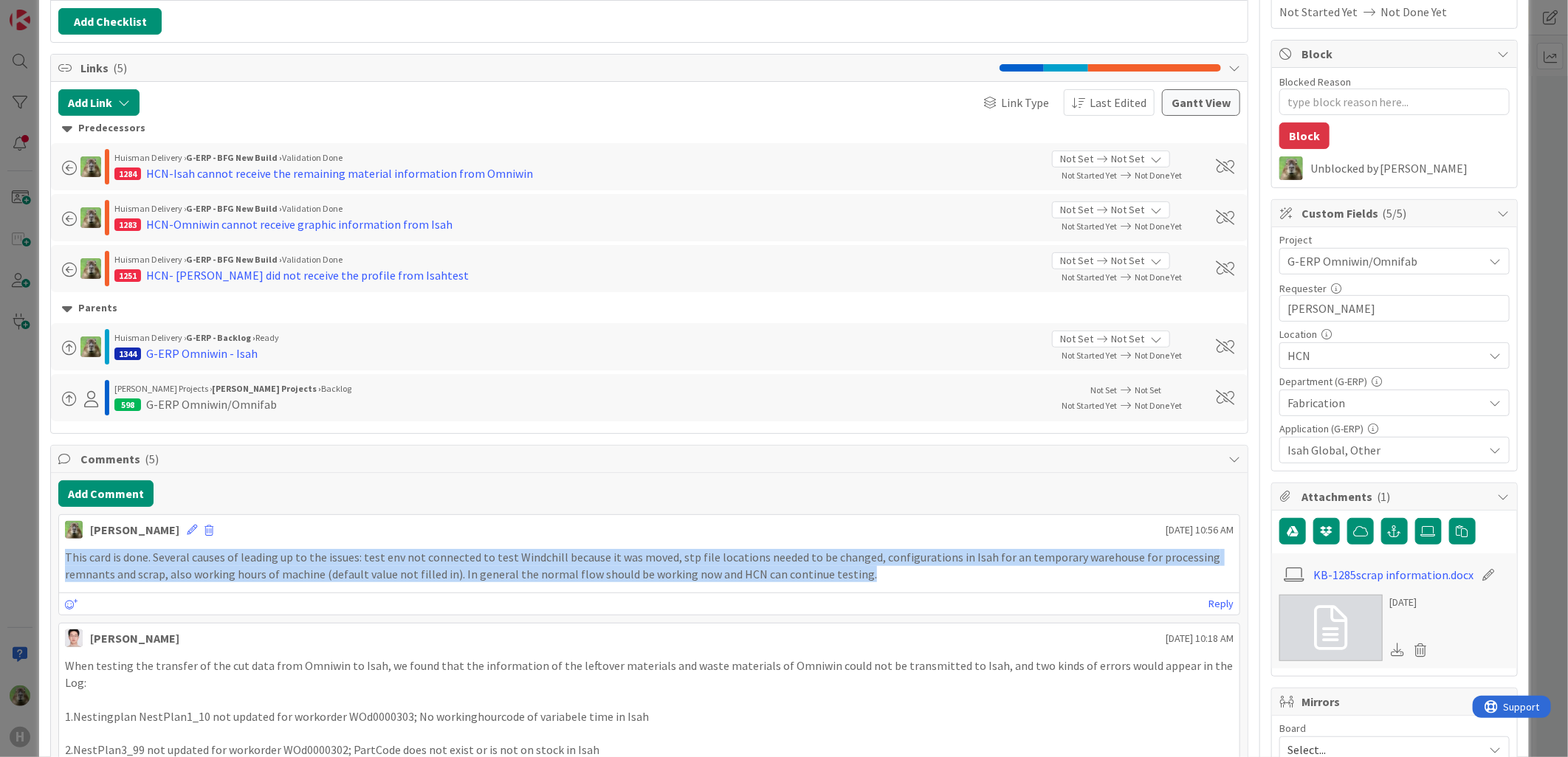
click at [9, 624] on div "ID 1285 G-ERP - BFG New Build Validation Done Title 53 / 128 HCN-No scrap infor…" at bounding box center [784, 378] width 1568 height 757
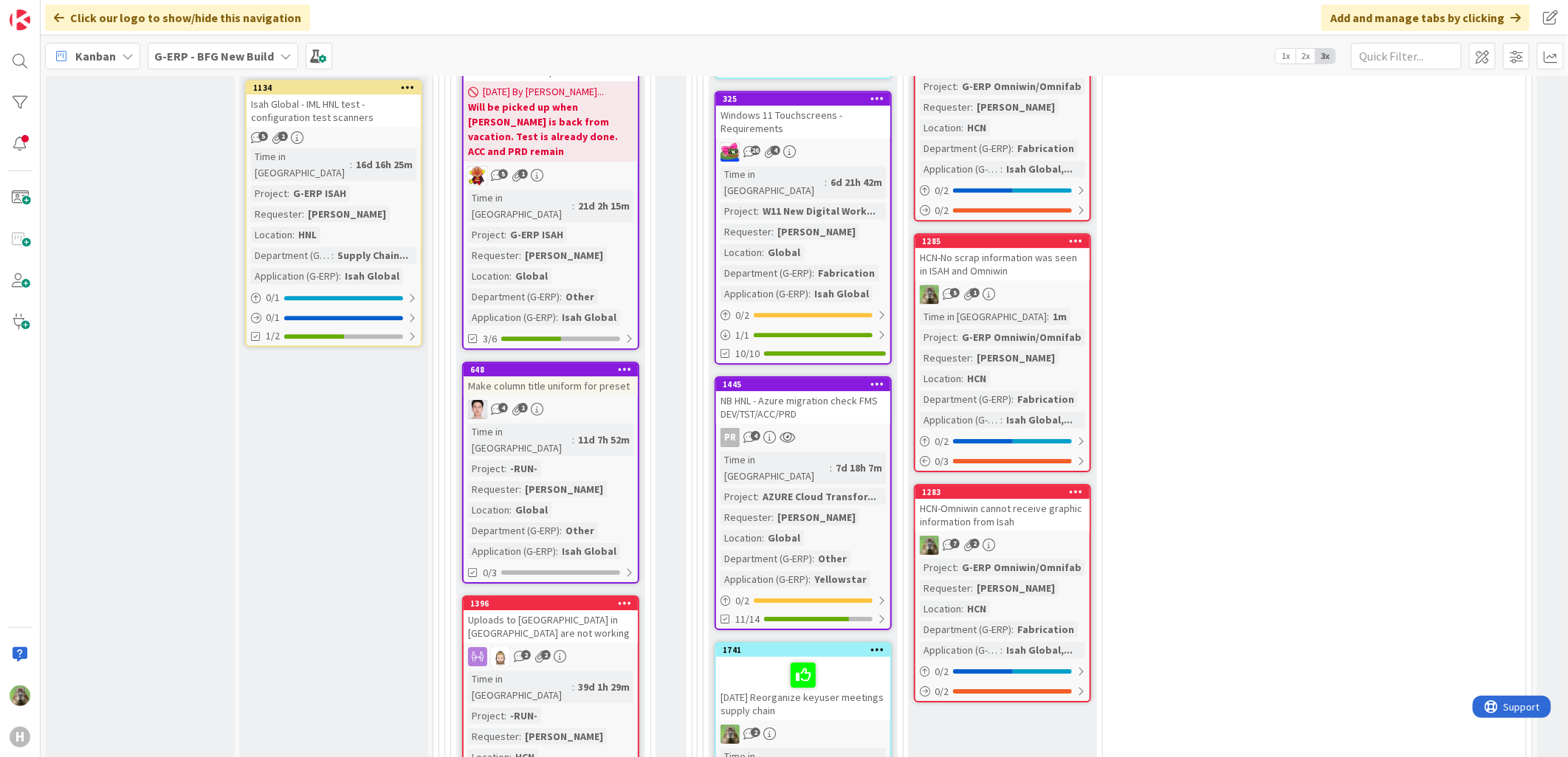
click at [1009, 499] on div "HCN-Omniwin cannot receive graphic information from Isah" at bounding box center [1002, 515] width 175 height 32
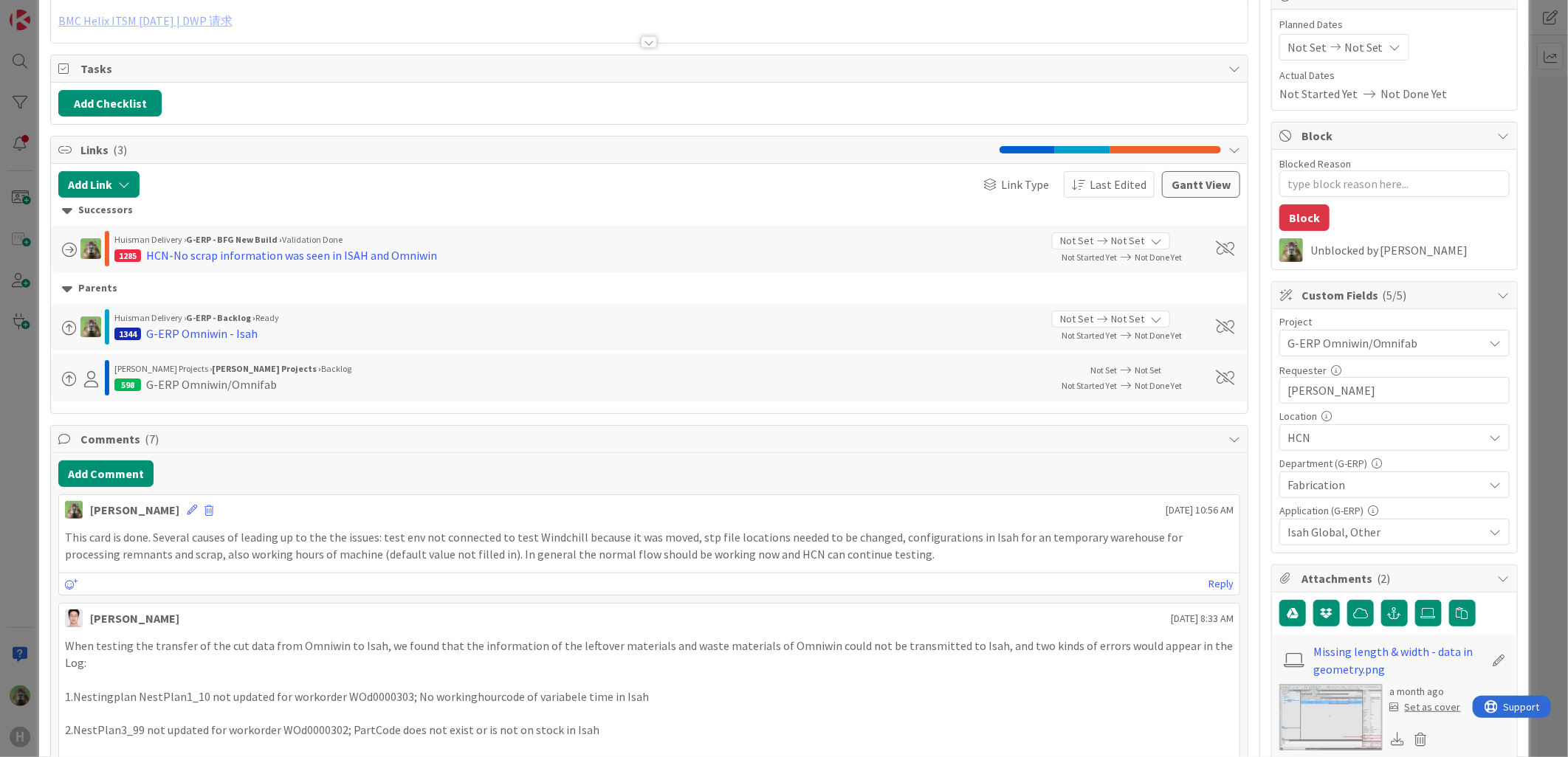
click at [165, 518] on div "[PERSON_NAME] [DATE] 10:56 AM" at bounding box center [650, 506] width 1181 height 24
click at [187, 507] on icon at bounding box center [192, 510] width 10 height 10
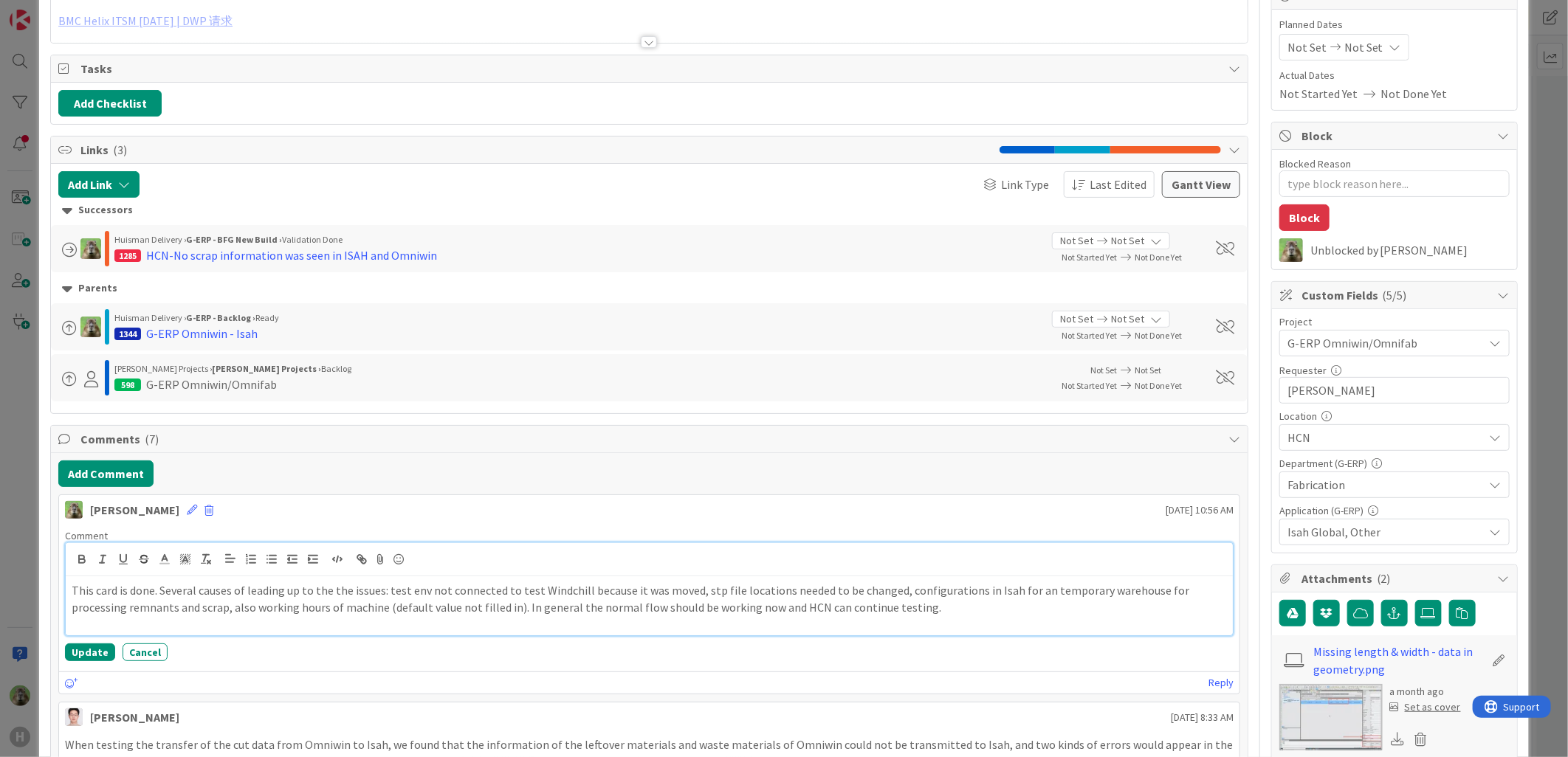
click at [248, 614] on p "This card is done. Several causes of leading up to the the issues: test env not…" at bounding box center [650, 599] width 1156 height 33
click at [86, 657] on button "Update" at bounding box center [90, 652] width 51 height 18
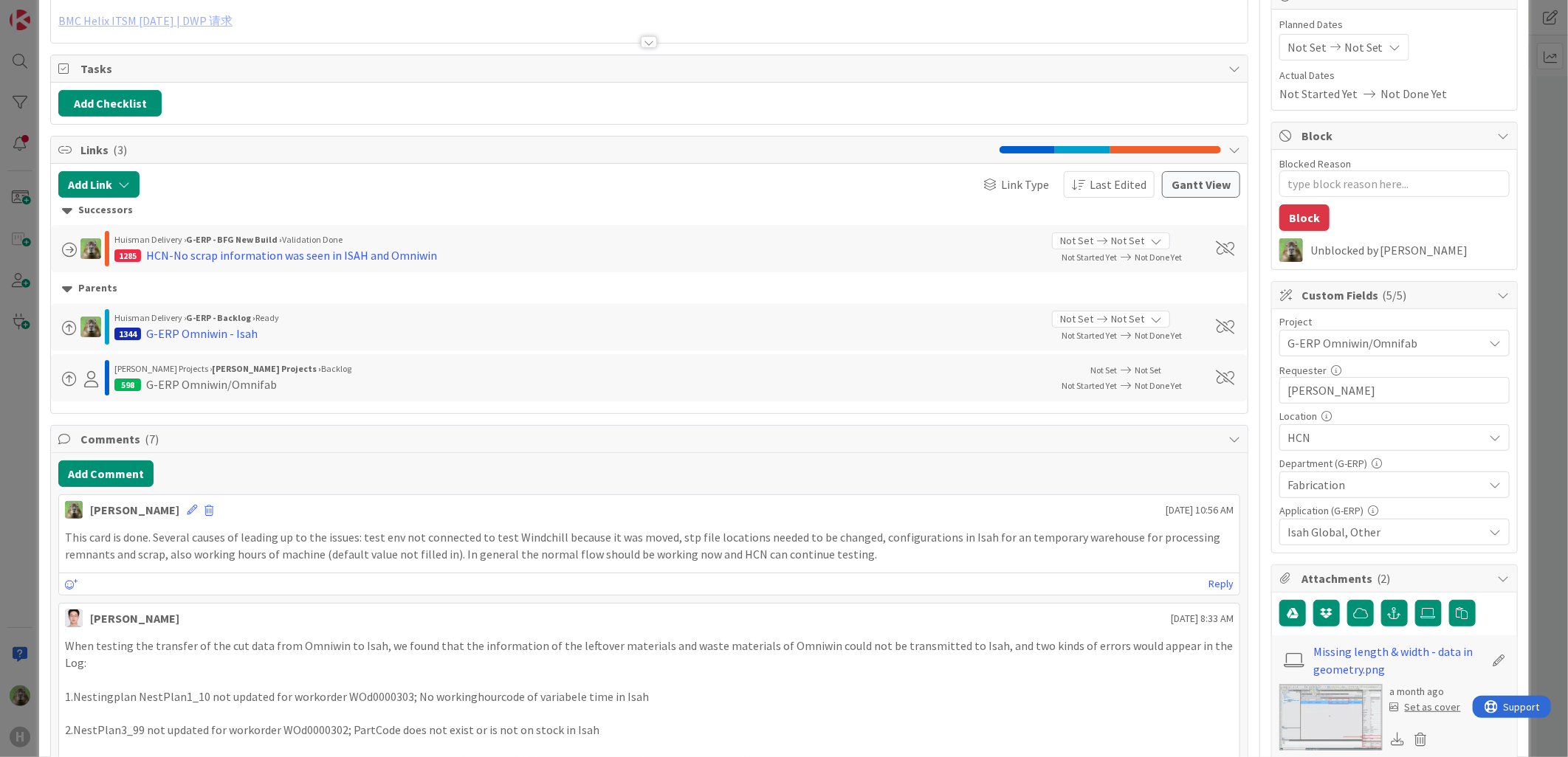
click at [9, 541] on div "ID 1283 G-ERP - BFG New Build Validation Done Title 56 / 128 HCN-Omniwin cannot…" at bounding box center [784, 378] width 1568 height 757
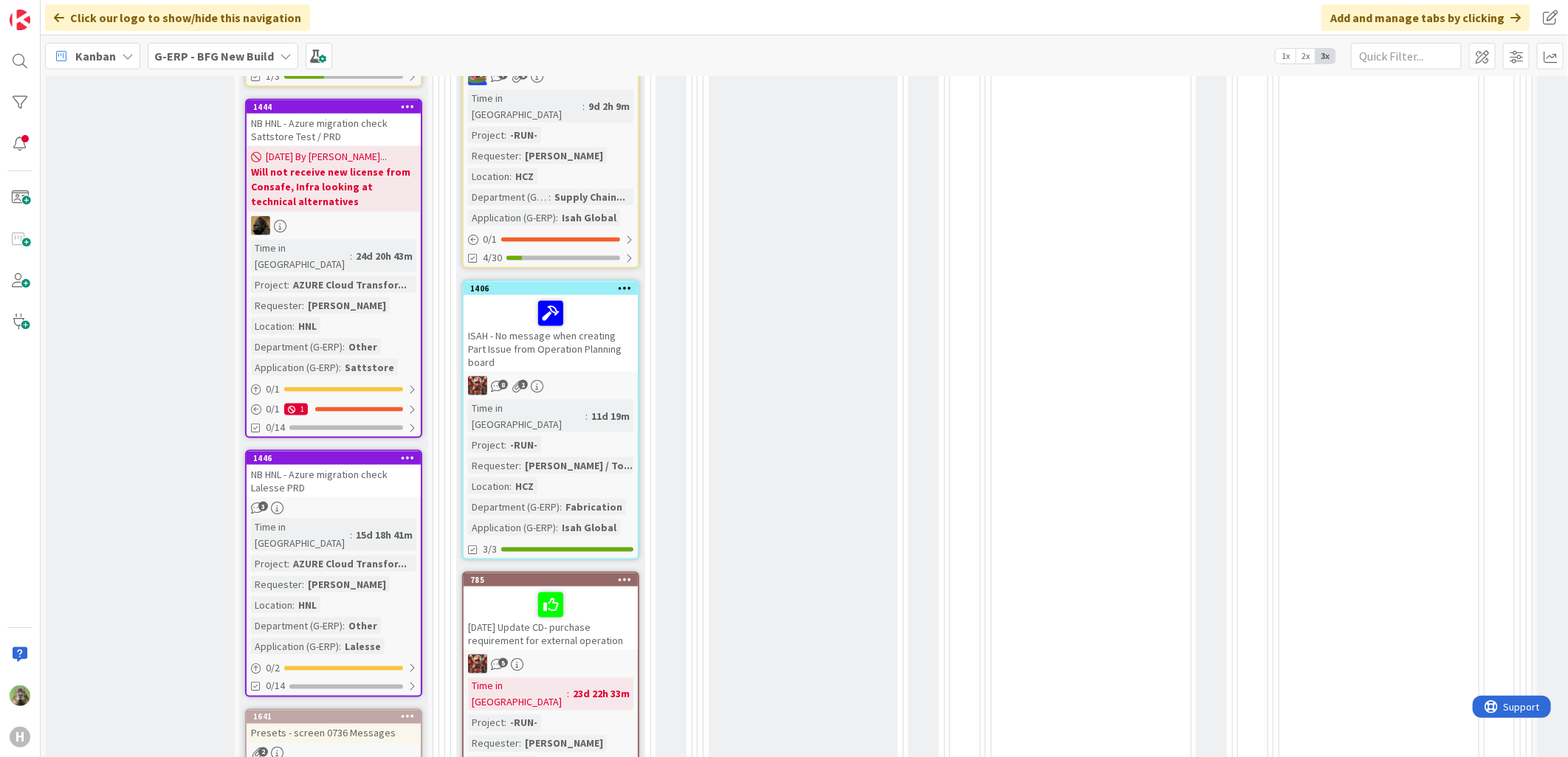
scroll to position [1156, 0]
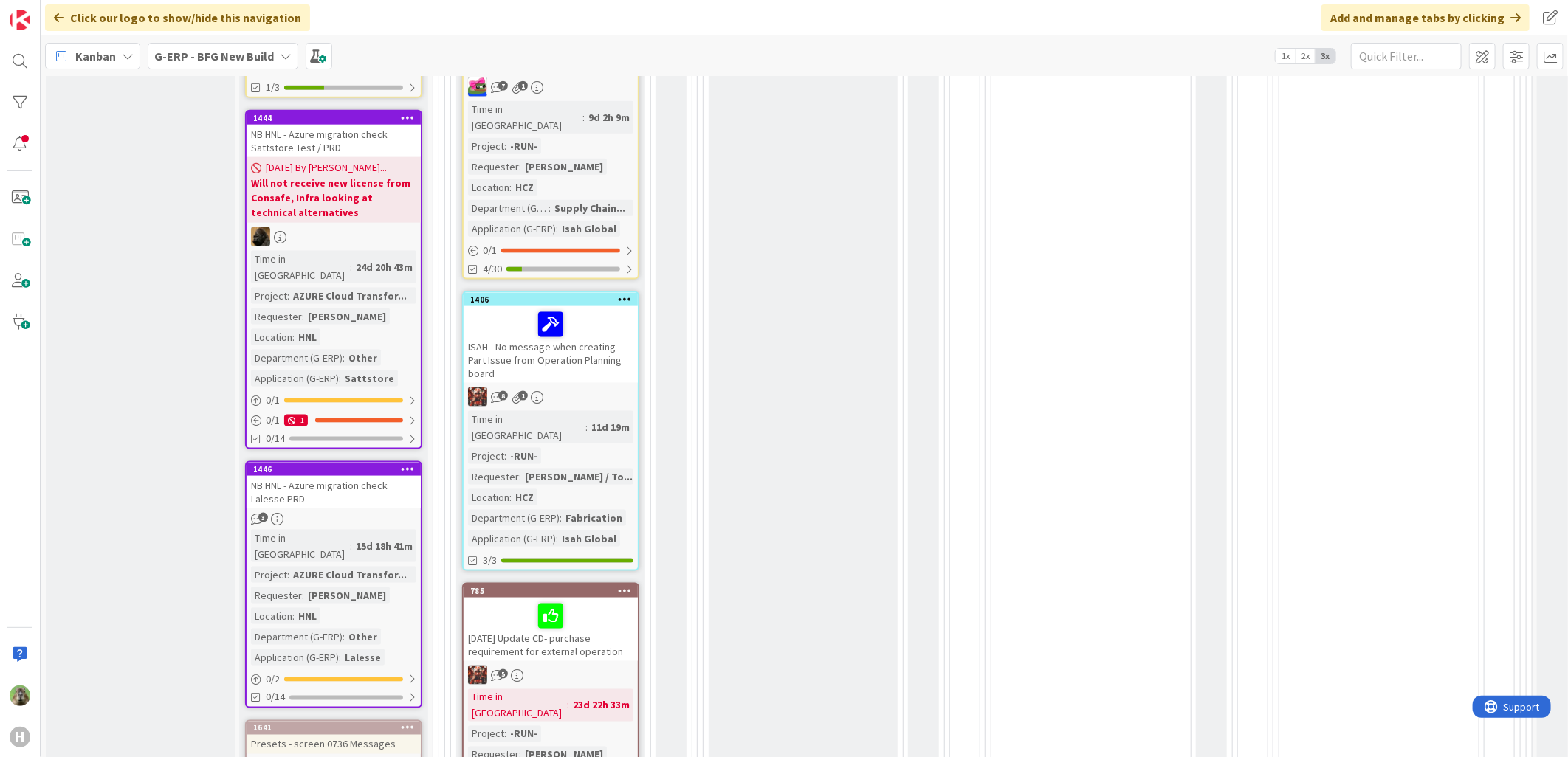
click at [263, 476] on div "NB HNL - Azure migration check Lalesse PRD" at bounding box center [334, 492] width 175 height 32
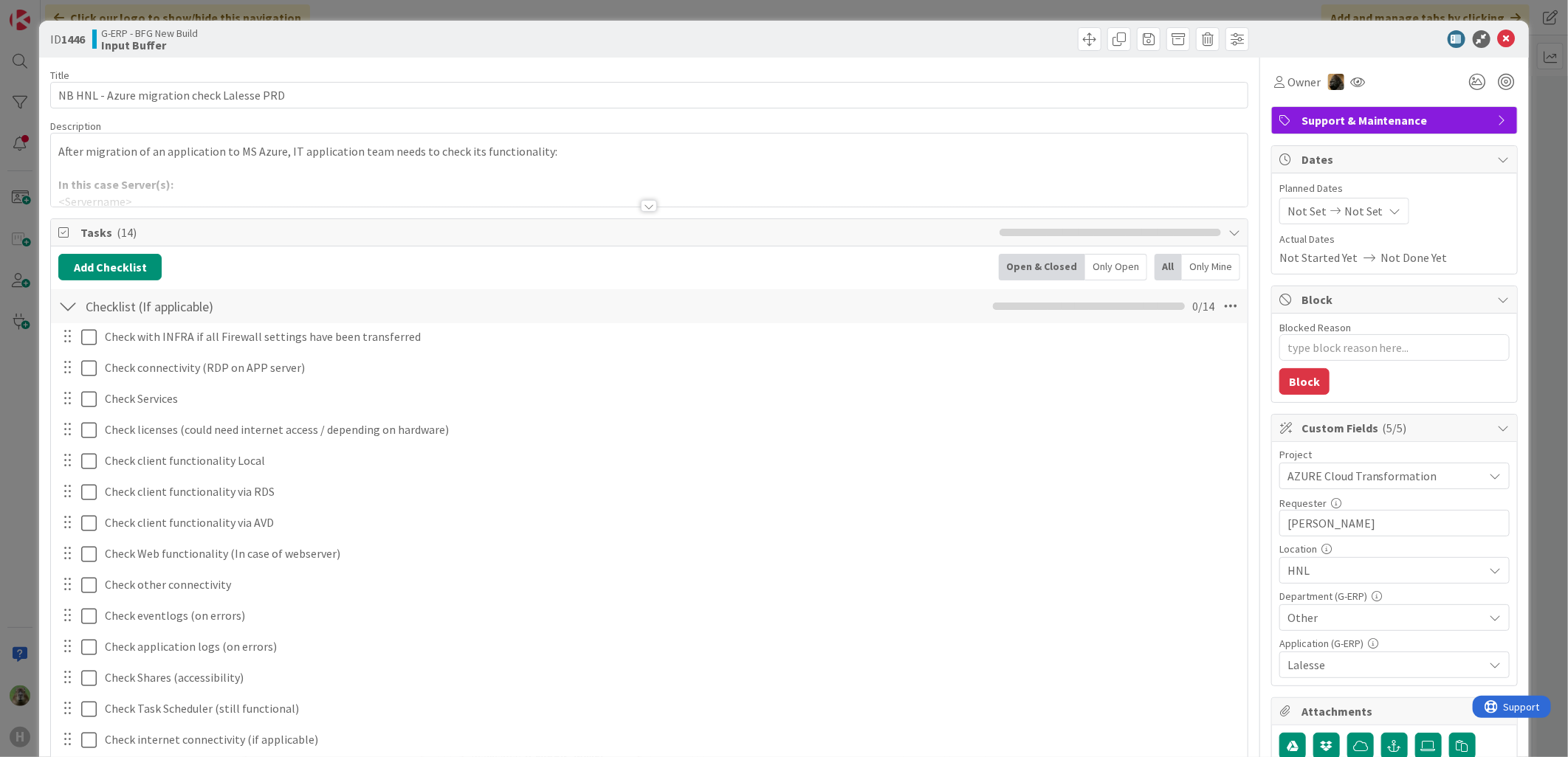
type textarea "x"
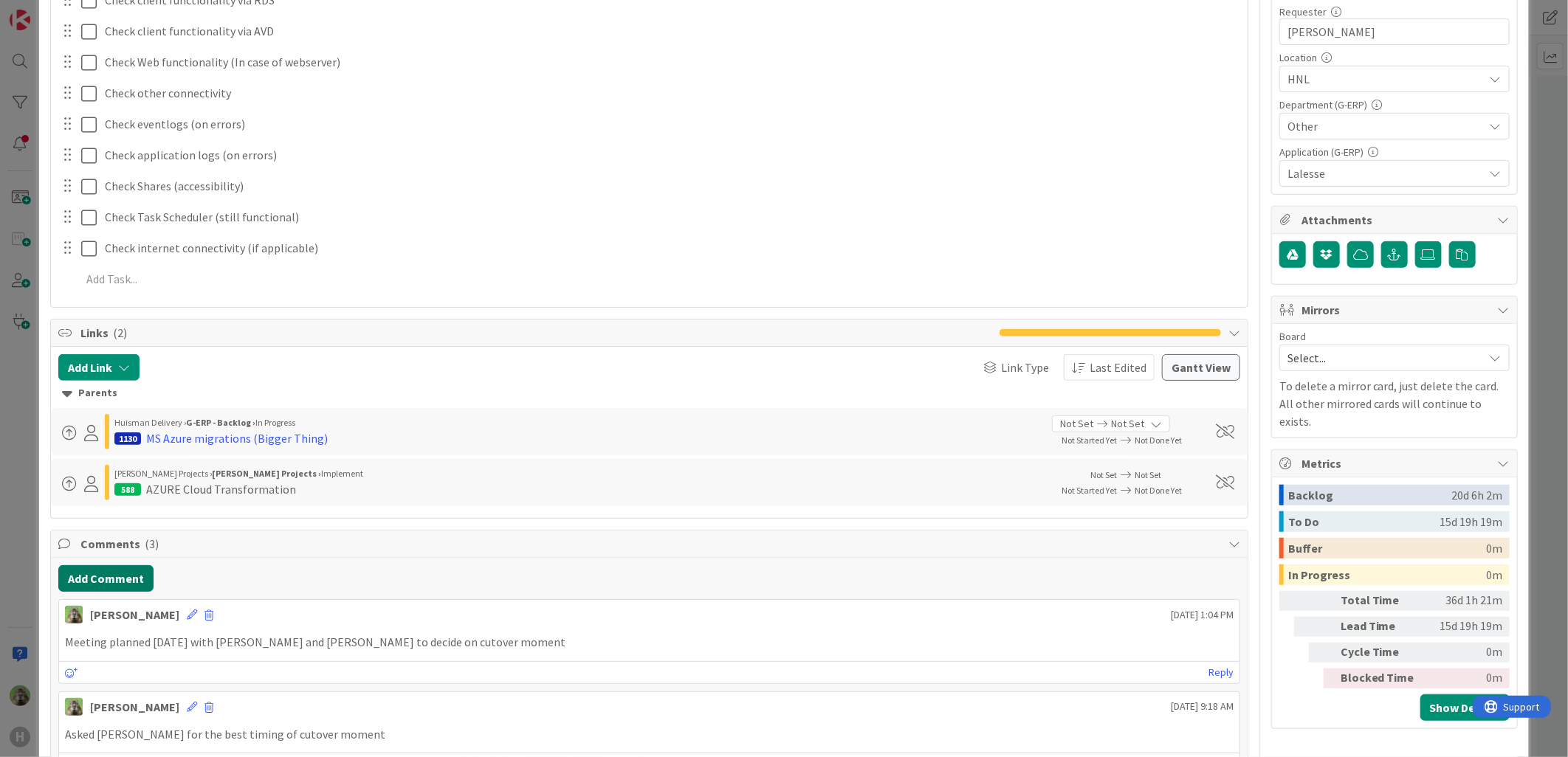
click at [113, 573] on button "Add Comment" at bounding box center [106, 579] width 95 height 27
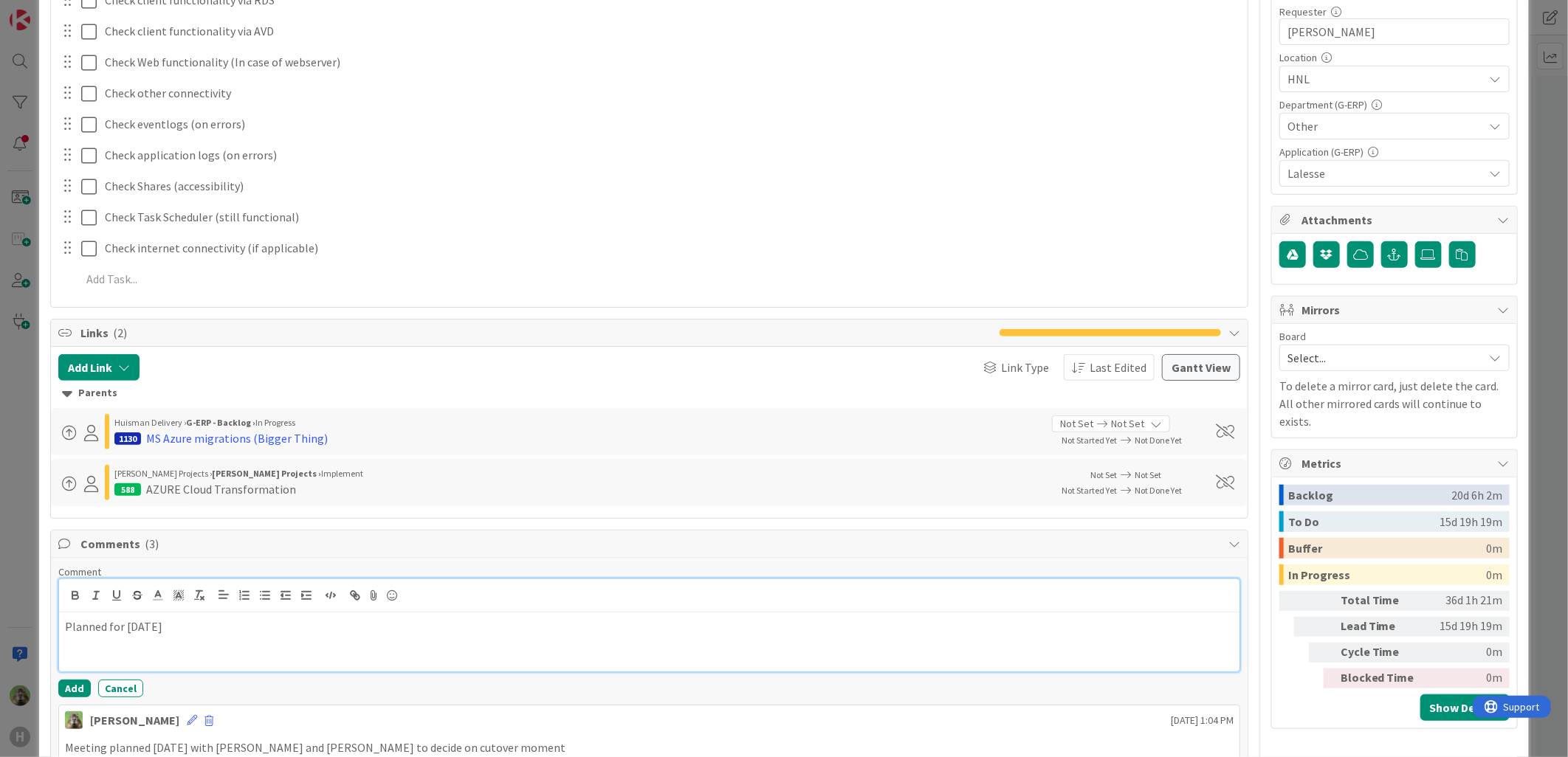
drag, startPoint x: 348, startPoint y: 659, endPoint x: 361, endPoint y: 639, distance: 23.9
click at [356, 652] on div "Planned for [DATE]" at bounding box center [650, 643] width 1181 height 59
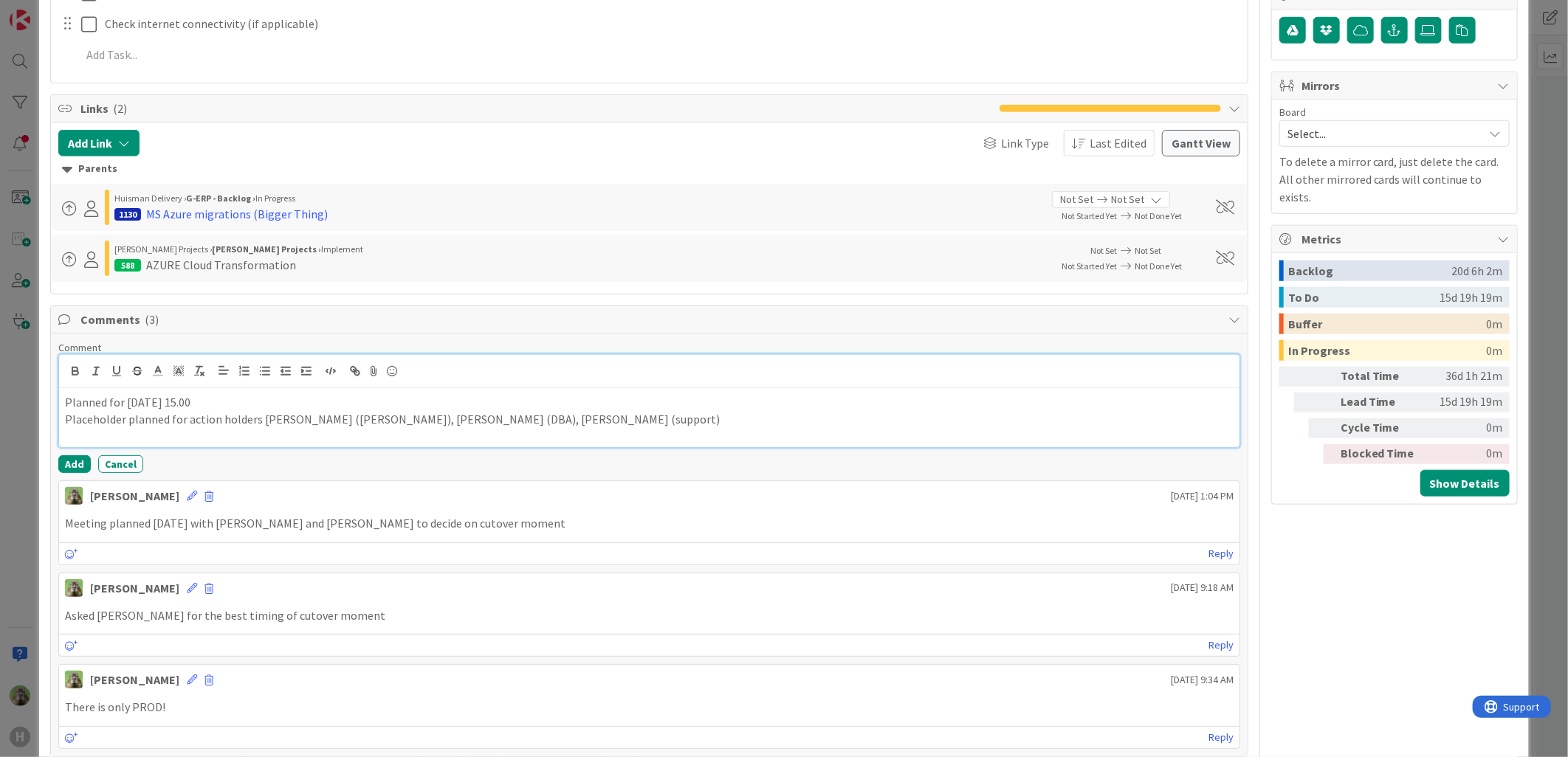
scroll to position [738, 0]
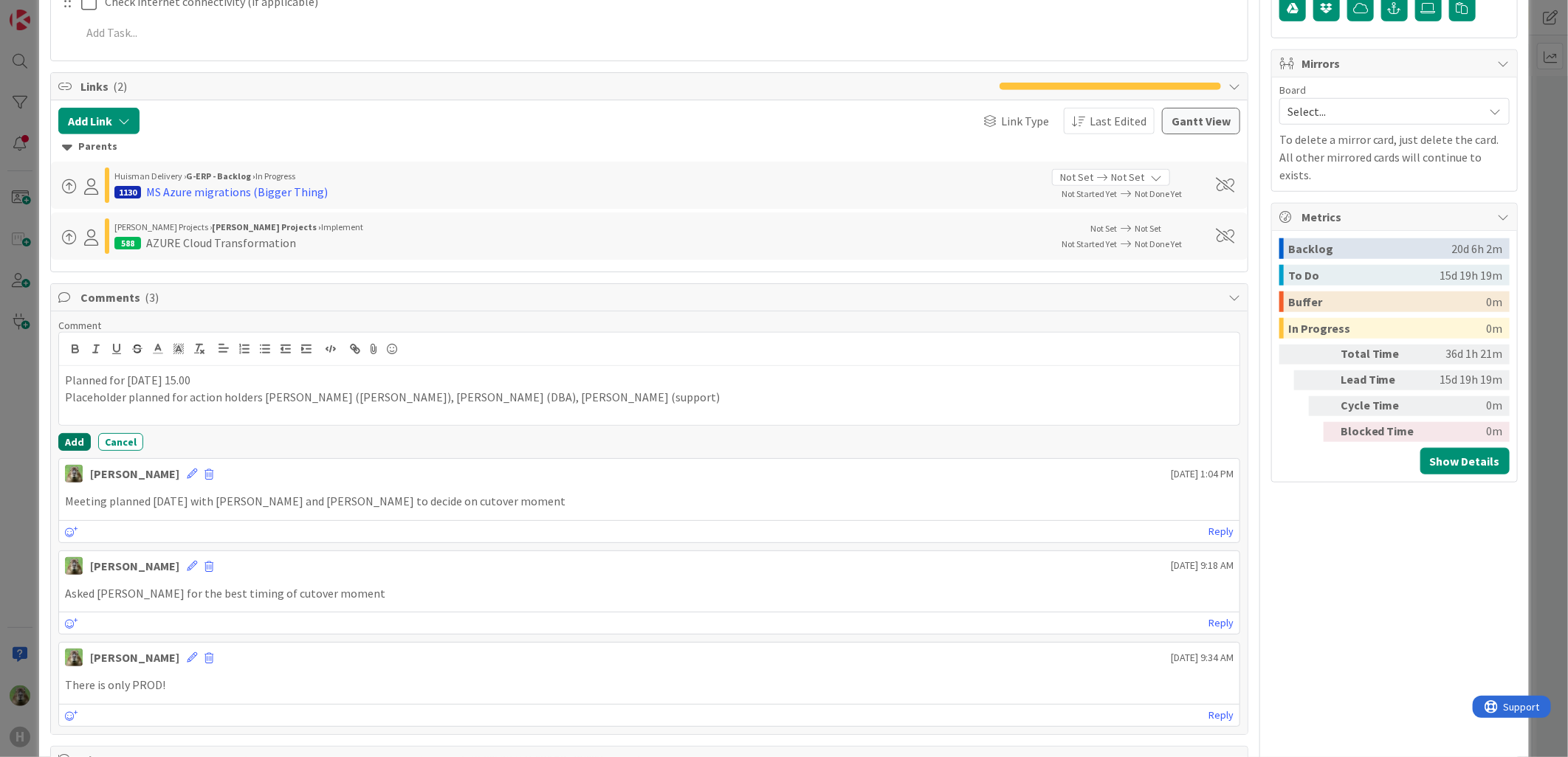
click at [67, 447] on button "Add" at bounding box center [74, 441] width 32 height 18
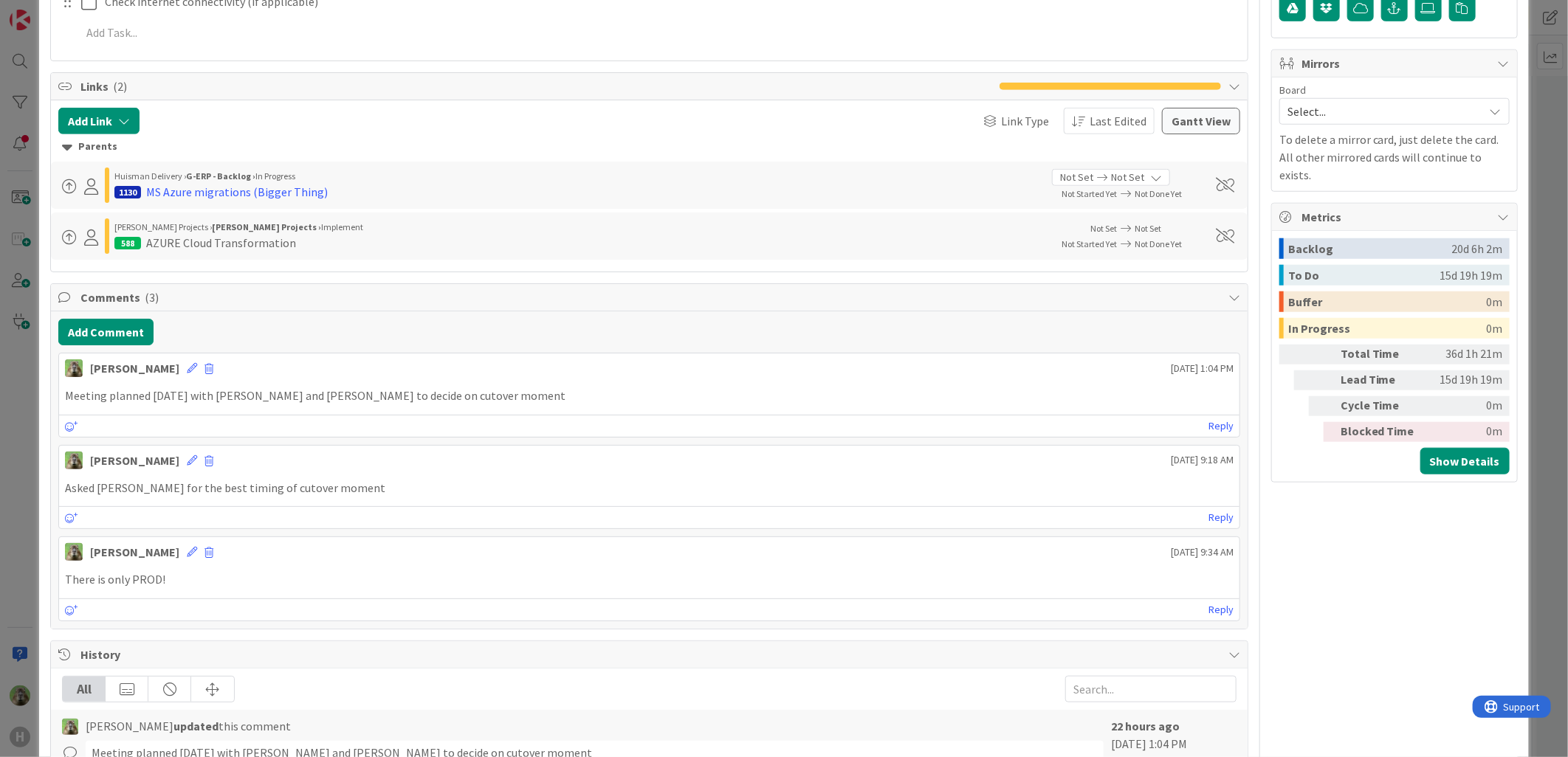
type textarea "x"
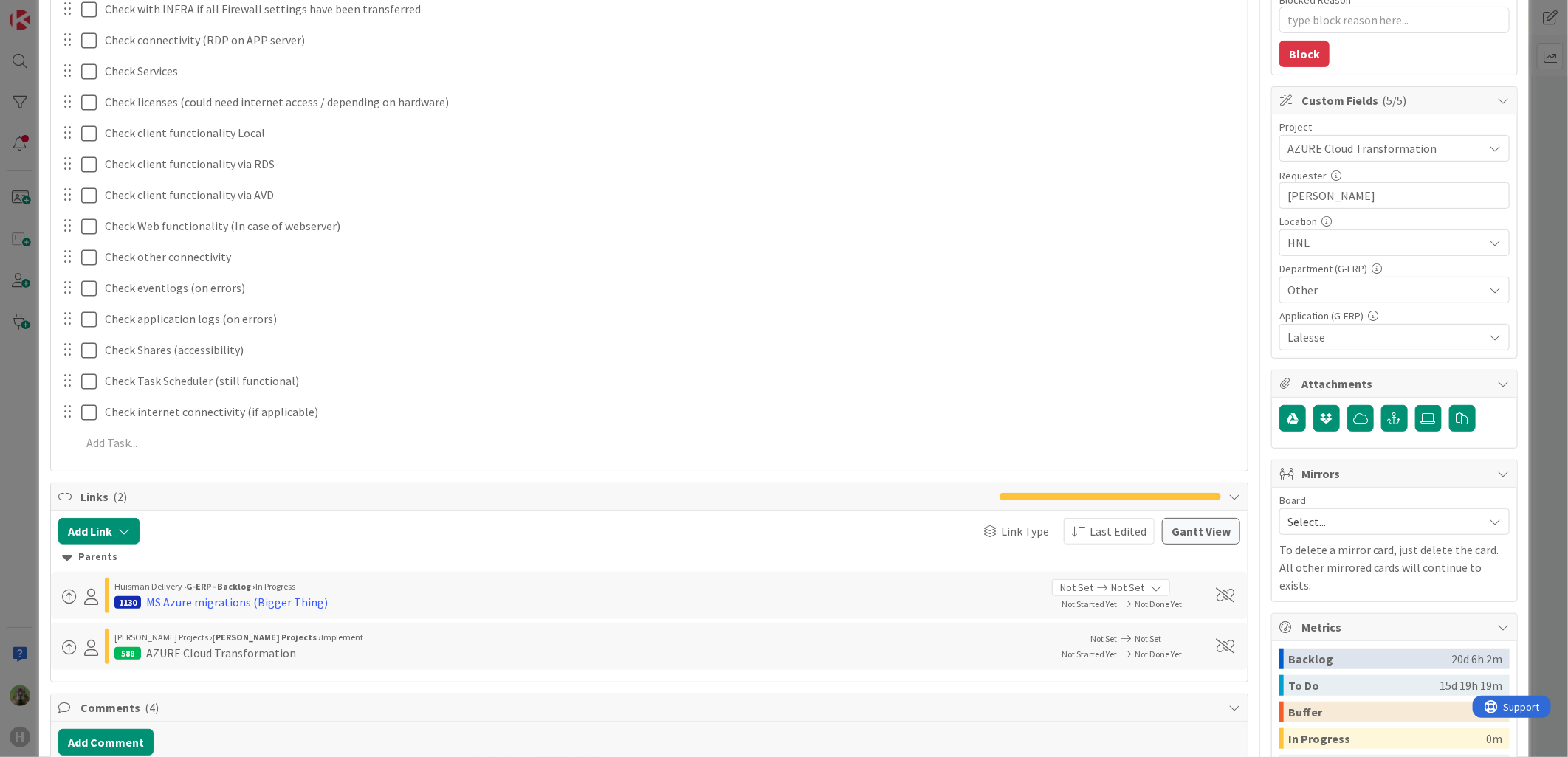
scroll to position [0, 0]
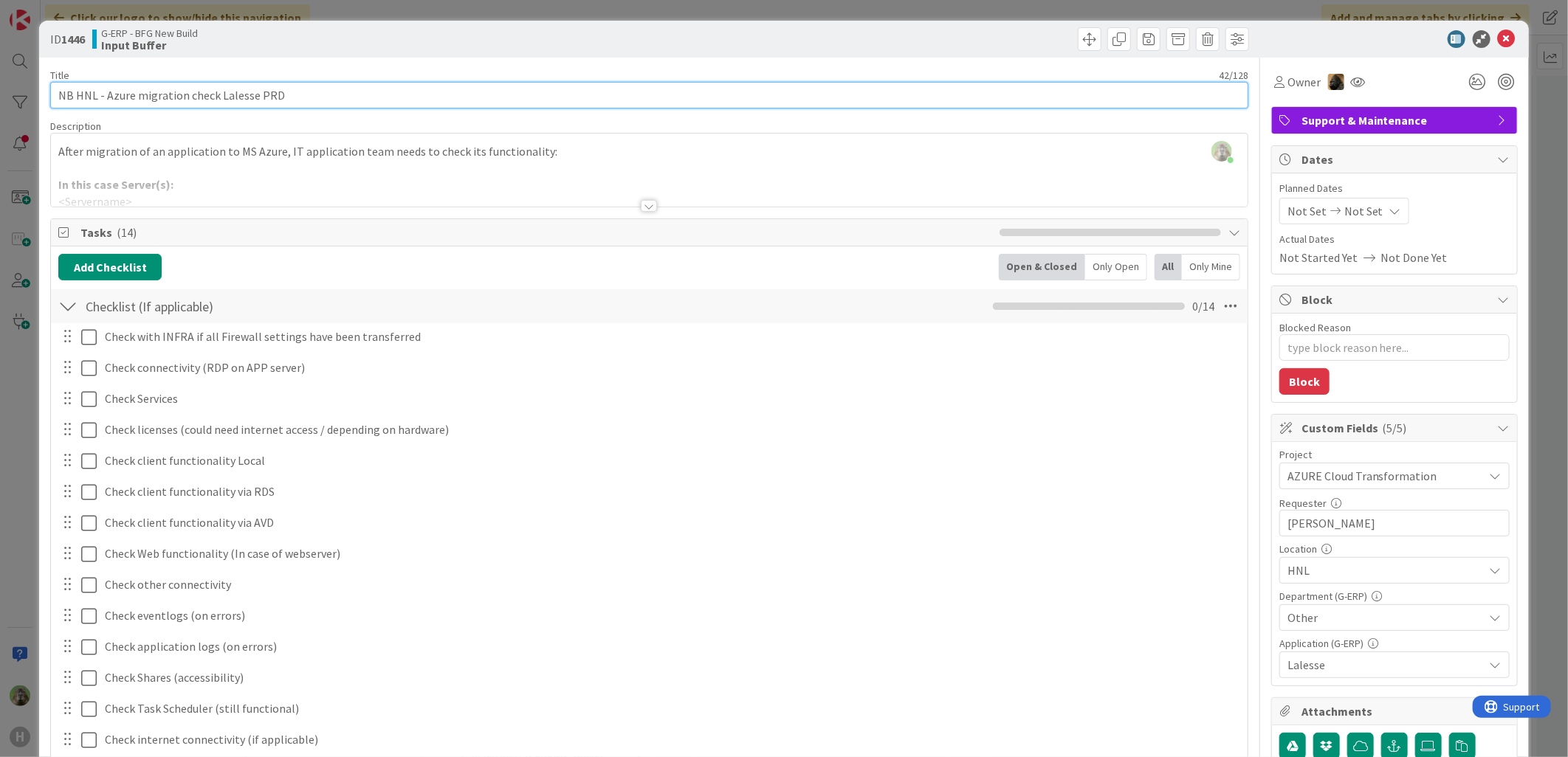
click at [56, 100] on input "NB HNL - Azure migration check Lalesse PRD" at bounding box center [650, 95] width 1198 height 27
type input "09-09-202NB HNL - Azure migration check Lalesse PRD"
type textarea "x"
type input "09-09-20NB HNL - Azure migration check Lalesse PRD"
type textarea "x"
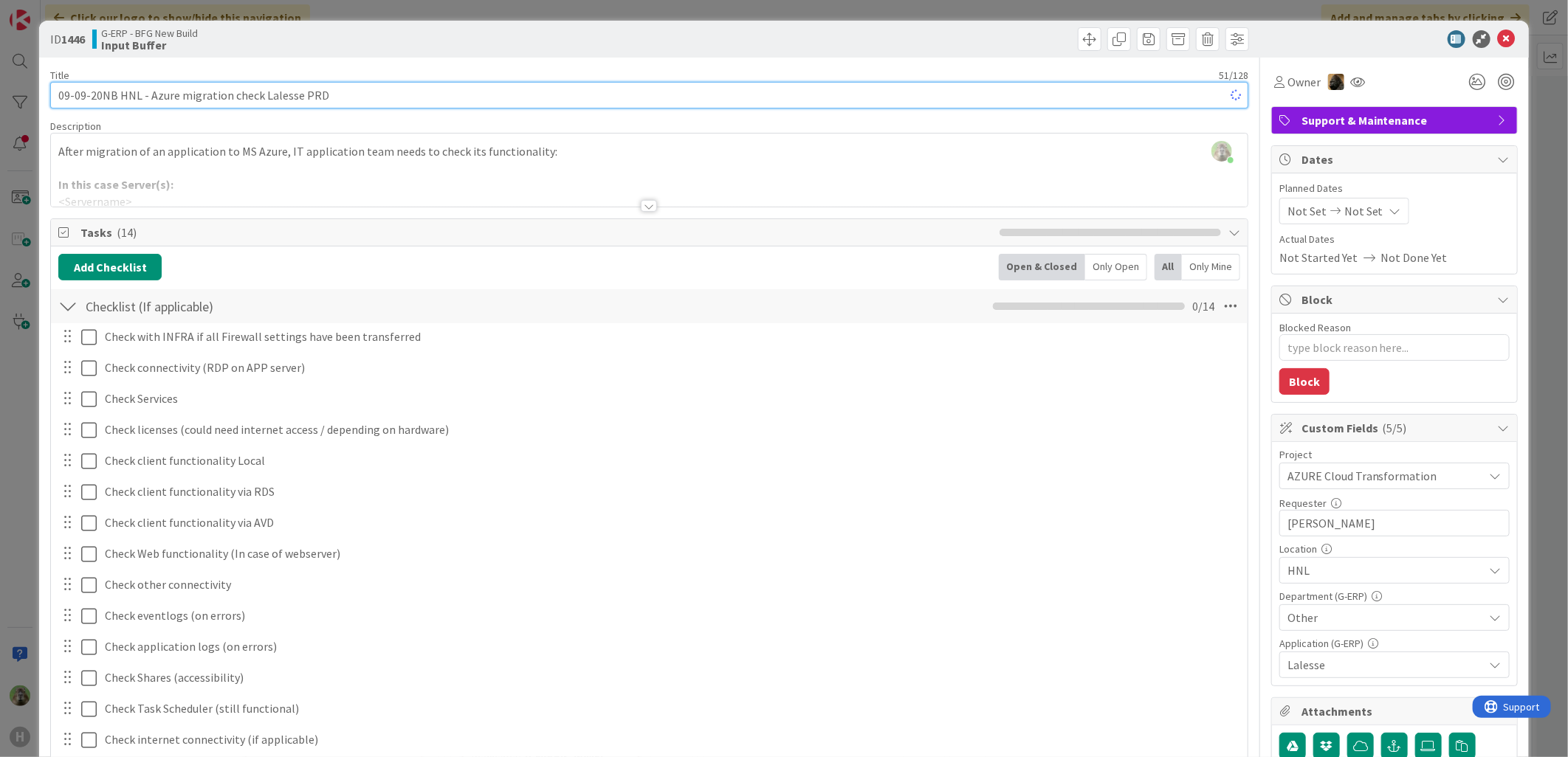
type input "09-09-2NB HNL - Azure migration check Lalesse PRD"
type textarea "x"
type input "09-09-22025NB HNL - Azure migration check Lalesse PRD"
type textarea "x"
type input "09-09-2202NB HNL - Azure migration check Lalesse PRD"
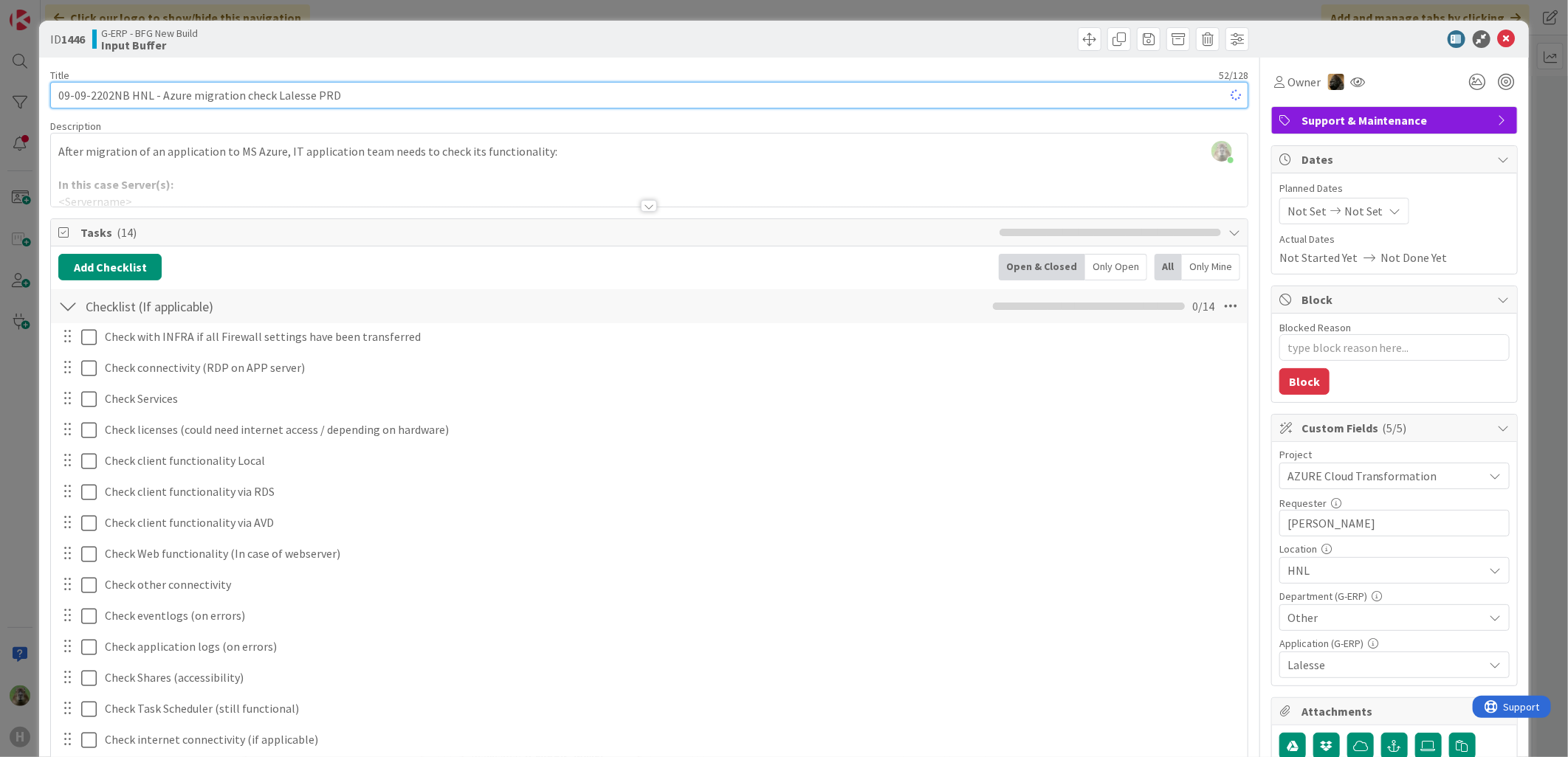
type textarea "x"
type input "09-09-2NB HNL - Azure migration check Lalesse PRD"
type textarea "x"
type input "09-09-20NB HNL - Azure migration check Lalesse PRD"
type textarea "x"
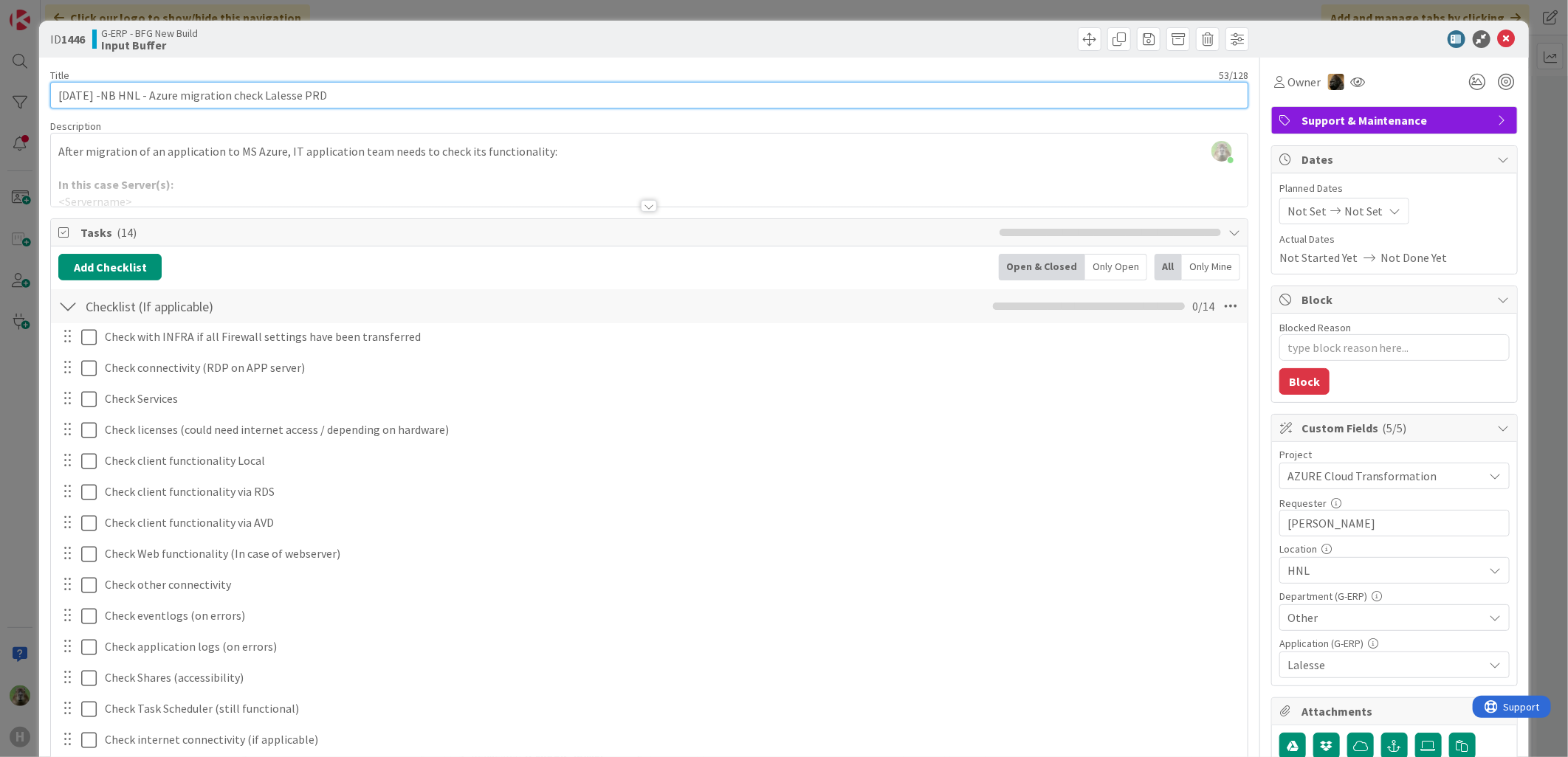
type input "[DATE] - NB HNL - Azure migration check Lalesse PRD"
type textarea "x"
type input "[DATE] - NB HNL - Azure migration check Lalesse PRD"
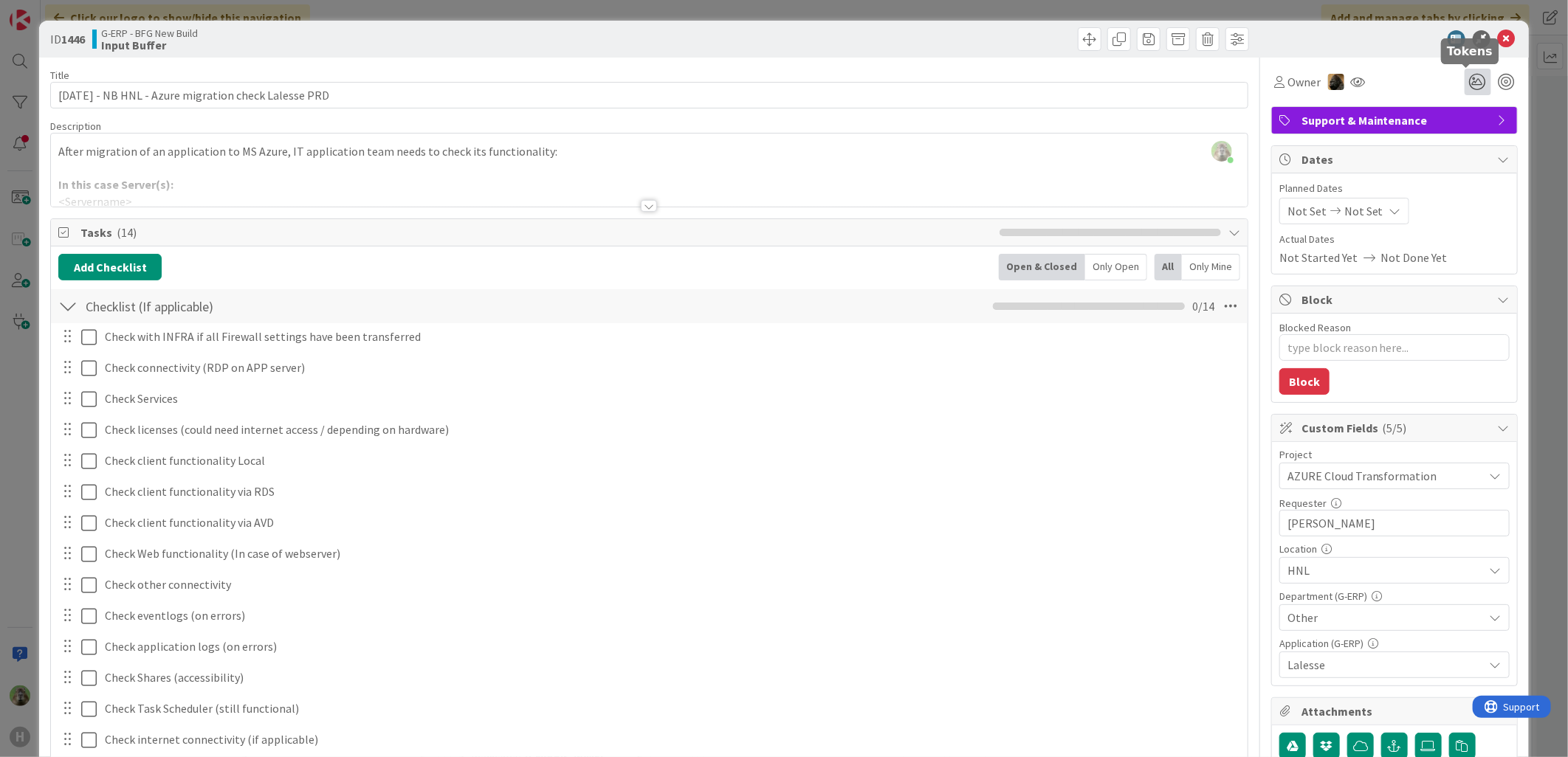
click at [1465, 75] on icon at bounding box center [1478, 82] width 27 height 27
type textarea "x"
click at [1455, 141] on icon at bounding box center [1460, 137] width 11 height 11
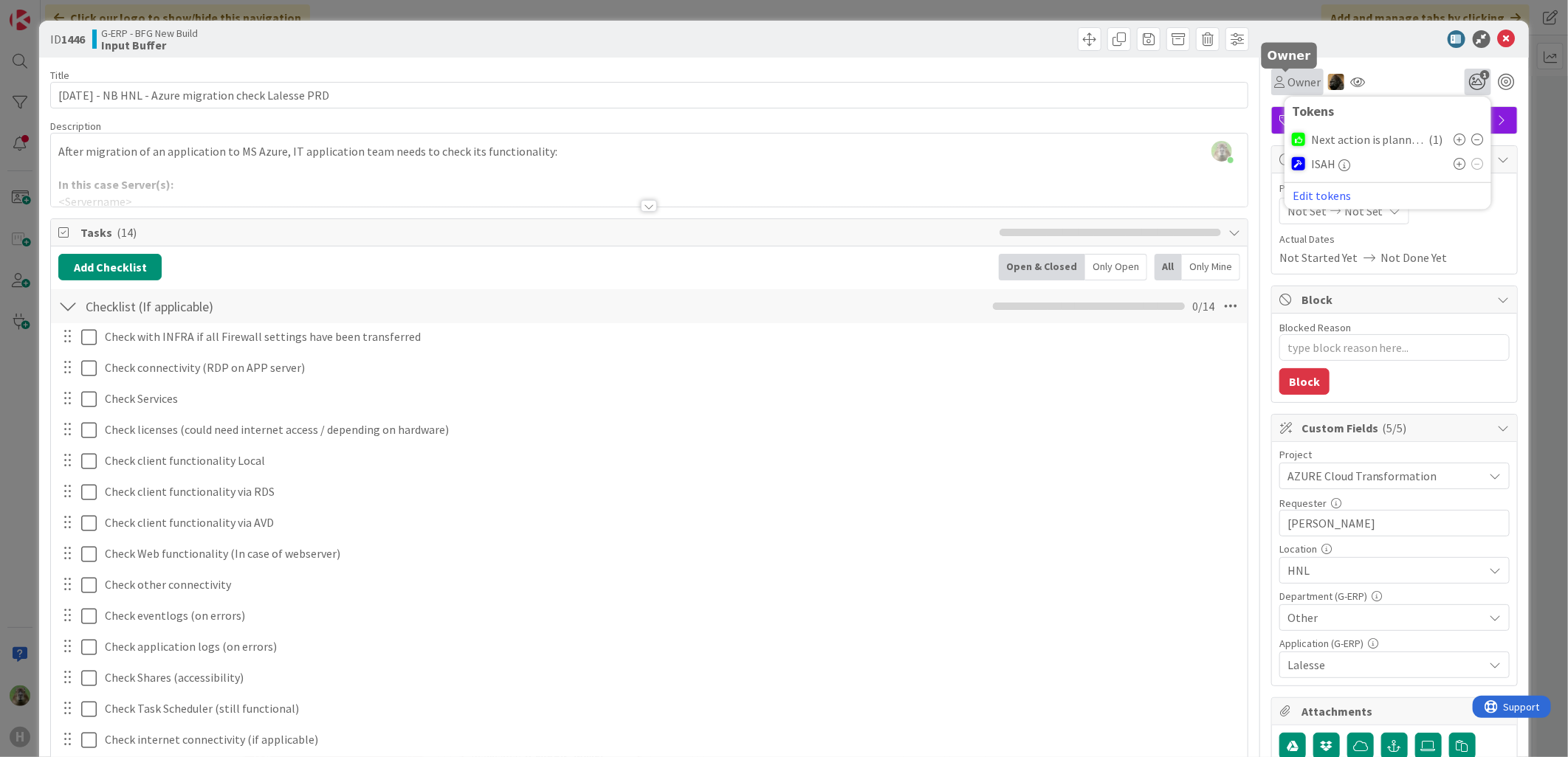
click at [1294, 83] on span "Owner" at bounding box center [1304, 82] width 33 height 18
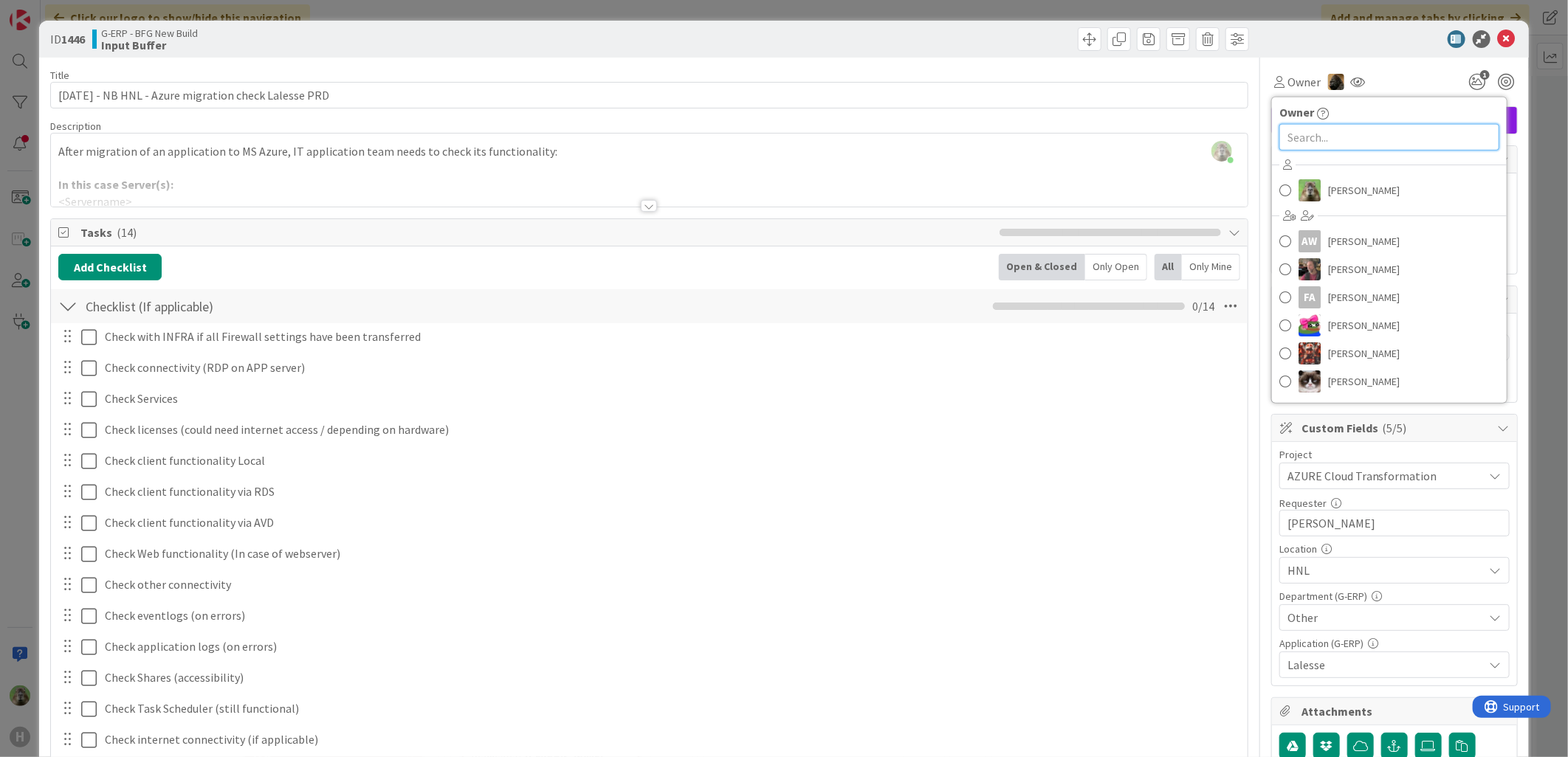
click at [1338, 137] on input "text" at bounding box center [1390, 137] width 220 height 27
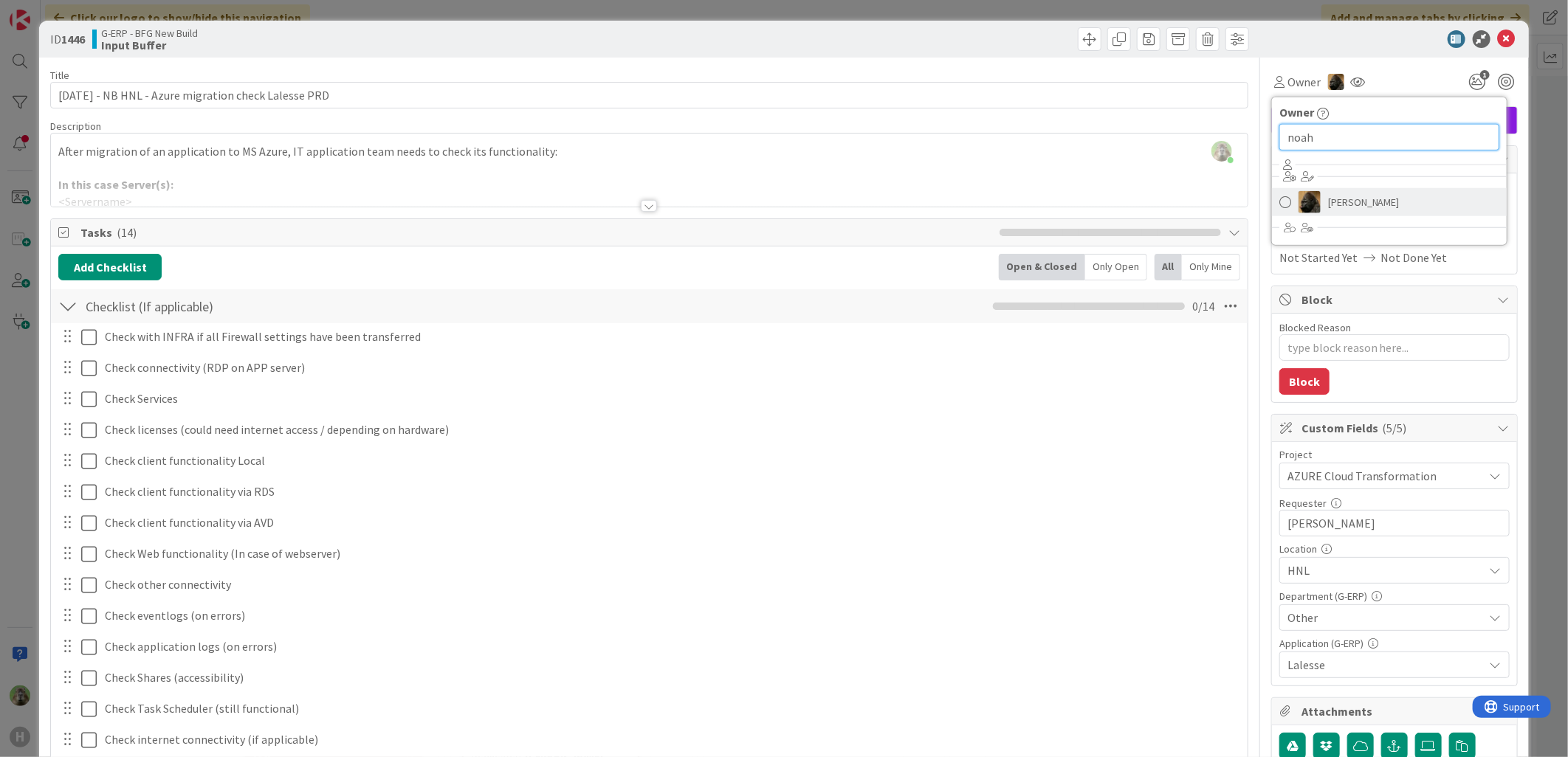
type input "noah"
click at [1329, 196] on span "[PERSON_NAME]" at bounding box center [1364, 202] width 72 height 22
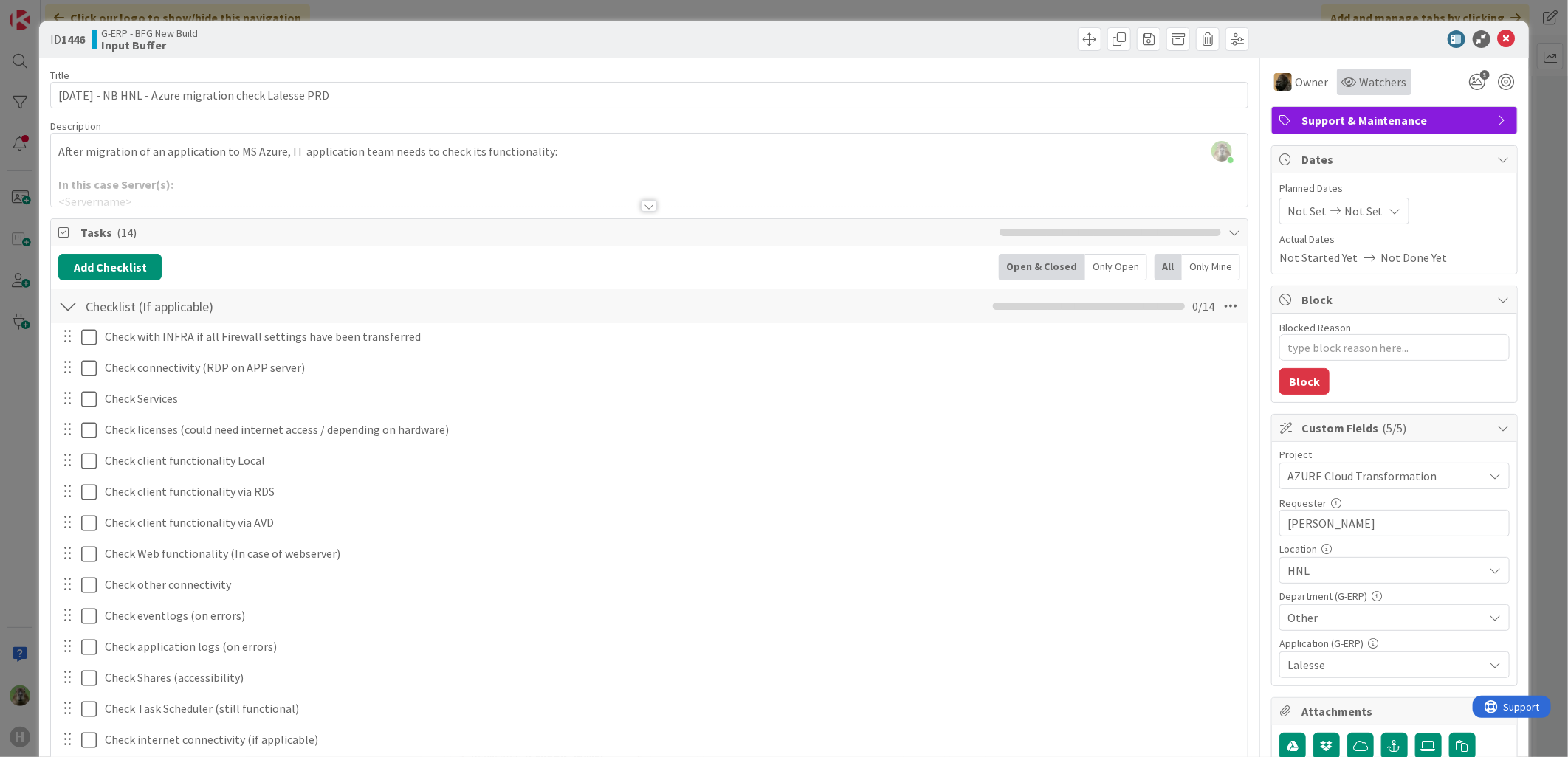
type textarea "x"
click at [1342, 83] on icon at bounding box center [1349, 82] width 14 height 11
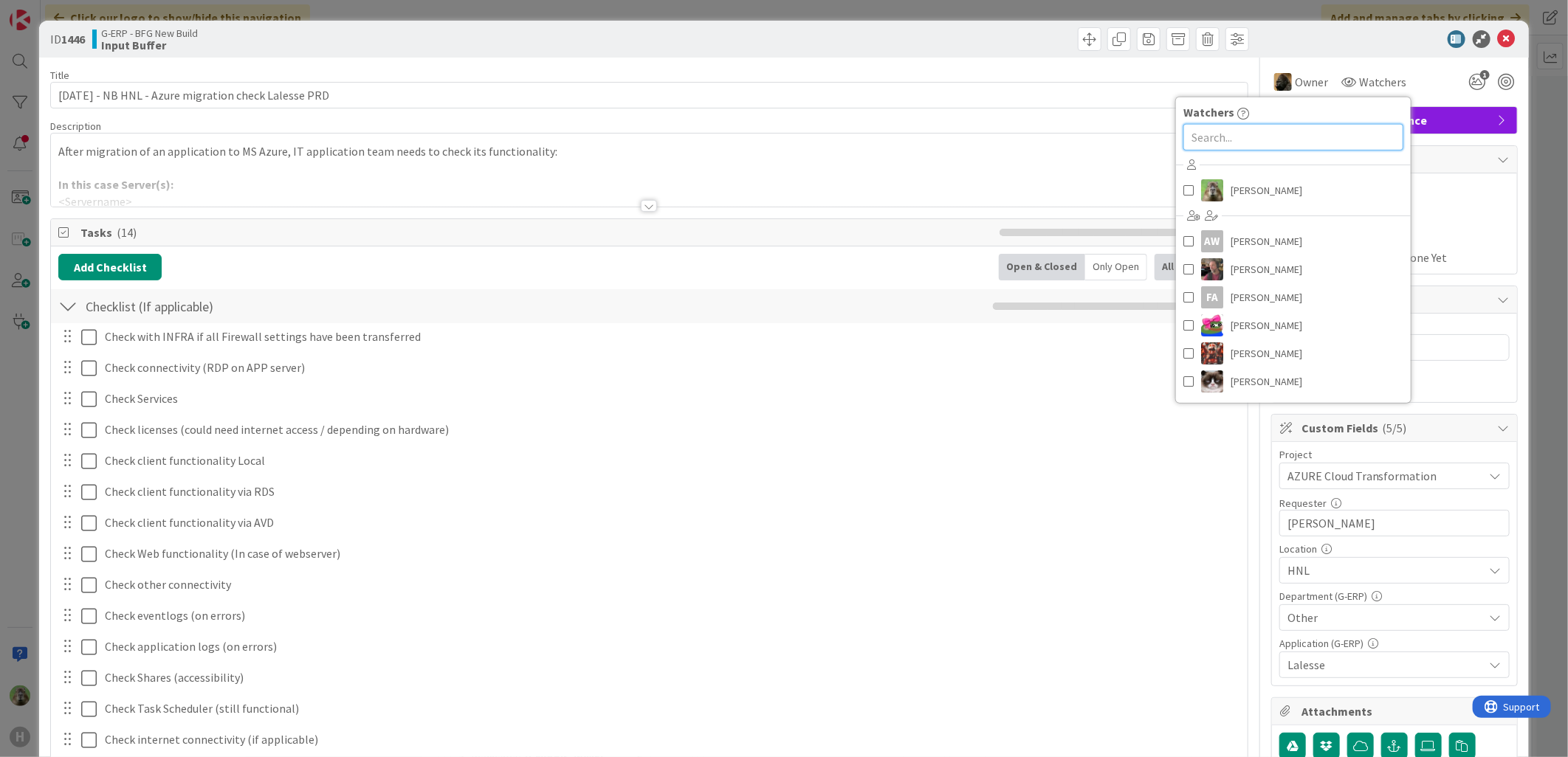
click at [1339, 135] on input "text" at bounding box center [1293, 137] width 220 height 27
type input "t"
click at [1209, 178] on link "[PERSON_NAME]" at bounding box center [1293, 190] width 235 height 28
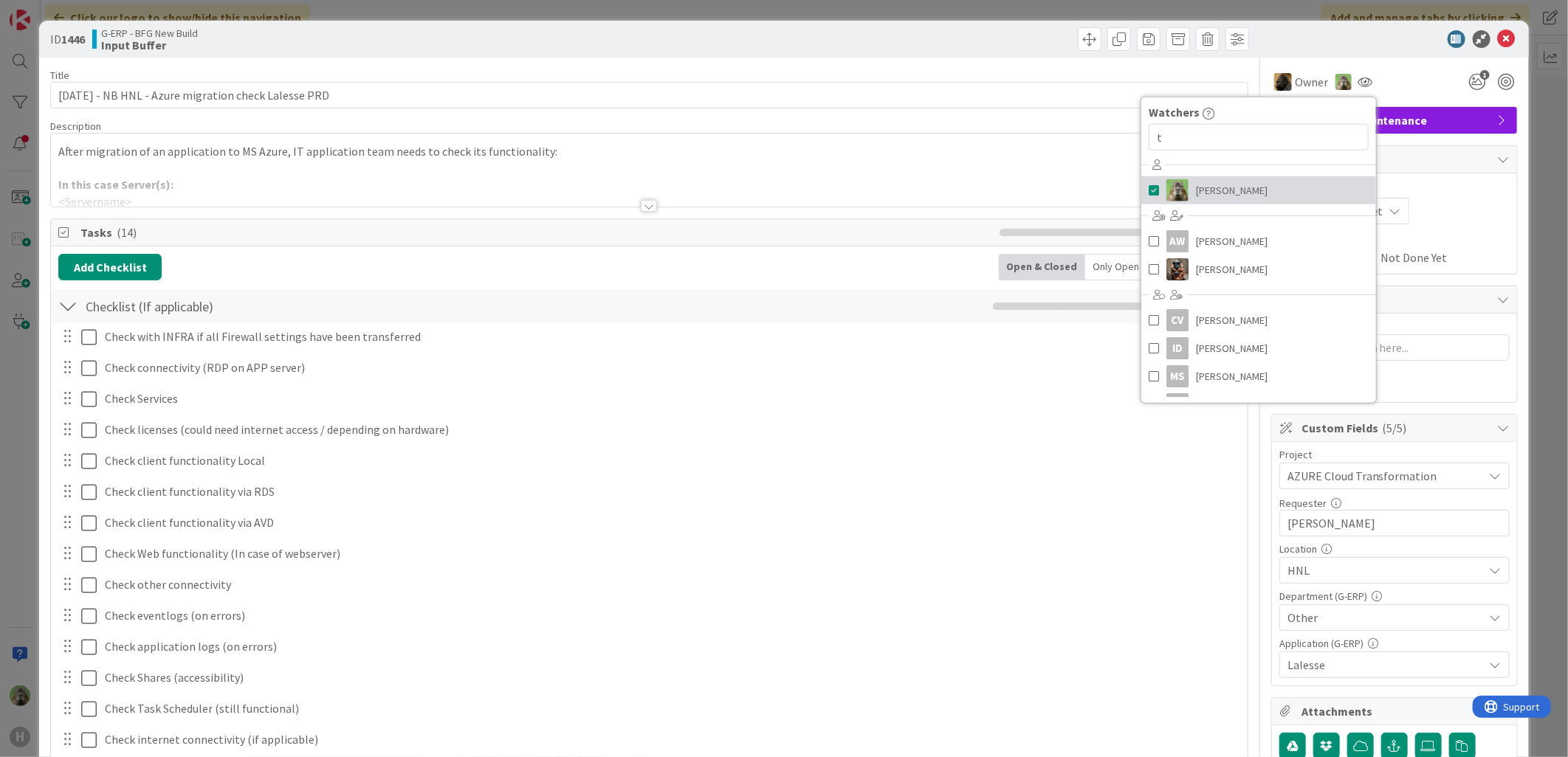
type textarea "x"
click at [1, 397] on div "ID 1446 G-ERP - BFG New Build Input Buffer Title 55 / 128 [DATE] - NB HNL - Azu…" at bounding box center [784, 378] width 1568 height 757
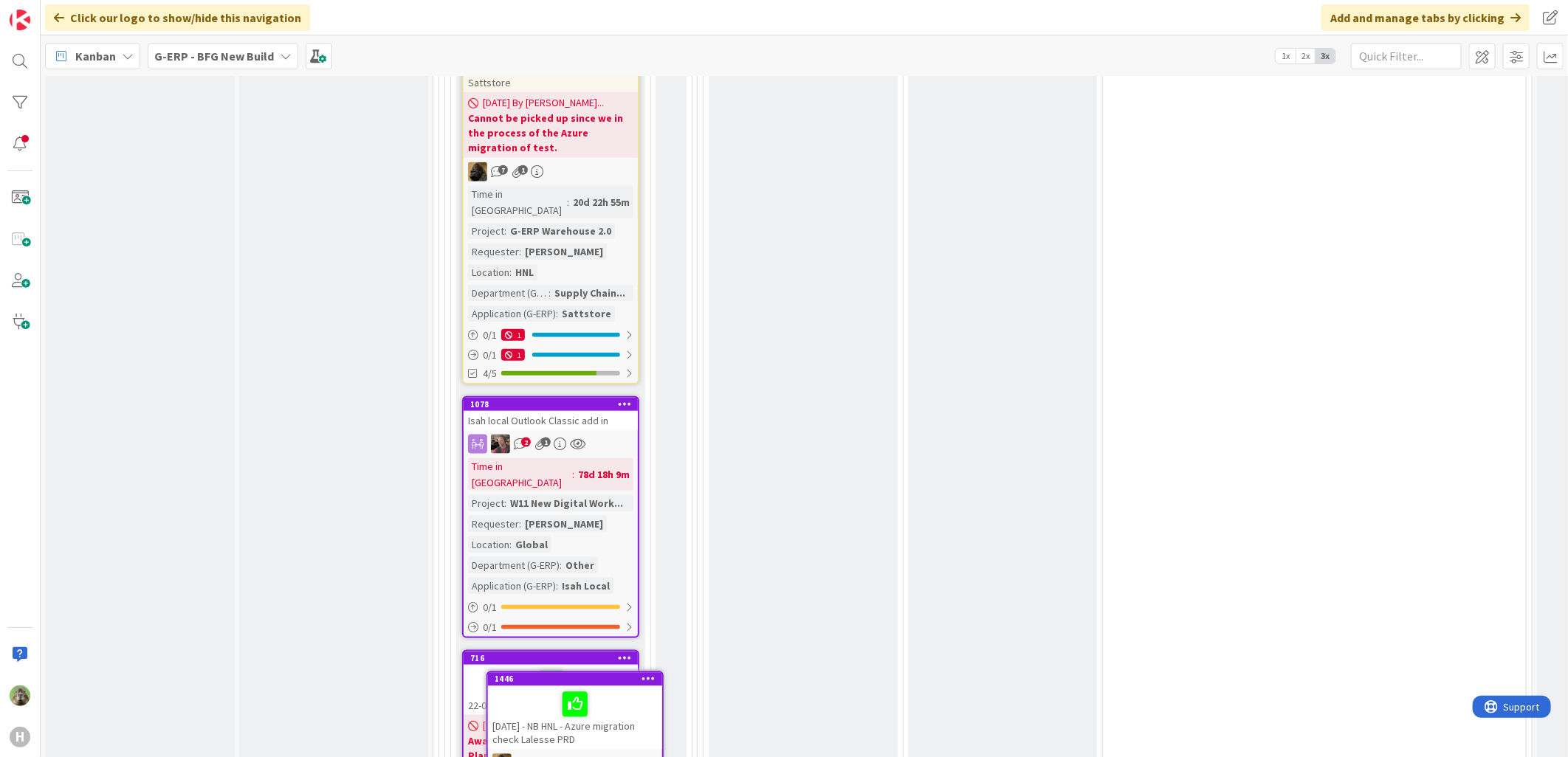
scroll to position [4746, 0]
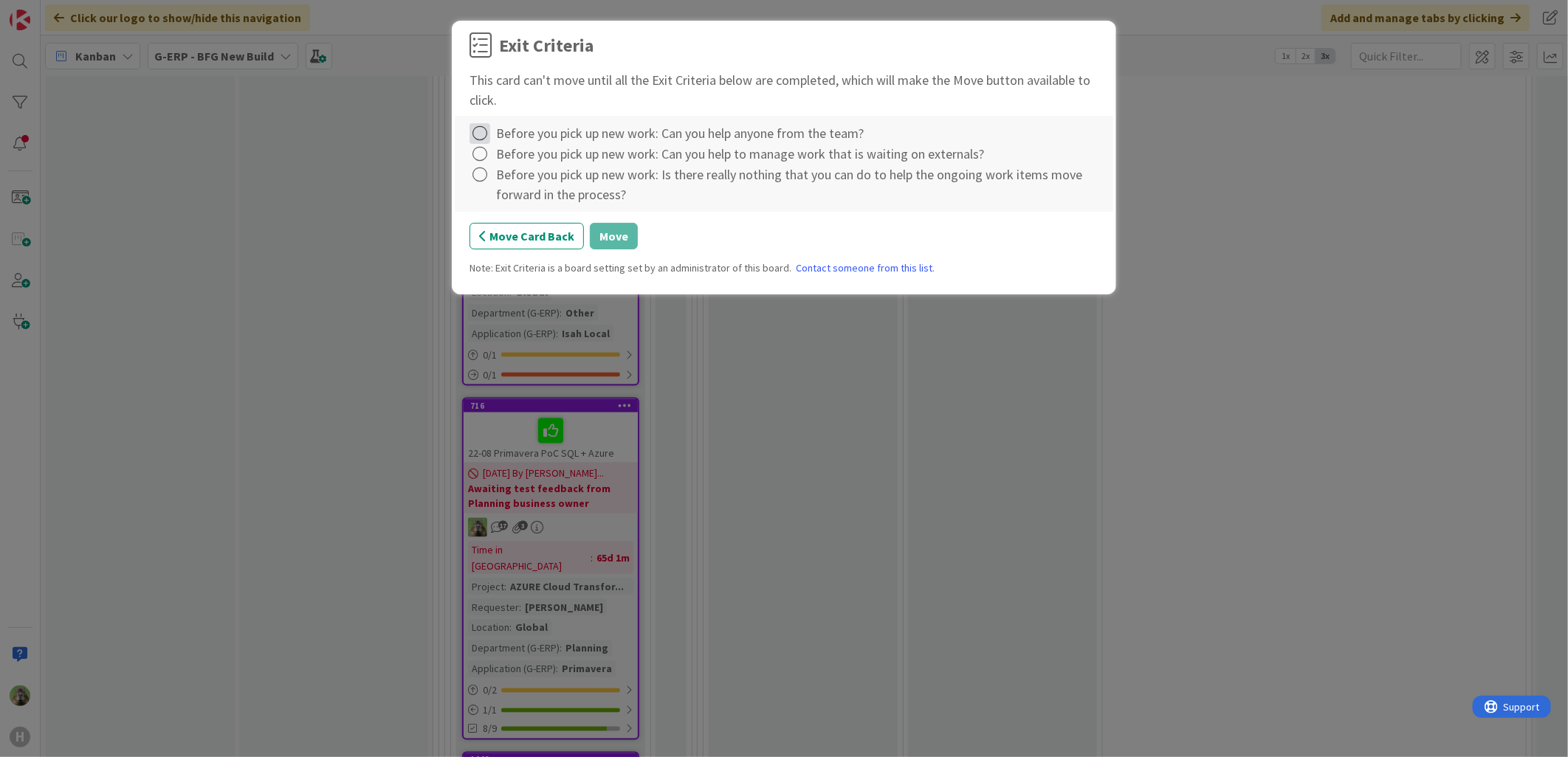
click at [481, 131] on icon at bounding box center [480, 133] width 21 height 21
click at [500, 174] on link "Not Applicable" at bounding box center [562, 185] width 185 height 21
click at [476, 135] on icon at bounding box center [480, 133] width 21 height 21
click at [503, 156] on link "Complete" at bounding box center [562, 164] width 185 height 21
click at [478, 133] on icon at bounding box center [480, 133] width 21 height 21
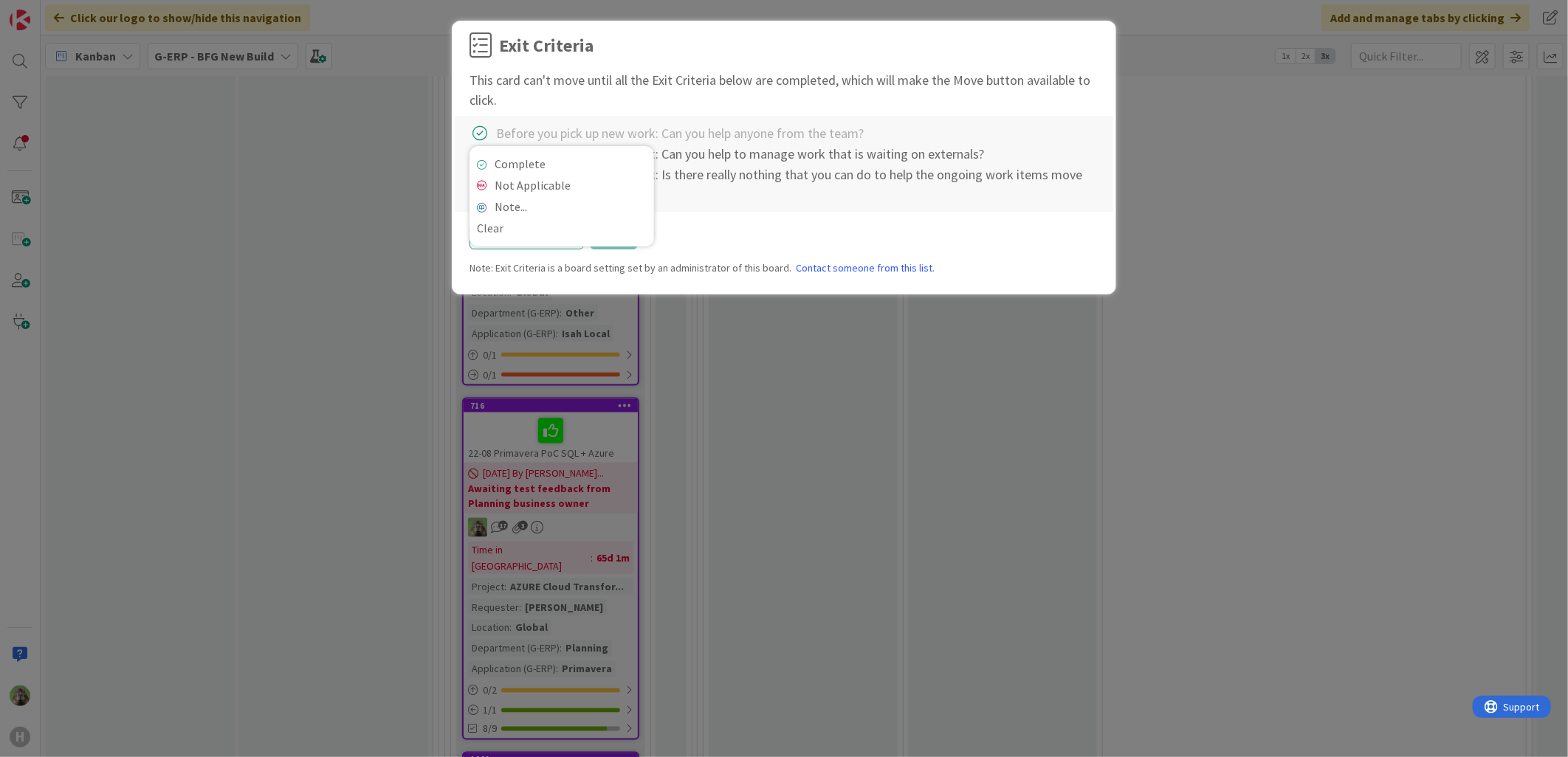
click at [779, 161] on div "Before you pick up new work: Can you help to manage work that is waiting on ext…" at bounding box center [740, 153] width 488 height 20
click at [485, 149] on icon at bounding box center [480, 154] width 21 height 21
click at [550, 187] on link "Complete" at bounding box center [562, 185] width 185 height 21
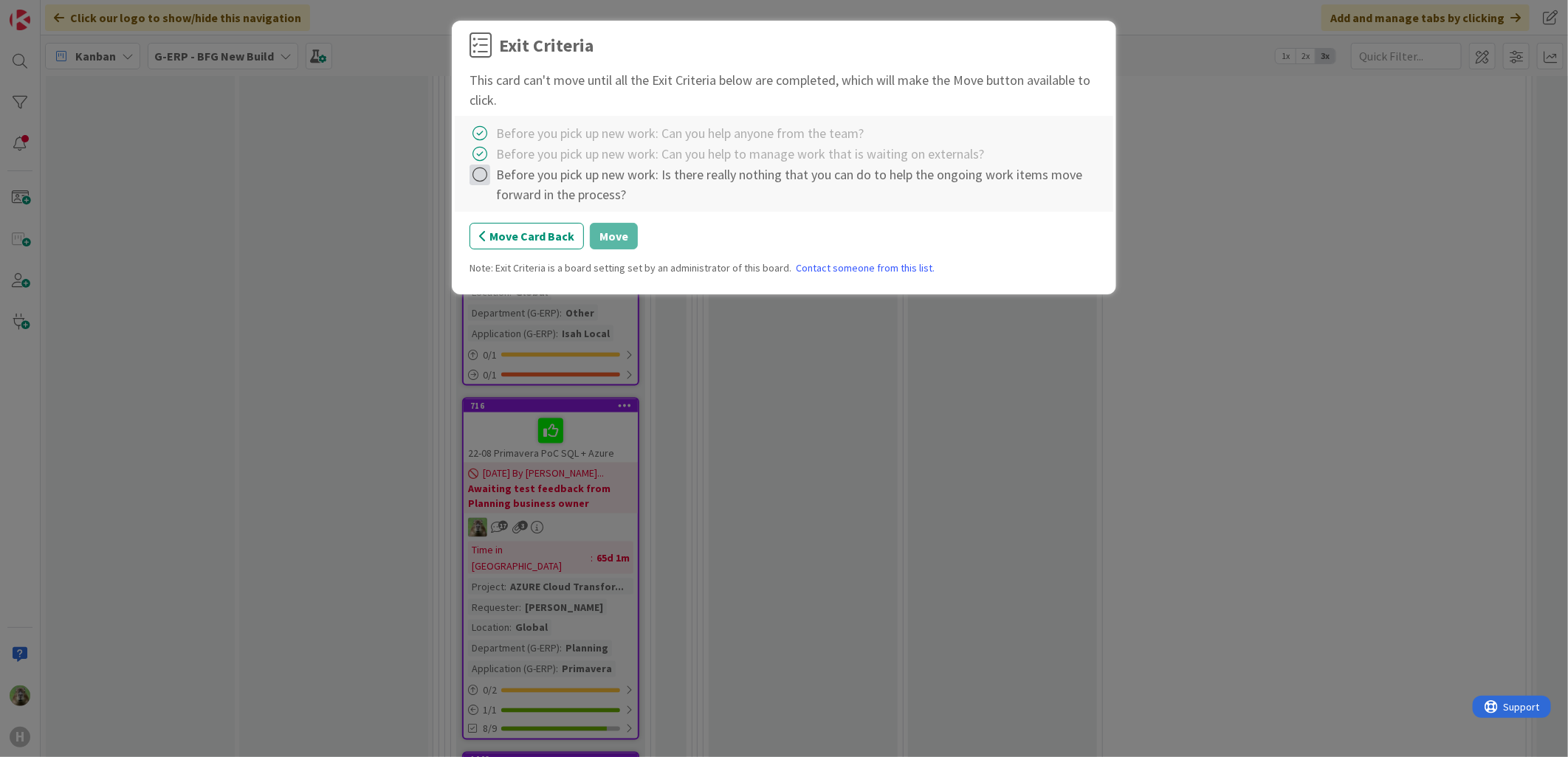
click at [483, 174] on icon at bounding box center [480, 175] width 21 height 21
click at [539, 204] on link "Complete" at bounding box center [562, 205] width 185 height 21
click at [606, 234] on button "Move" at bounding box center [614, 236] width 48 height 27
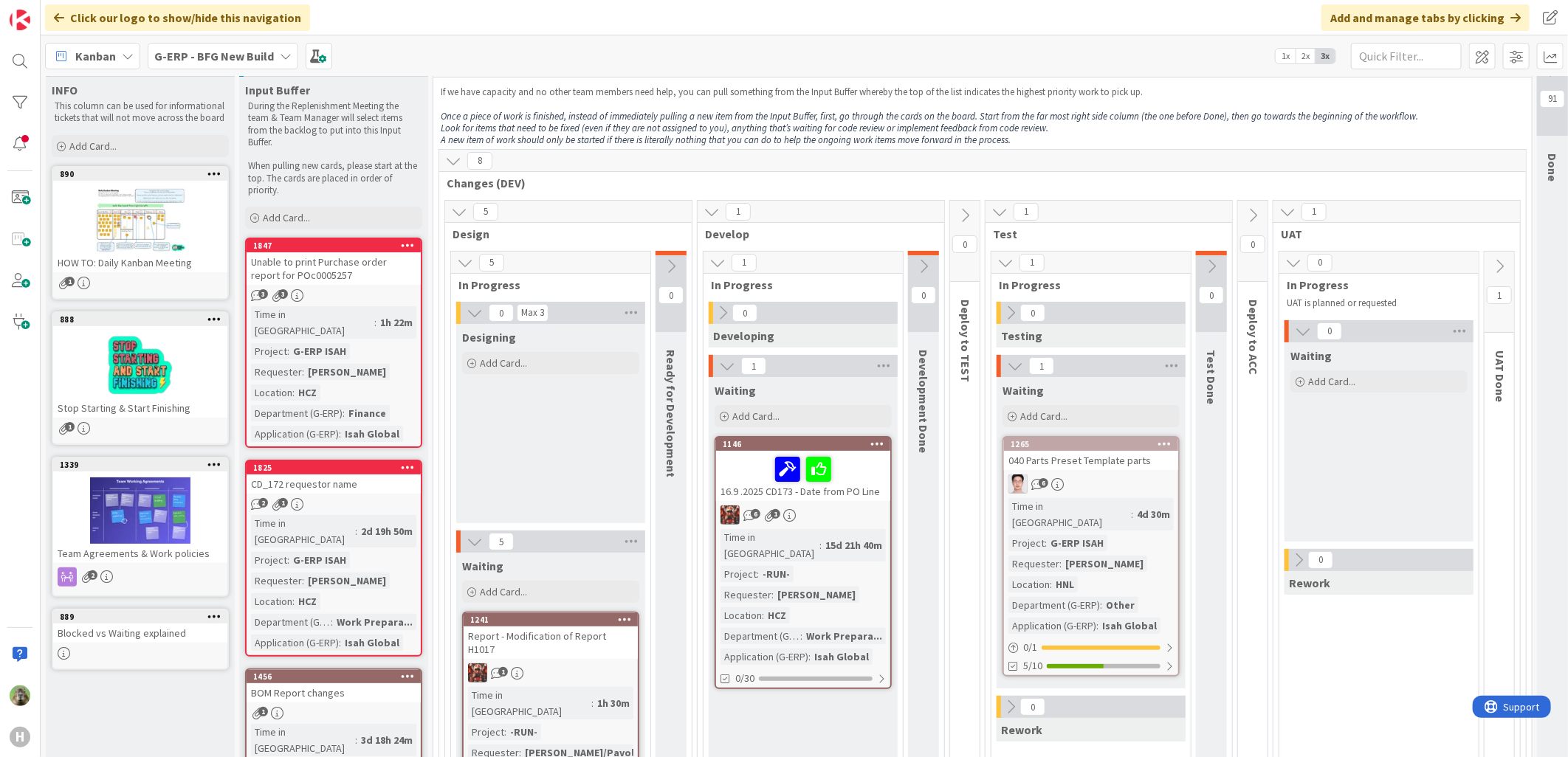
scroll to position [0, 0]
